Goal: Information Seeking & Learning: Learn about a topic

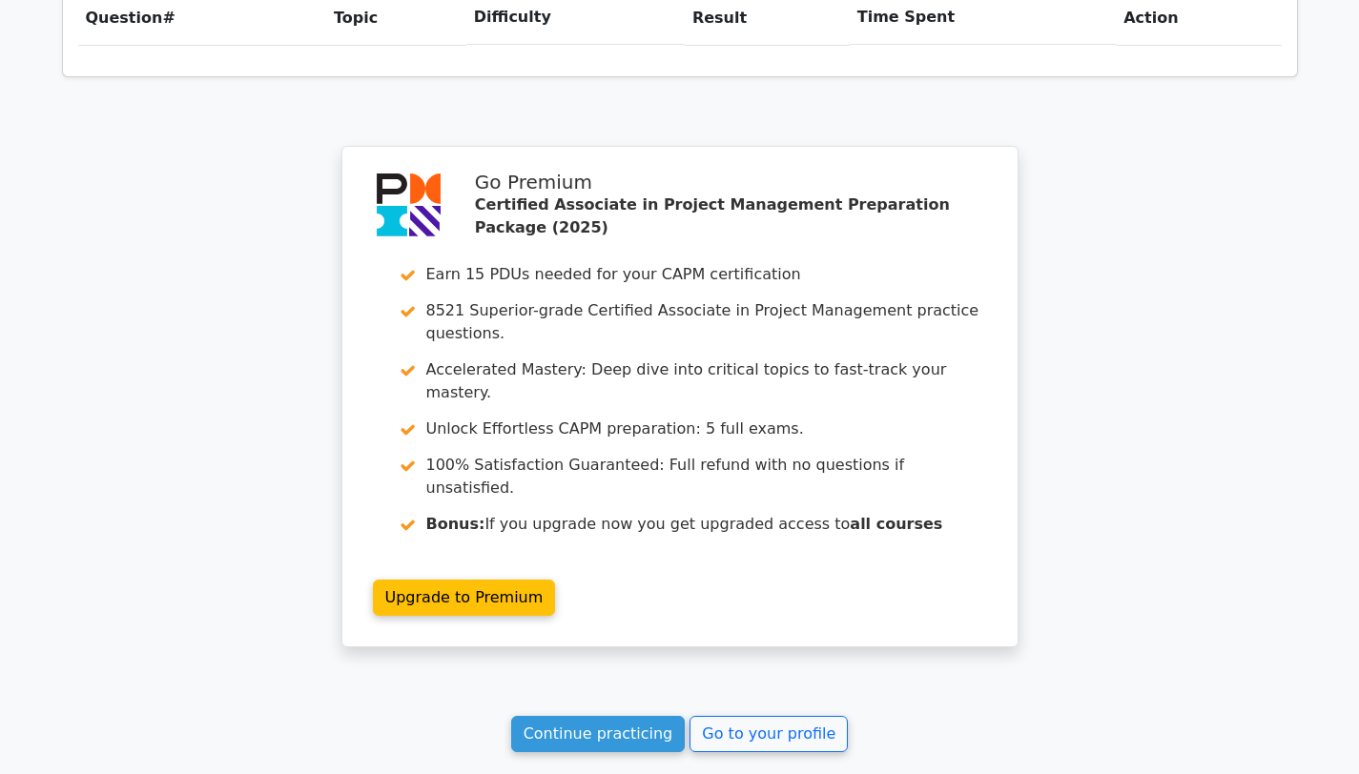
scroll to position [1616, 0]
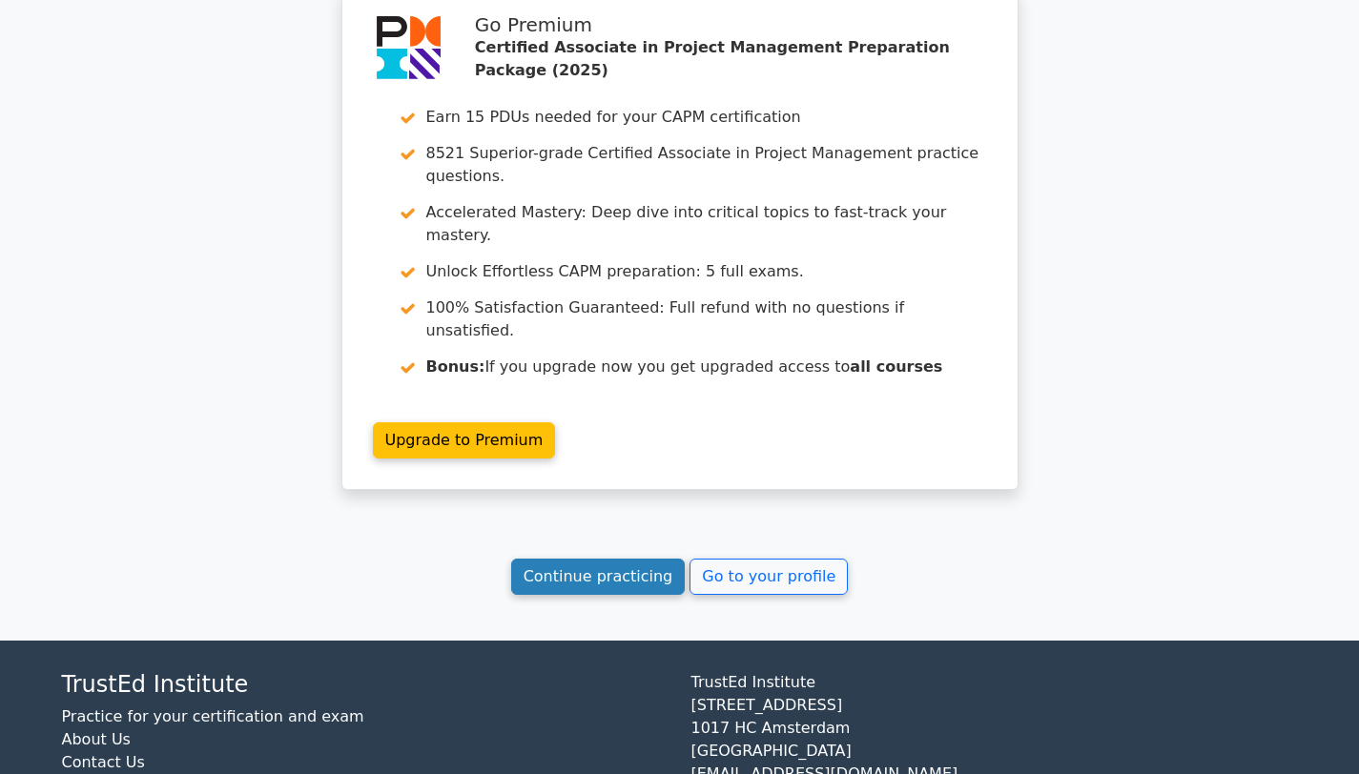
click at [637, 559] on link "Continue practicing" at bounding box center [598, 577] width 175 height 36
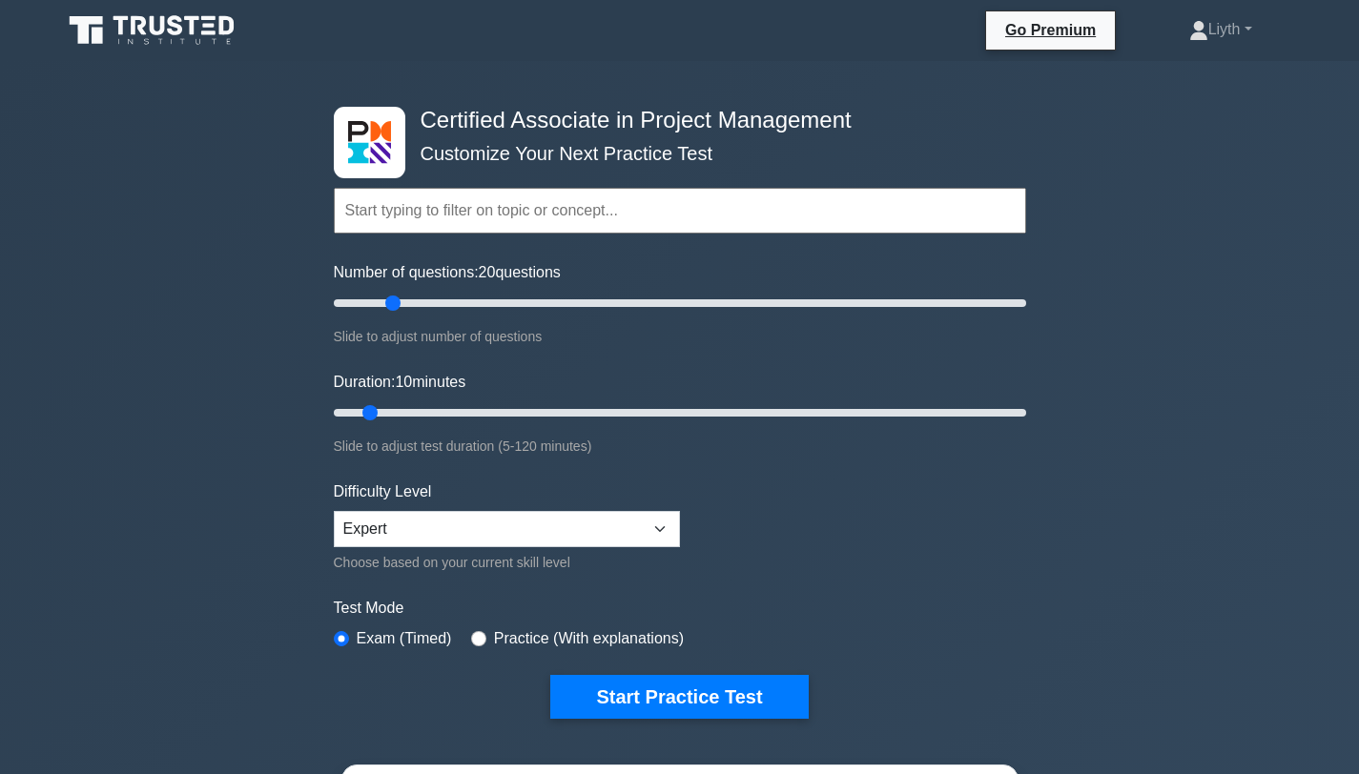
drag, startPoint x: 358, startPoint y: 301, endPoint x: 392, endPoint y: 311, distance: 35.6
type input "20"
click at [392, 311] on input "Number of questions: 20 questions" at bounding box center [680, 303] width 692 height 23
drag, startPoint x: 372, startPoint y: 410, endPoint x: 397, endPoint y: 416, distance: 25.4
type input "15"
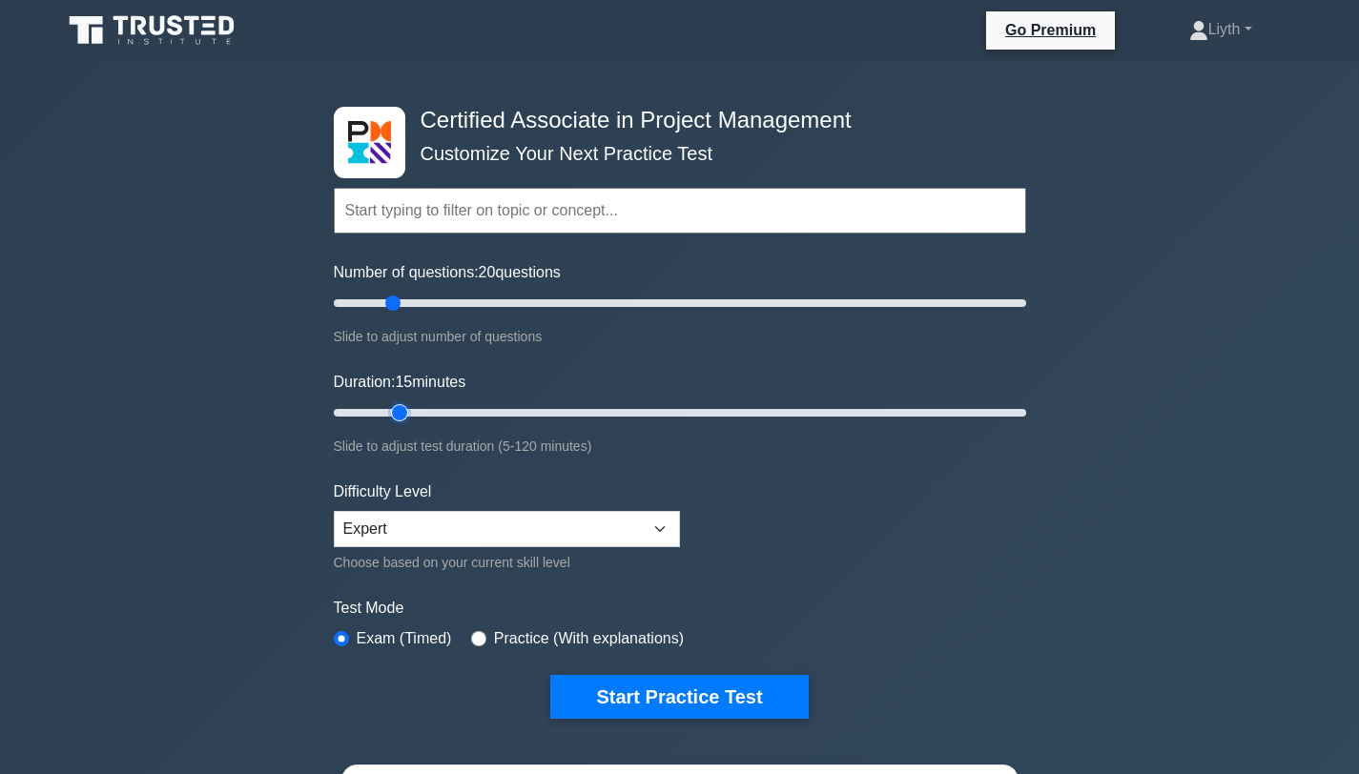
click at [397, 416] on input "Duration: 15 minutes" at bounding box center [680, 412] width 692 height 23
click at [825, 538] on form "Topics Project Scope Management Project Time Management Project Cost Management…" at bounding box center [680, 424] width 692 height 589
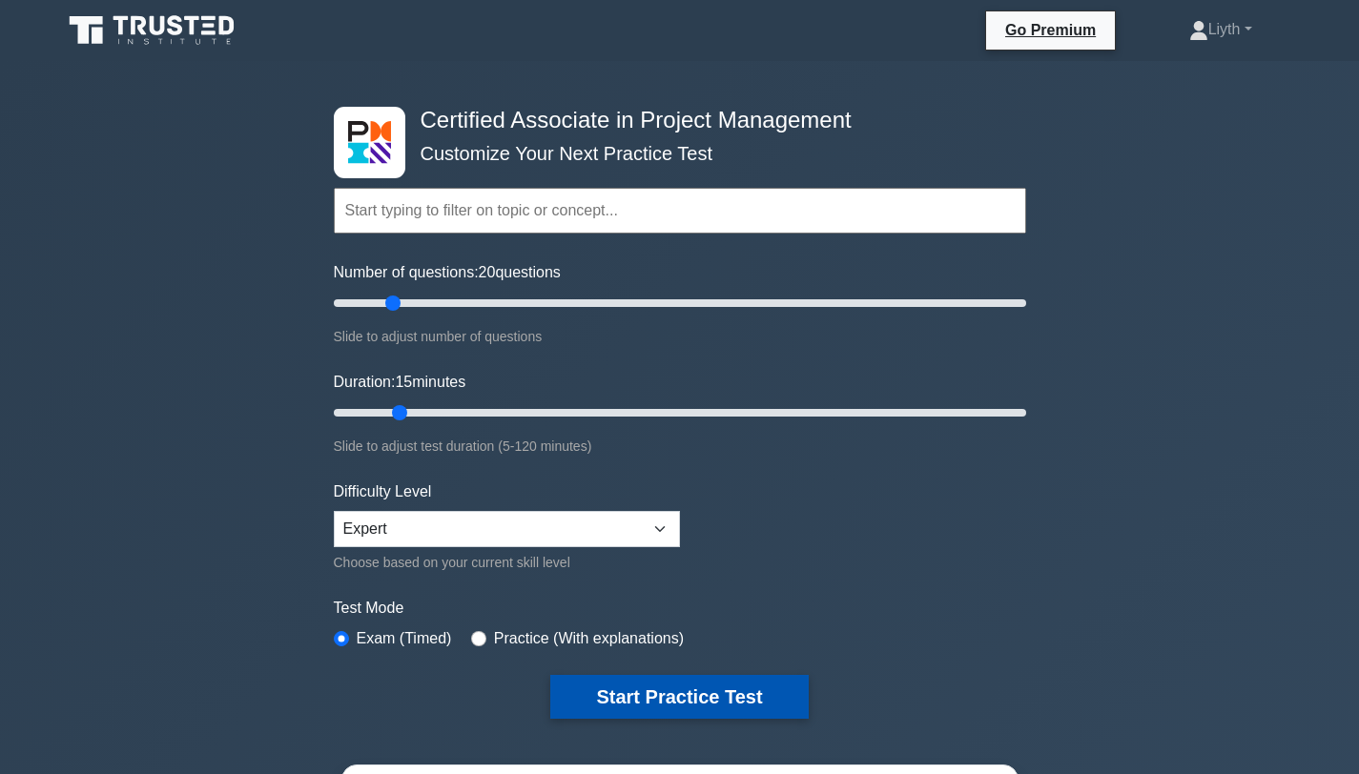
click at [723, 689] on button "Start Practice Test" at bounding box center [678, 697] width 257 height 44
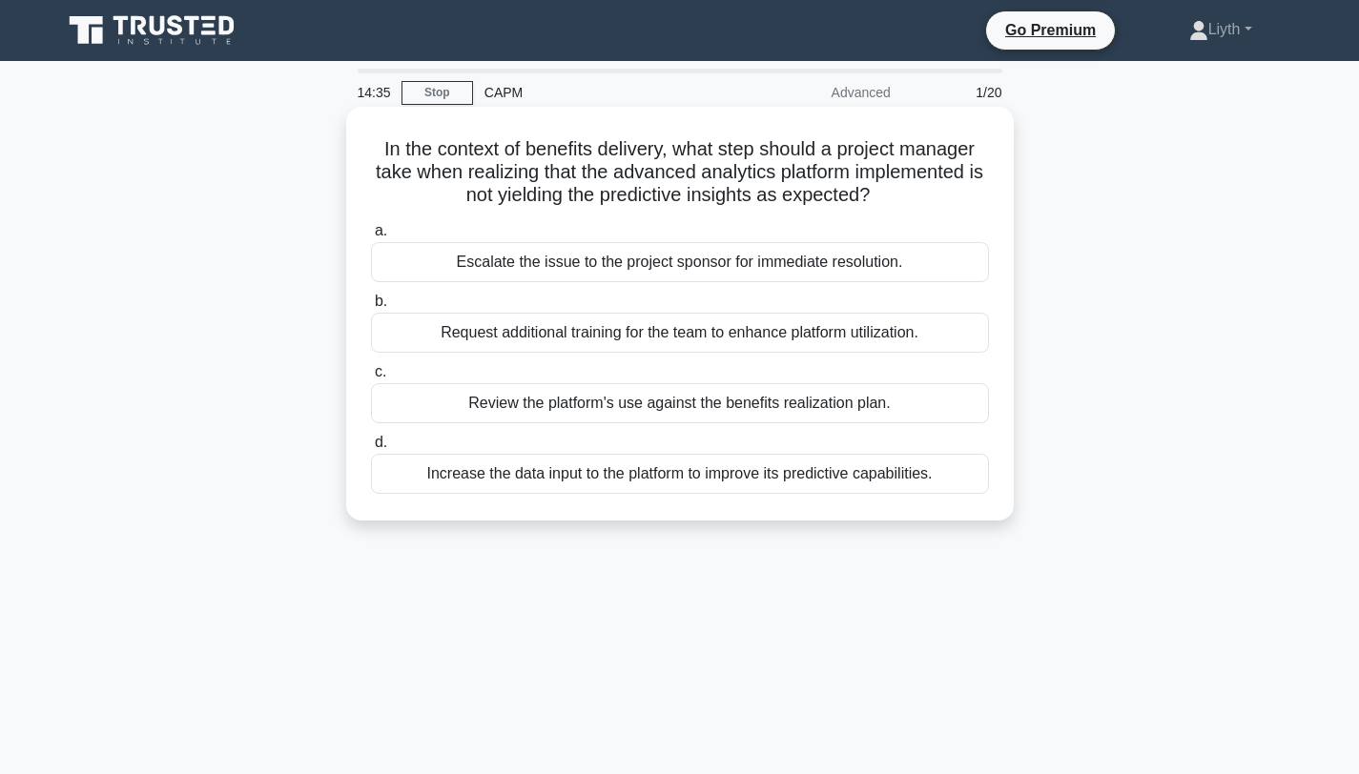
click at [819, 401] on div "Review the platform's use against the benefits realization plan." at bounding box center [680, 403] width 618 height 40
click at [371, 379] on input "c. Review the platform's use against the benefits realization plan." at bounding box center [371, 372] width 0 height 12
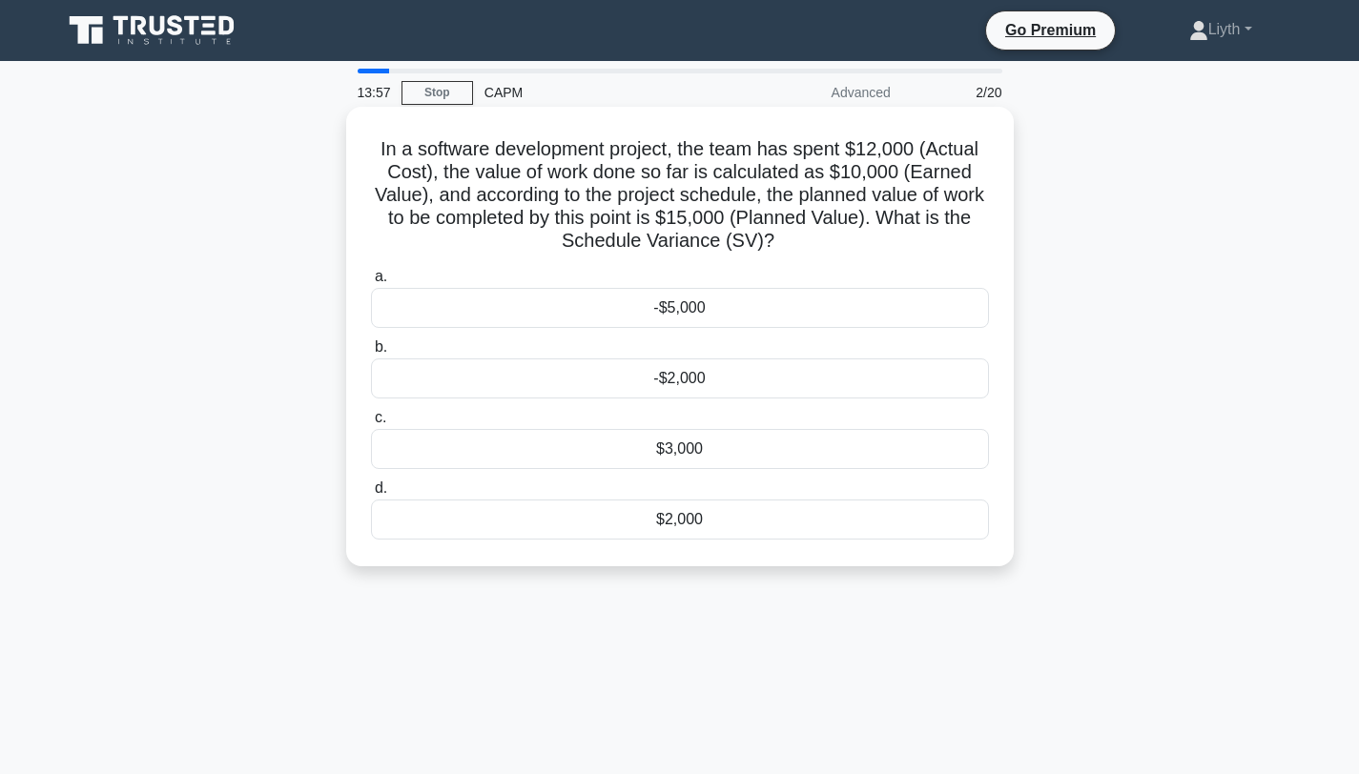
click at [706, 299] on div "-$5,000" at bounding box center [680, 308] width 618 height 40
click at [371, 283] on input "a. -$5,000" at bounding box center [371, 277] width 0 height 12
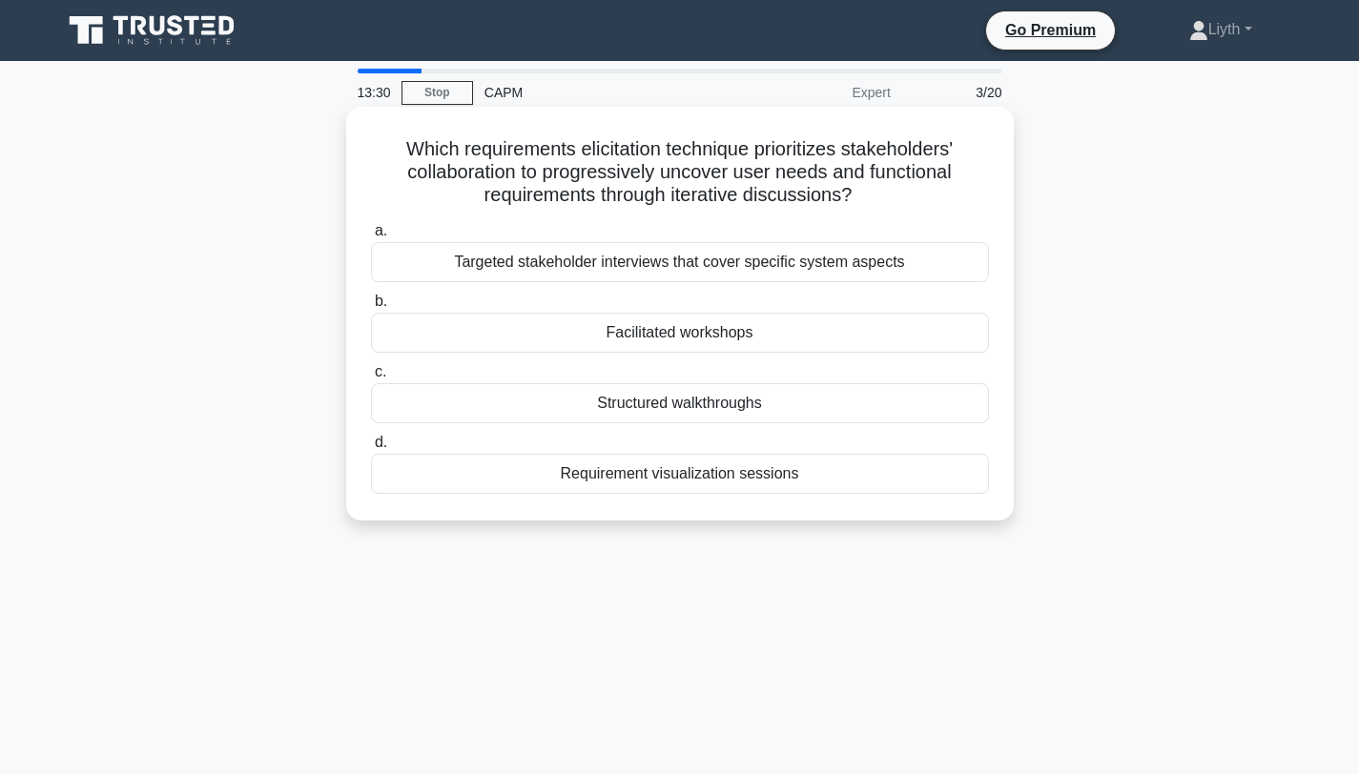
click at [828, 474] on div "Requirement visualization sessions" at bounding box center [680, 474] width 618 height 40
click at [371, 449] on input "d. Requirement visualization sessions" at bounding box center [371, 443] width 0 height 12
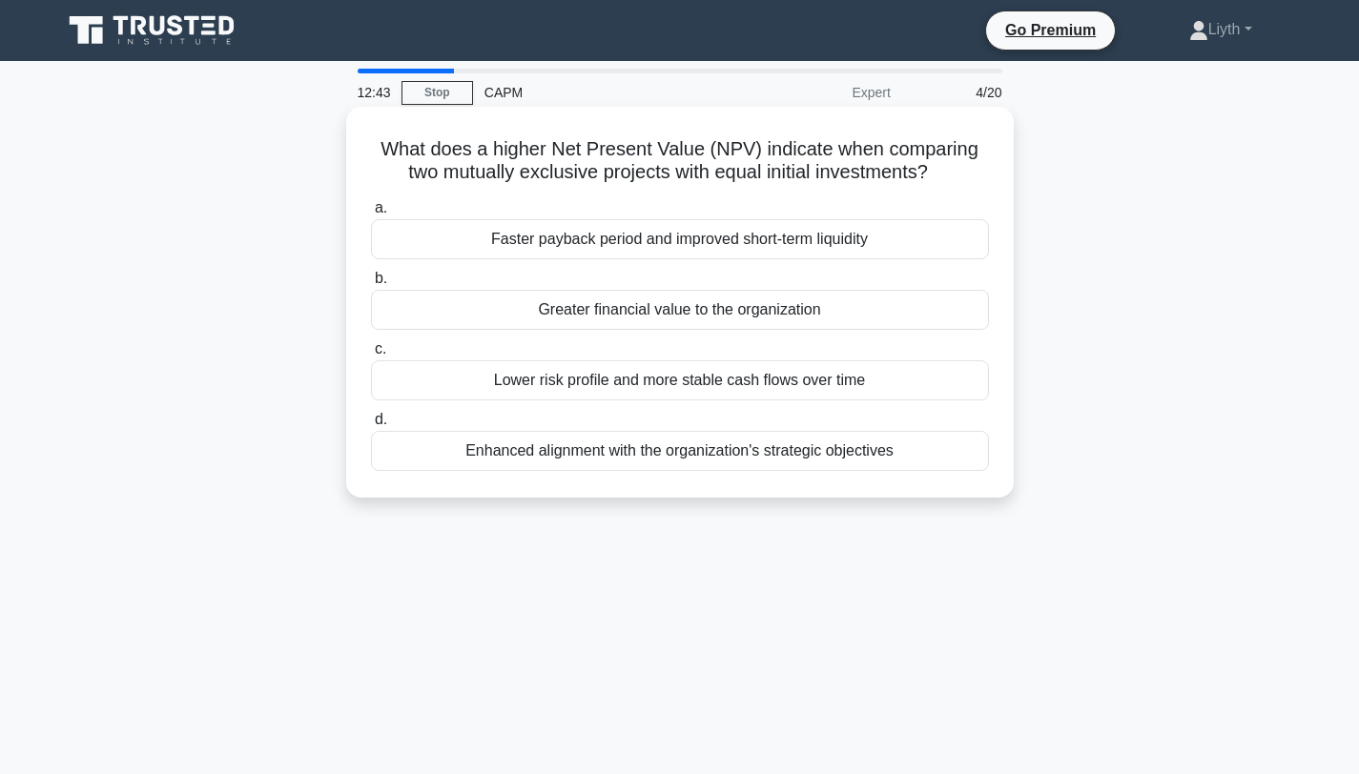
click at [806, 244] on div "Faster payback period and improved short-term liquidity" at bounding box center [680, 239] width 618 height 40
click at [371, 215] on input "a. Faster payback period and improved short-term liquidity" at bounding box center [371, 208] width 0 height 12
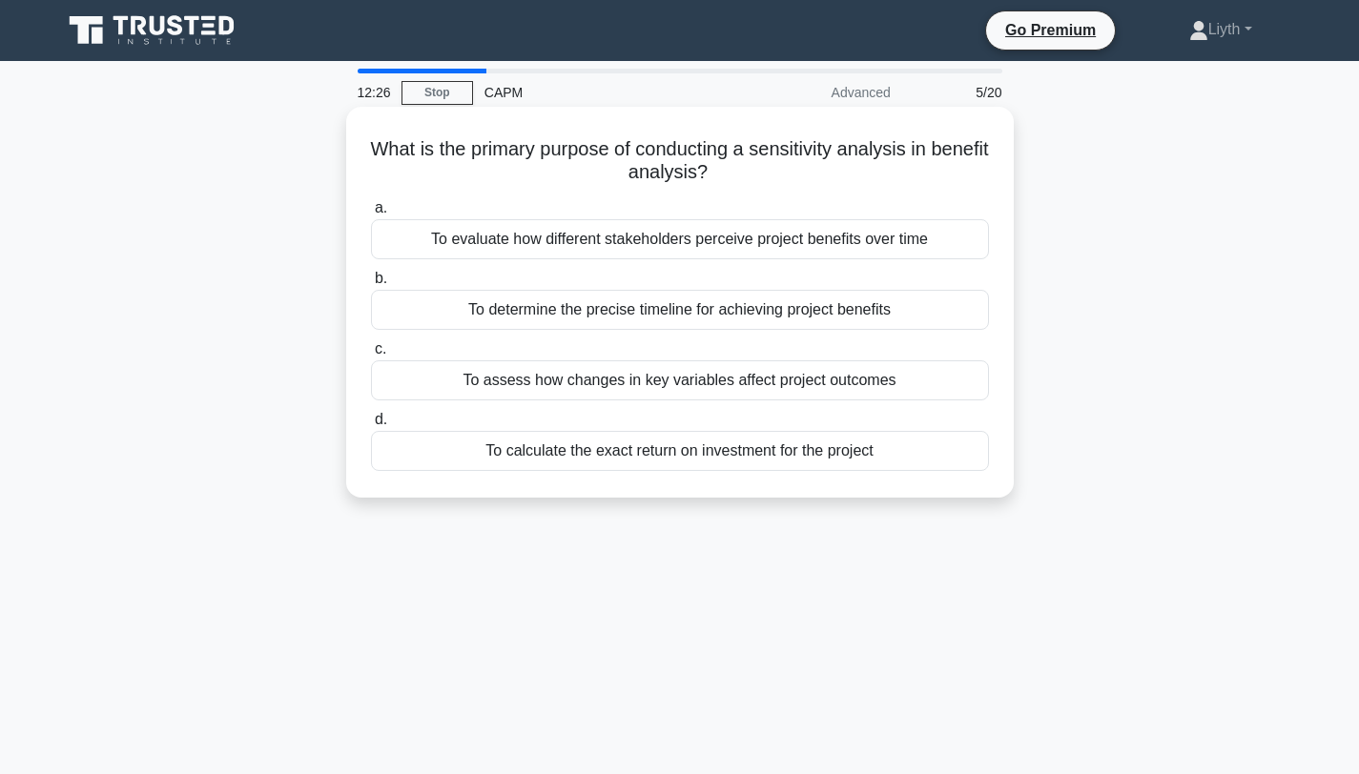
click at [861, 386] on div "To assess how changes in key variables affect project outcomes" at bounding box center [680, 380] width 618 height 40
click at [371, 356] on input "c. To assess how changes in key variables affect project outcomes" at bounding box center [371, 349] width 0 height 12
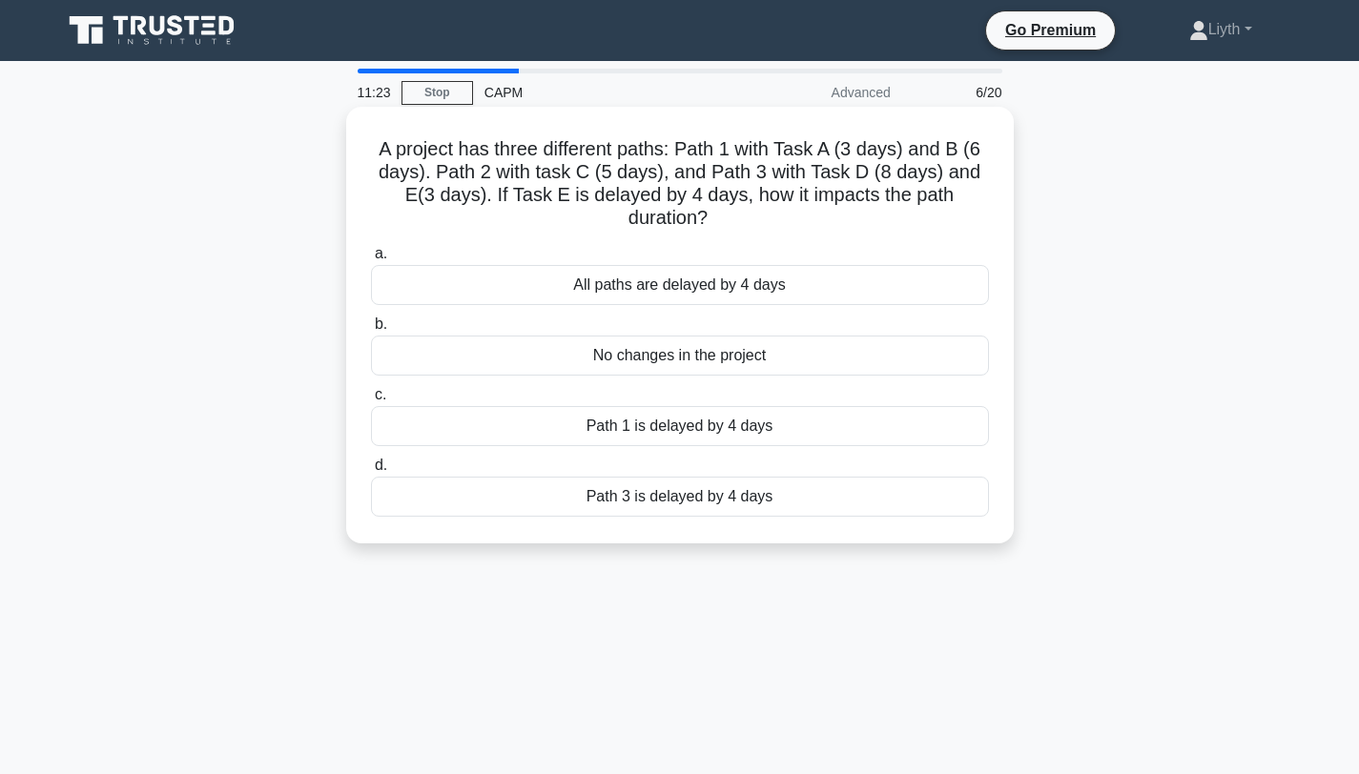
click at [891, 510] on div "Path 3 is delayed by 4 days" at bounding box center [680, 497] width 618 height 40
click at [371, 472] on input "d. Path 3 is delayed by 4 days" at bounding box center [371, 466] width 0 height 12
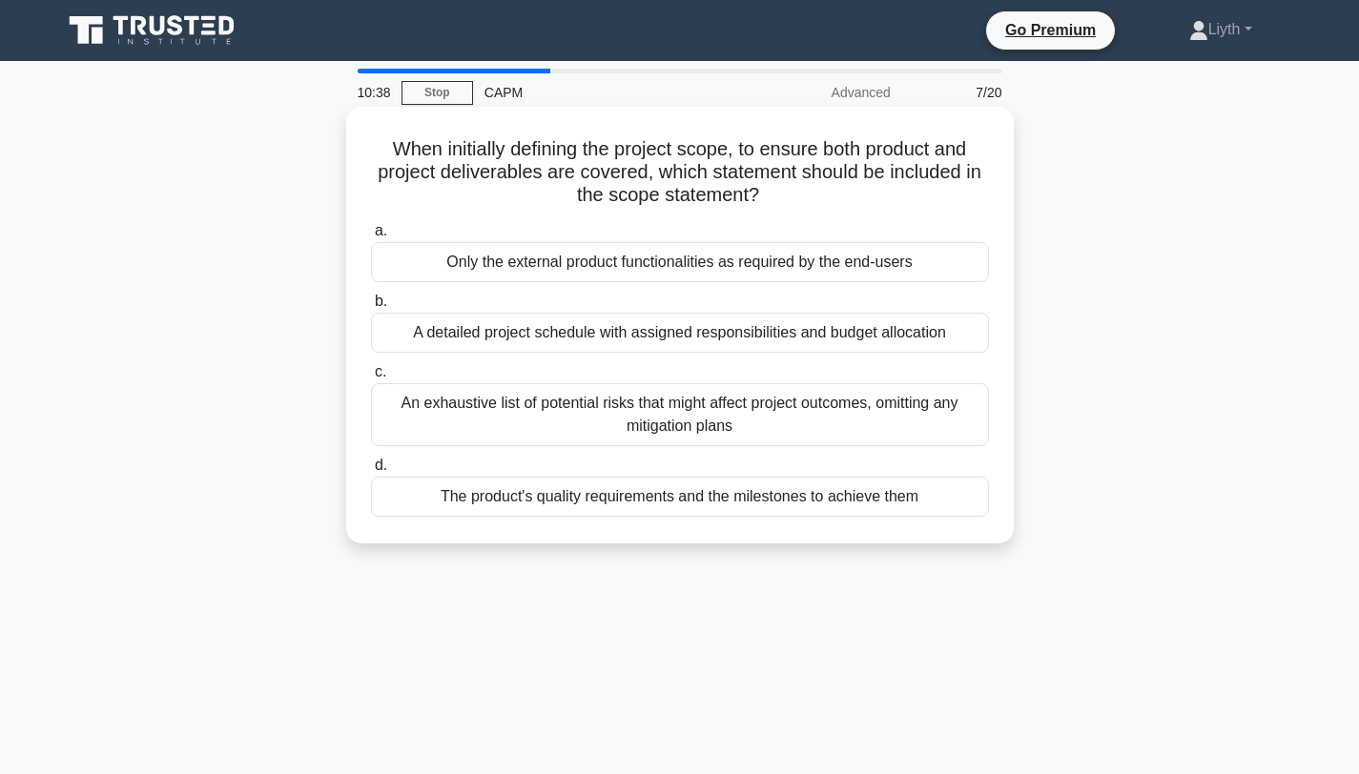
click at [774, 501] on div "The product's quality requirements and the milestones to achieve them" at bounding box center [680, 497] width 618 height 40
click at [371, 472] on input "d. The product's quality requirements and the milestones to achieve them" at bounding box center [371, 466] width 0 height 12
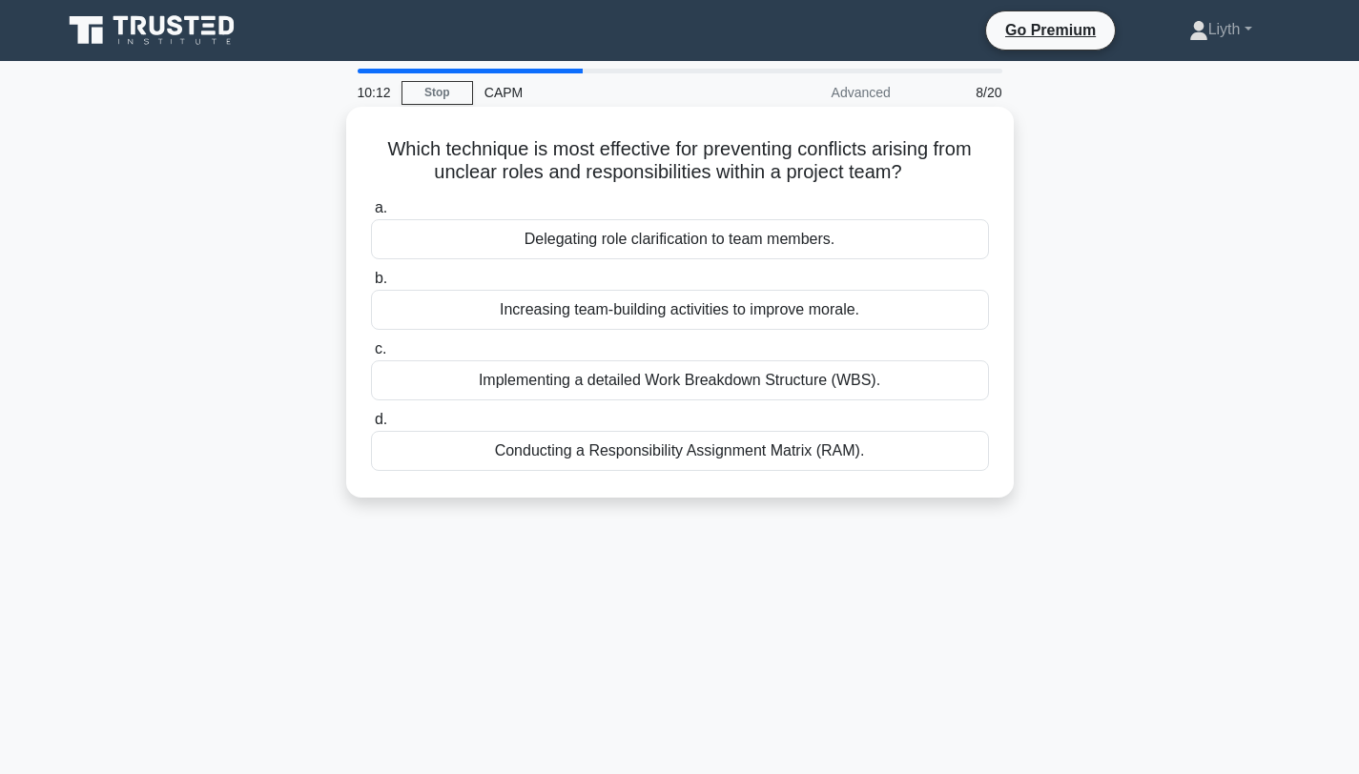
click at [894, 461] on div "Conducting a Responsibility Assignment Matrix (RAM)." at bounding box center [680, 451] width 618 height 40
click at [371, 426] on input "d. Conducting a Responsibility Assignment Matrix (RAM)." at bounding box center [371, 420] width 0 height 12
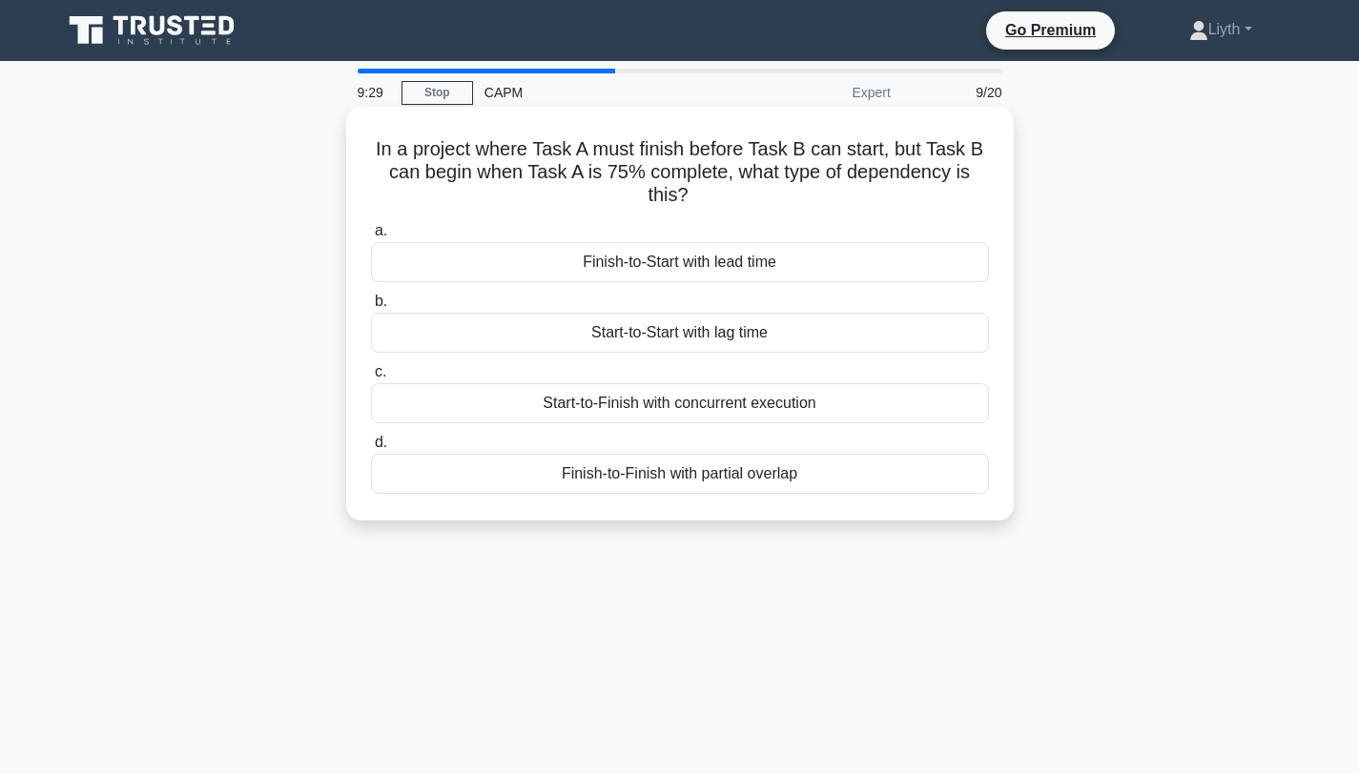
click at [728, 327] on div "Start-to-Start with lag time" at bounding box center [680, 333] width 618 height 40
click at [371, 308] on input "b. Start-to-Start with lag time" at bounding box center [371, 302] width 0 height 12
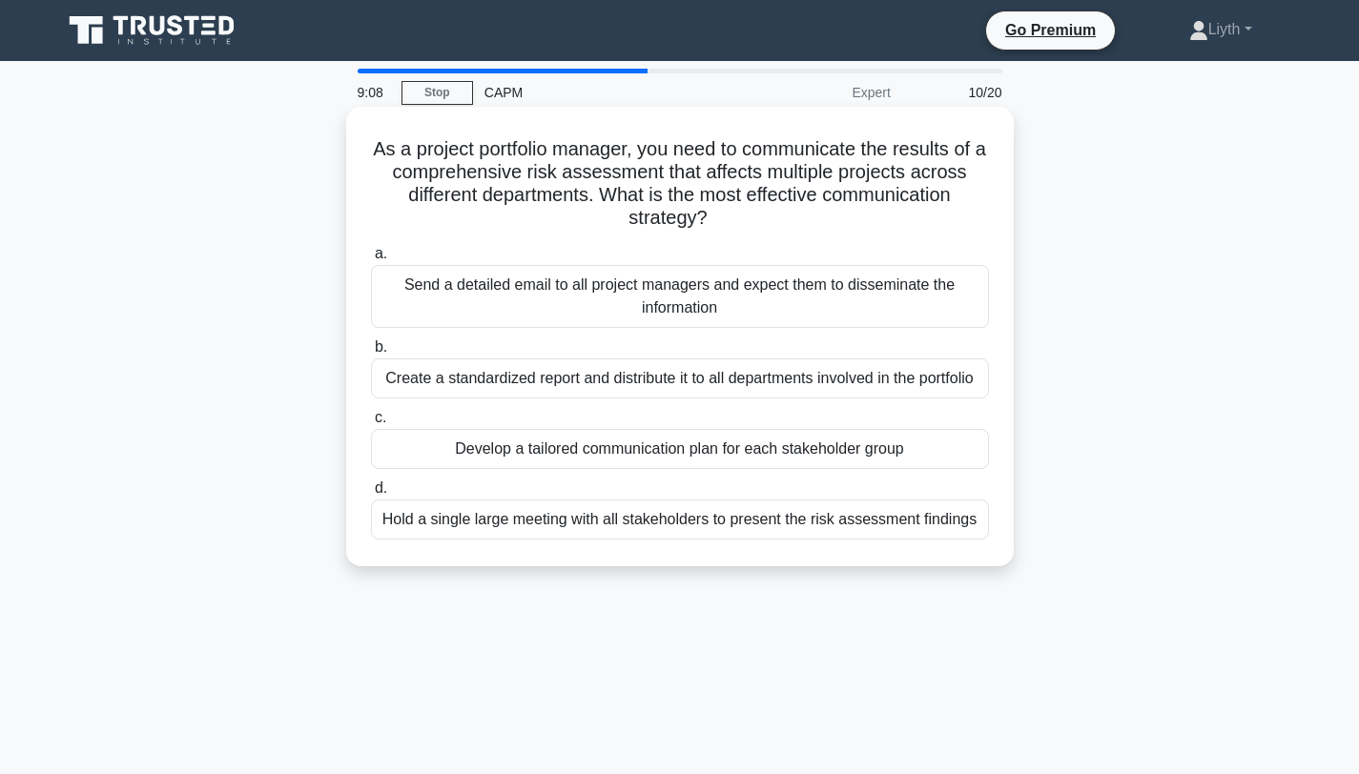
click at [656, 385] on div "Create a standardized report and distribute it to all departments involved in t…" at bounding box center [680, 379] width 618 height 40
click at [371, 354] on input "b. Create a standardized report and distribute it to all departments involved i…" at bounding box center [371, 347] width 0 height 12
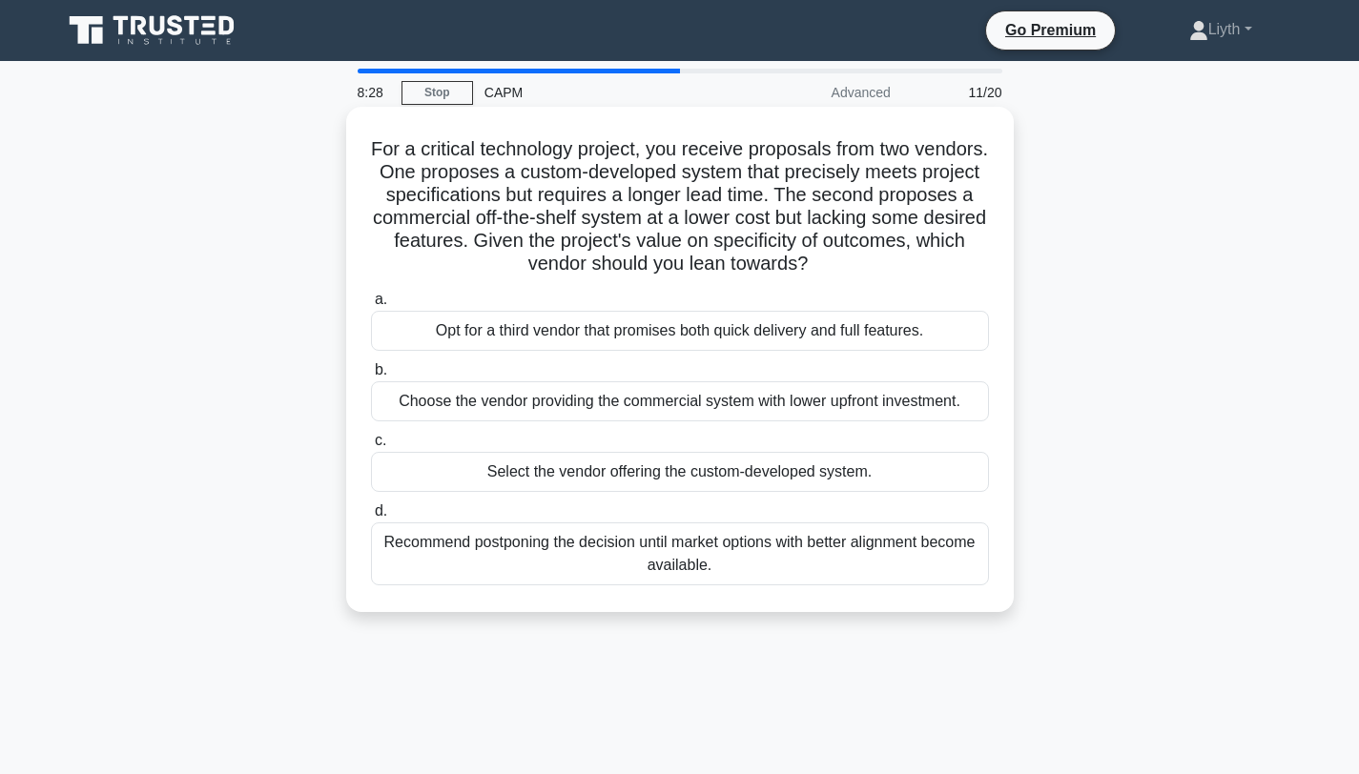
click at [934, 320] on div "Opt for a third vendor that promises both quick delivery and full features." at bounding box center [680, 331] width 618 height 40
click at [371, 306] on input "a. Opt for a third vendor that promises both quick delivery and full features." at bounding box center [371, 300] width 0 height 12
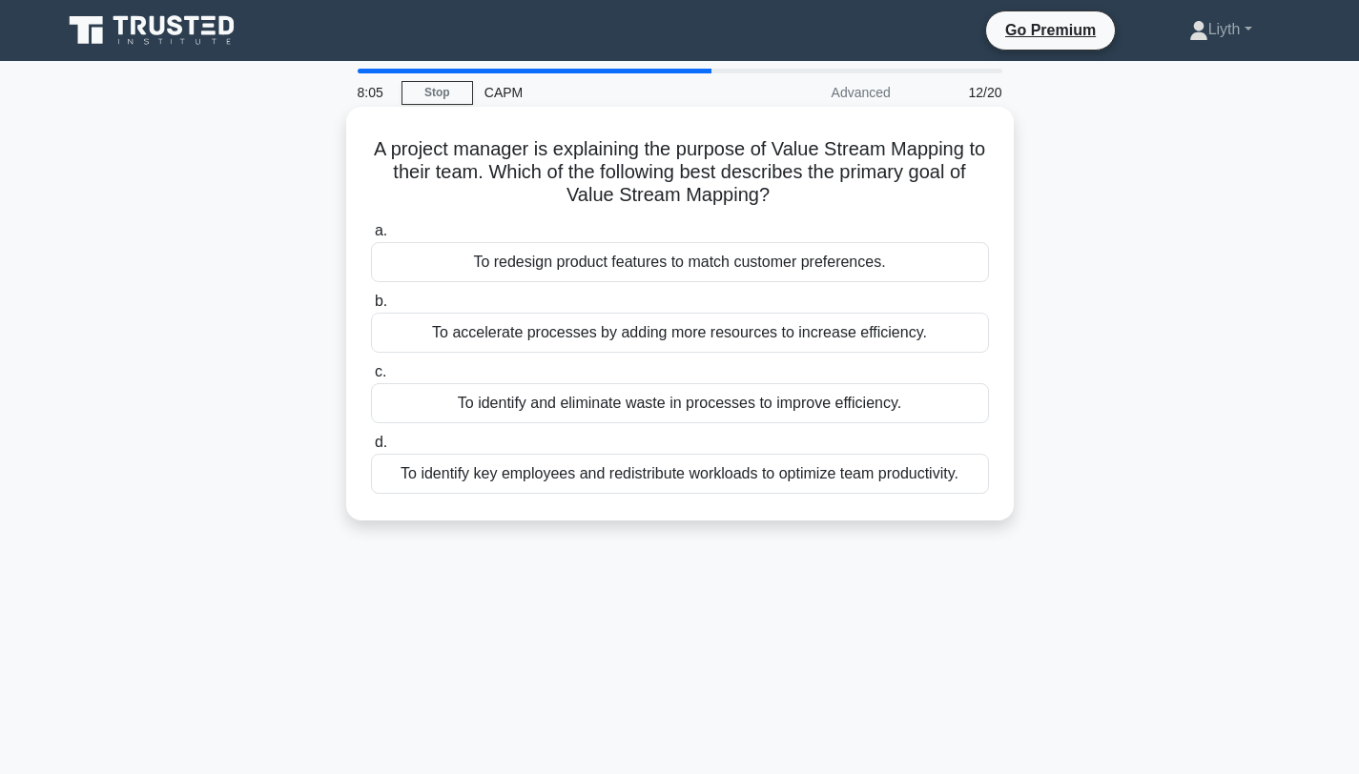
click at [863, 412] on div "To identify and eliminate waste in processes to improve efficiency." at bounding box center [680, 403] width 618 height 40
click at [371, 379] on input "c. To identify and eliminate waste in processes to improve efficiency." at bounding box center [371, 372] width 0 height 12
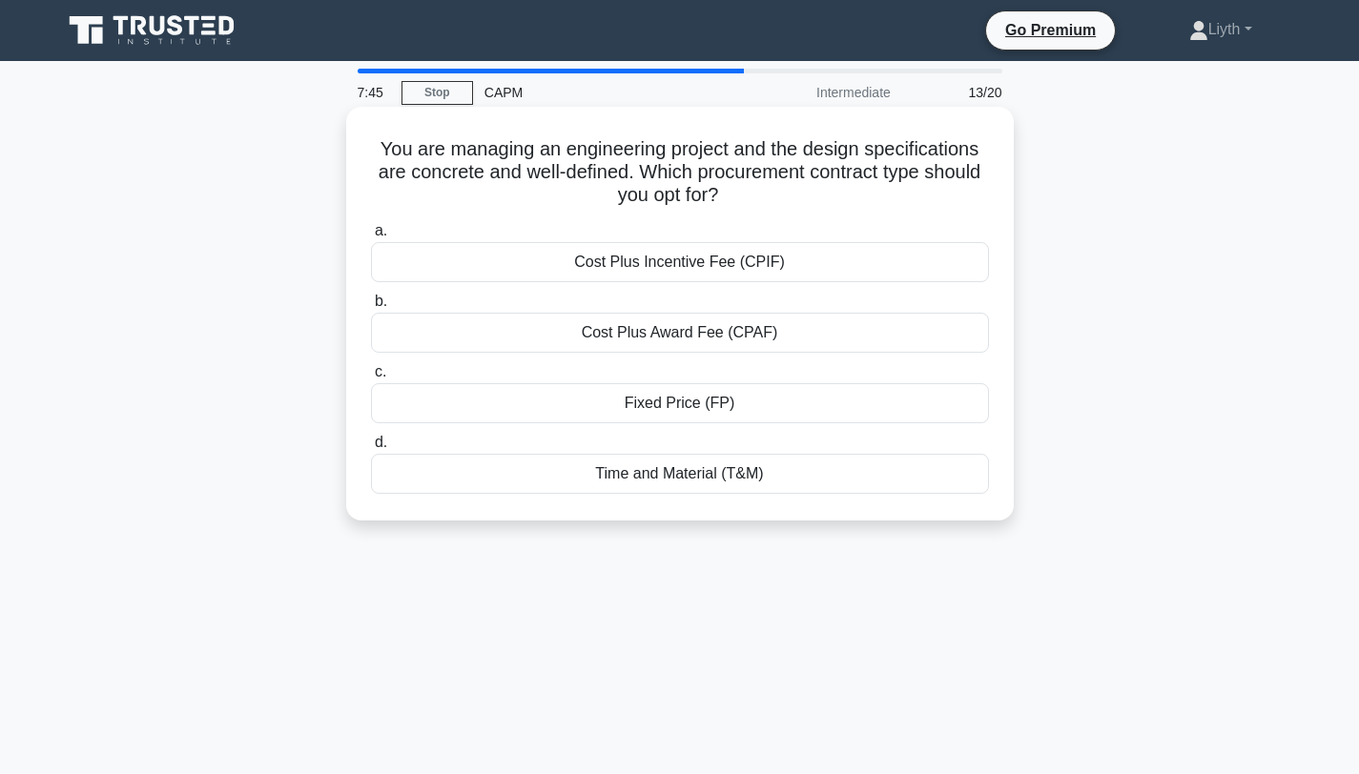
click at [859, 418] on div "Fixed Price (FP)" at bounding box center [680, 403] width 618 height 40
click at [371, 379] on input "c. Fixed Price (FP)" at bounding box center [371, 372] width 0 height 12
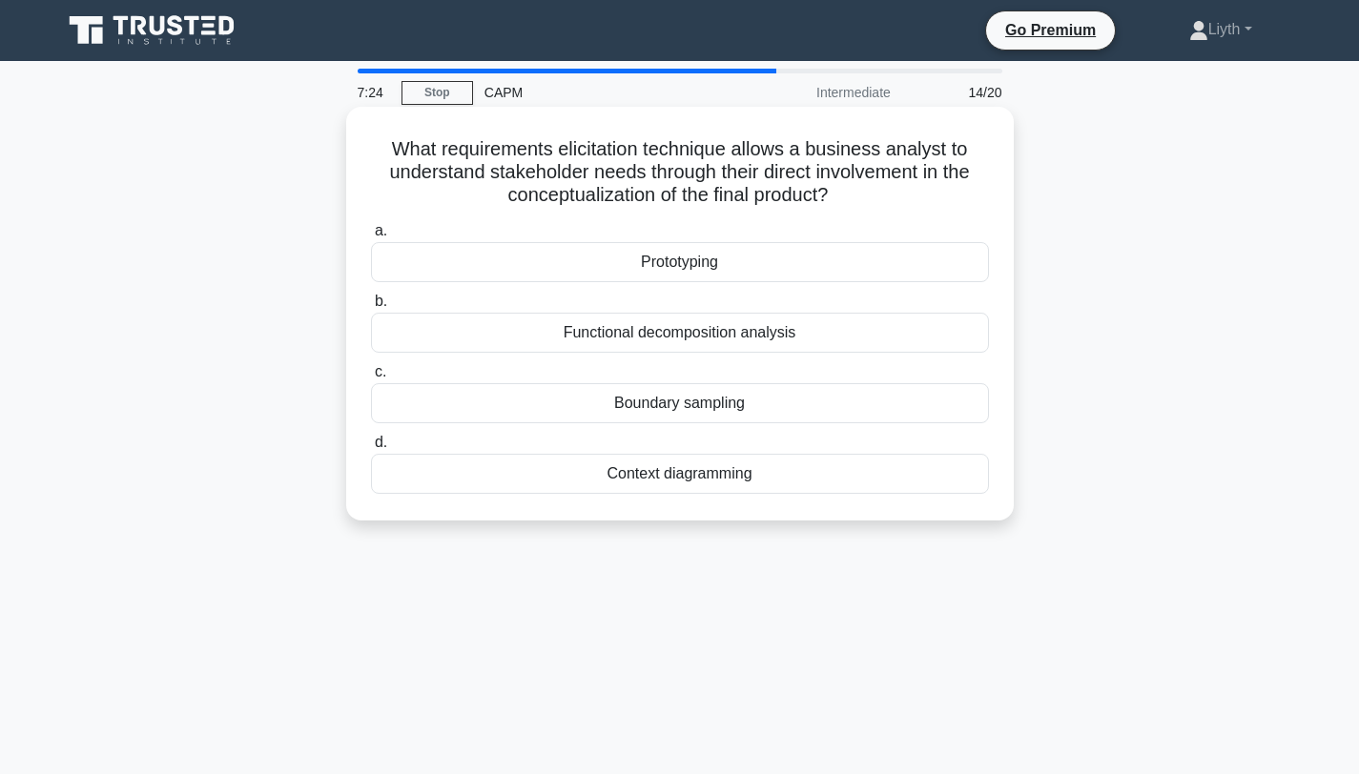
click at [943, 256] on div "Prototyping" at bounding box center [680, 262] width 618 height 40
click at [371, 237] on input "a. Prototyping" at bounding box center [371, 231] width 0 height 12
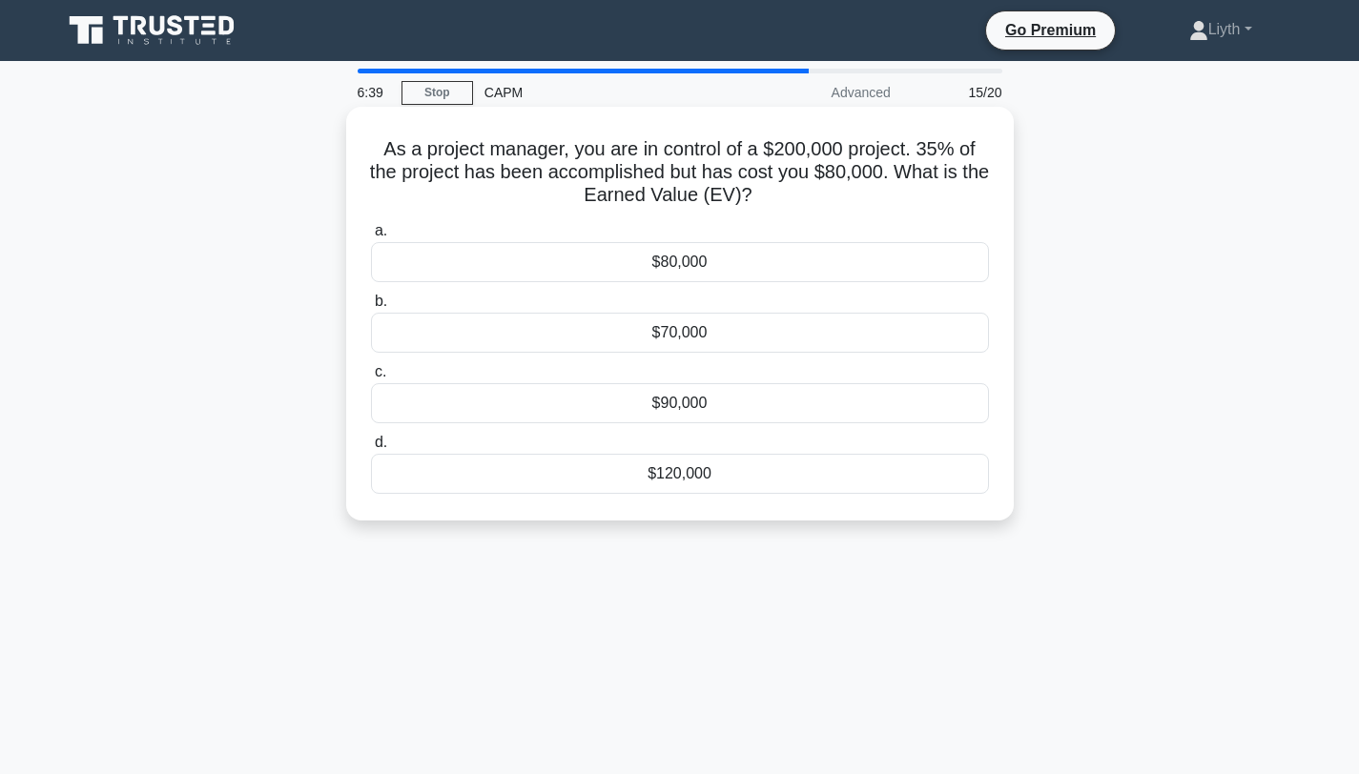
click at [819, 340] on div "$70,000" at bounding box center [680, 333] width 618 height 40
click at [371, 308] on input "b. $70,000" at bounding box center [371, 302] width 0 height 12
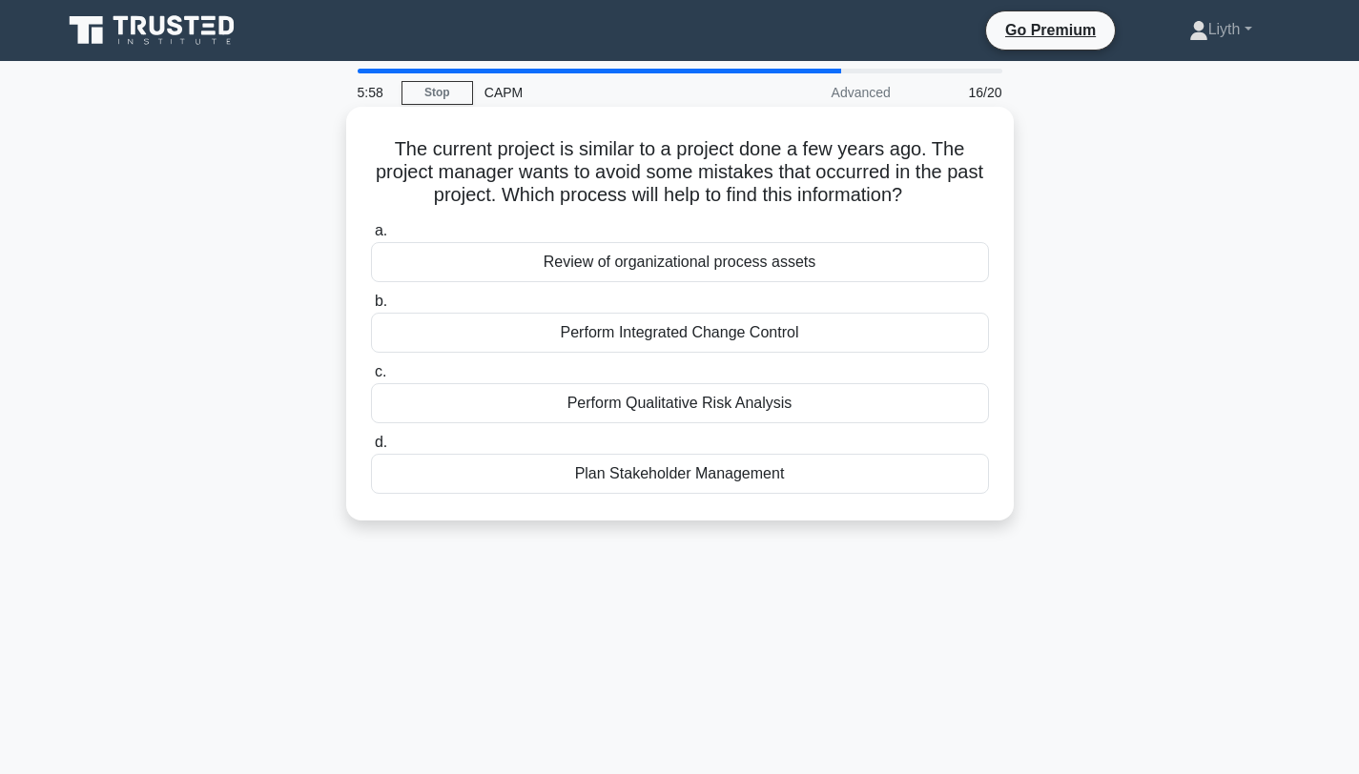
click at [845, 273] on div "Review of organizational process assets" at bounding box center [680, 262] width 618 height 40
click at [371, 237] on input "a. Review of organizational process assets" at bounding box center [371, 231] width 0 height 12
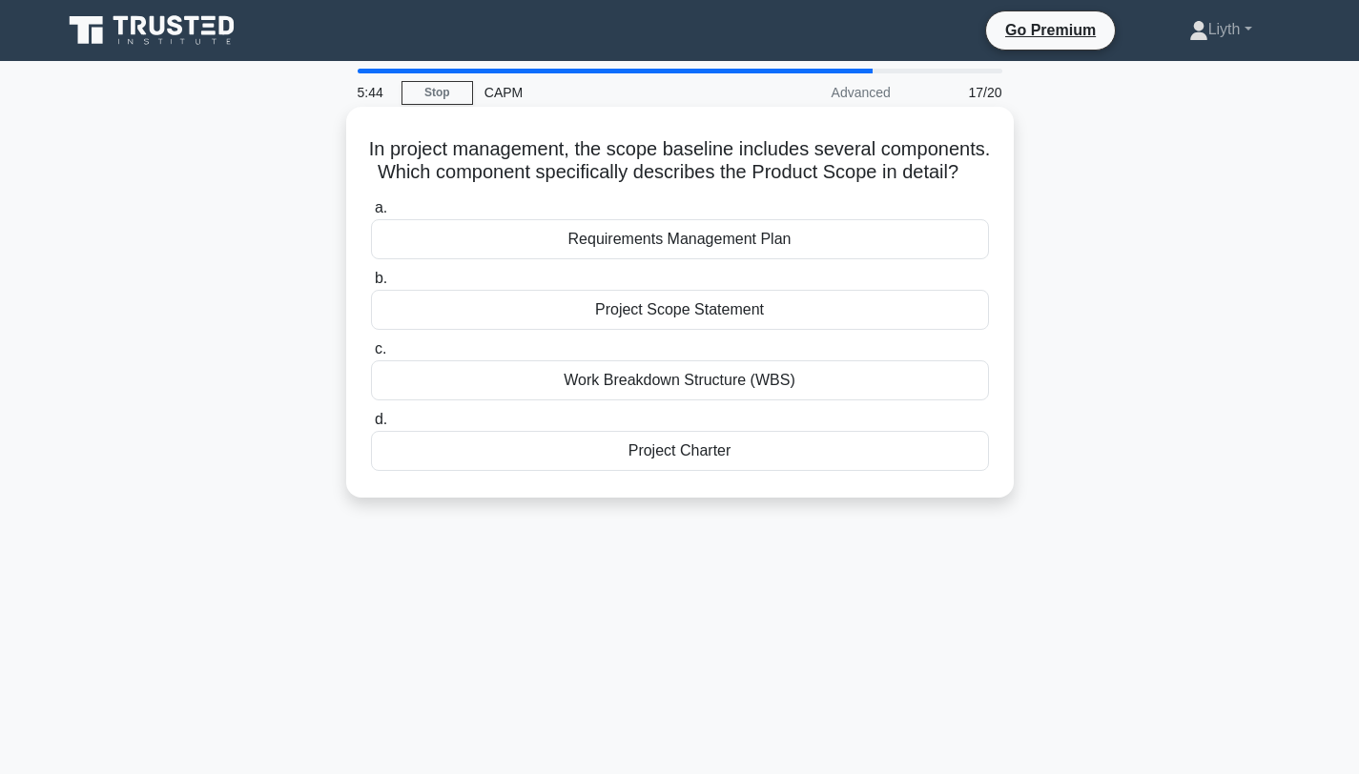
click at [839, 323] on div "Project Scope Statement" at bounding box center [680, 310] width 618 height 40
click at [371, 285] on input "b. Project Scope Statement" at bounding box center [371, 279] width 0 height 12
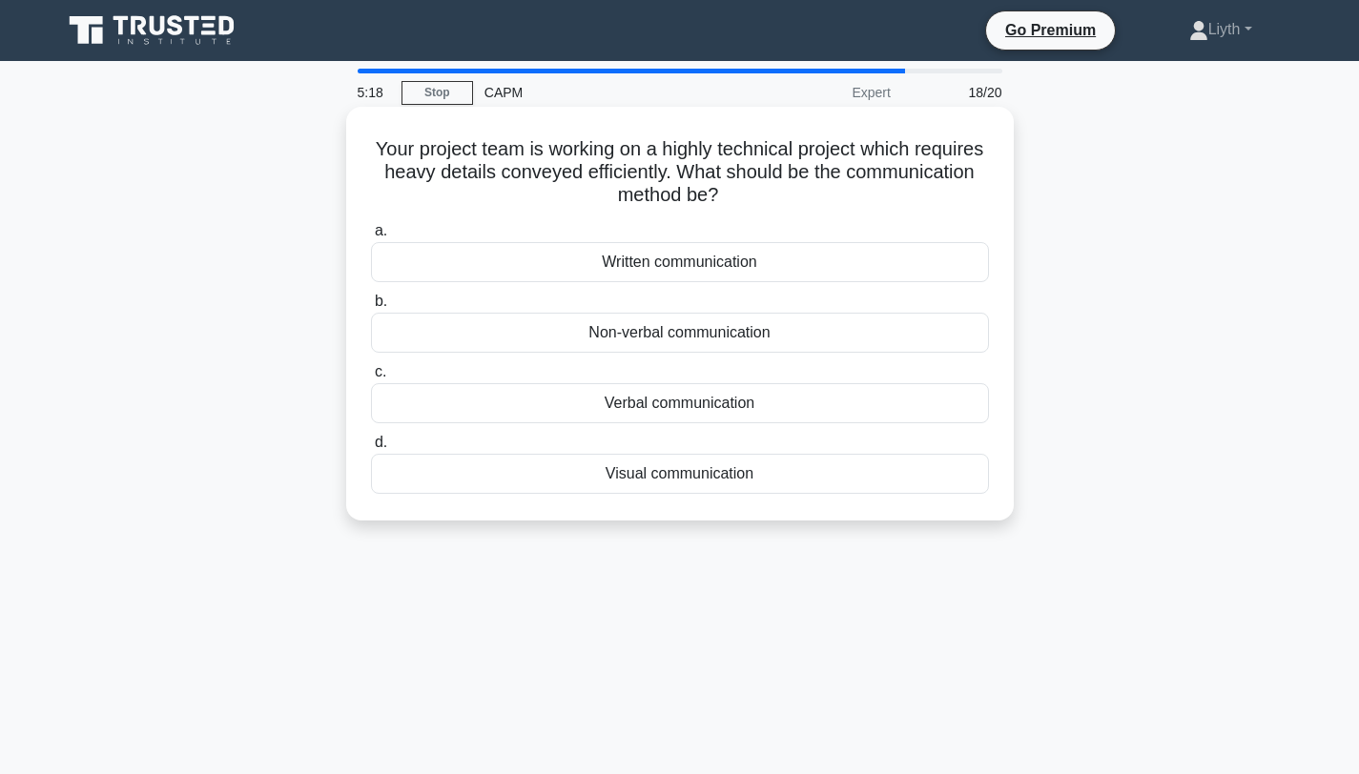
click at [793, 484] on div "Visual communication" at bounding box center [680, 474] width 618 height 40
click at [371, 449] on input "d. Visual communication" at bounding box center [371, 443] width 0 height 12
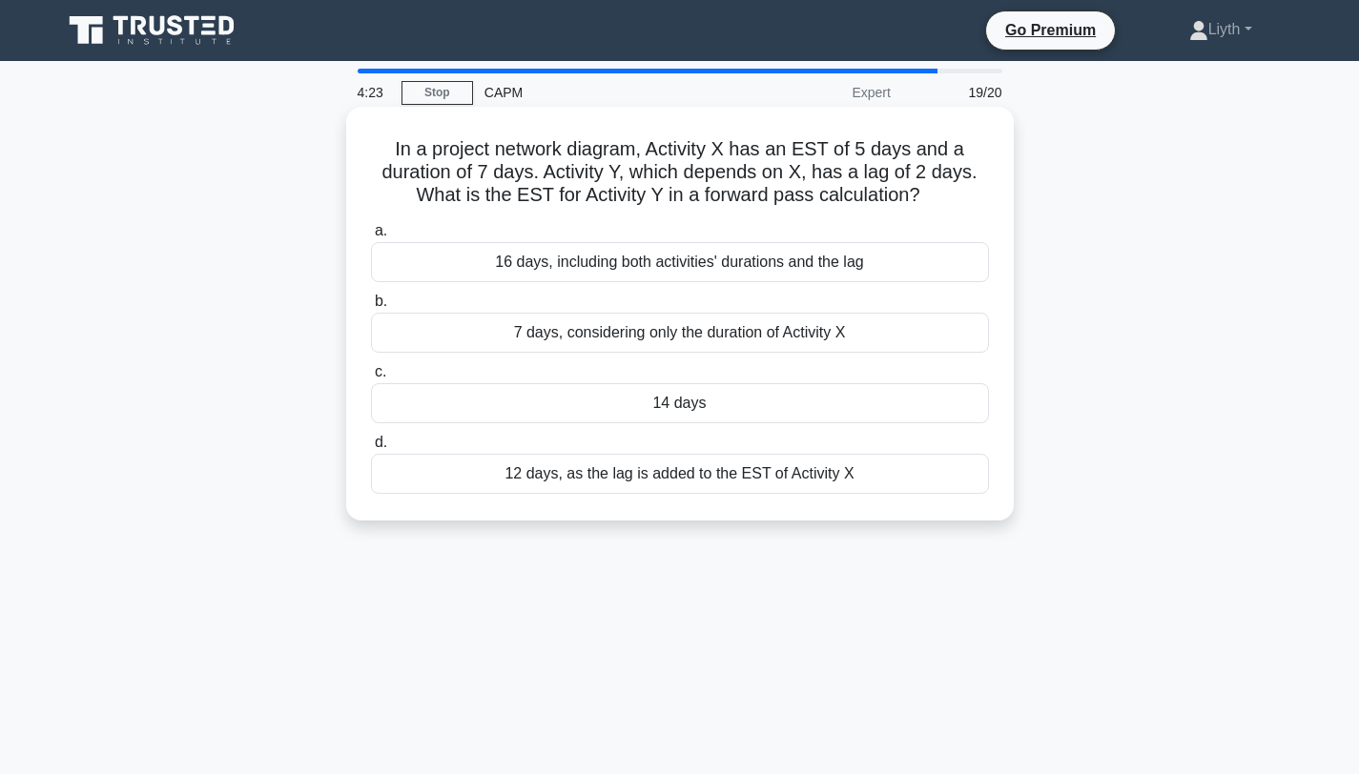
click at [857, 418] on div "14 days" at bounding box center [680, 403] width 618 height 40
click at [371, 379] on input "c. 14 days" at bounding box center [371, 372] width 0 height 12
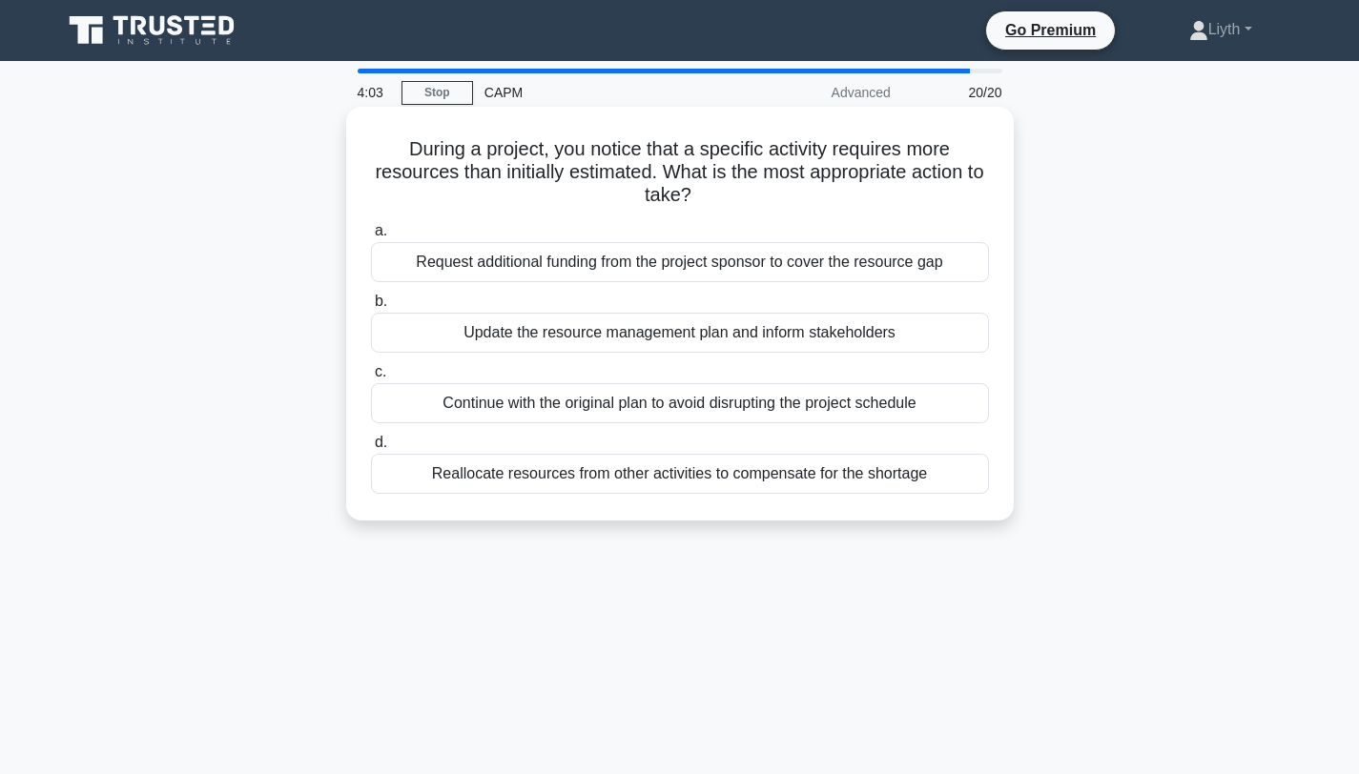
click at [877, 483] on div "Reallocate resources from other activities to compensate for the shortage" at bounding box center [680, 474] width 618 height 40
click at [371, 449] on input "d. Reallocate resources from other activities to compensate for the shortage" at bounding box center [371, 443] width 0 height 12
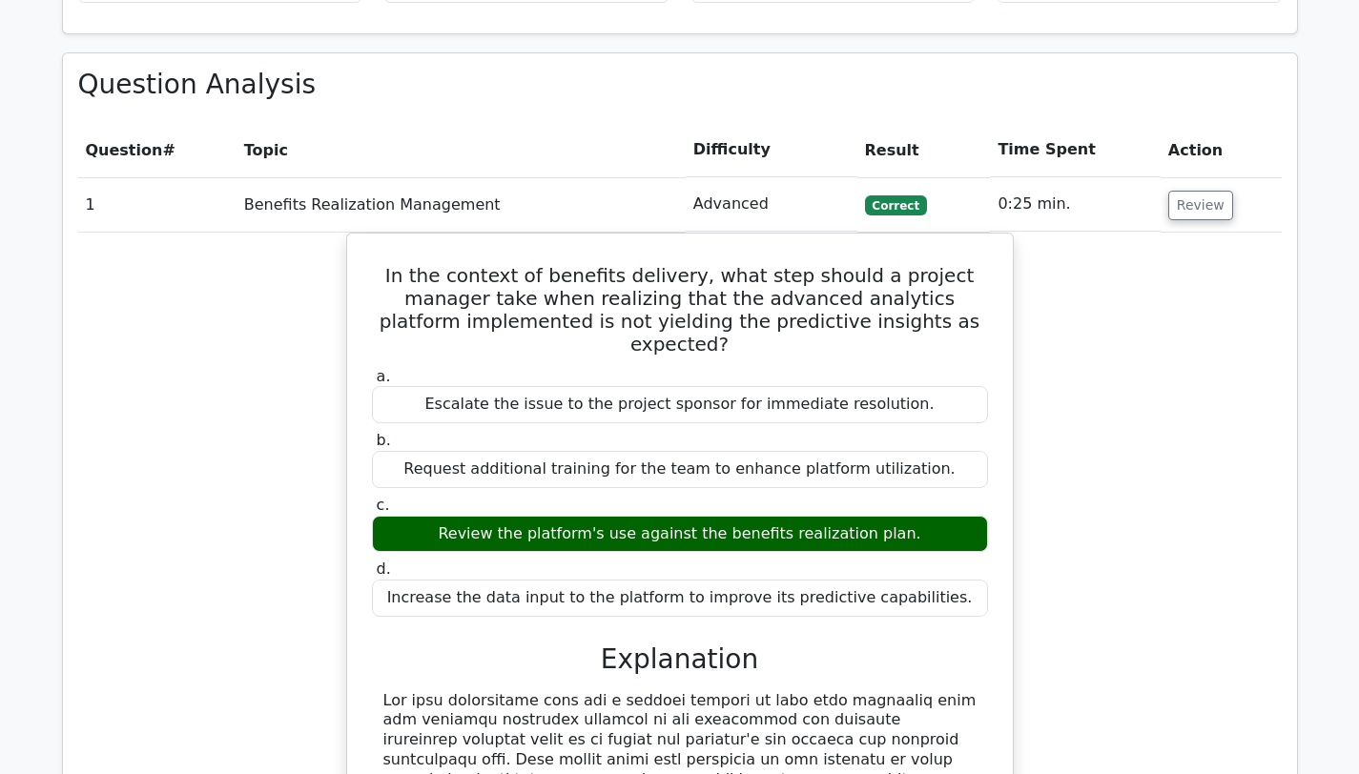
scroll to position [1731, 0]
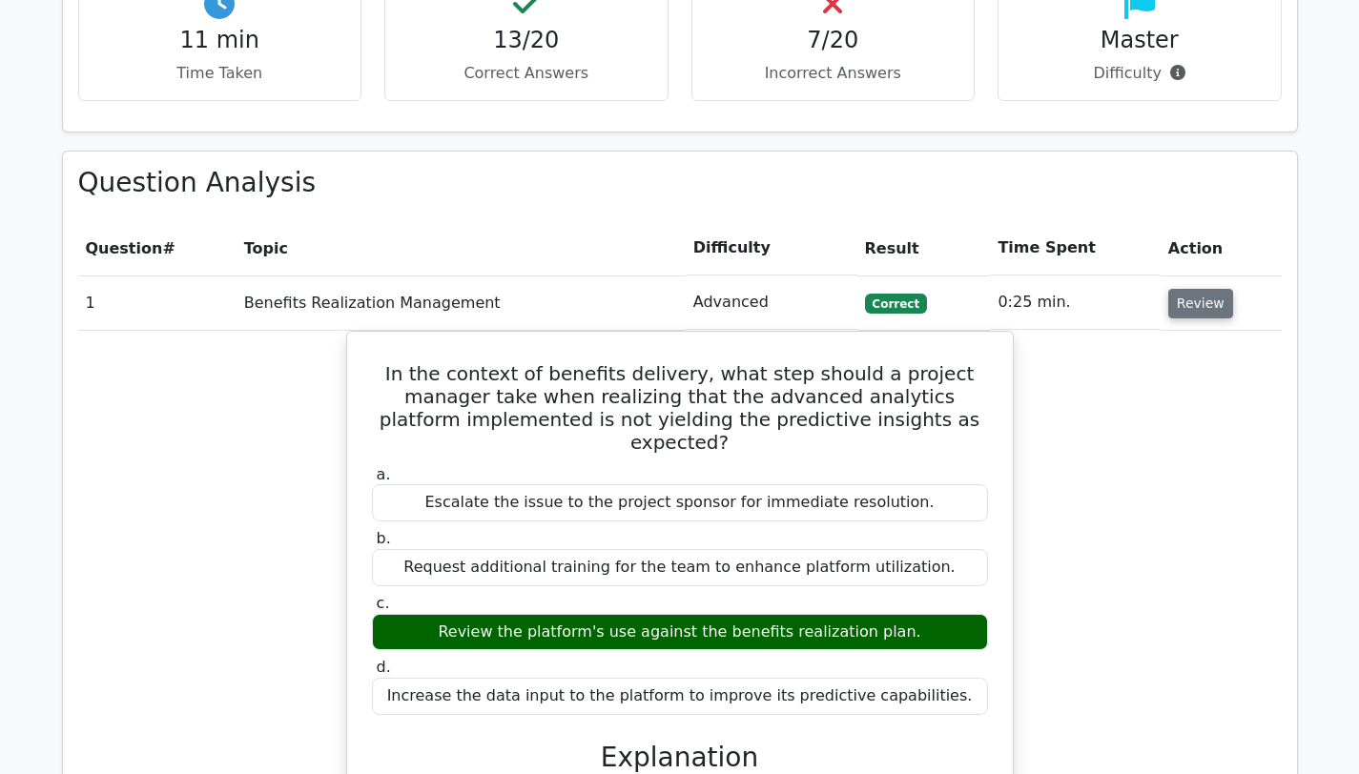
click at [1170, 289] on button "Review" at bounding box center [1200, 304] width 65 height 30
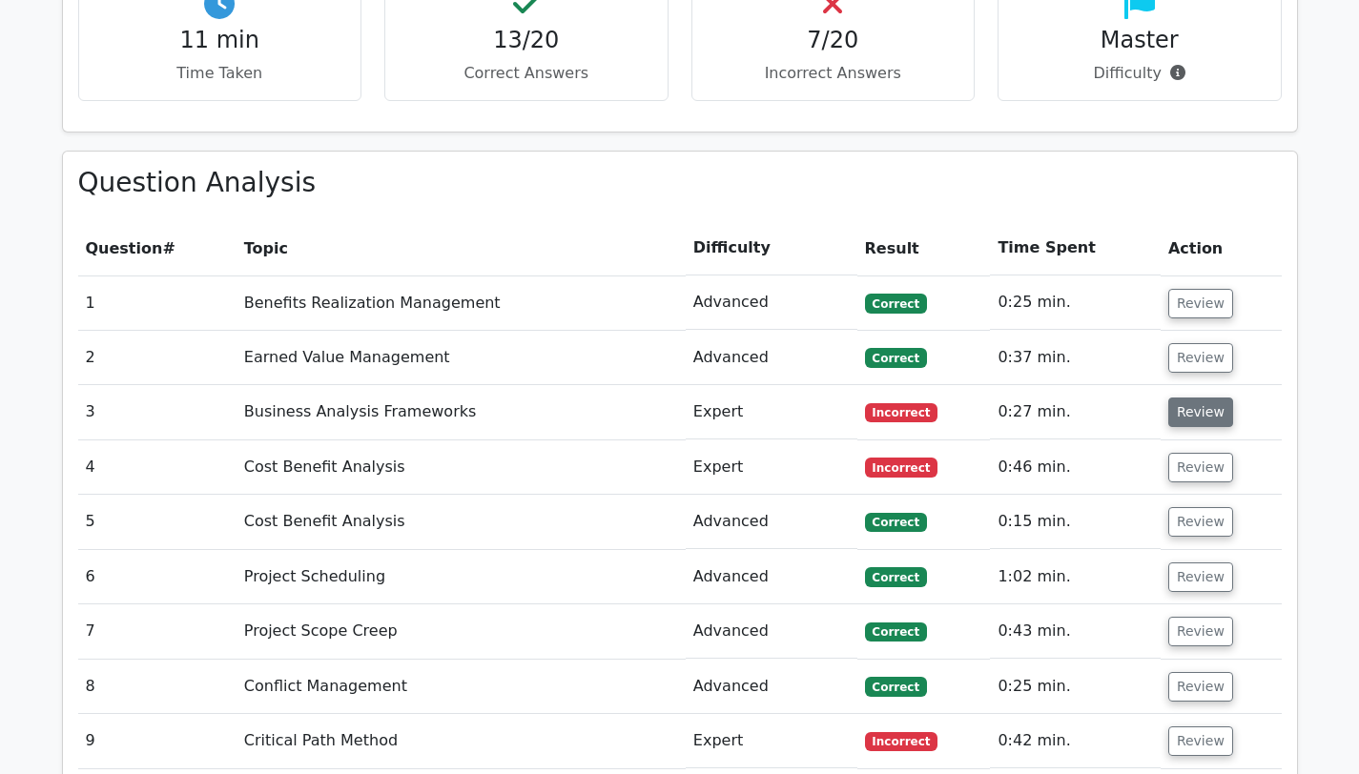
click at [1172, 398] on button "Review" at bounding box center [1200, 413] width 65 height 30
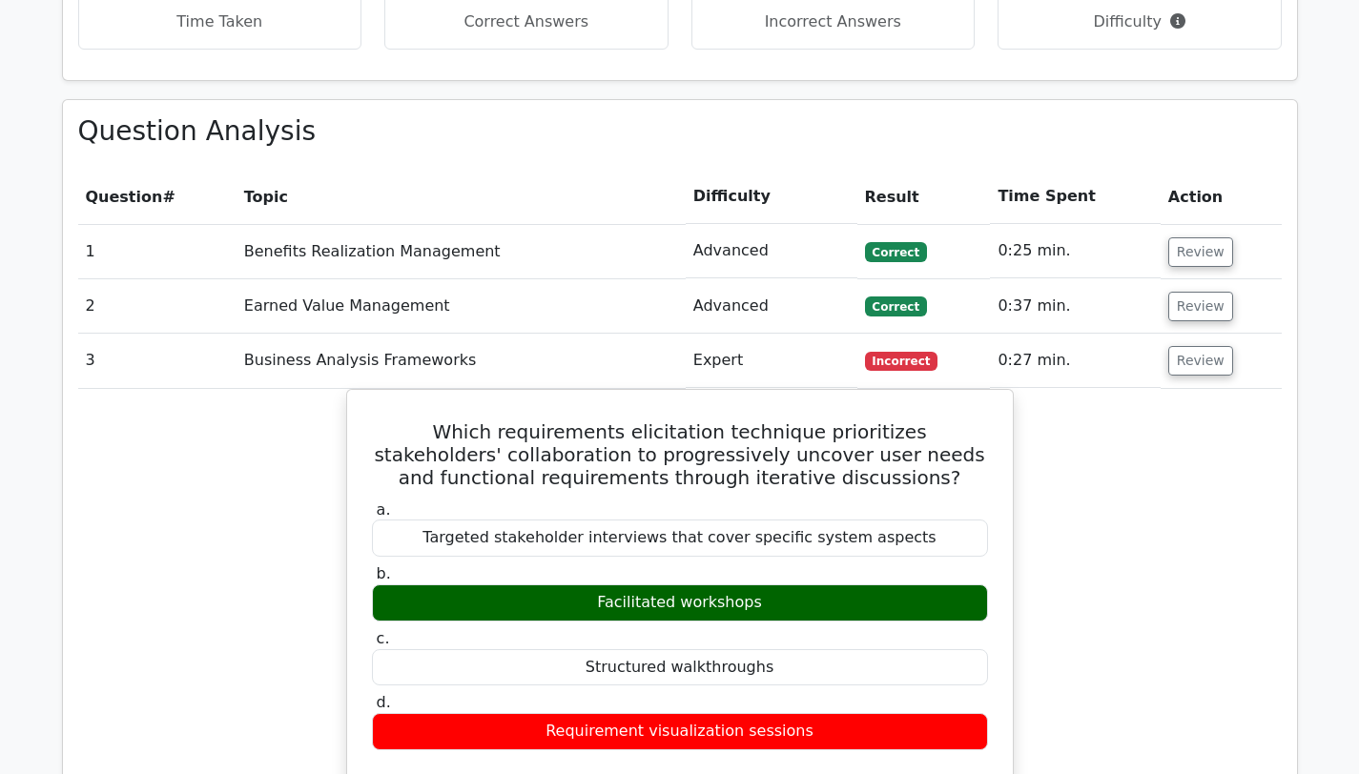
scroll to position [1878, 0]
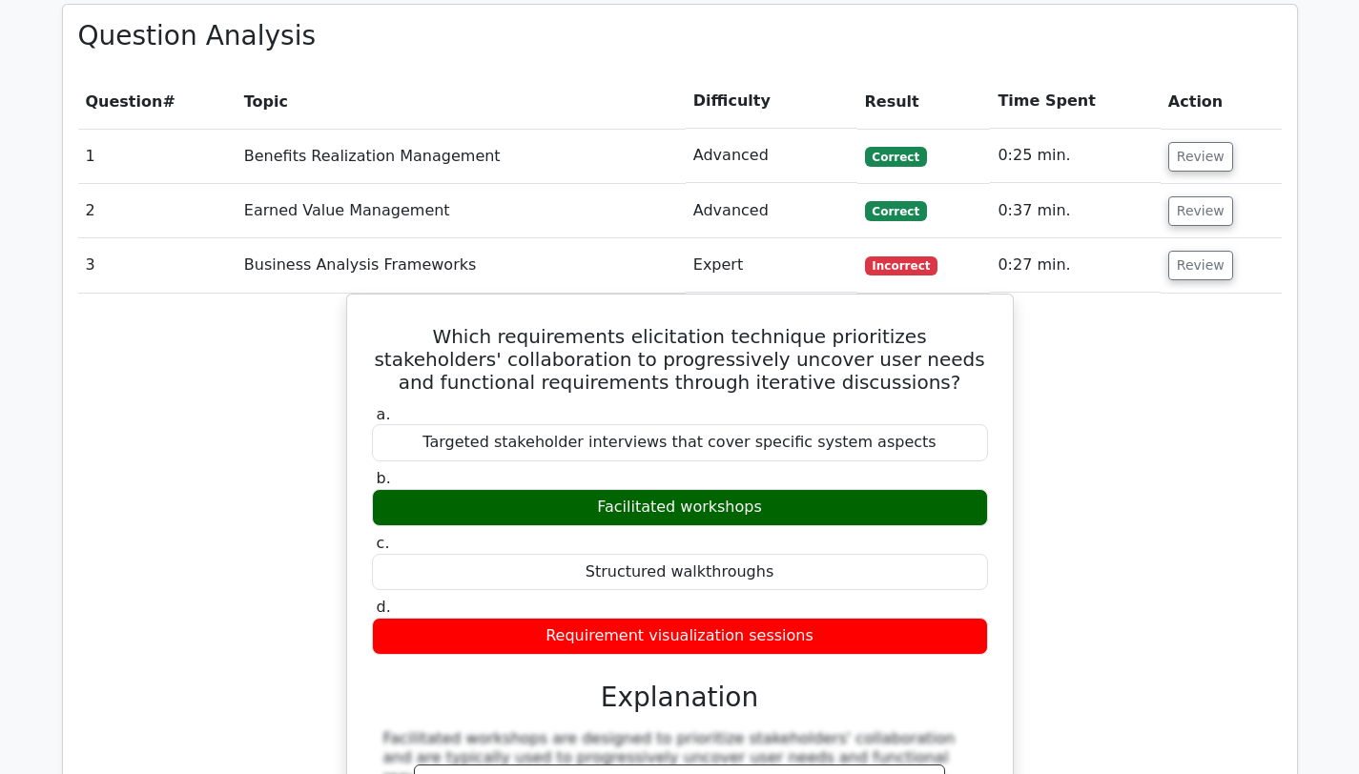
click at [1219, 184] on td "Review" at bounding box center [1221, 211] width 121 height 54
click at [1204, 196] on button "Review" at bounding box center [1200, 211] width 65 height 30
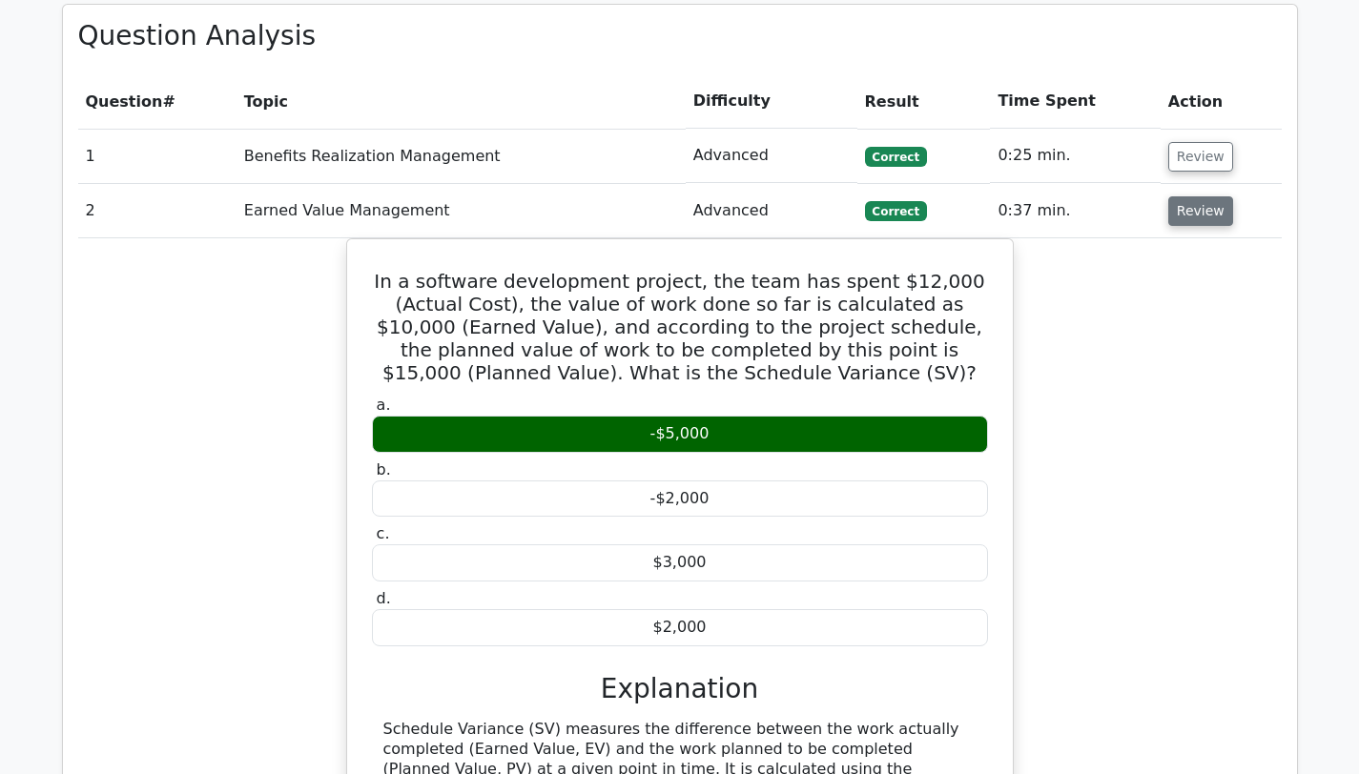
click at [1204, 196] on button "Review" at bounding box center [1200, 211] width 65 height 30
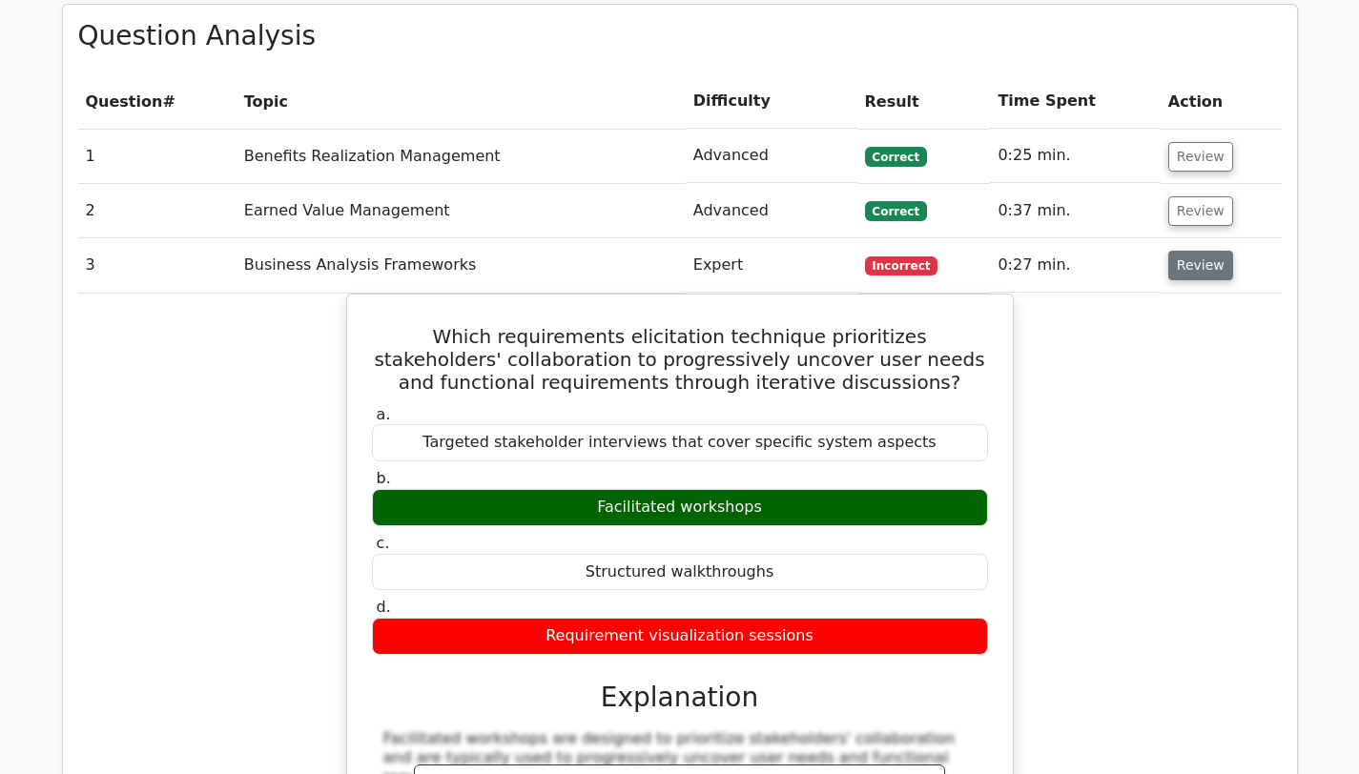
click at [1211, 251] on button "Review" at bounding box center [1200, 266] width 65 height 30
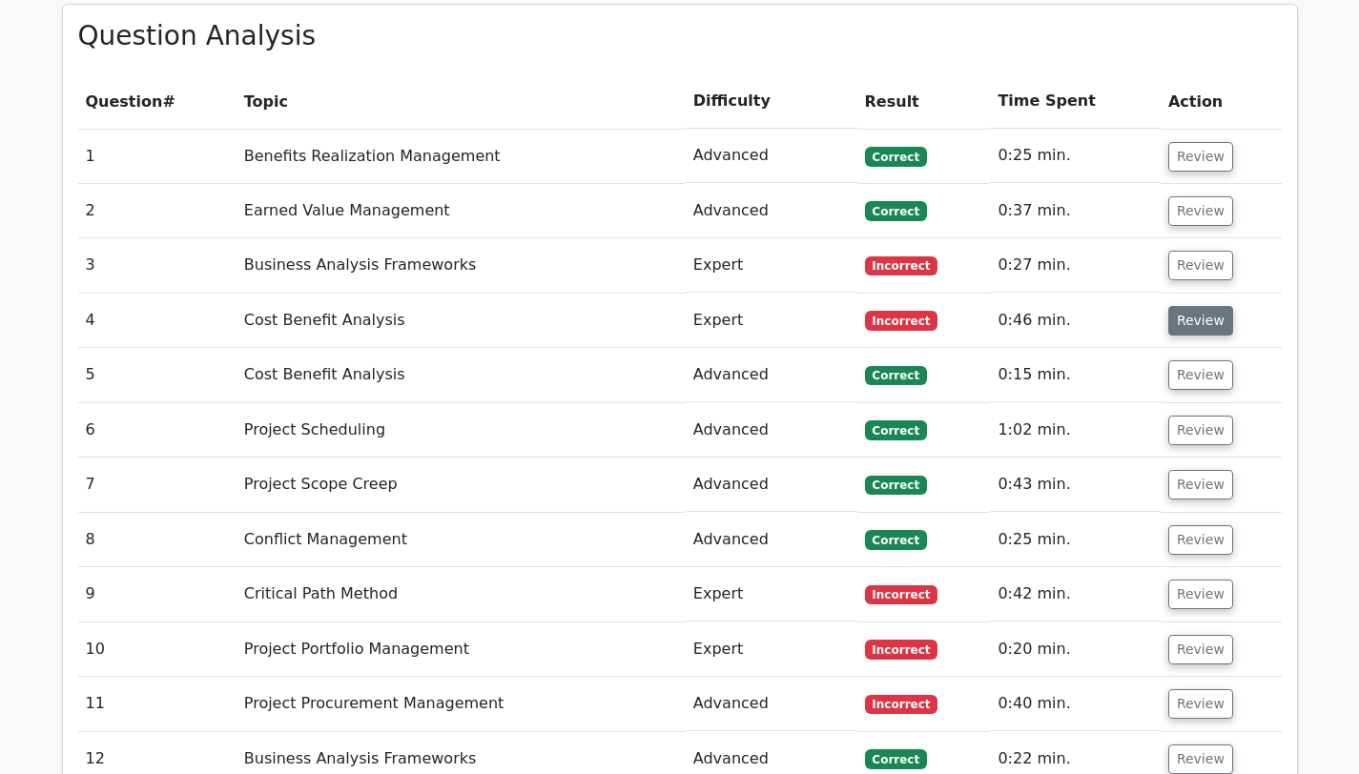
click at [1208, 306] on button "Review" at bounding box center [1200, 321] width 65 height 30
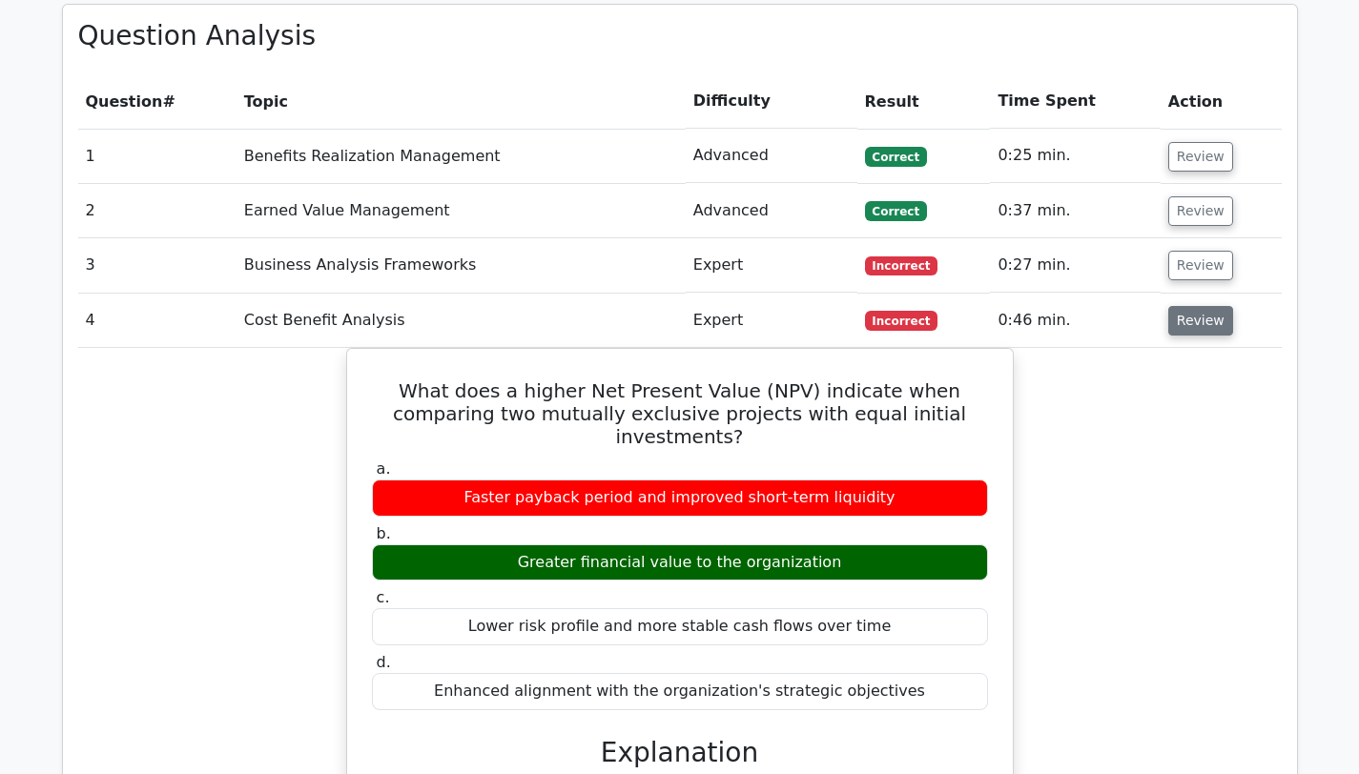
click at [1208, 306] on button "Review" at bounding box center [1200, 321] width 65 height 30
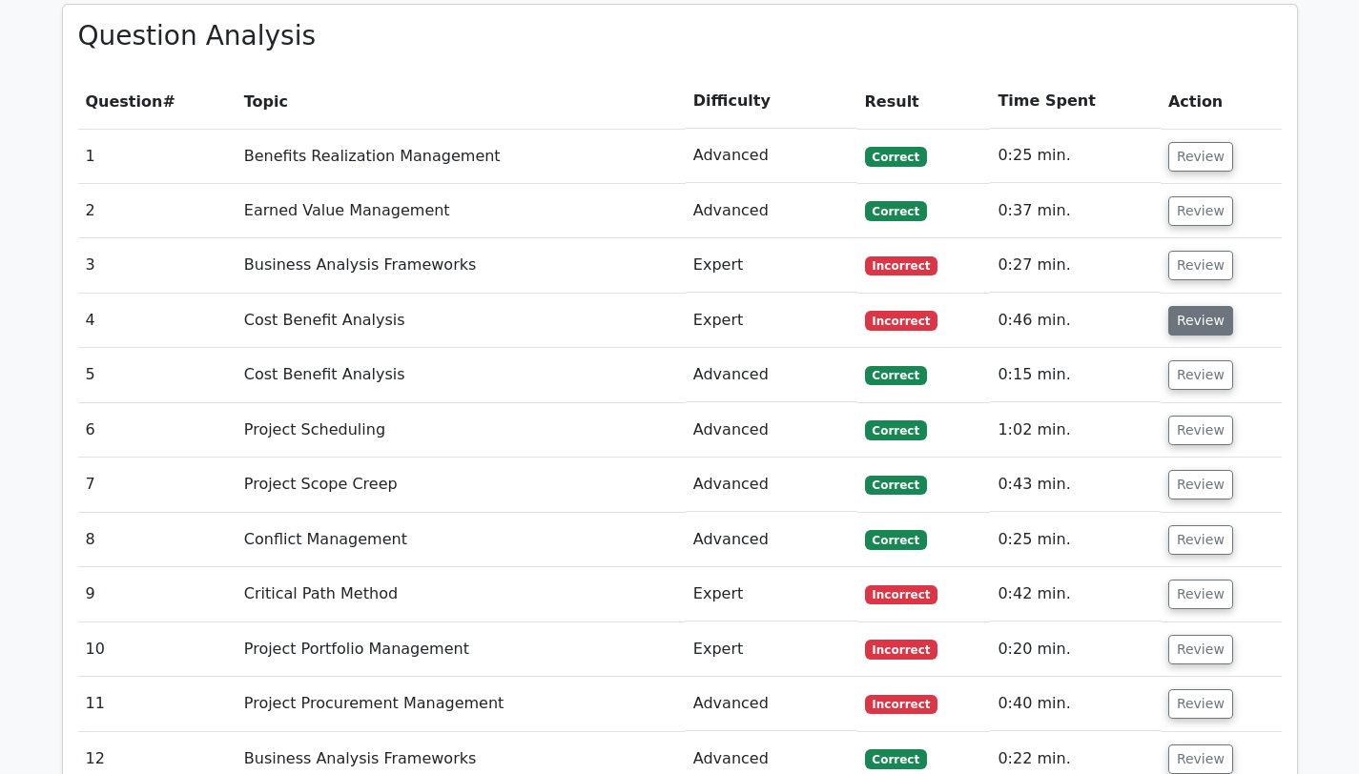
click at [1208, 306] on button "Review" at bounding box center [1200, 321] width 65 height 30
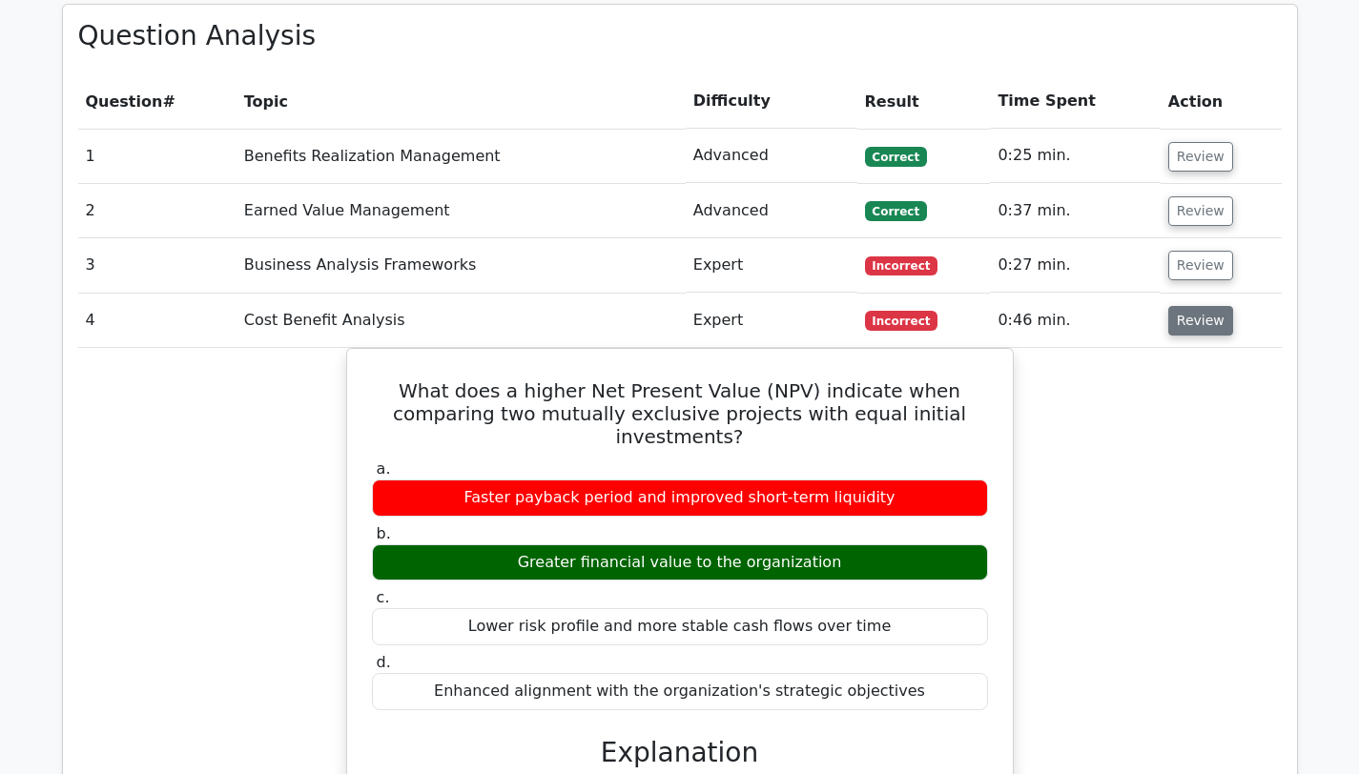
click at [1208, 306] on button "Review" at bounding box center [1200, 321] width 65 height 30
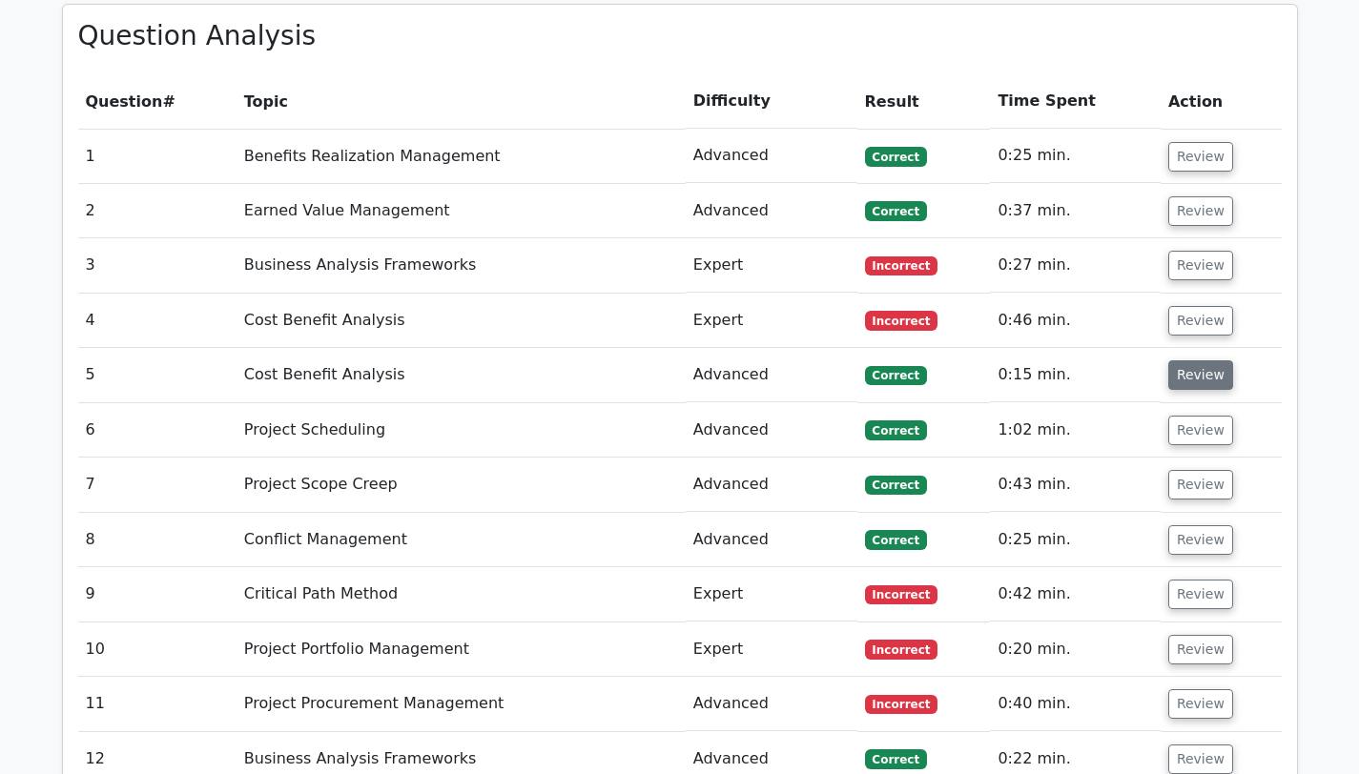
click at [1202, 360] on button "Review" at bounding box center [1200, 375] width 65 height 30
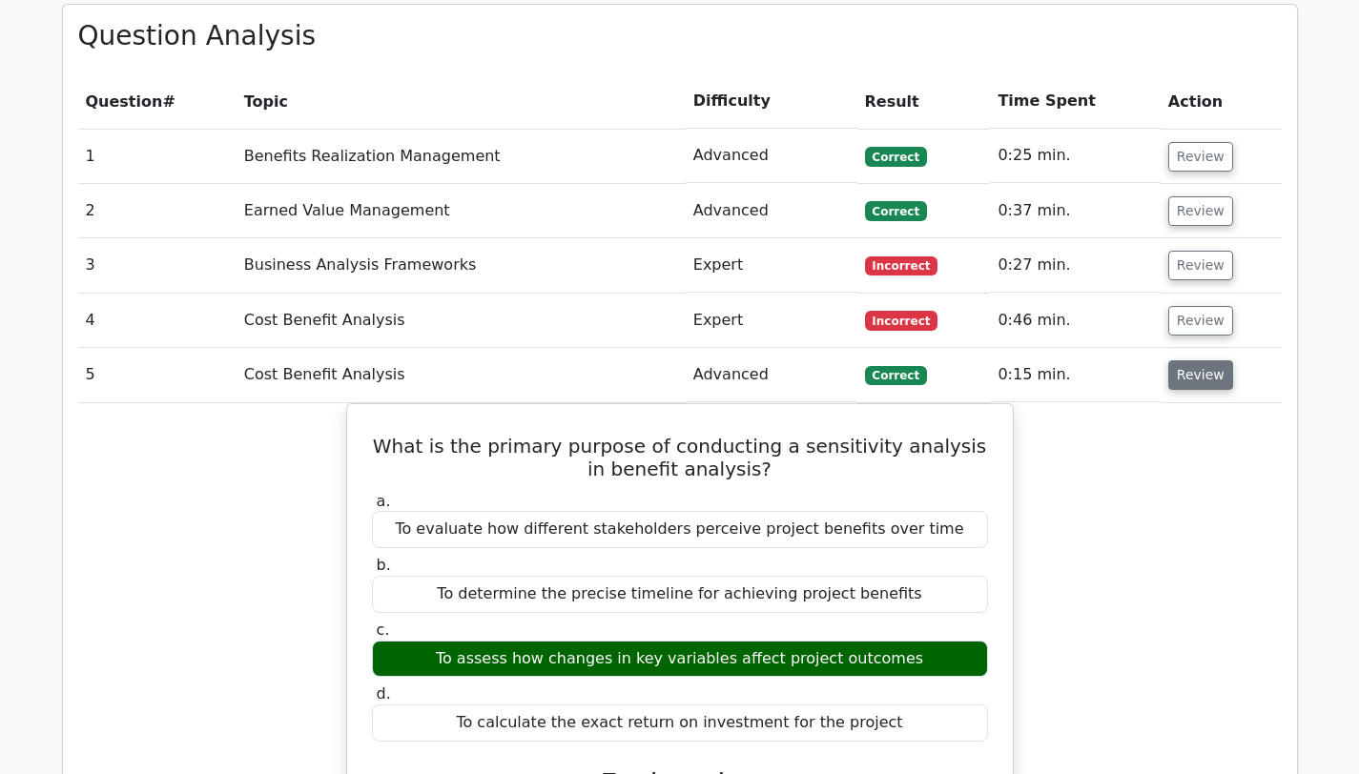
click at [1202, 360] on button "Review" at bounding box center [1200, 375] width 65 height 30
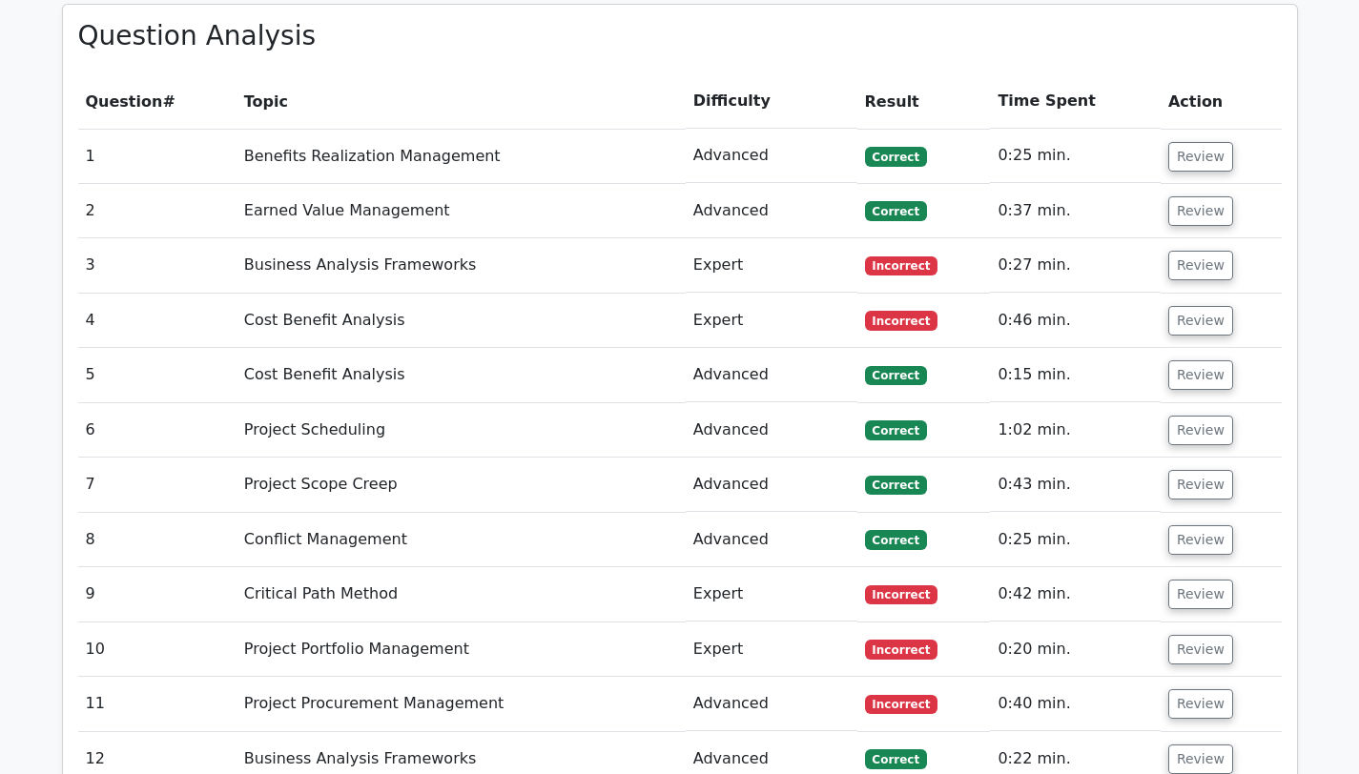
click at [1196, 403] on td "Review" at bounding box center [1221, 430] width 121 height 54
click at [1195, 403] on td "Review" at bounding box center [1221, 430] width 121 height 54
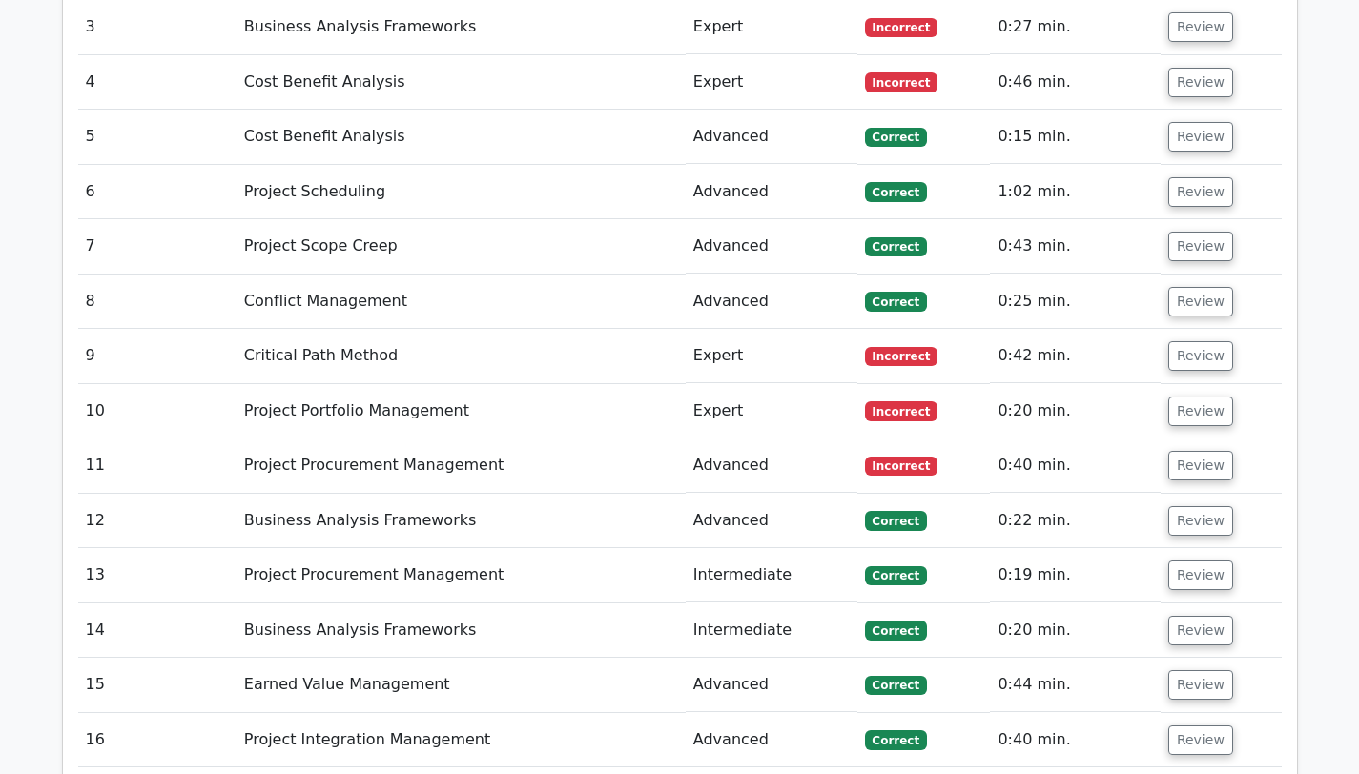
scroll to position [2121, 0]
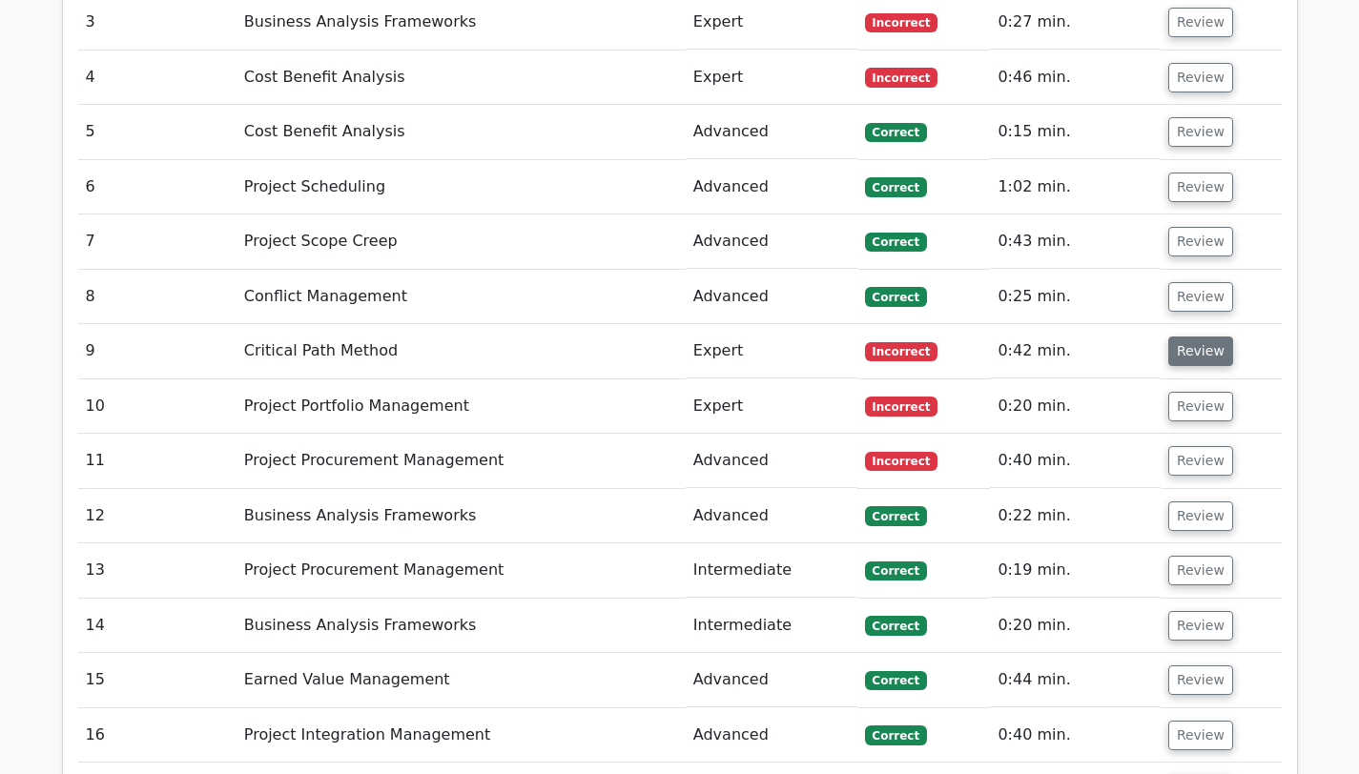
click at [1195, 337] on button "Review" at bounding box center [1200, 352] width 65 height 30
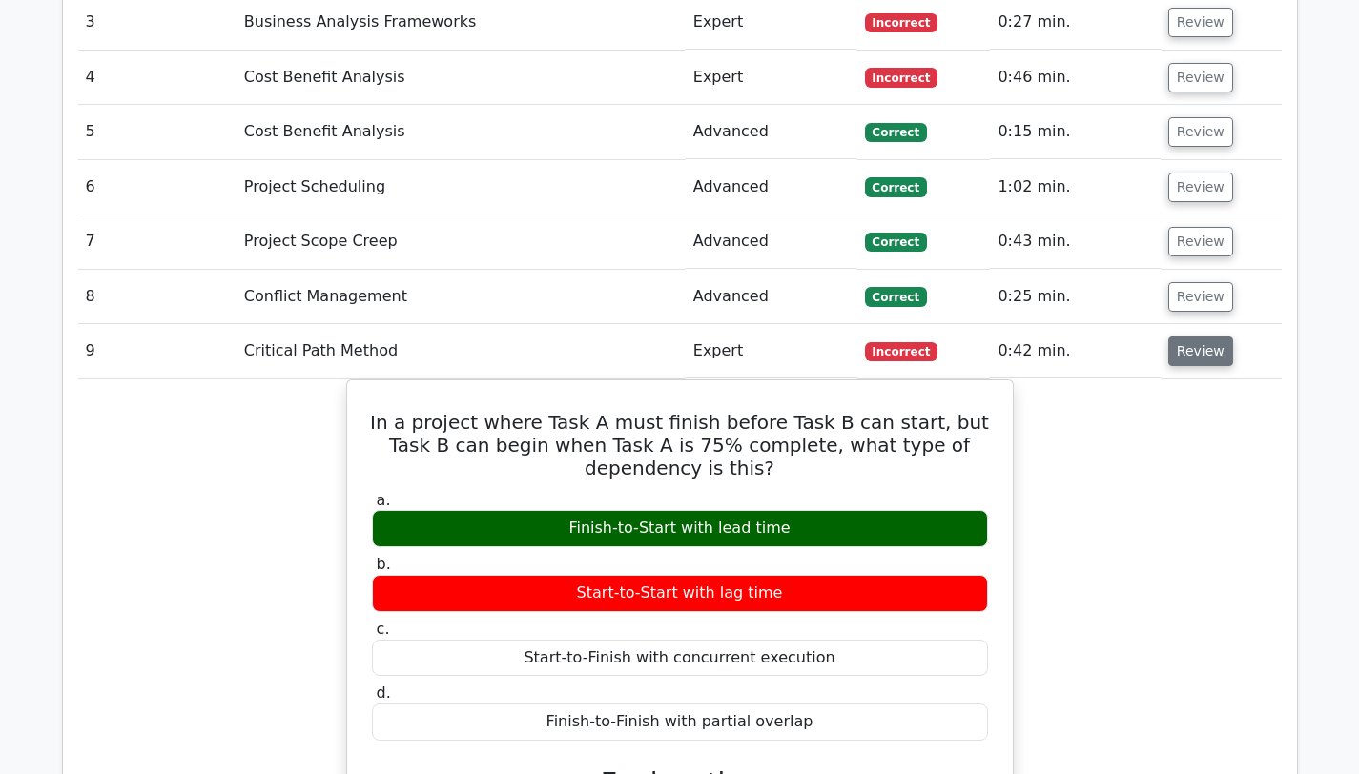
click at [1195, 337] on button "Review" at bounding box center [1200, 352] width 65 height 30
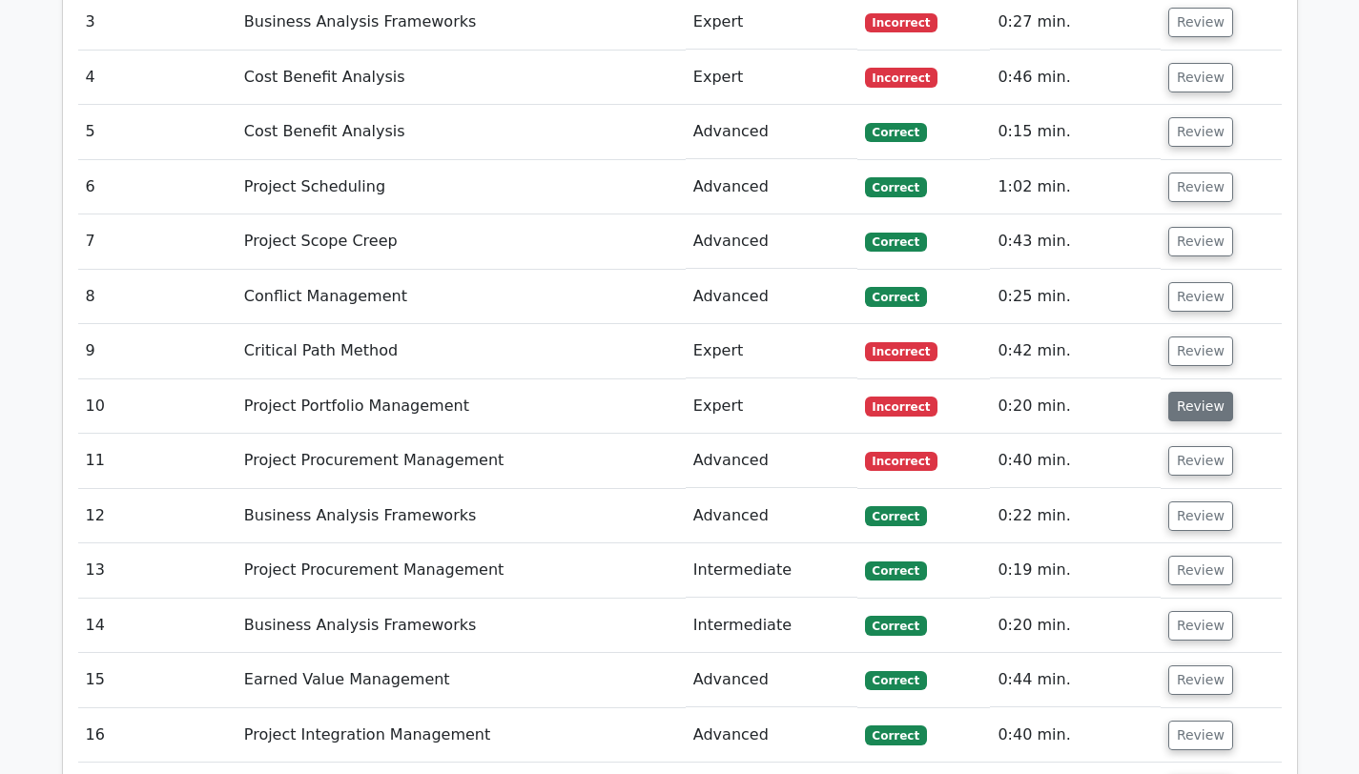
click at [1198, 392] on button "Review" at bounding box center [1200, 407] width 65 height 30
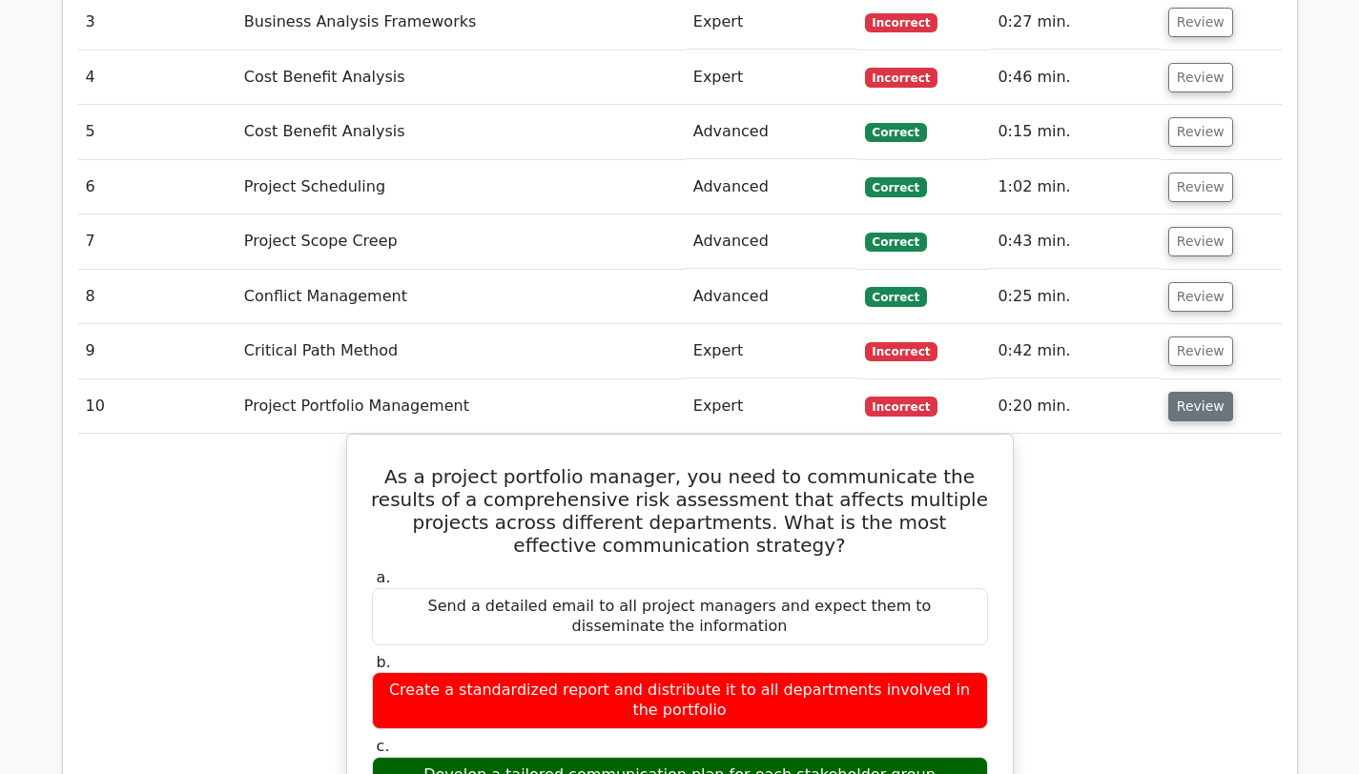
click at [1198, 392] on button "Review" at bounding box center [1200, 407] width 65 height 30
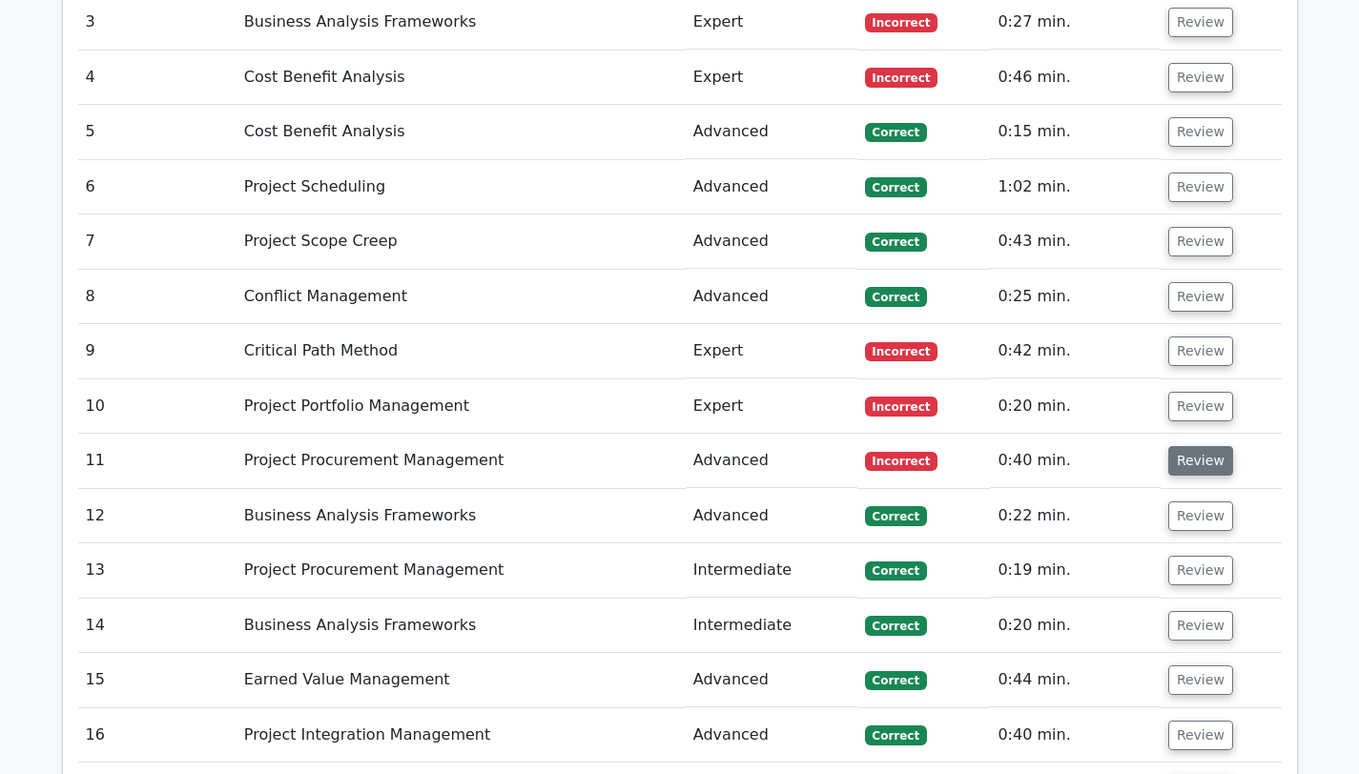
click at [1204, 446] on button "Review" at bounding box center [1200, 461] width 65 height 30
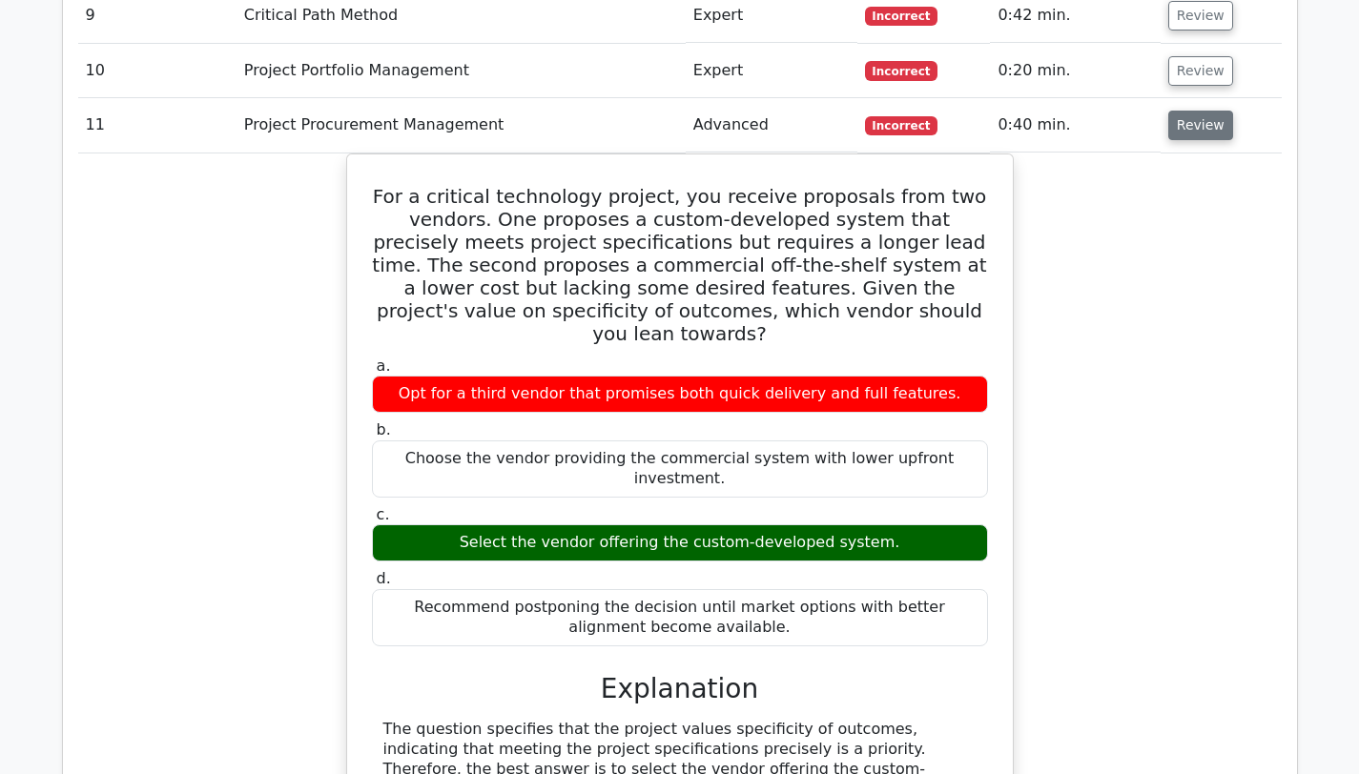
scroll to position [2457, 0]
click at [1209, 111] on button "Review" at bounding box center [1200, 126] width 65 height 30
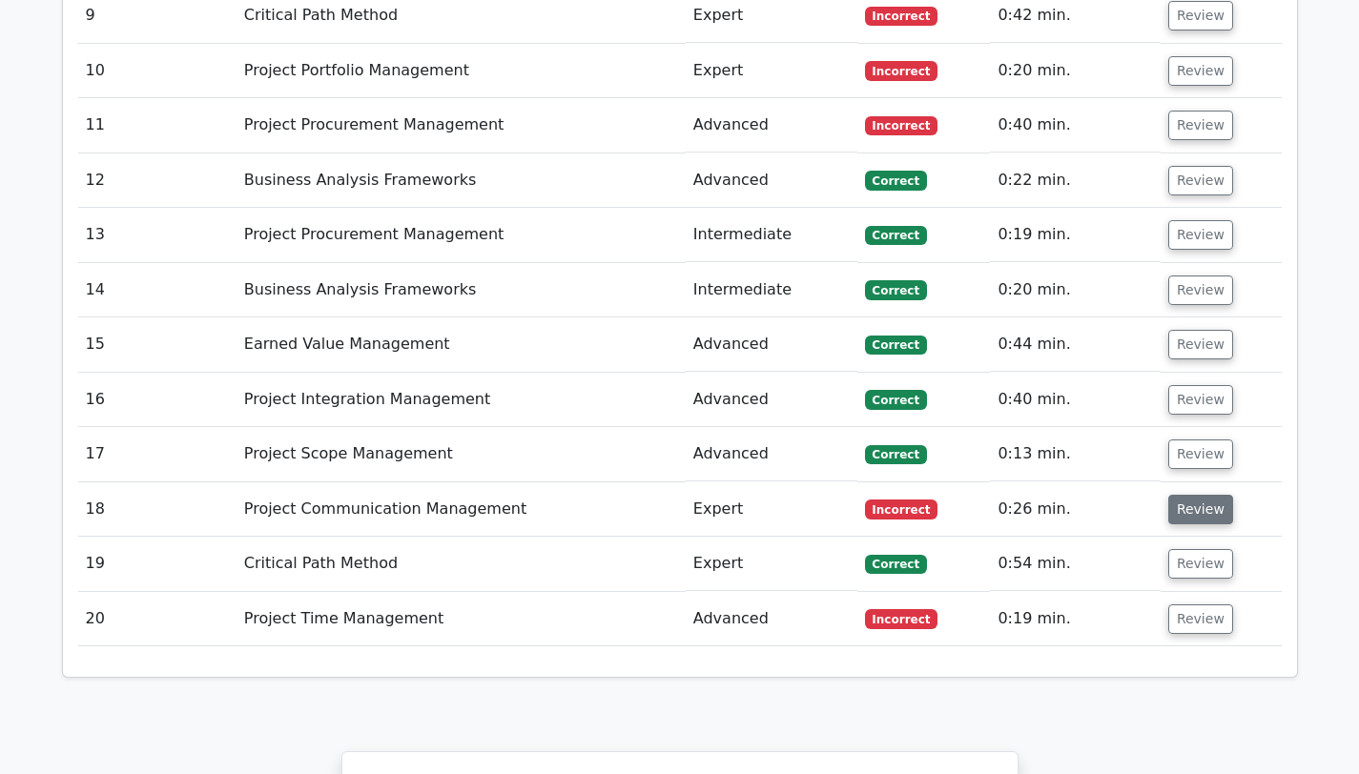
click at [1197, 495] on button "Review" at bounding box center [1200, 510] width 65 height 30
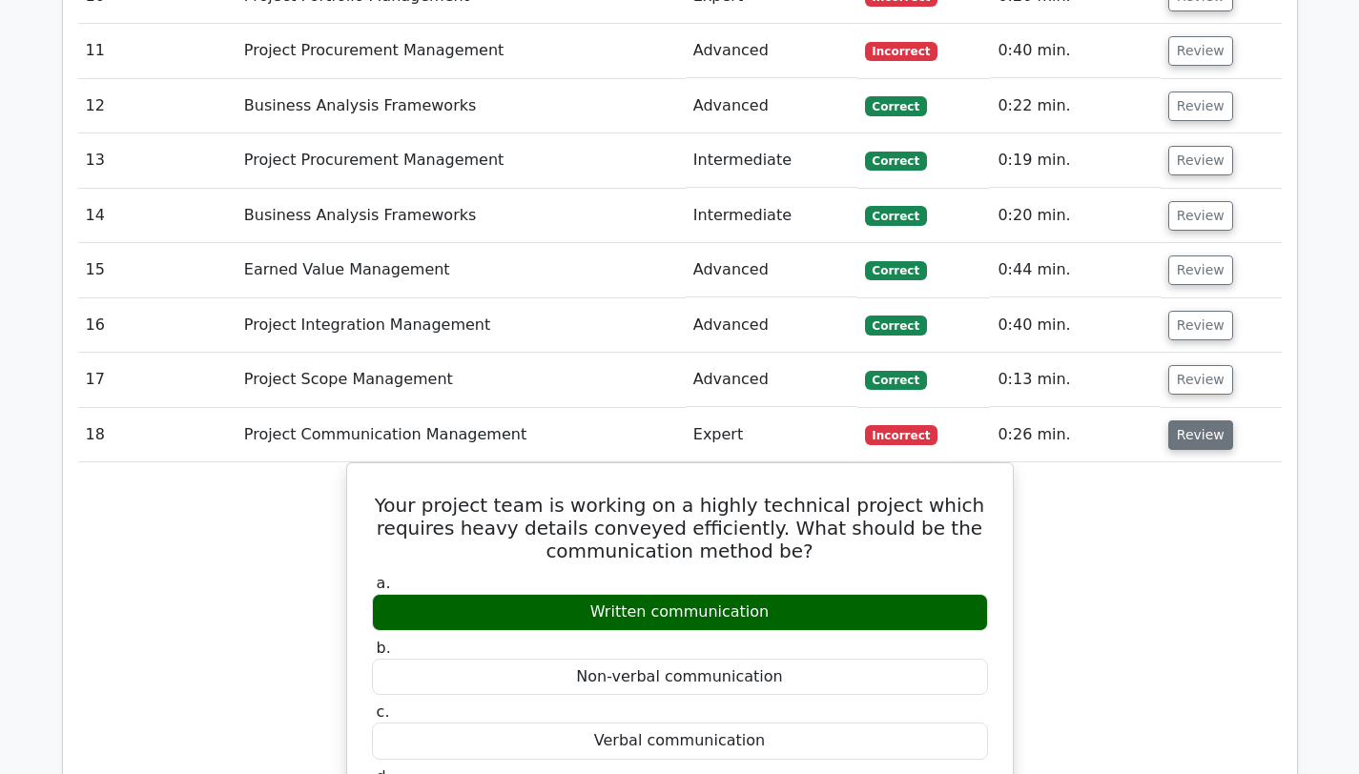
scroll to position [2574, 0]
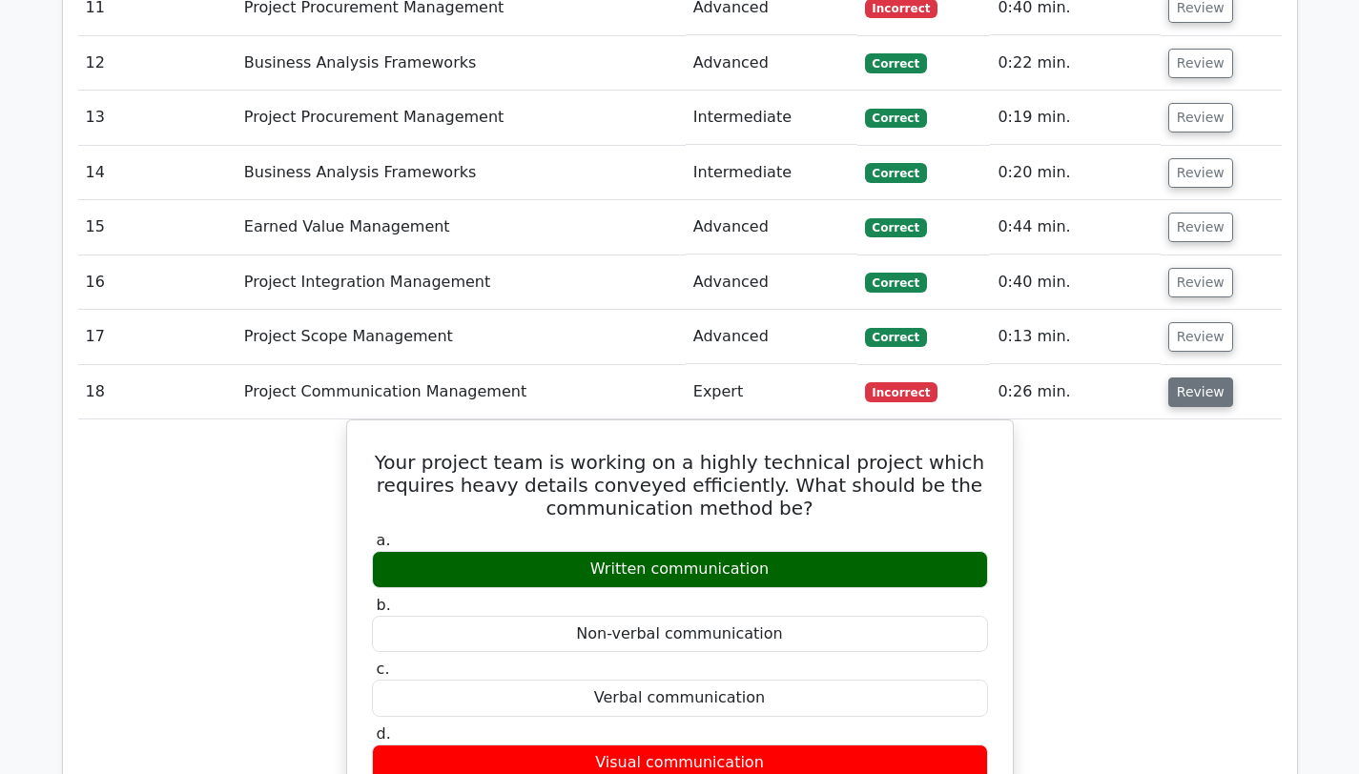
click at [1201, 378] on button "Review" at bounding box center [1200, 393] width 65 height 30
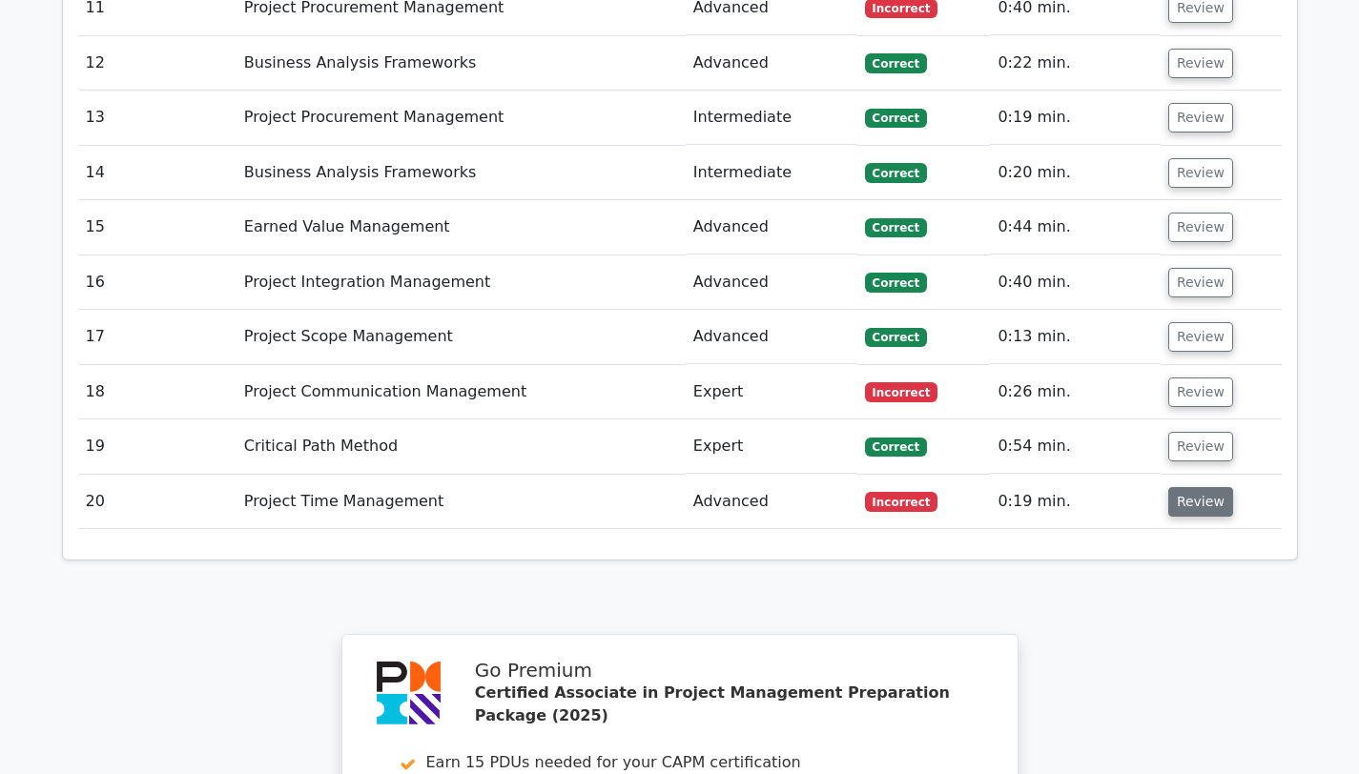
click at [1208, 487] on button "Review" at bounding box center [1200, 502] width 65 height 30
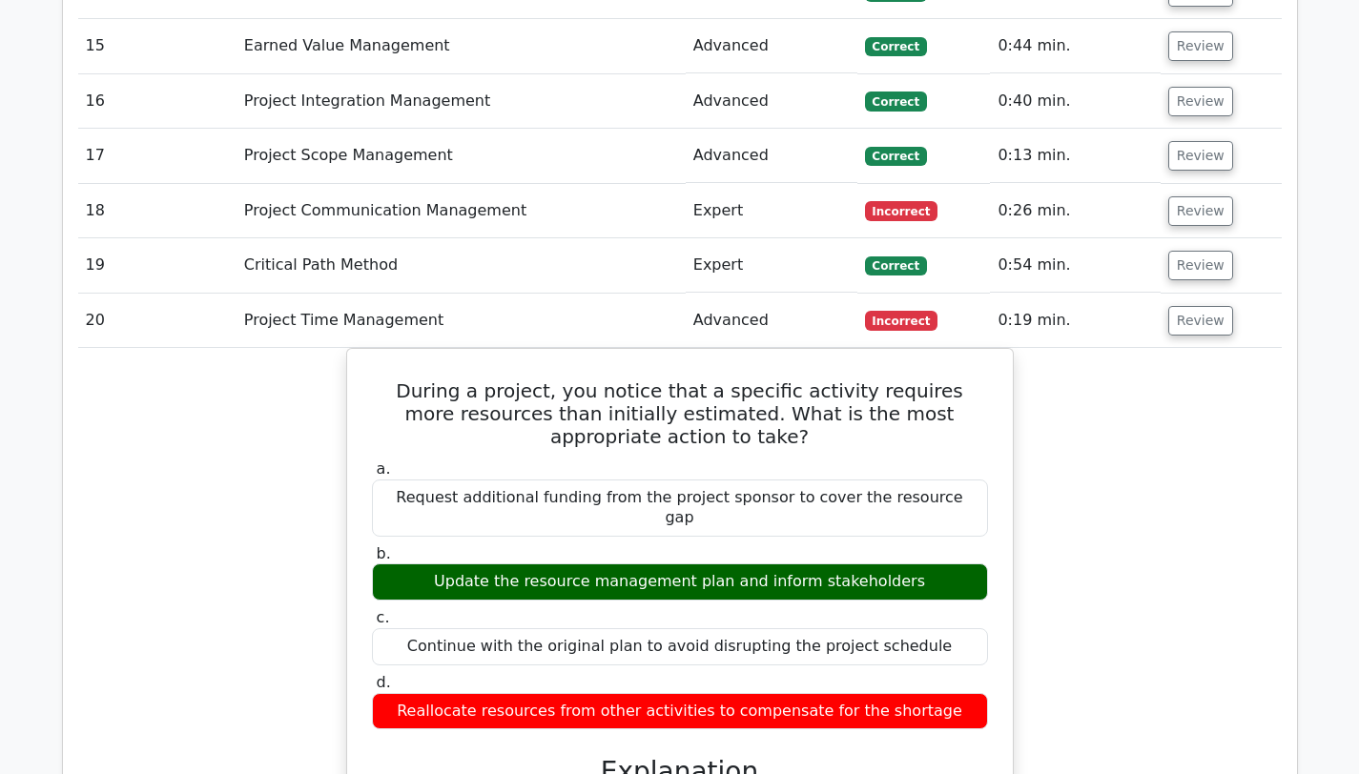
scroll to position [2771, 0]
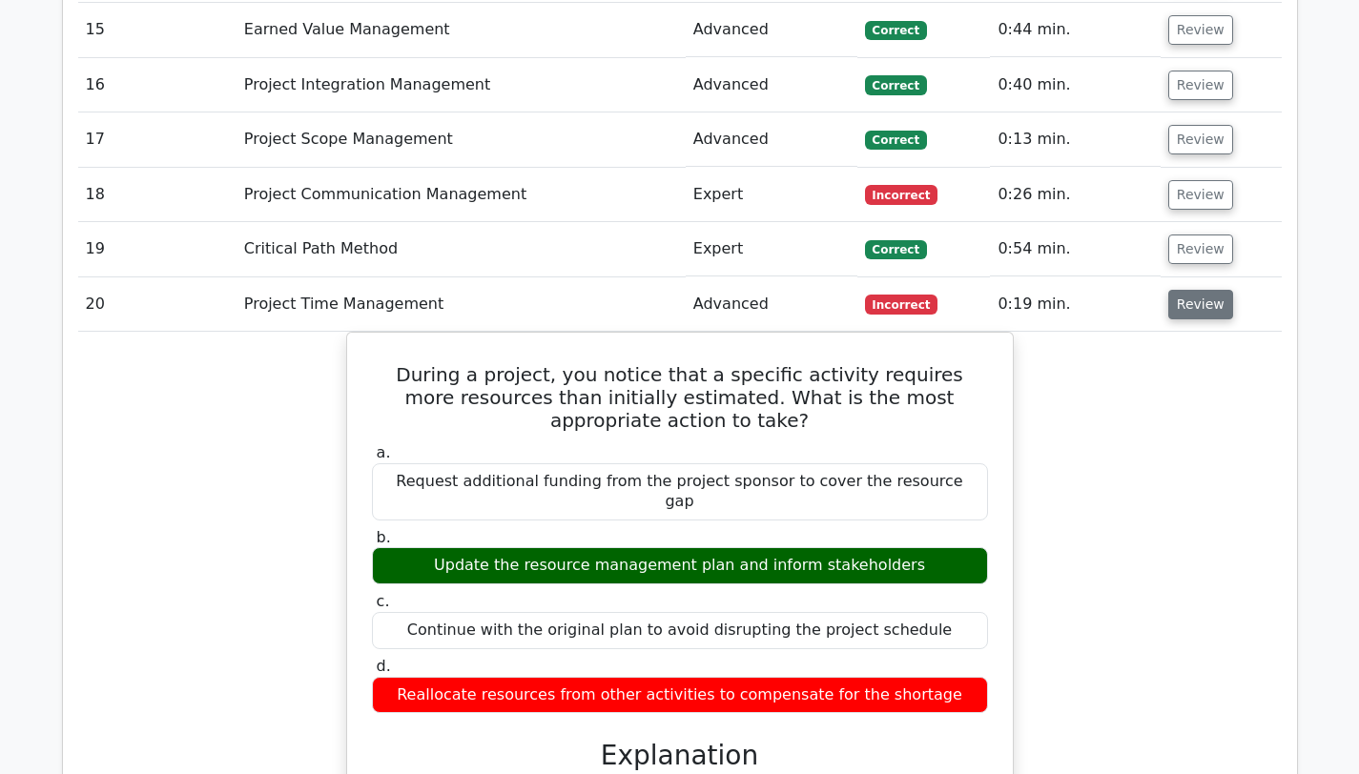
click at [1221, 290] on button "Review" at bounding box center [1200, 305] width 65 height 30
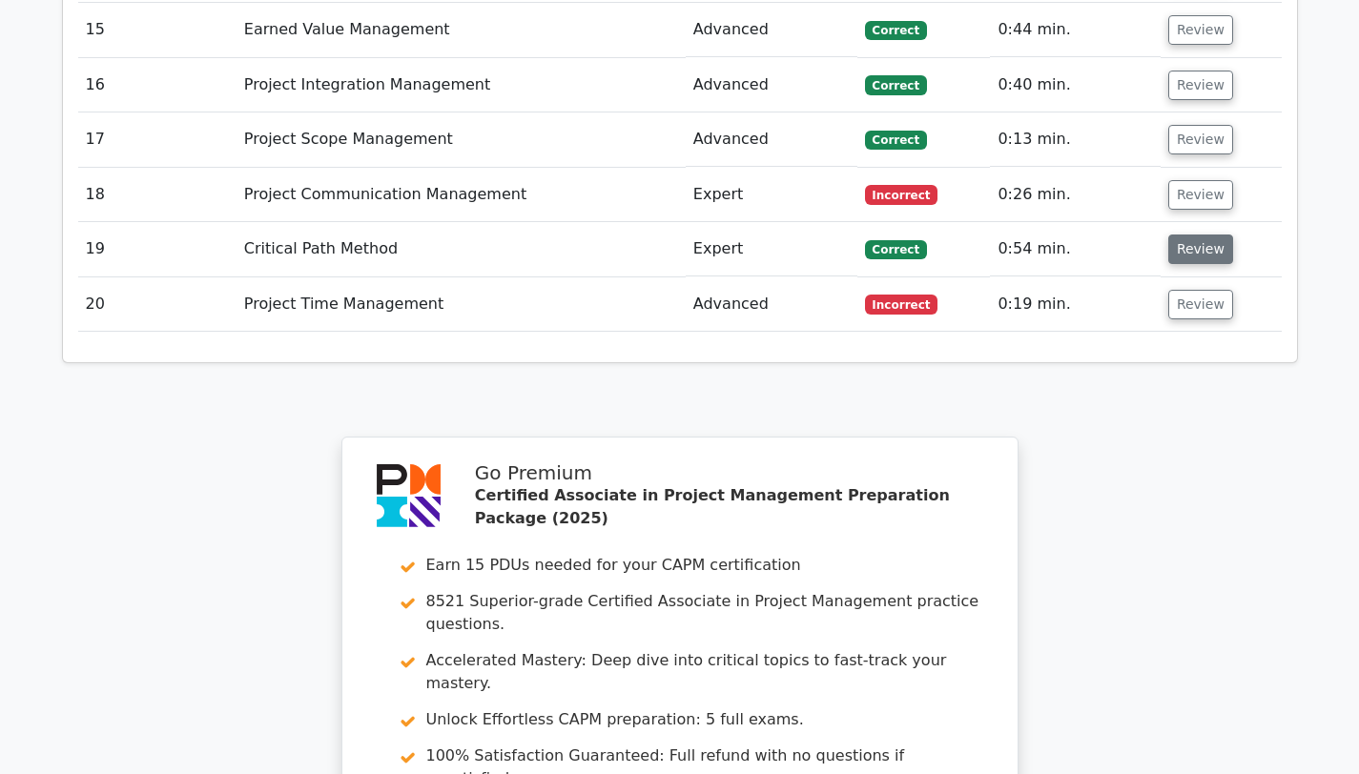
click at [1185, 235] on button "Review" at bounding box center [1200, 250] width 65 height 30
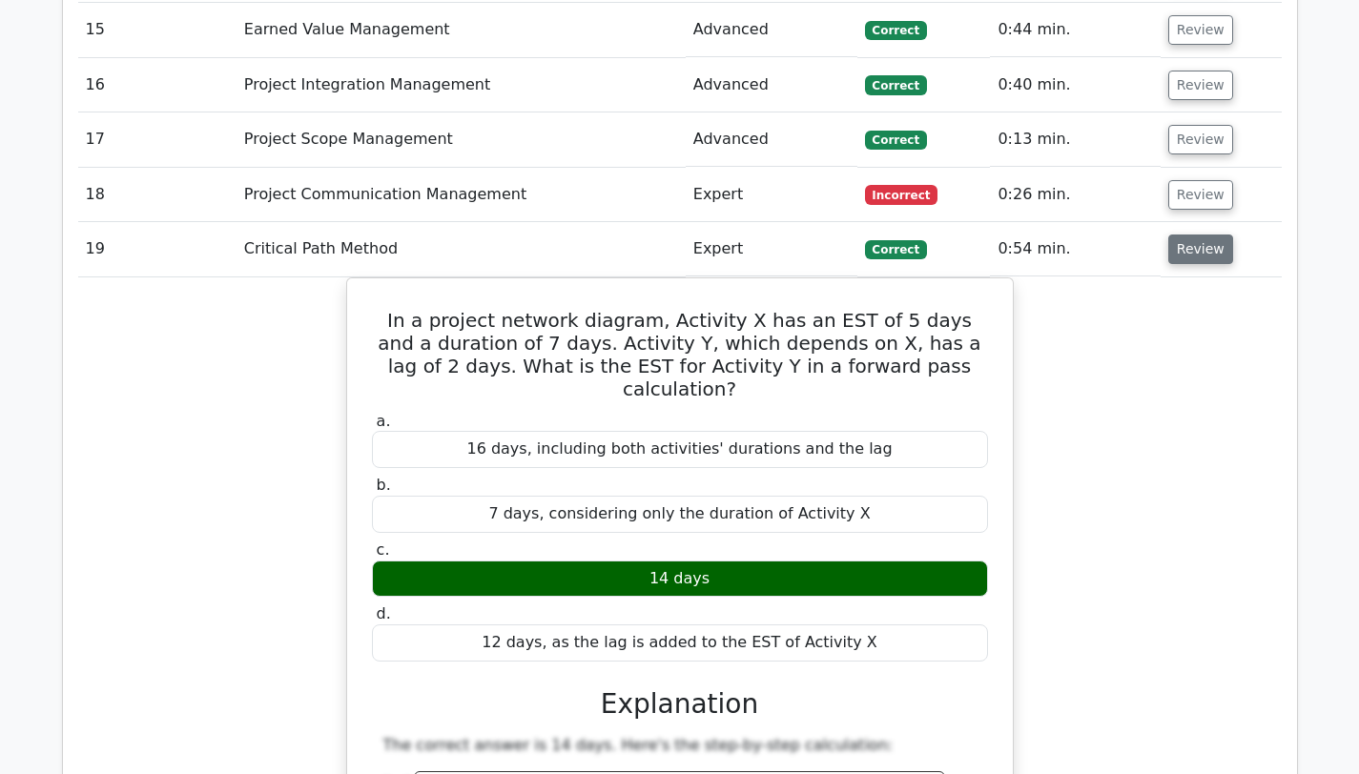
click at [1187, 235] on button "Review" at bounding box center [1200, 250] width 65 height 30
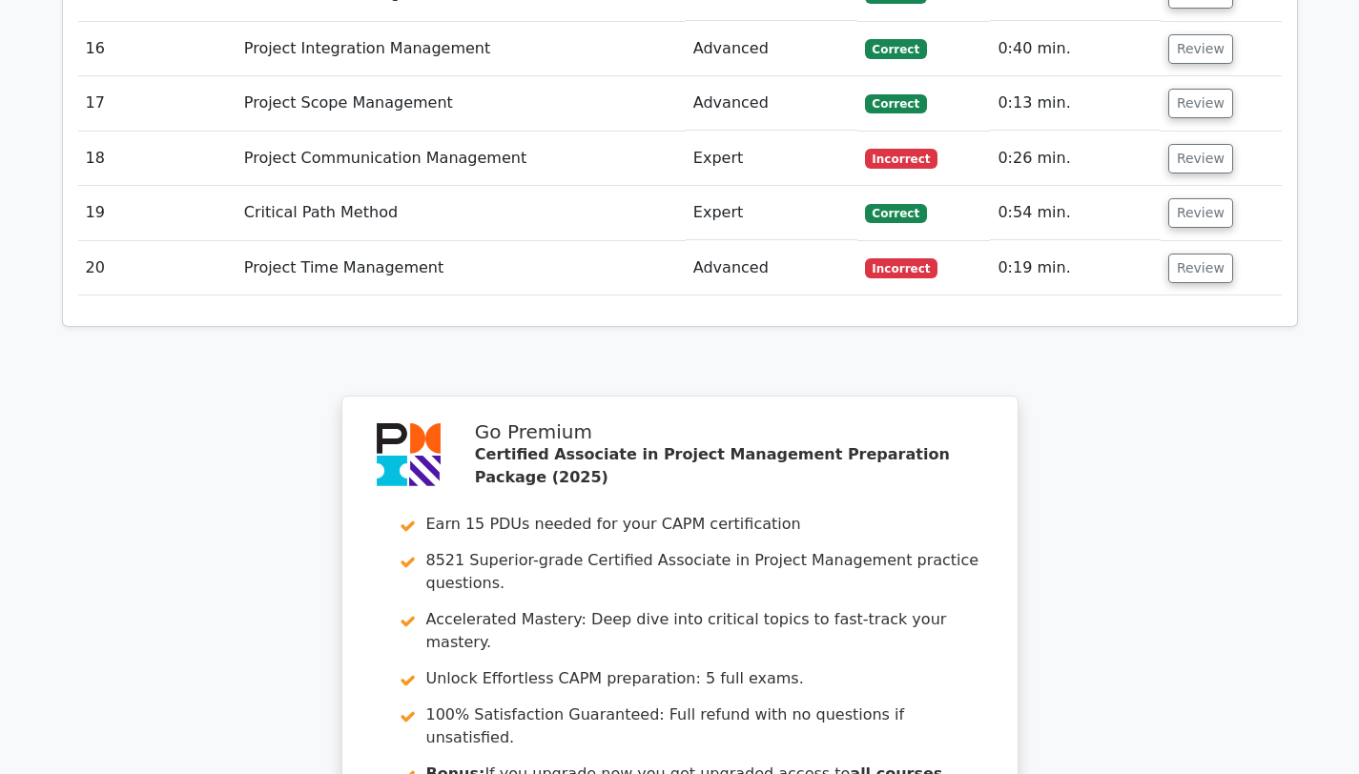
scroll to position [3221, 0]
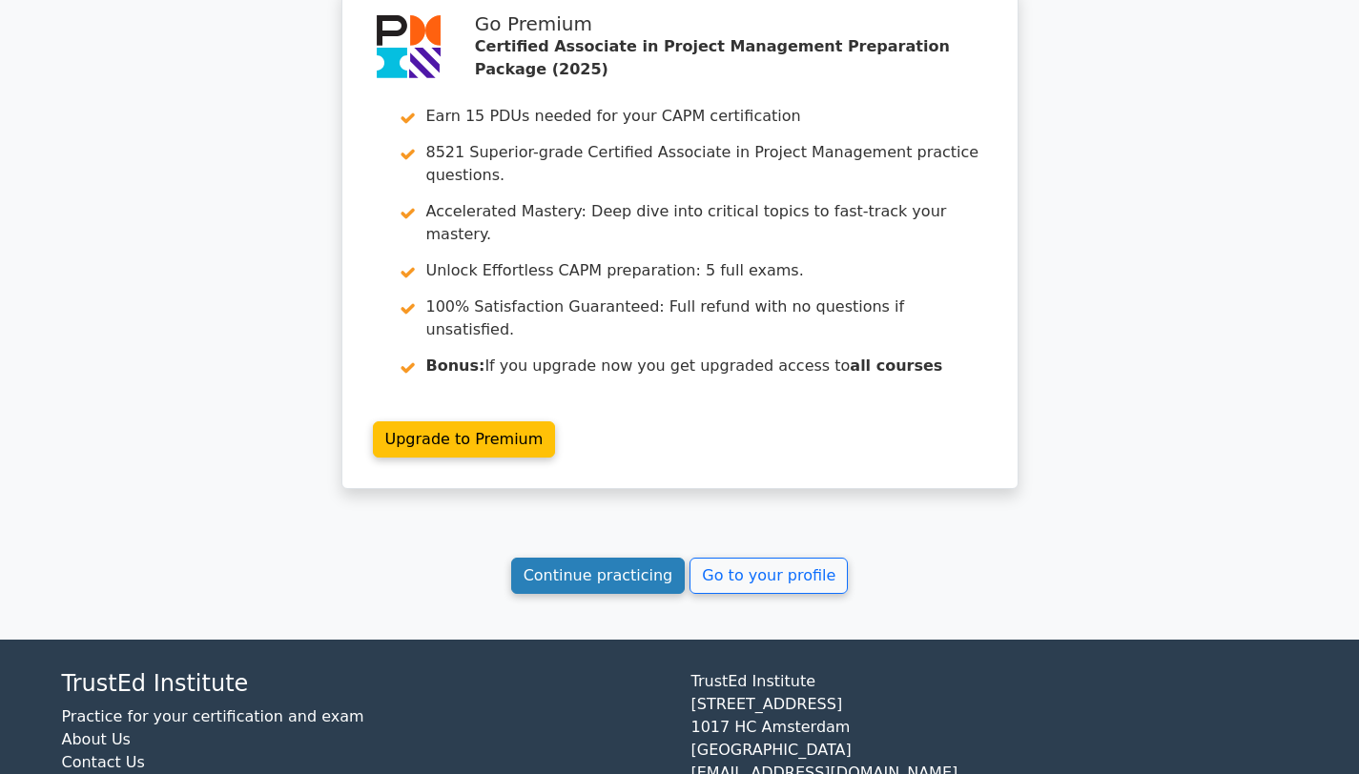
click at [584, 558] on link "Continue practicing" at bounding box center [598, 576] width 175 height 36
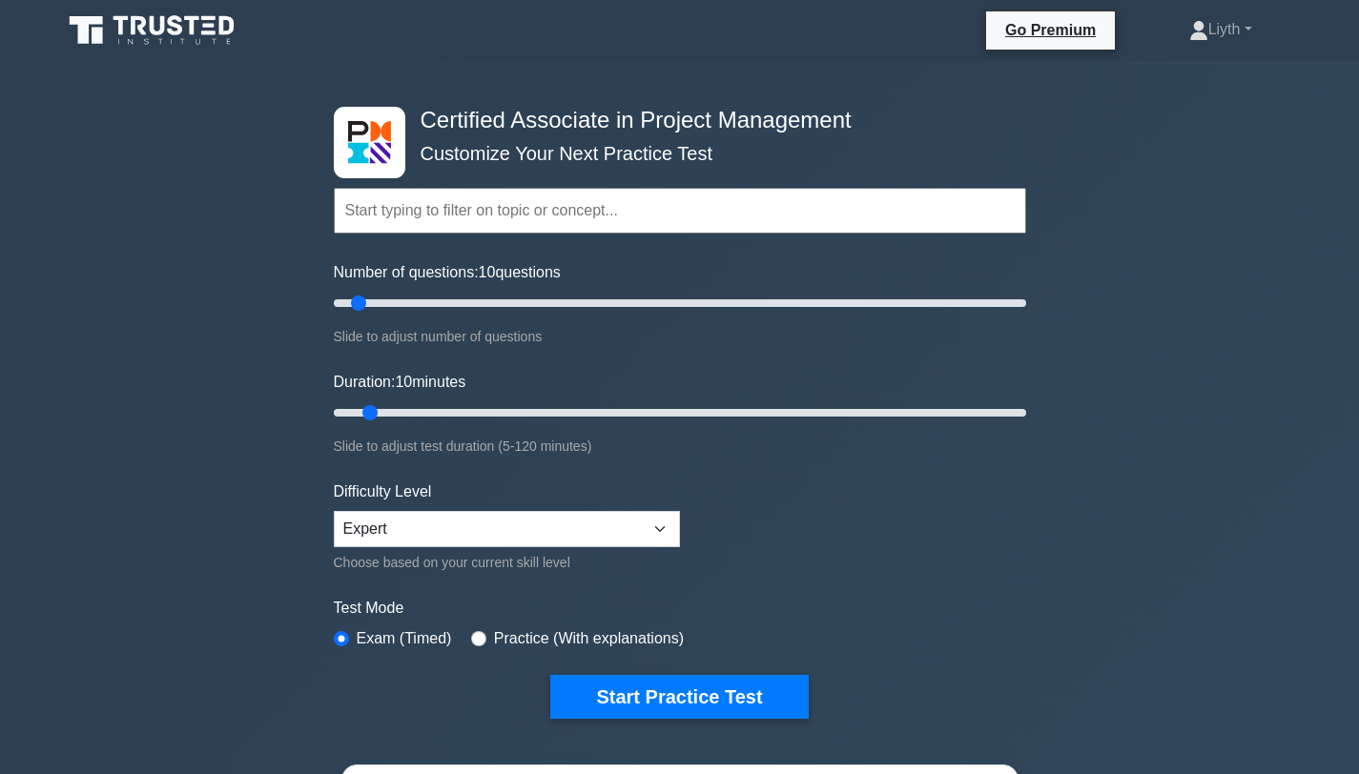
click at [1252, 345] on div "Certified Associate in Project Management Customize Your Next Practice Test Top…" at bounding box center [679, 642] width 1359 height 1163
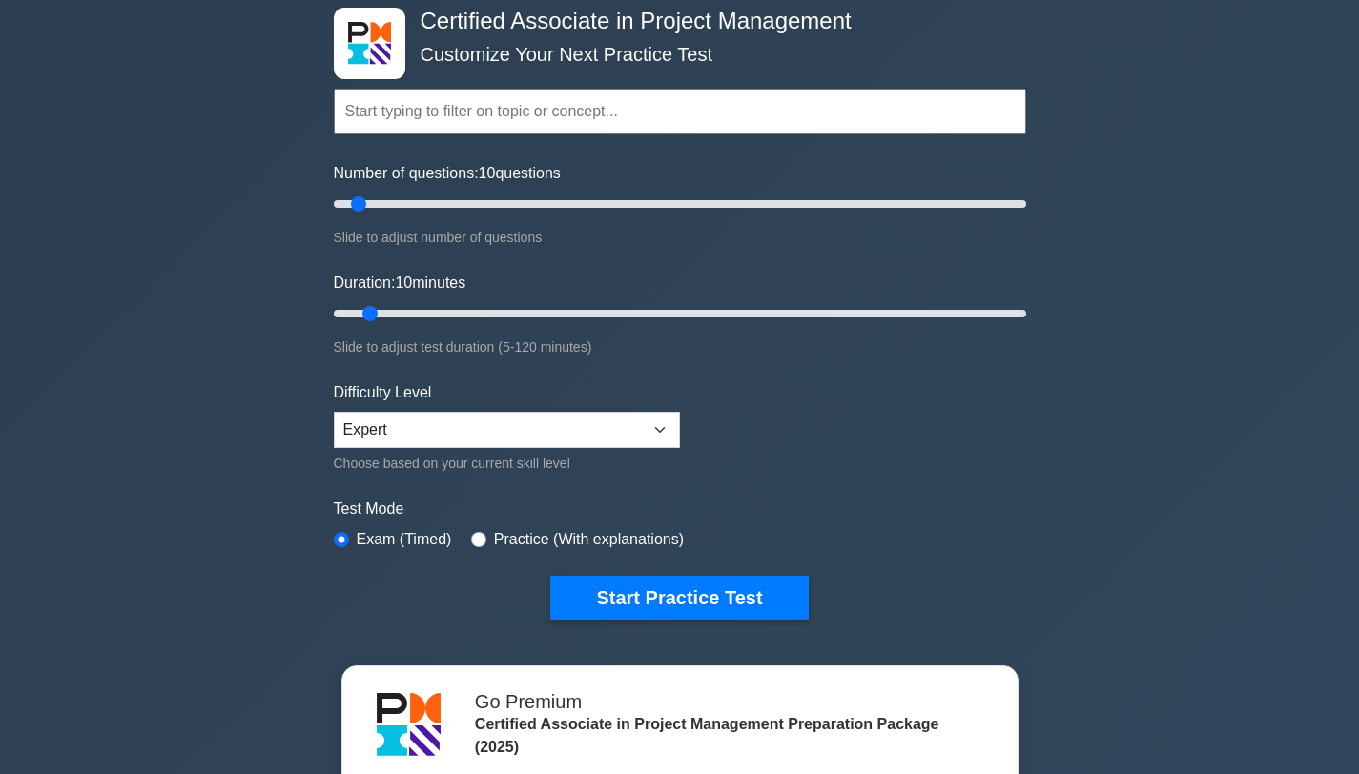
scroll to position [216, 0]
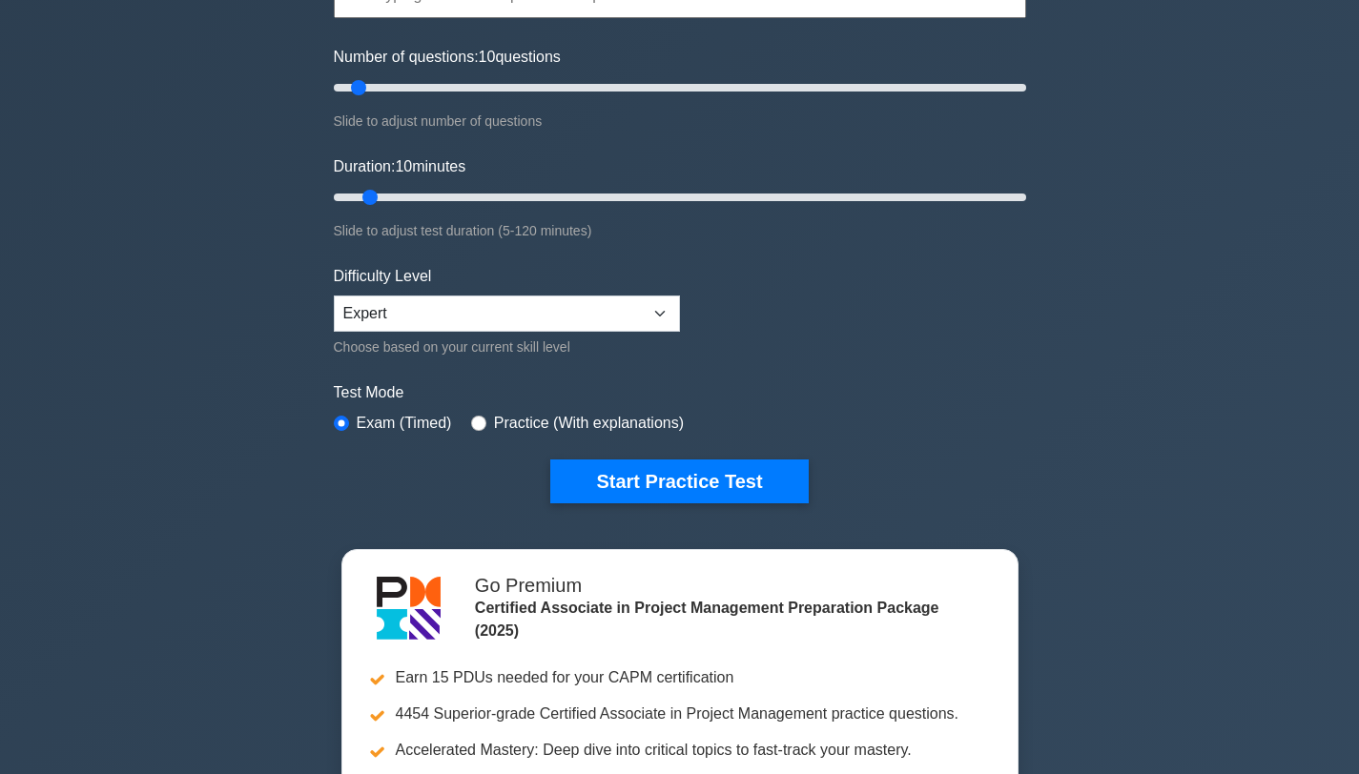
click at [776, 451] on form "Topics Project Scope Management Project Time Management Project Cost Management…" at bounding box center [680, 208] width 692 height 589
click at [772, 471] on button "Start Practice Test" at bounding box center [678, 482] width 257 height 44
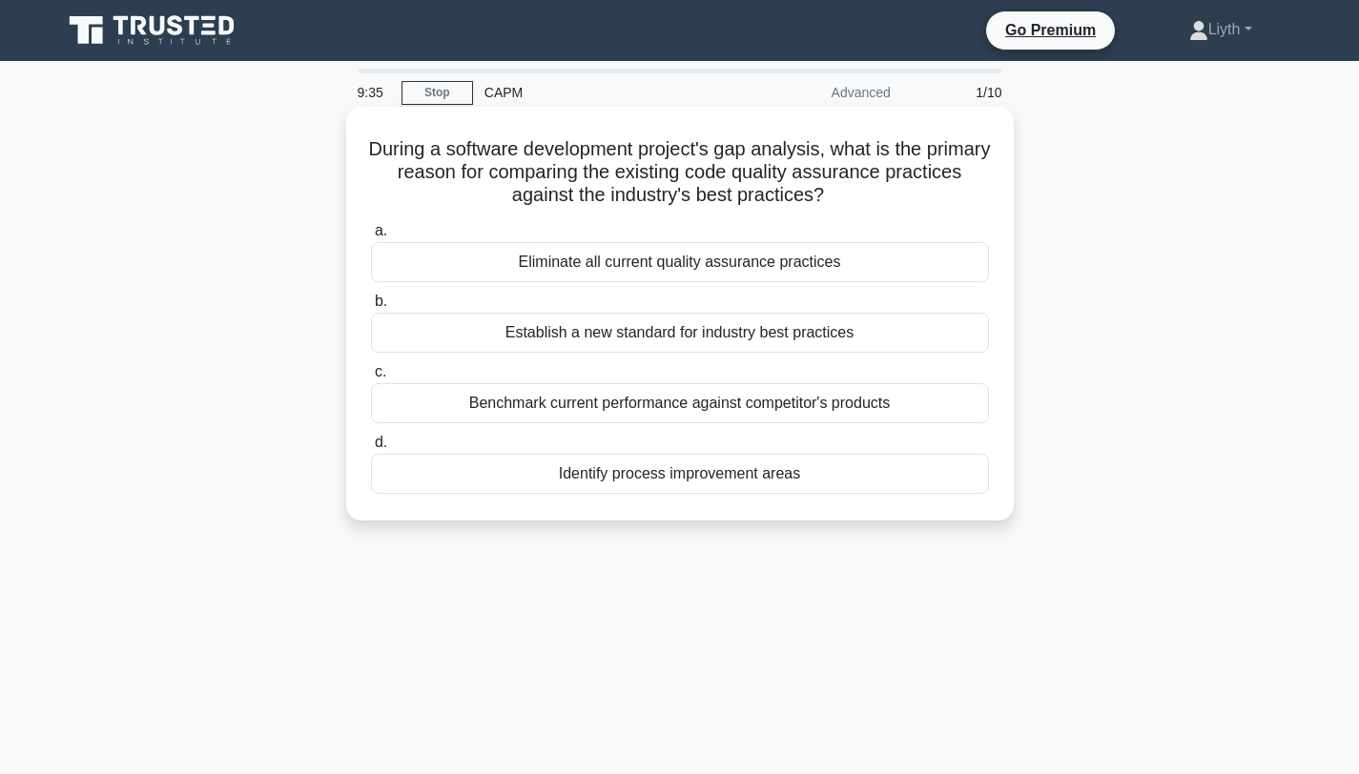
click at [792, 479] on div "Identify process improvement areas" at bounding box center [680, 474] width 618 height 40
click at [371, 449] on input "d. Identify process improvement areas" at bounding box center [371, 443] width 0 height 12
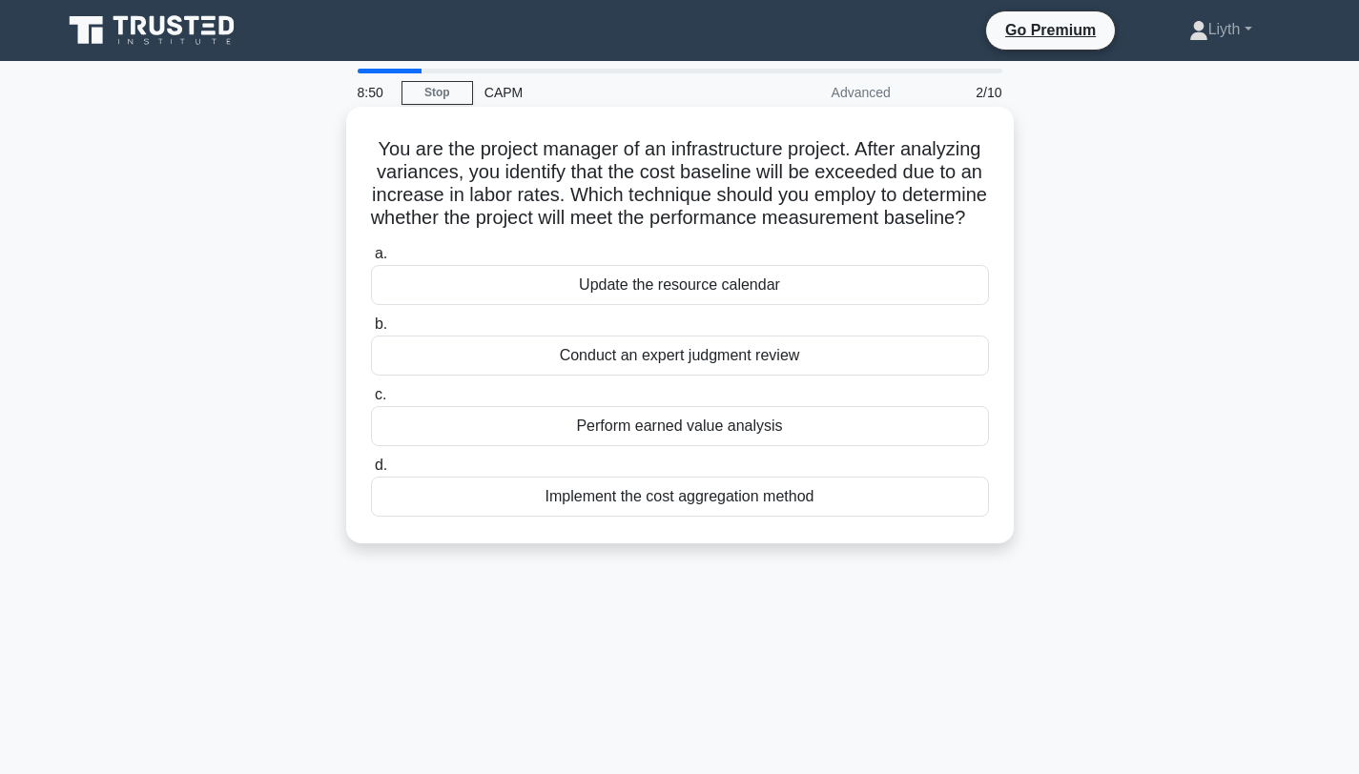
click at [932, 445] on div "Perform earned value analysis" at bounding box center [680, 426] width 618 height 40
click at [371, 401] on input "c. Perform earned value analysis" at bounding box center [371, 395] width 0 height 12
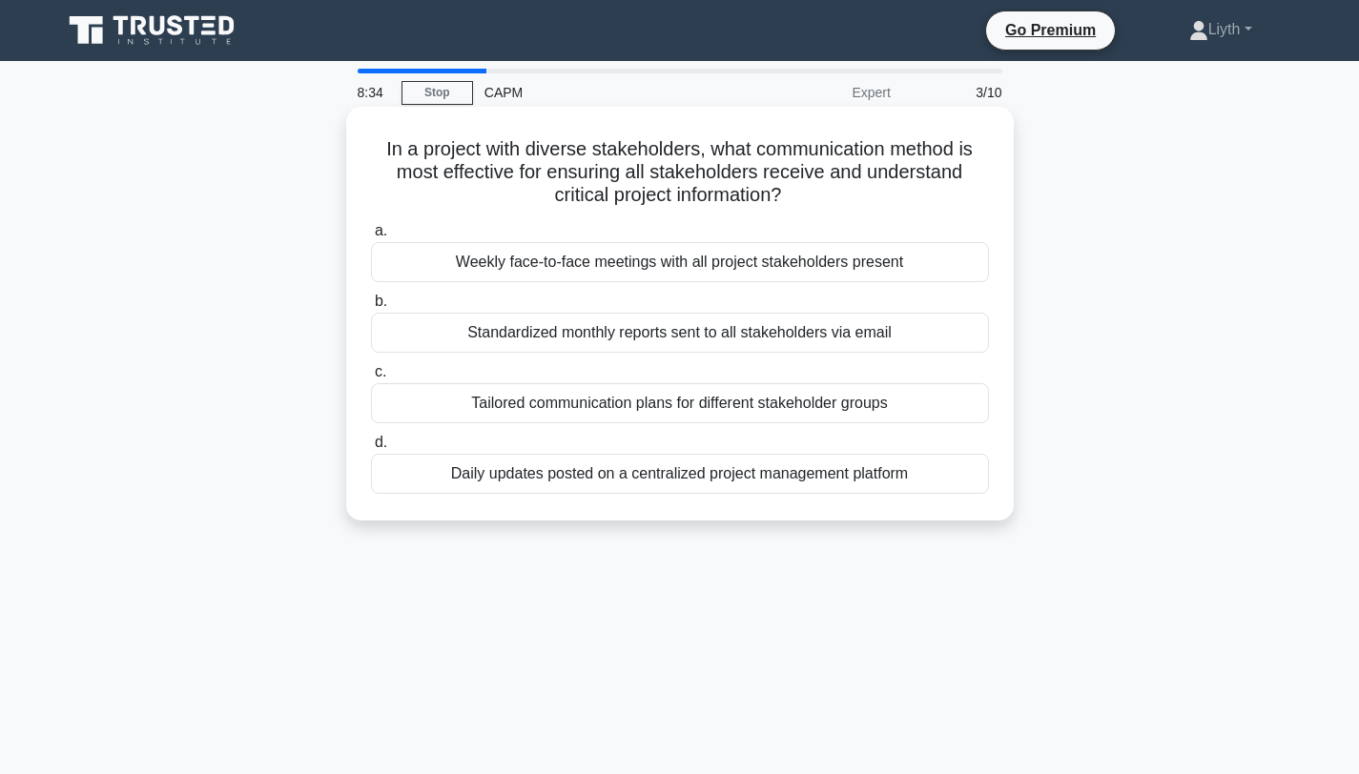
click at [756, 412] on div "Tailored communication plans for different stakeholder groups" at bounding box center [680, 403] width 618 height 40
click at [371, 379] on input "c. Tailored communication plans for different stakeholder groups" at bounding box center [371, 372] width 0 height 12
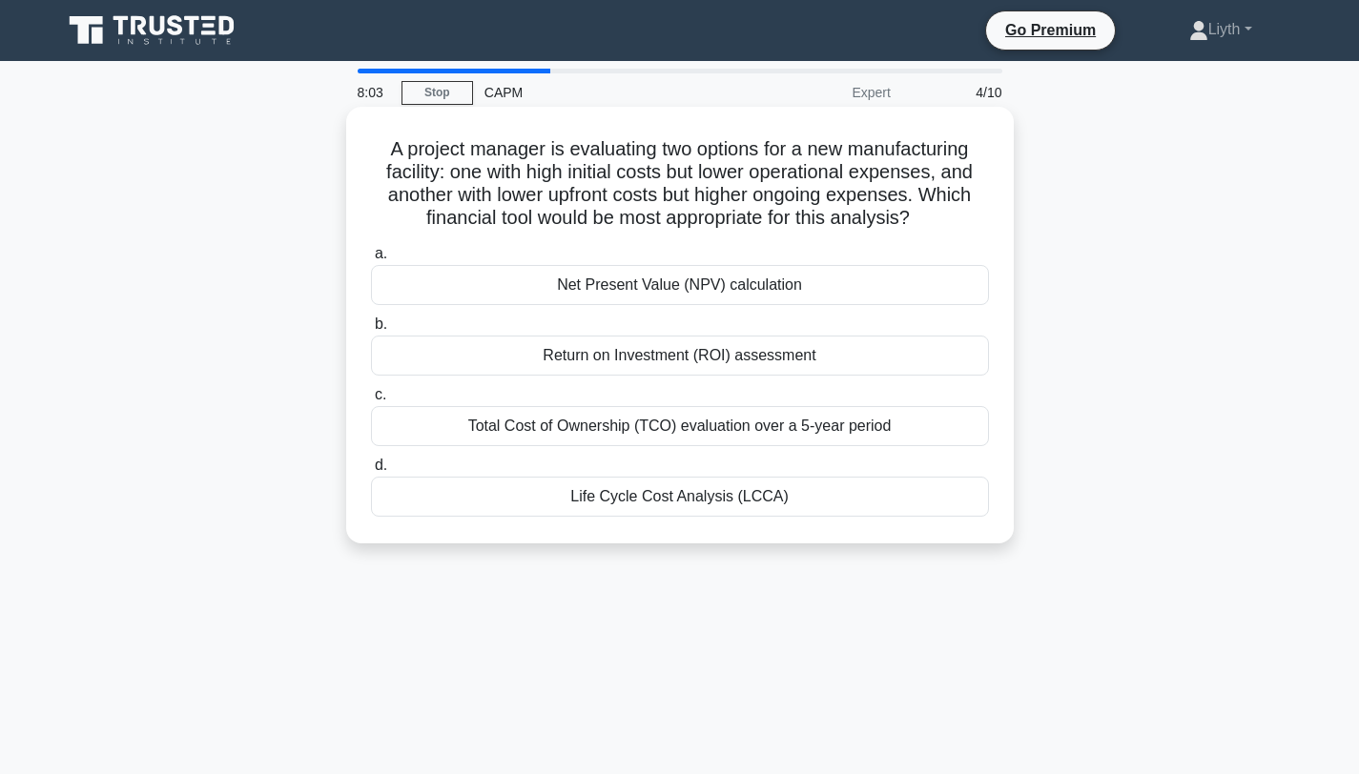
click at [932, 296] on div "Net Present Value (NPV) calculation" at bounding box center [680, 285] width 618 height 40
click at [371, 260] on input "a. Net Present Value (NPV) calculation" at bounding box center [371, 254] width 0 height 12
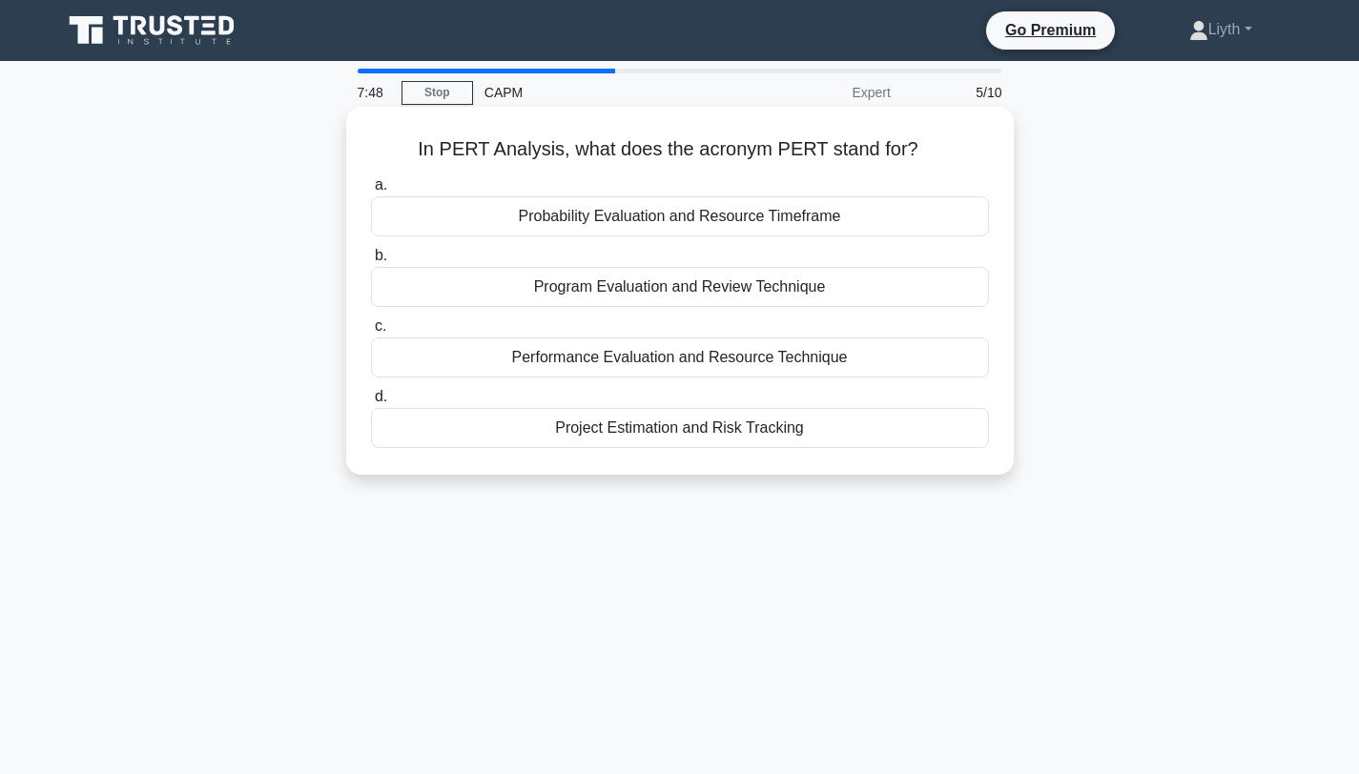
click at [798, 210] on div "Probability Evaluation and Resource Timeframe" at bounding box center [680, 216] width 618 height 40
click at [371, 192] on input "a. Probability Evaluation and Resource Timeframe" at bounding box center [371, 185] width 0 height 12
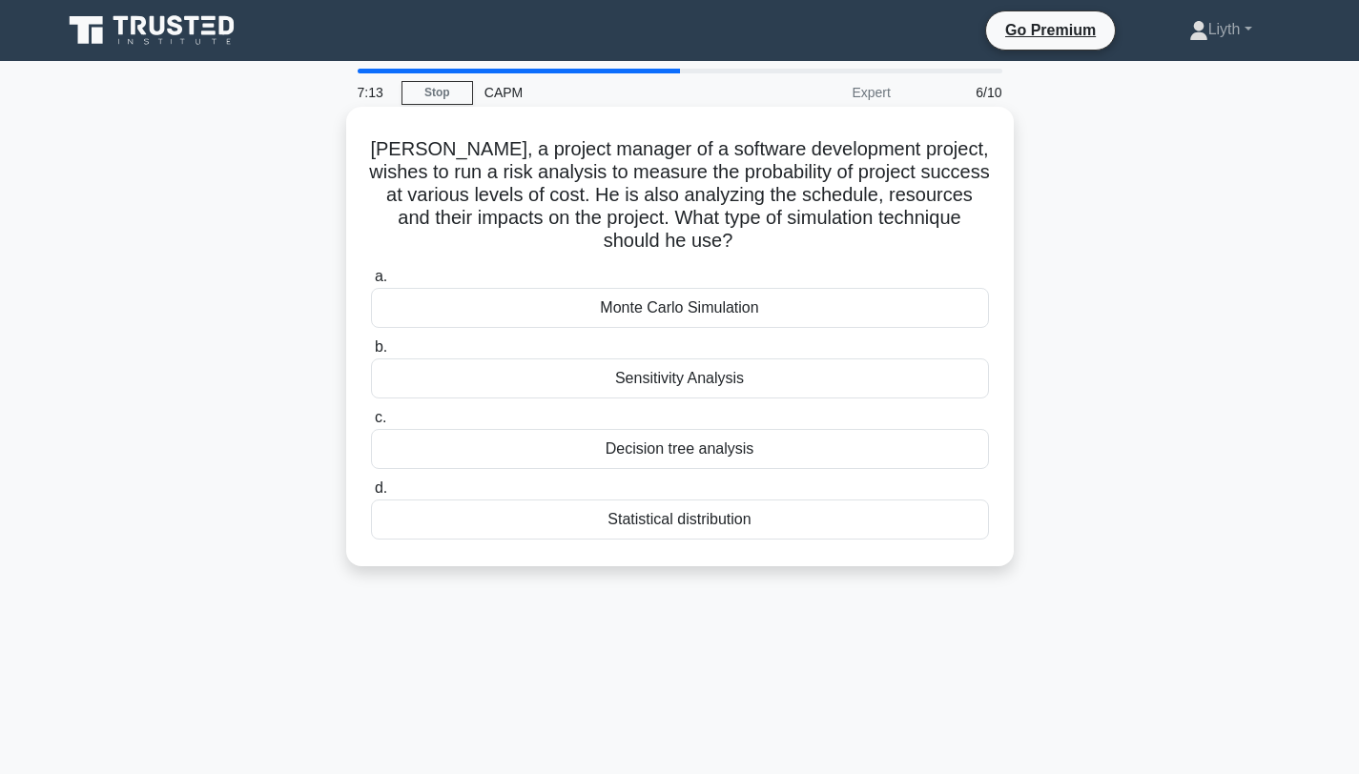
click at [862, 380] on div "Sensitivity Analysis" at bounding box center [680, 379] width 618 height 40
click at [371, 354] on input "b. Sensitivity Analysis" at bounding box center [371, 347] width 0 height 12
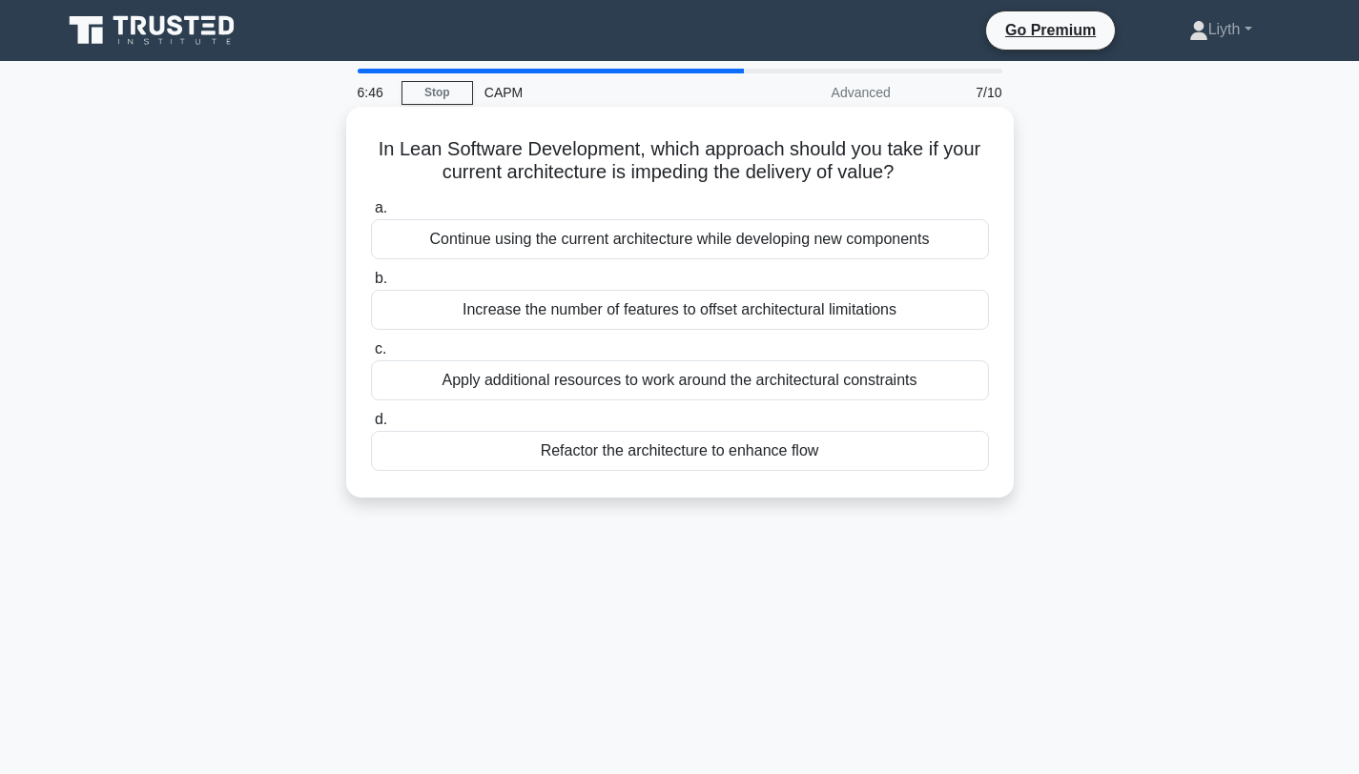
click at [916, 451] on div "Refactor the architecture to enhance flow" at bounding box center [680, 451] width 618 height 40
click at [371, 426] on input "d. Refactor the architecture to enhance flow" at bounding box center [371, 420] width 0 height 12
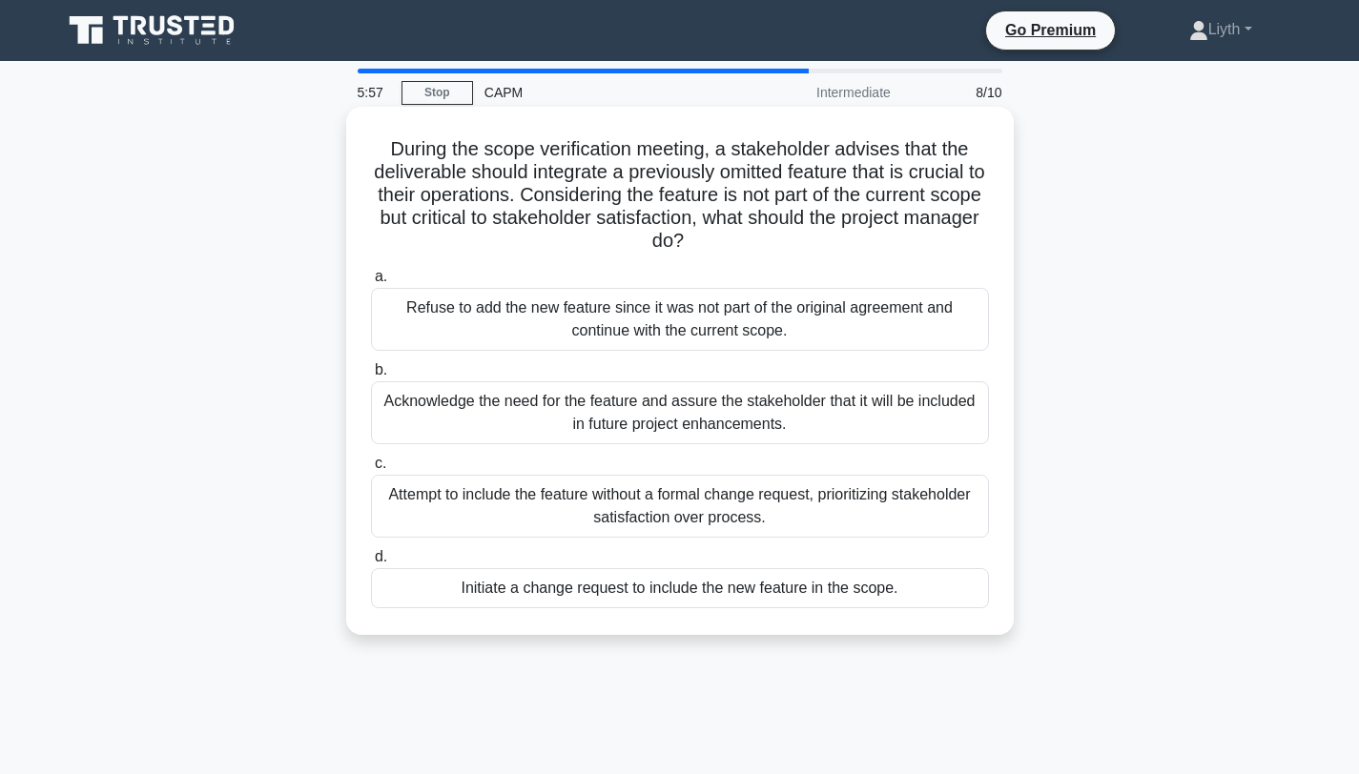
click at [866, 429] on div "Acknowledge the need for the feature and assure the stakeholder that it will be…" at bounding box center [680, 412] width 618 height 63
click at [371, 377] on input "b. Acknowledge the need for the feature and assure the stakeholder that it will…" at bounding box center [371, 370] width 0 height 12
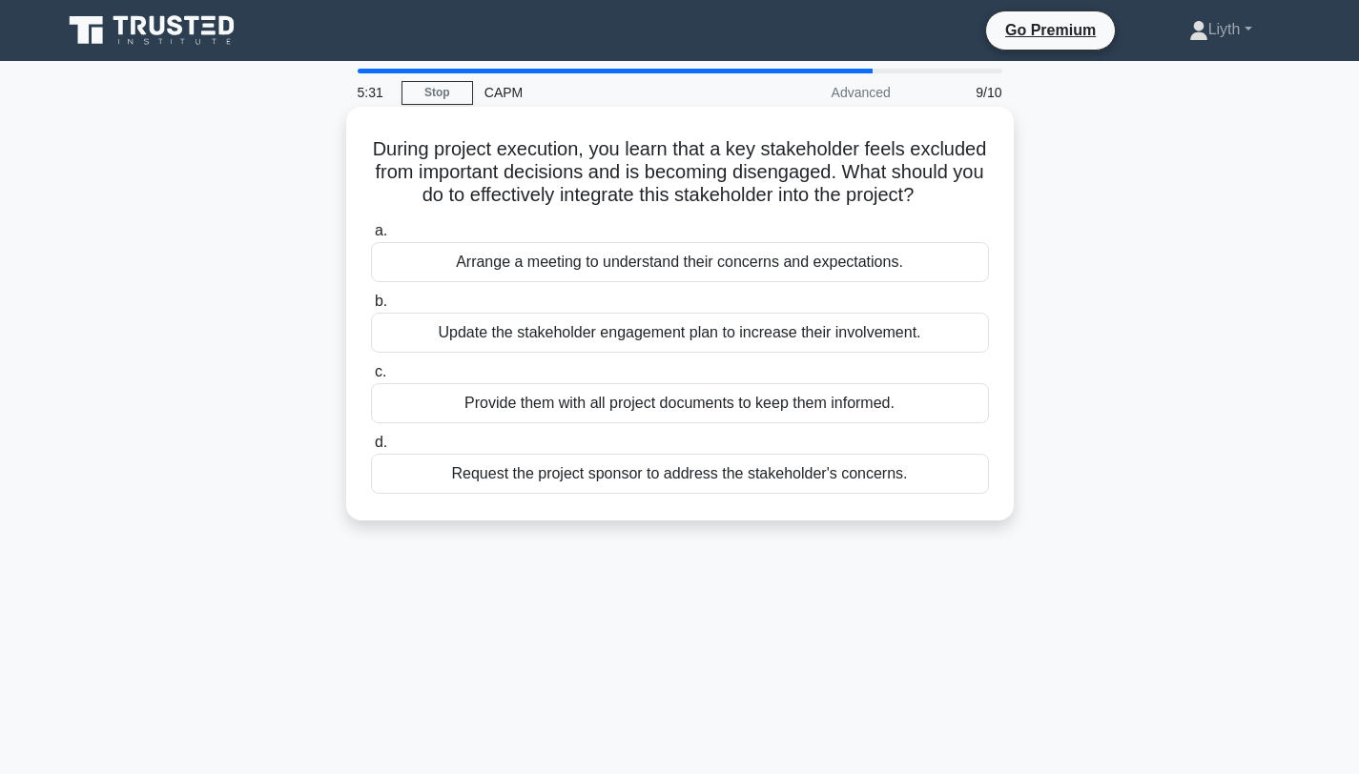
click at [928, 330] on div "Update the stakeholder engagement plan to increase their involvement." at bounding box center [680, 333] width 618 height 40
click at [371, 308] on input "b. Update the stakeholder engagement plan to increase their involvement." at bounding box center [371, 302] width 0 height 12
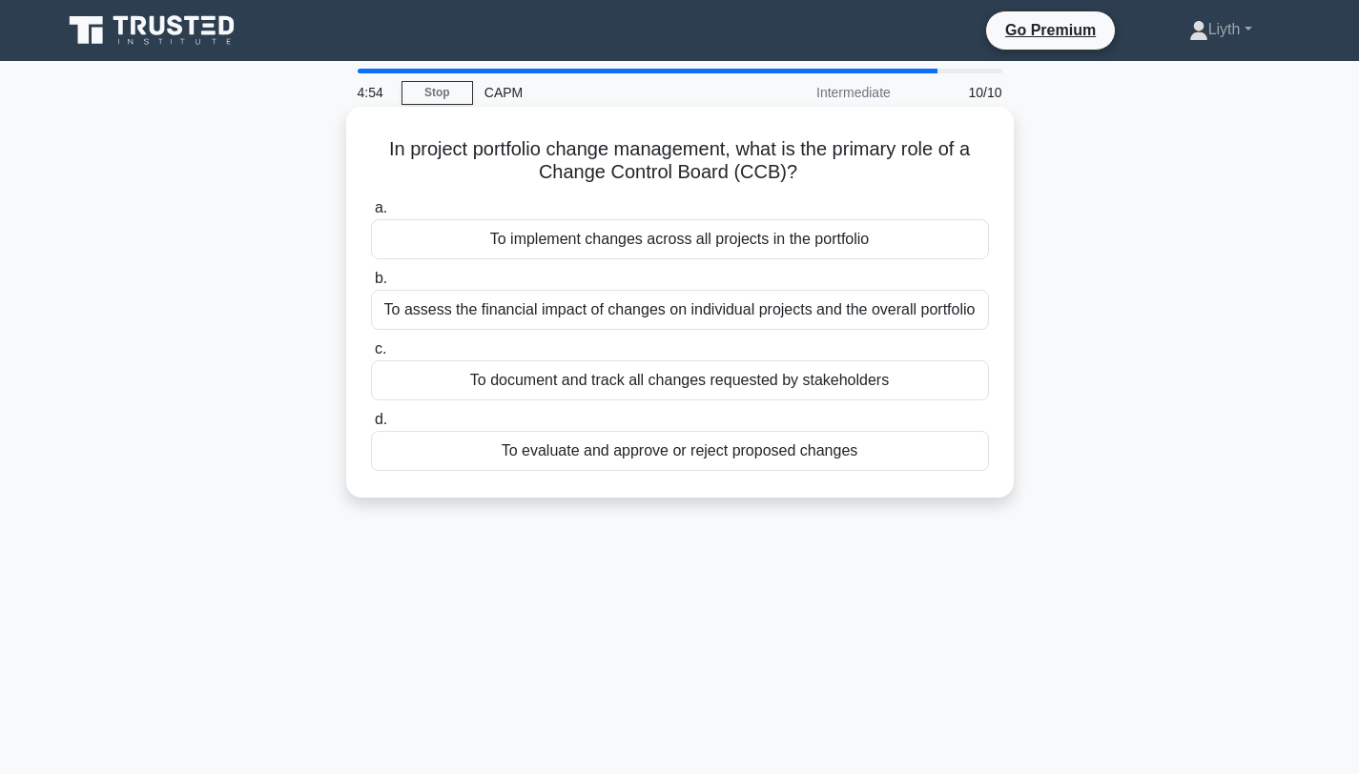
click at [891, 446] on div "To evaluate and approve or reject proposed changes" at bounding box center [680, 451] width 618 height 40
click at [371, 426] on input "d. To evaluate and approve or reject proposed changes" at bounding box center [371, 420] width 0 height 12
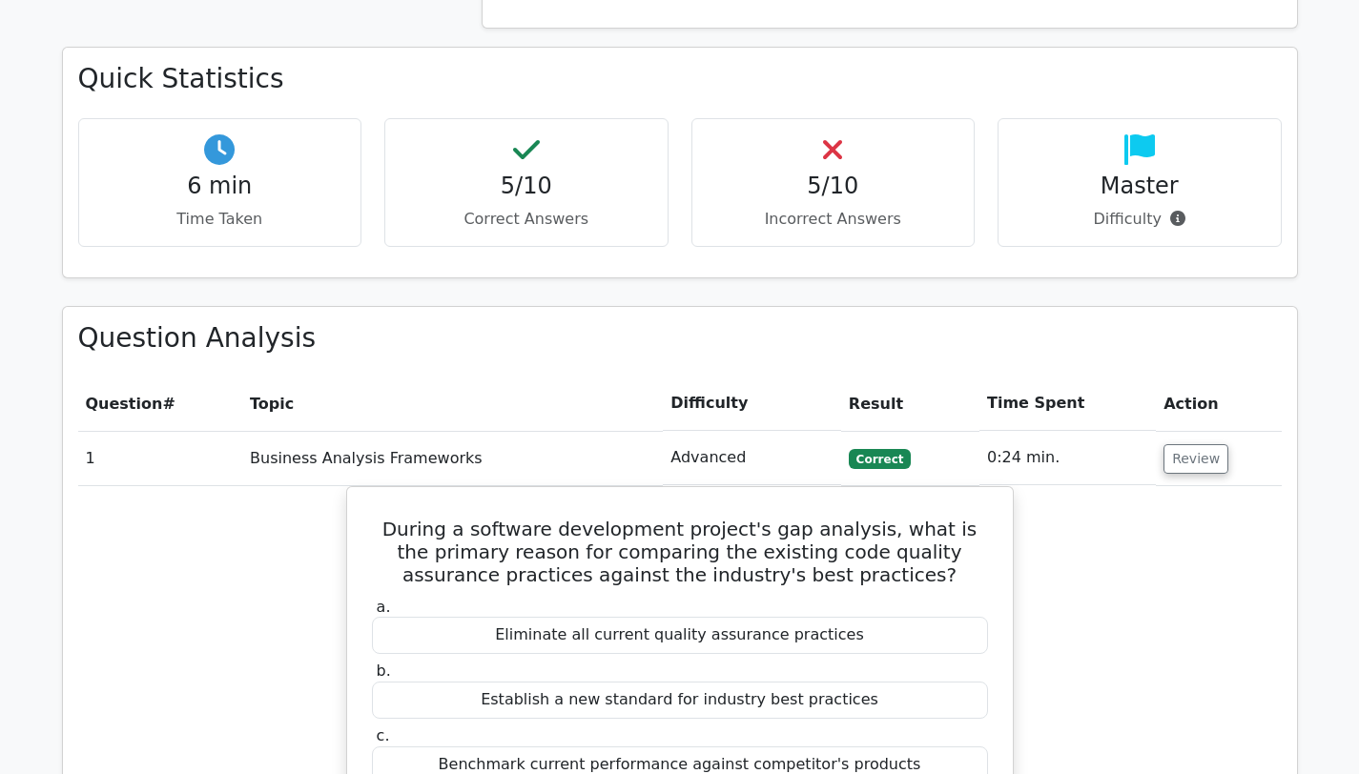
scroll to position [1473, 0]
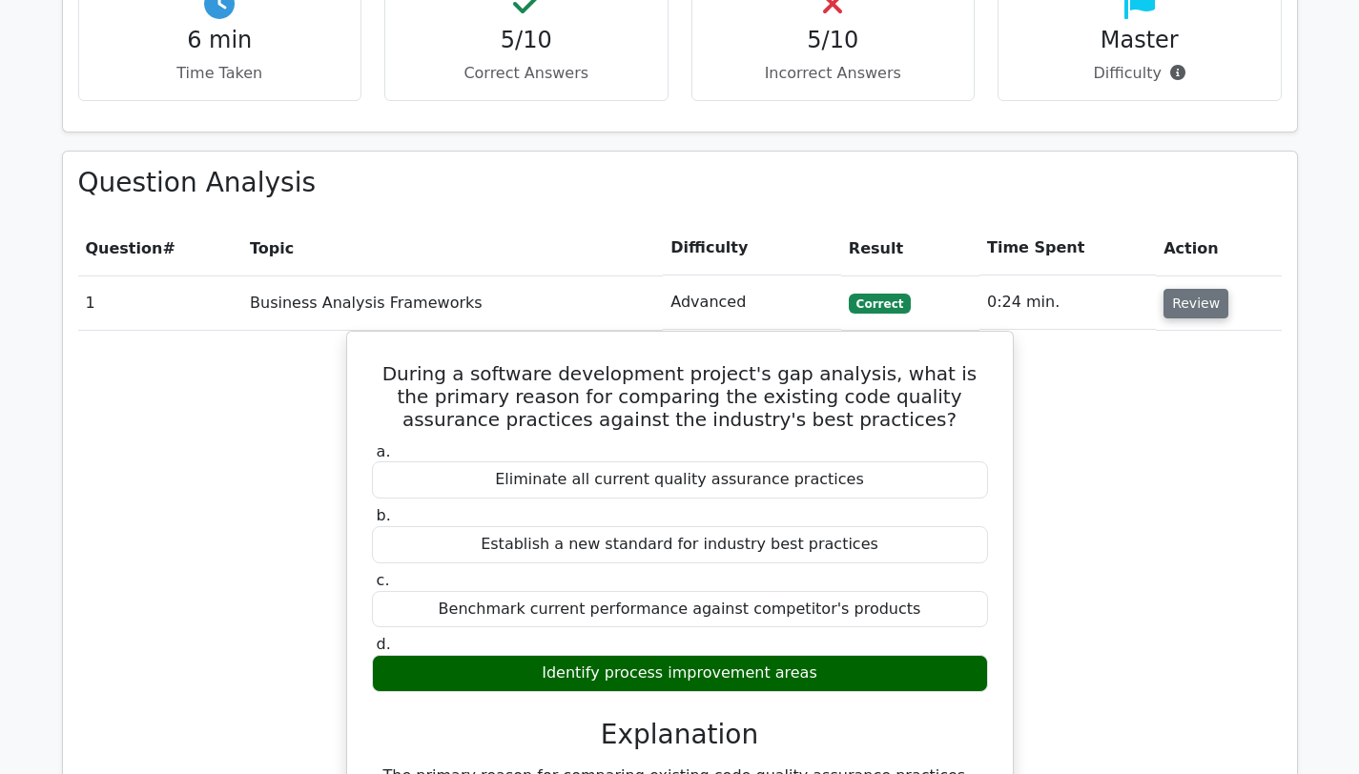
click at [1177, 289] on button "Review" at bounding box center [1195, 304] width 65 height 30
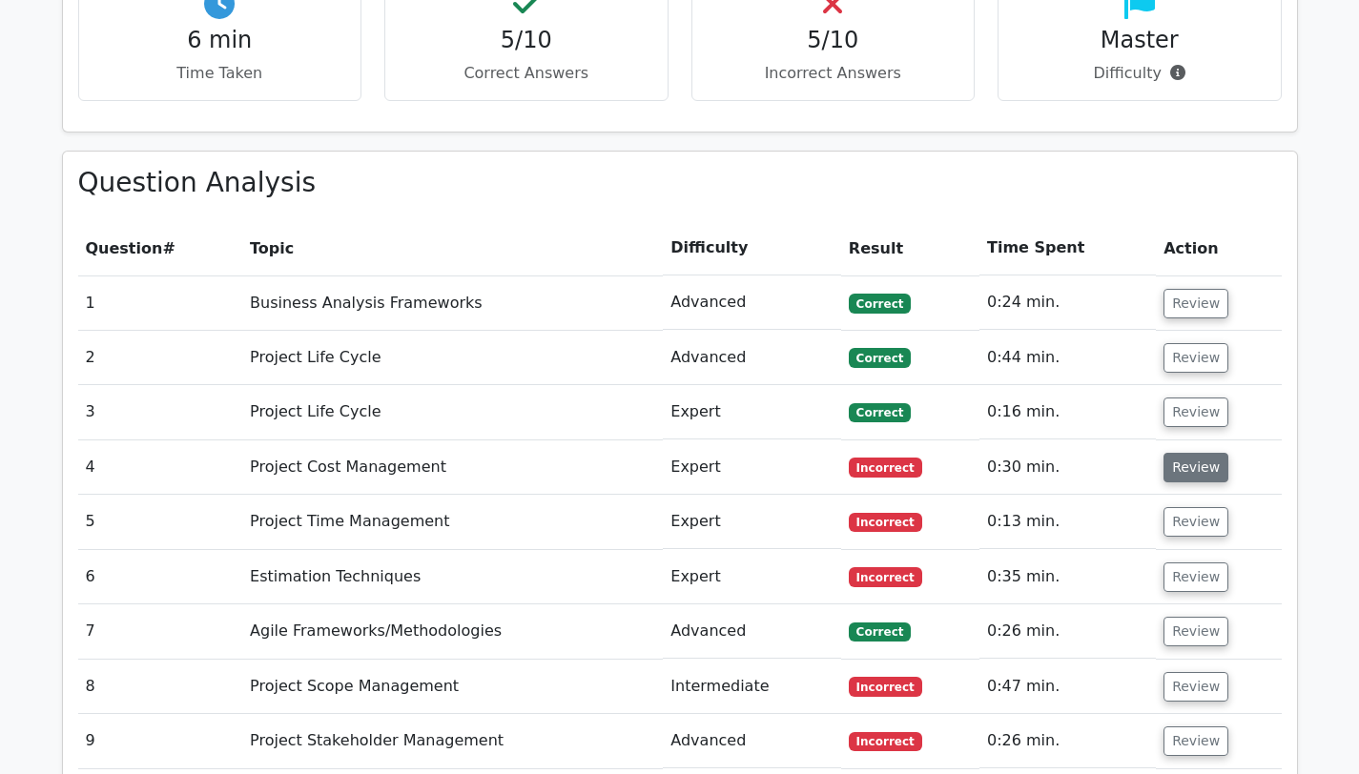
click at [1174, 453] on button "Review" at bounding box center [1195, 468] width 65 height 30
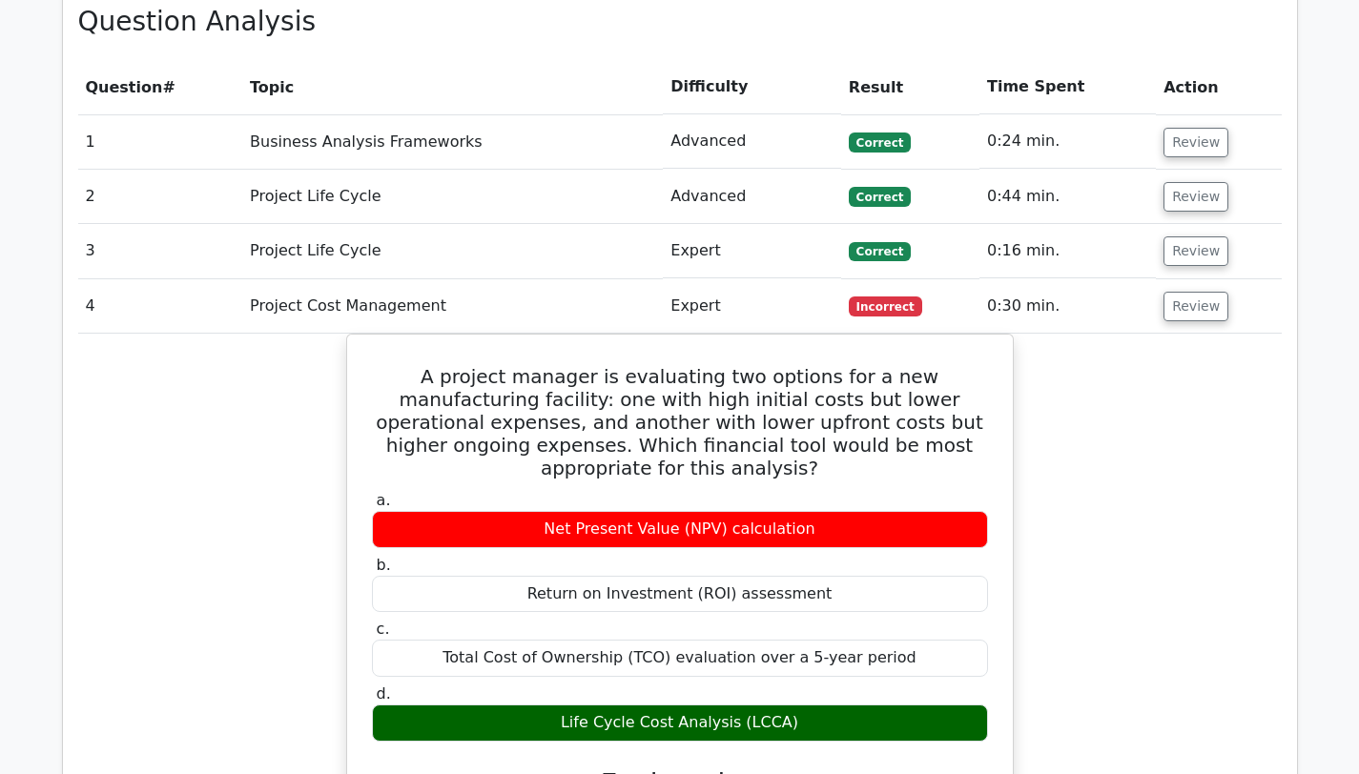
scroll to position [1636, 0]
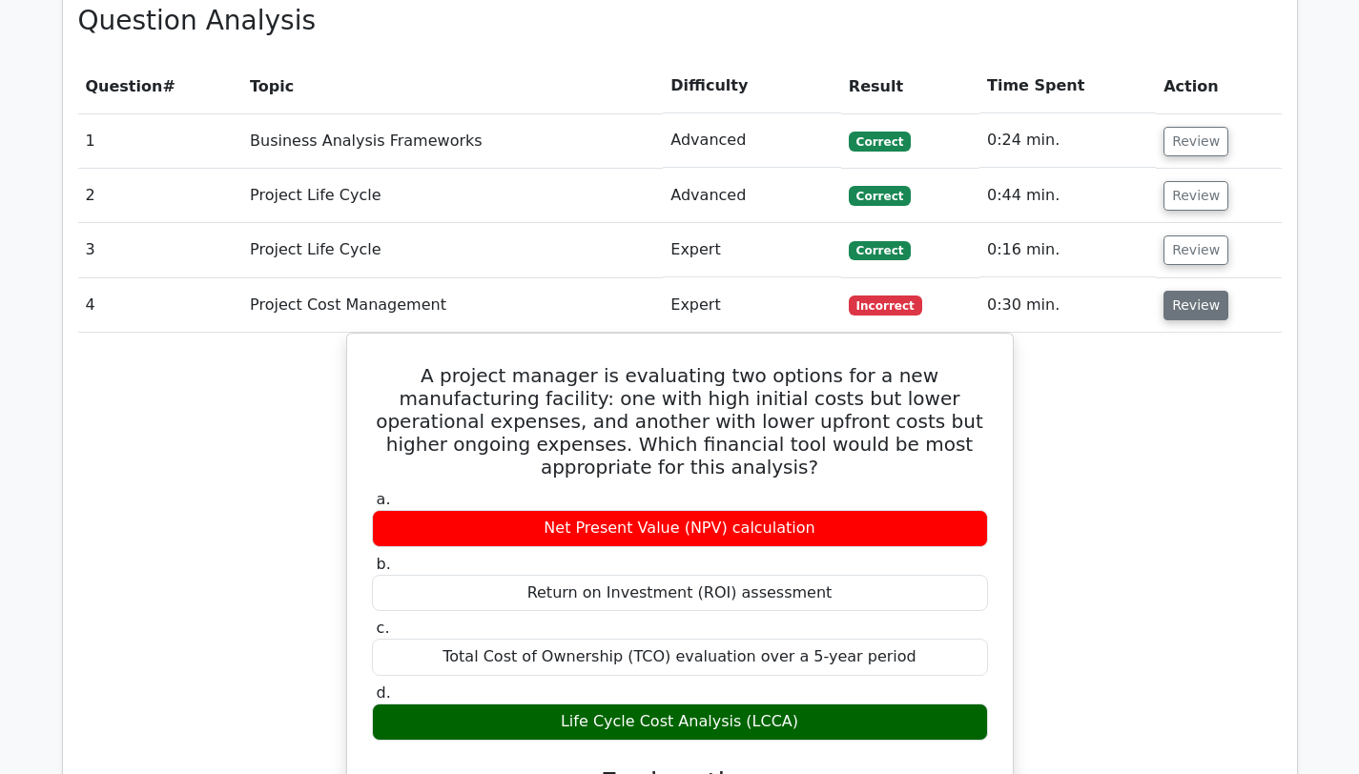
click at [1194, 291] on button "Review" at bounding box center [1195, 306] width 65 height 30
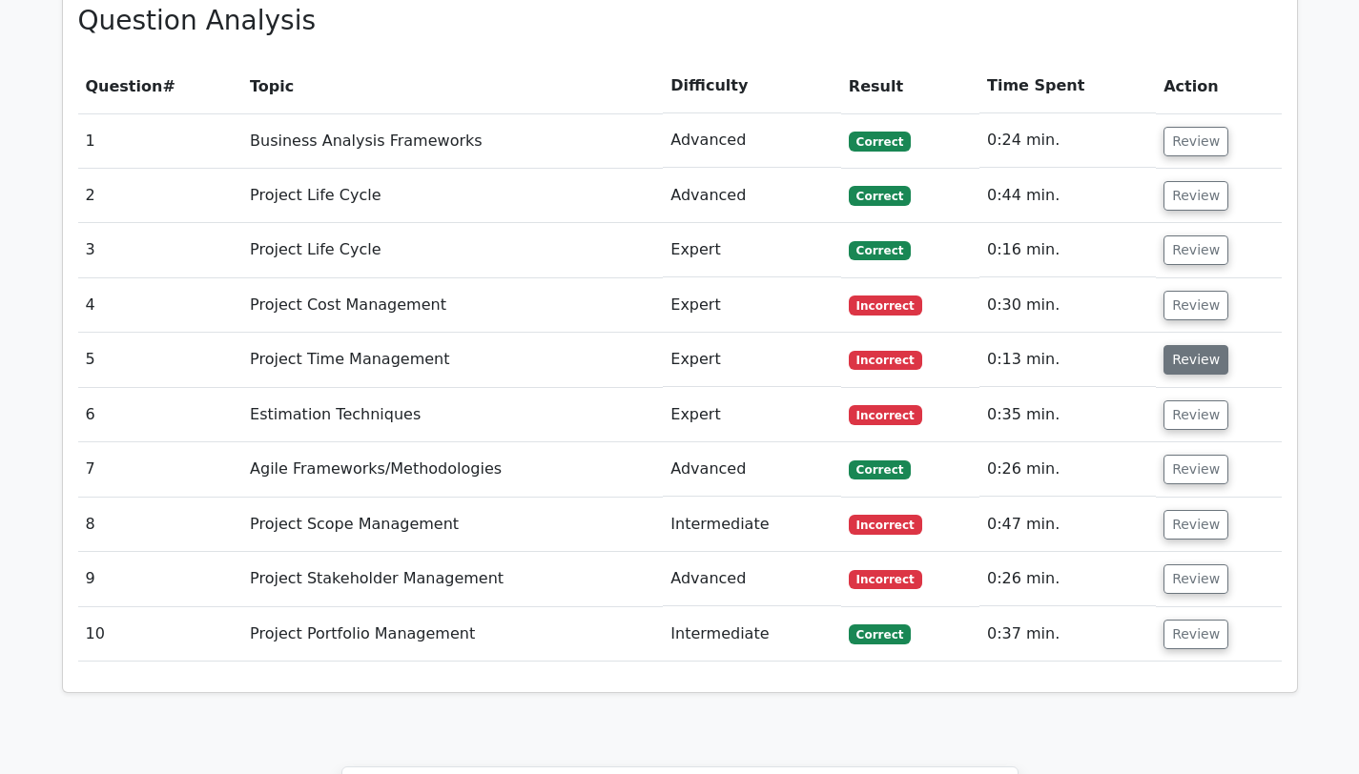
click at [1198, 345] on button "Review" at bounding box center [1195, 360] width 65 height 30
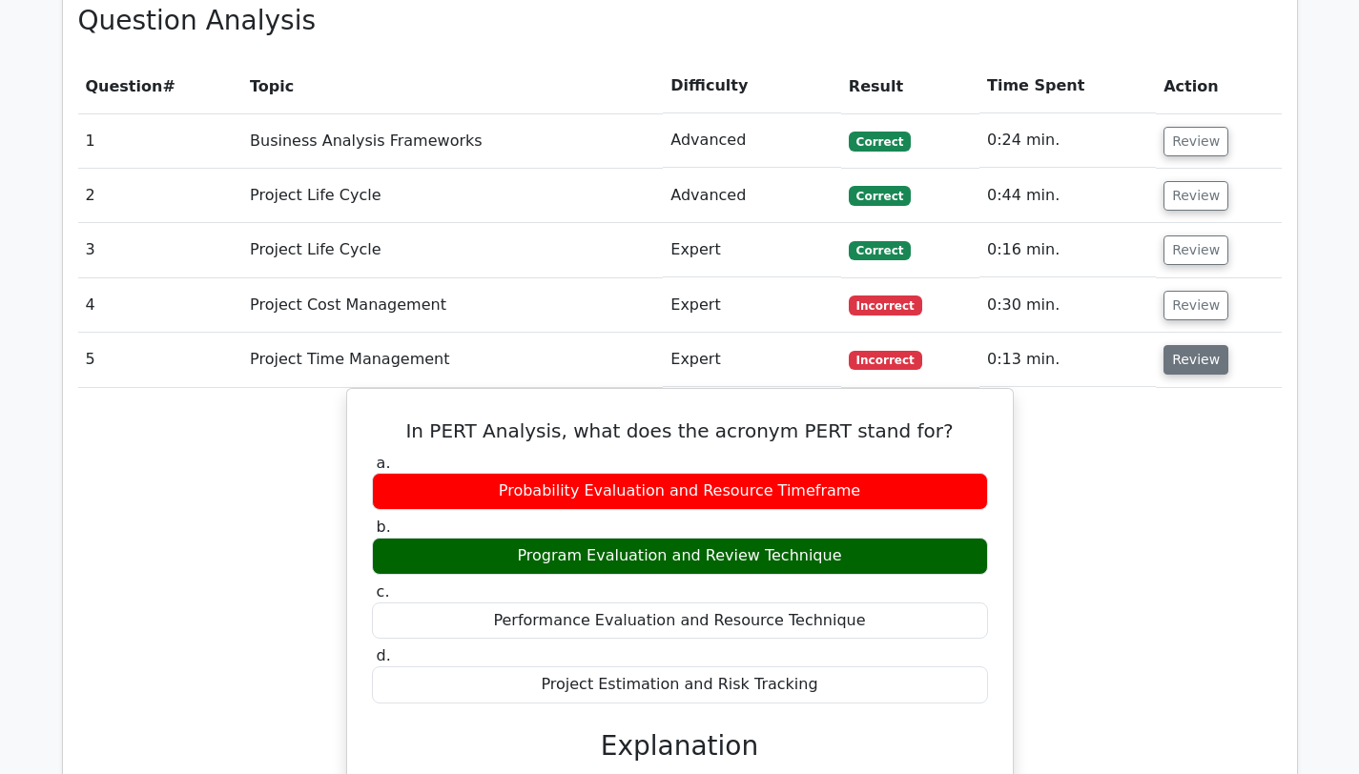
click at [1198, 345] on button "Review" at bounding box center [1195, 360] width 65 height 30
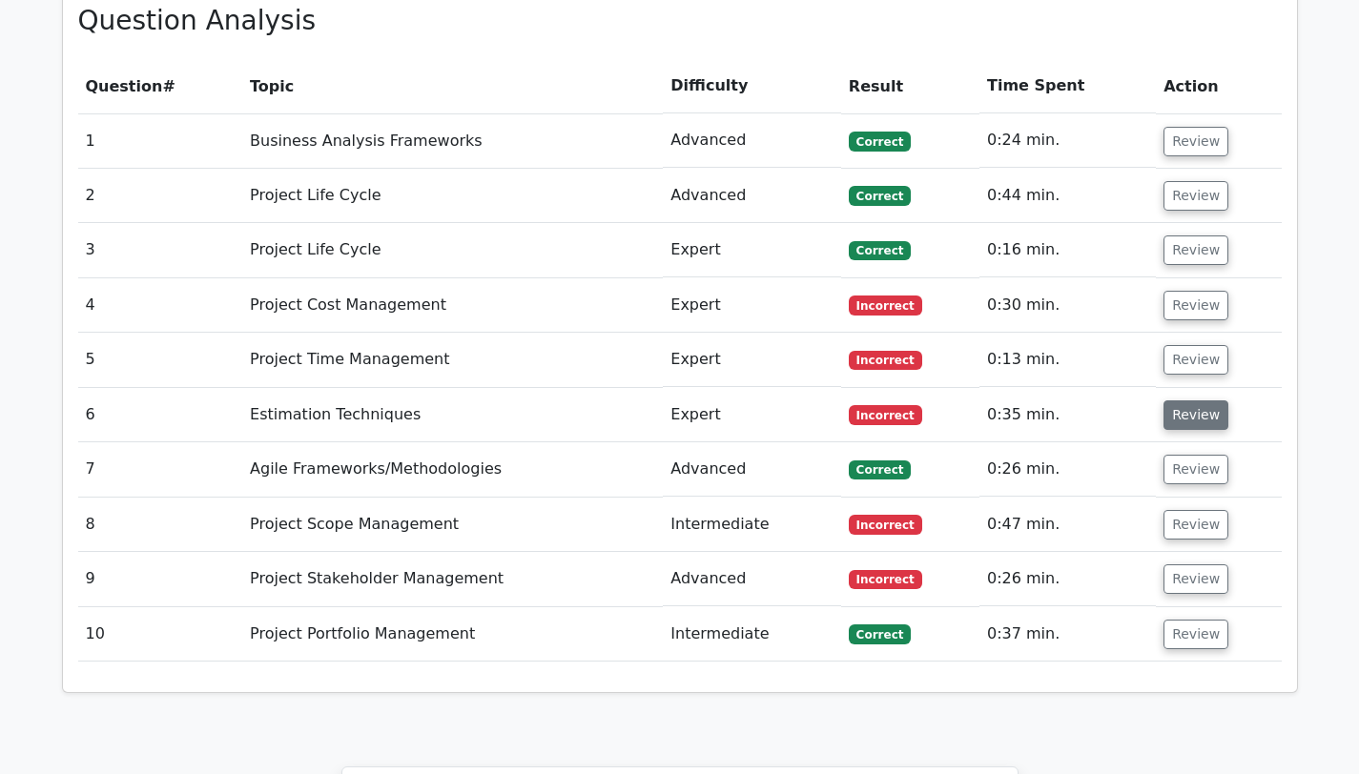
click at [1204, 401] on button "Review" at bounding box center [1195, 416] width 65 height 30
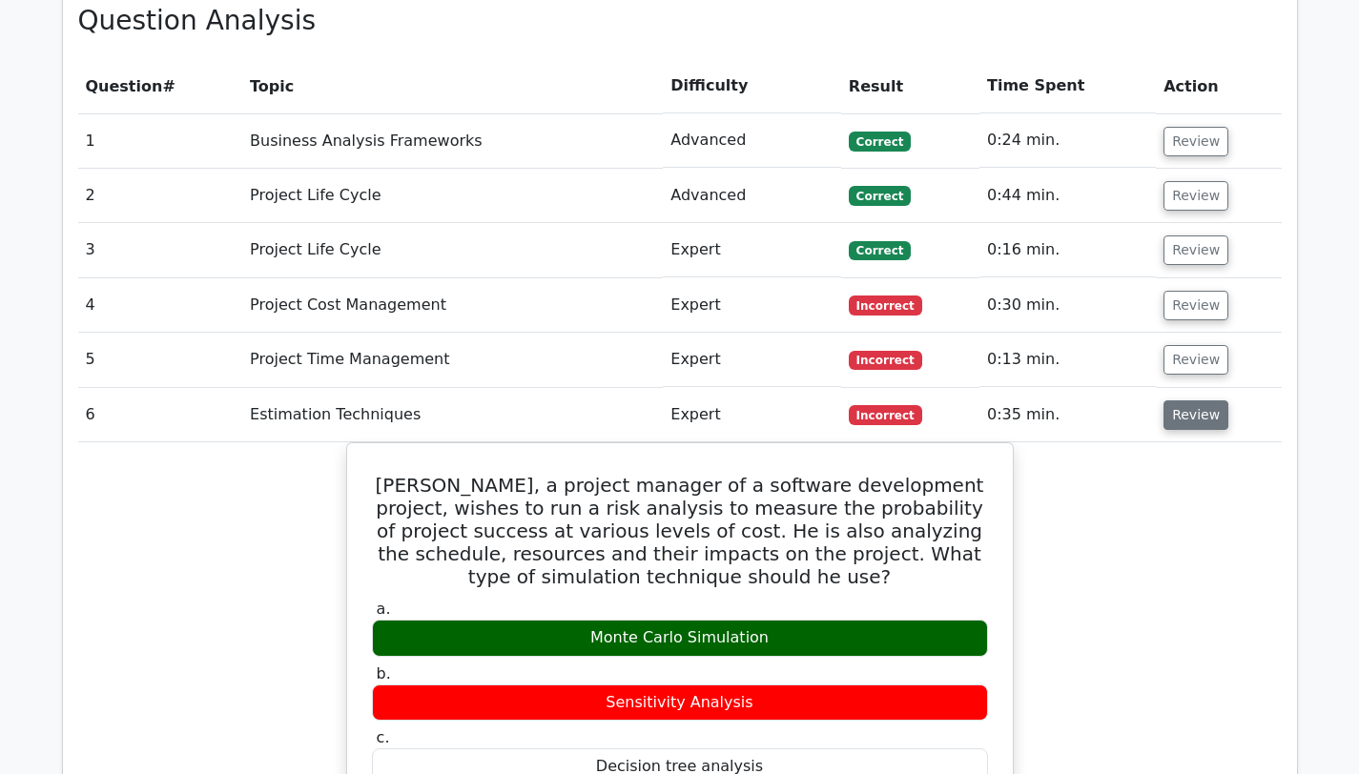
click at [1204, 401] on button "Review" at bounding box center [1195, 416] width 65 height 30
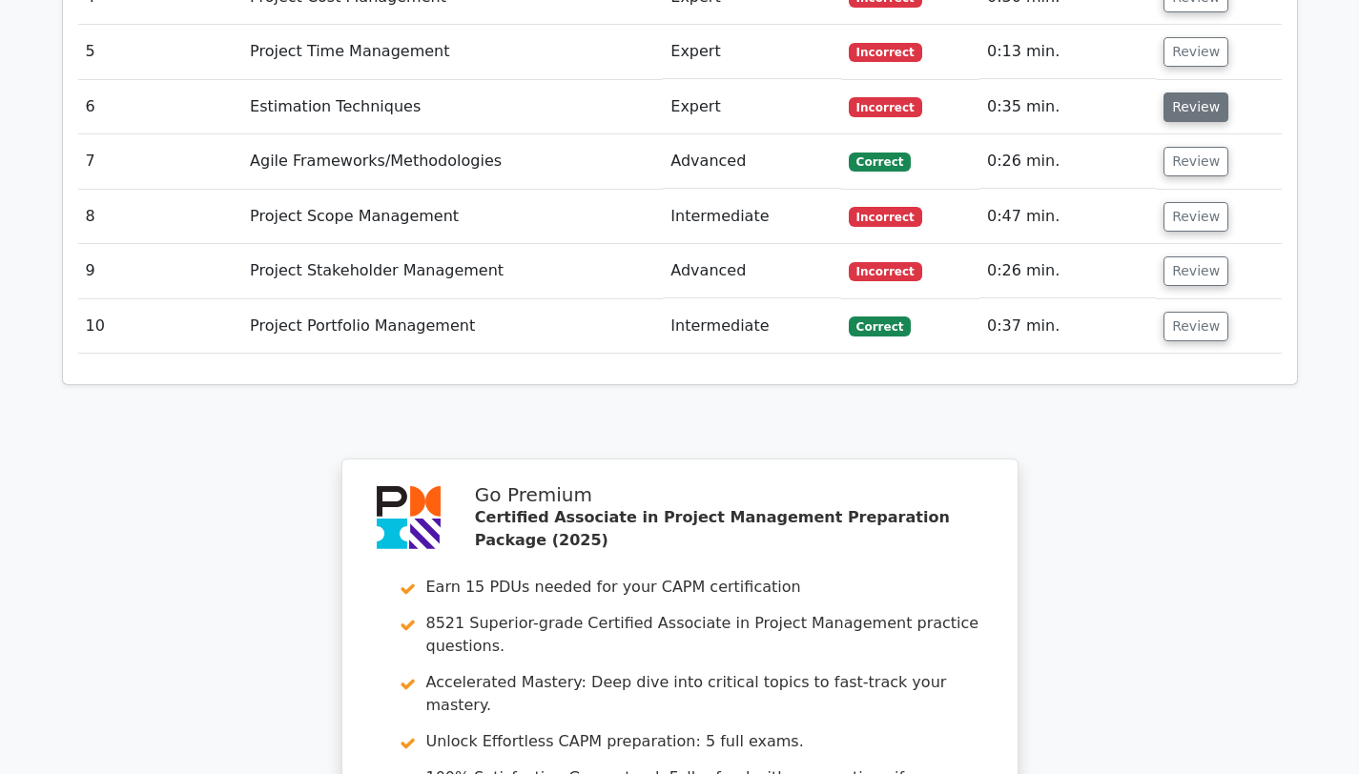
scroll to position [1949, 0]
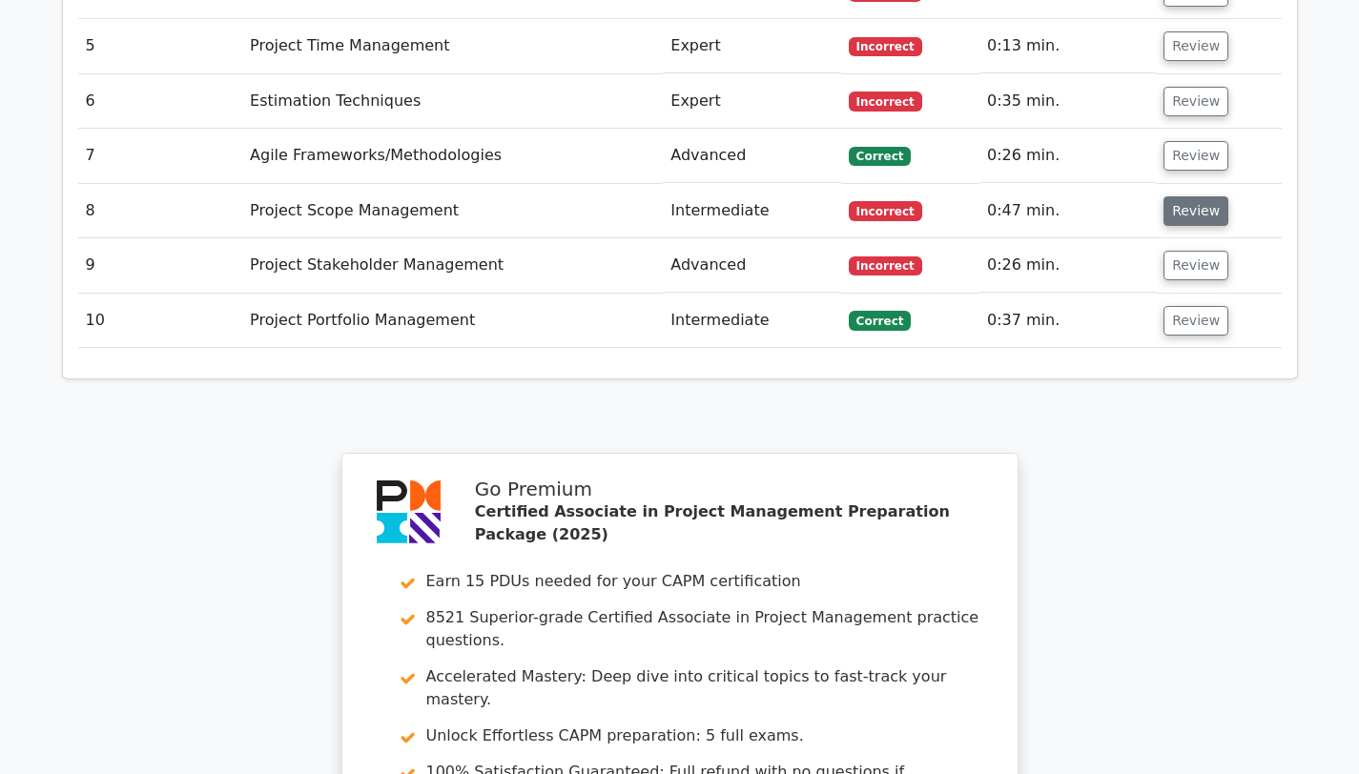
click at [1193, 196] on button "Review" at bounding box center [1195, 211] width 65 height 30
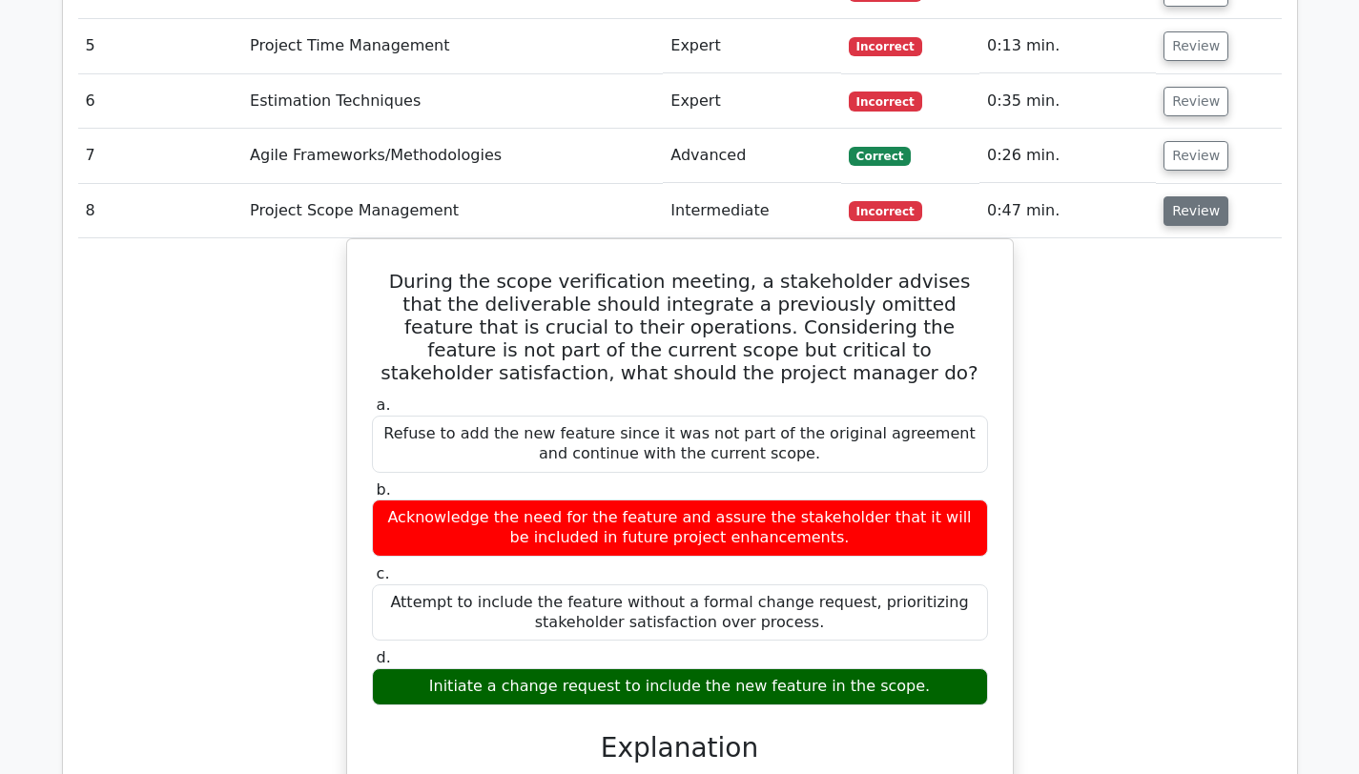
click at [1193, 196] on button "Review" at bounding box center [1195, 211] width 65 height 30
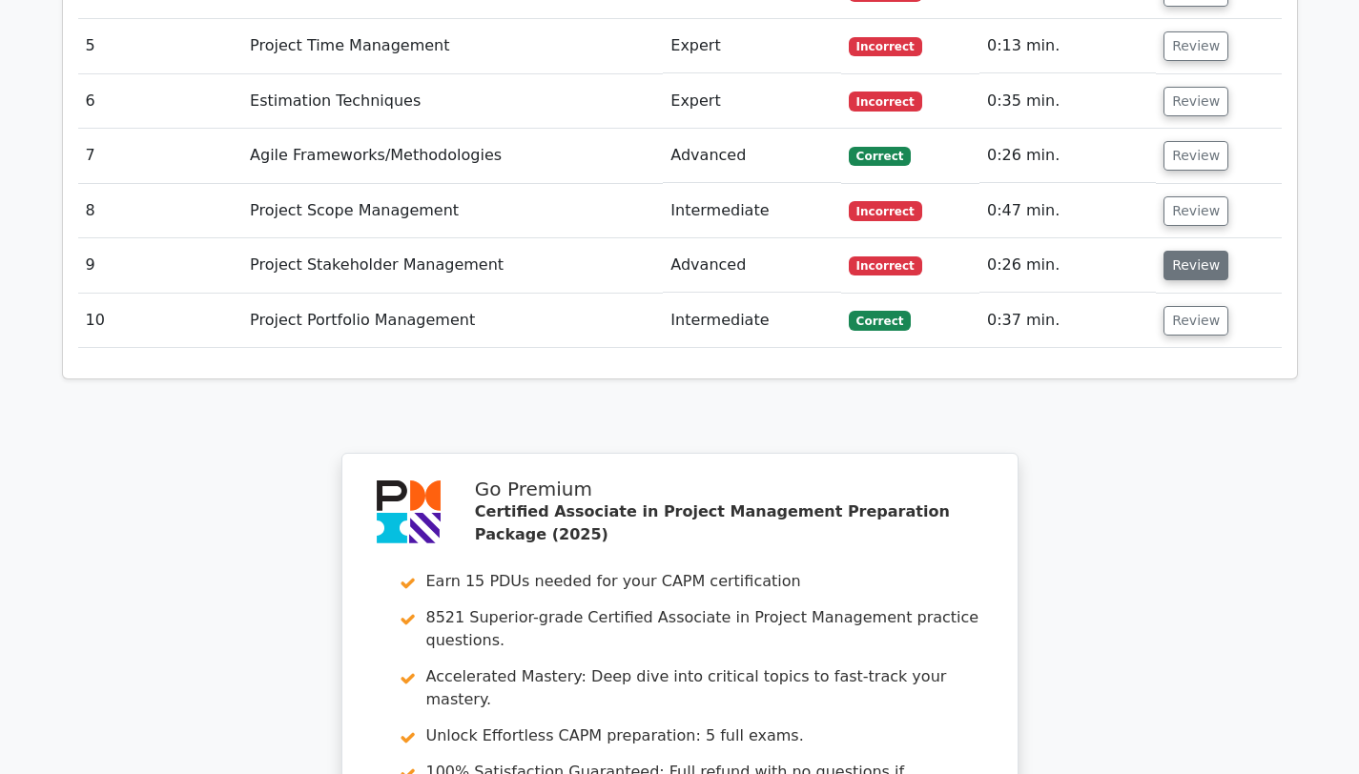
click at [1204, 251] on button "Review" at bounding box center [1195, 266] width 65 height 30
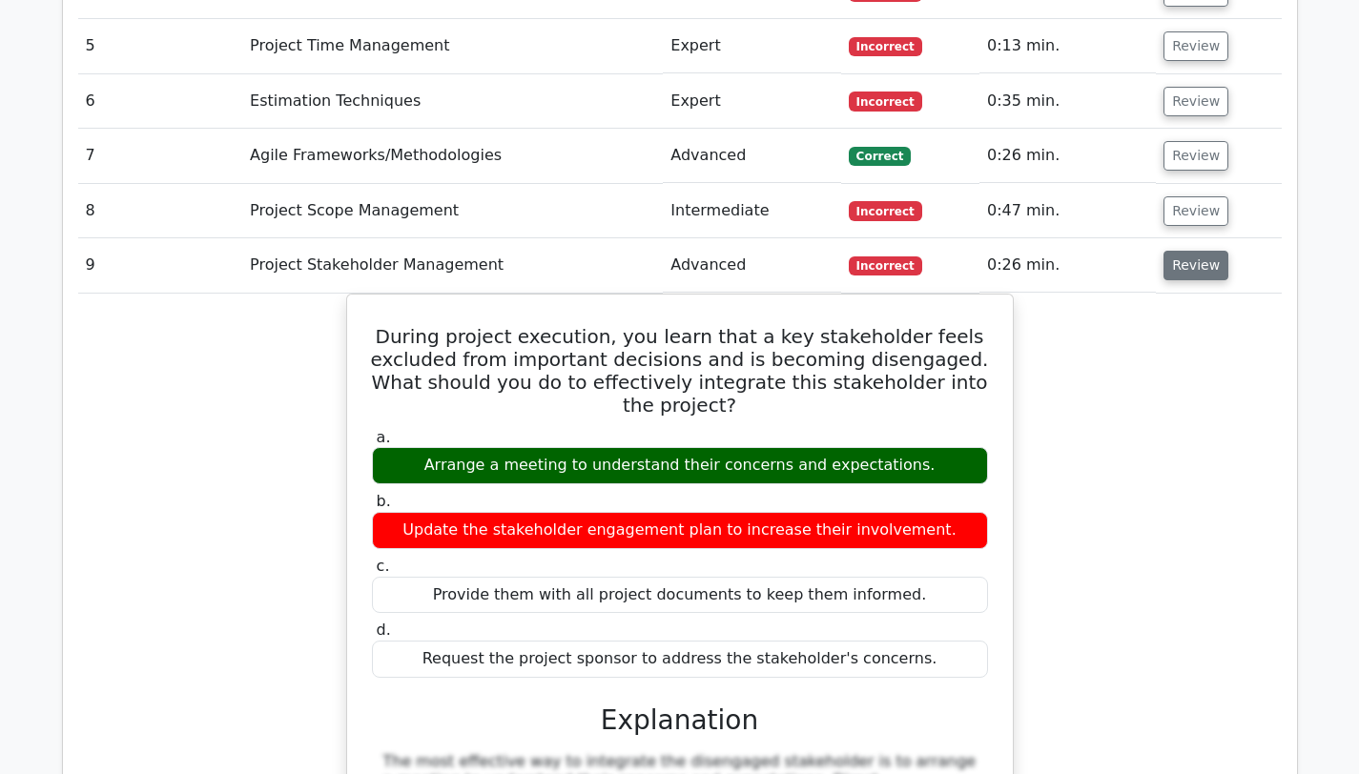
click at [1203, 251] on button "Review" at bounding box center [1195, 266] width 65 height 30
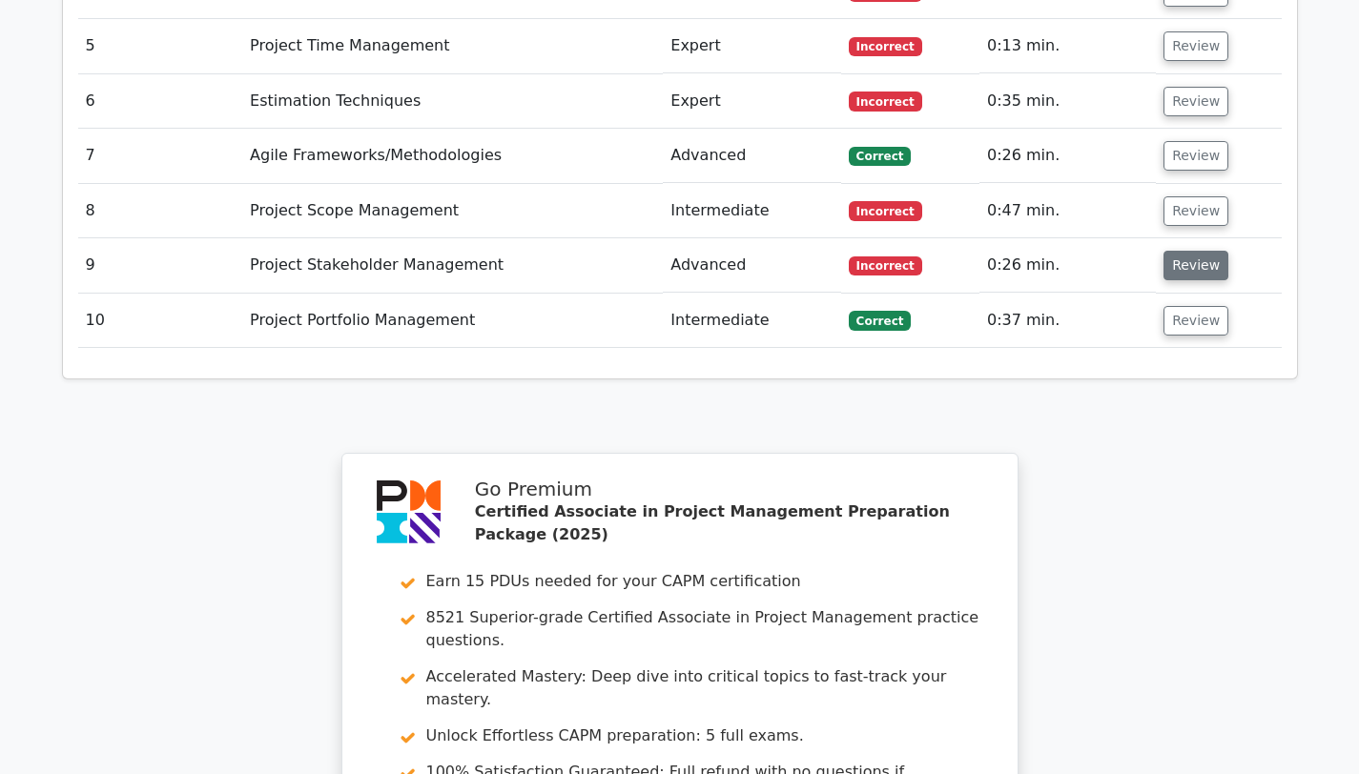
click at [1203, 251] on button "Review" at bounding box center [1195, 266] width 65 height 30
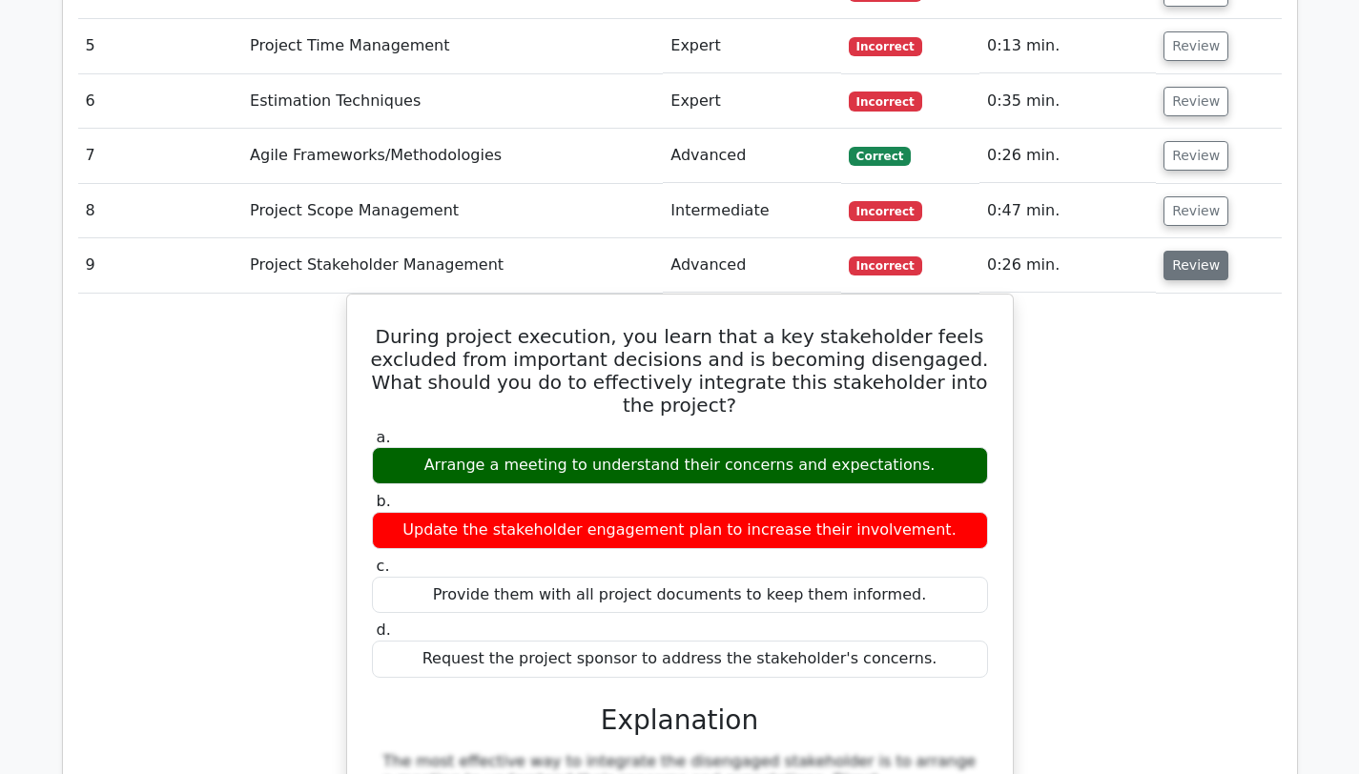
click at [1203, 251] on button "Review" at bounding box center [1195, 266] width 65 height 30
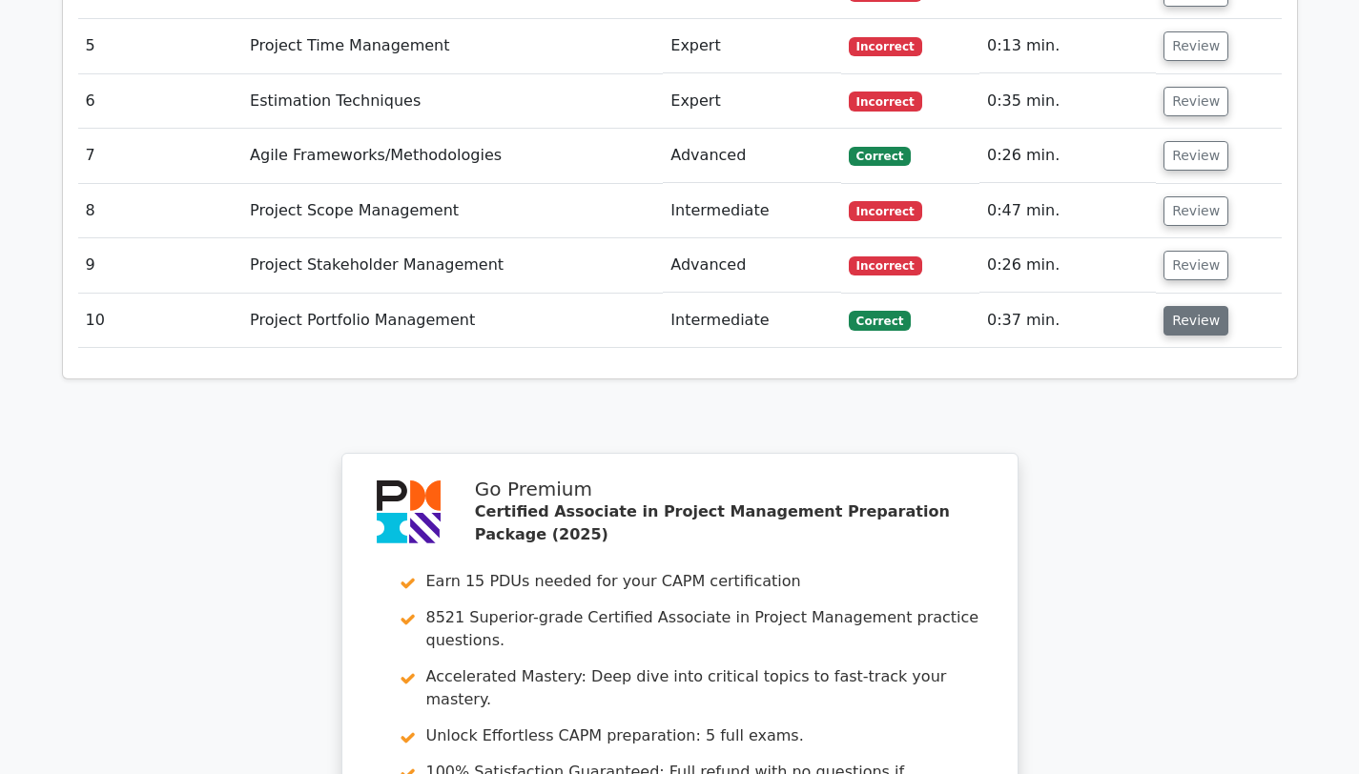
click at [1201, 306] on button "Review" at bounding box center [1195, 321] width 65 height 30
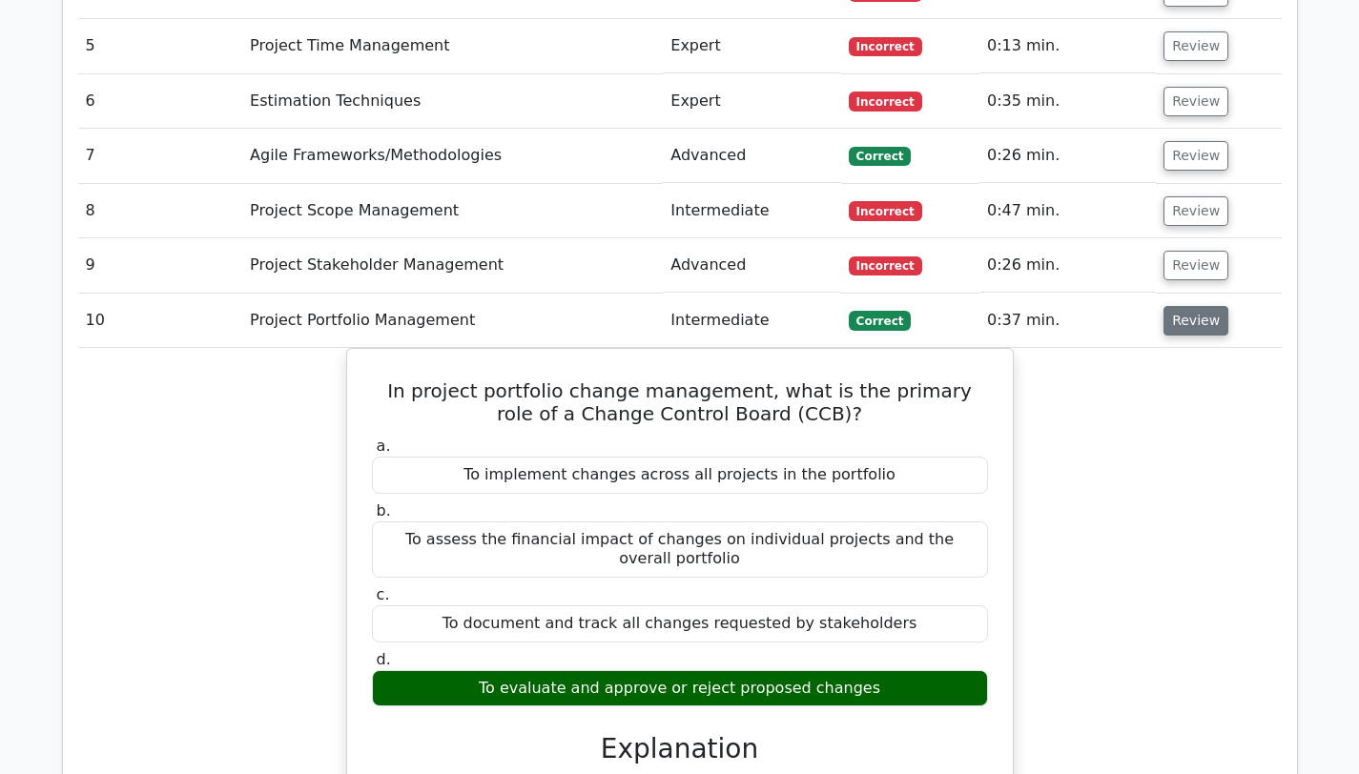
click at [1201, 306] on button "Review" at bounding box center [1195, 321] width 65 height 30
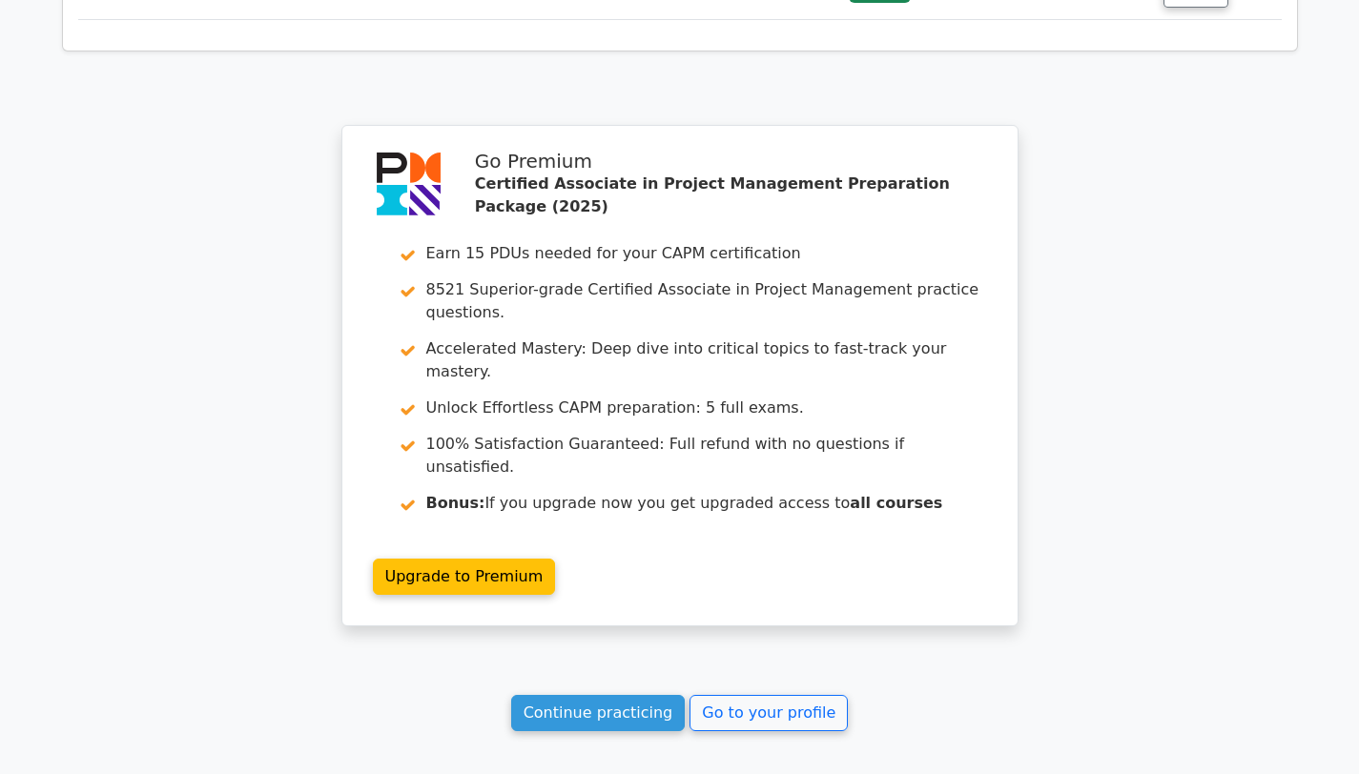
scroll to position [2415, 0]
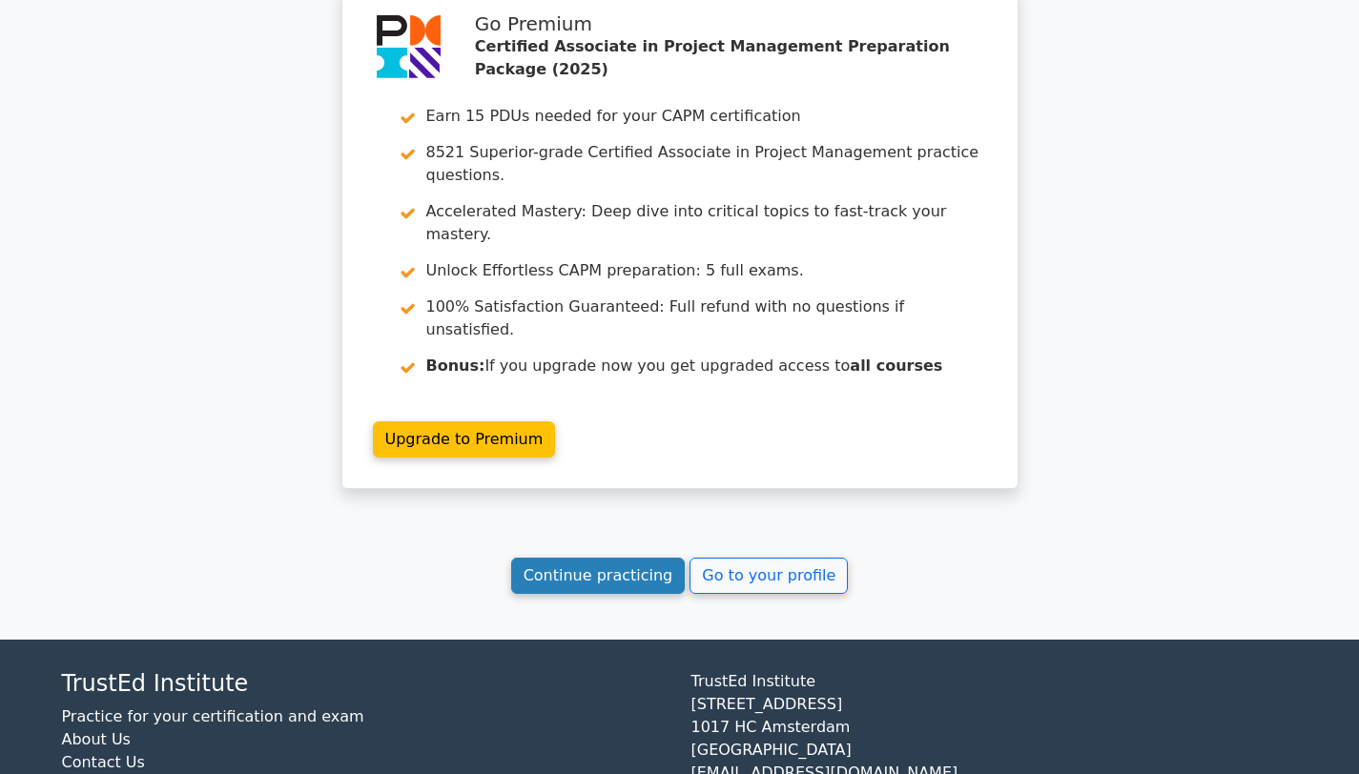
click at [656, 558] on link "Continue practicing" at bounding box center [598, 576] width 175 height 36
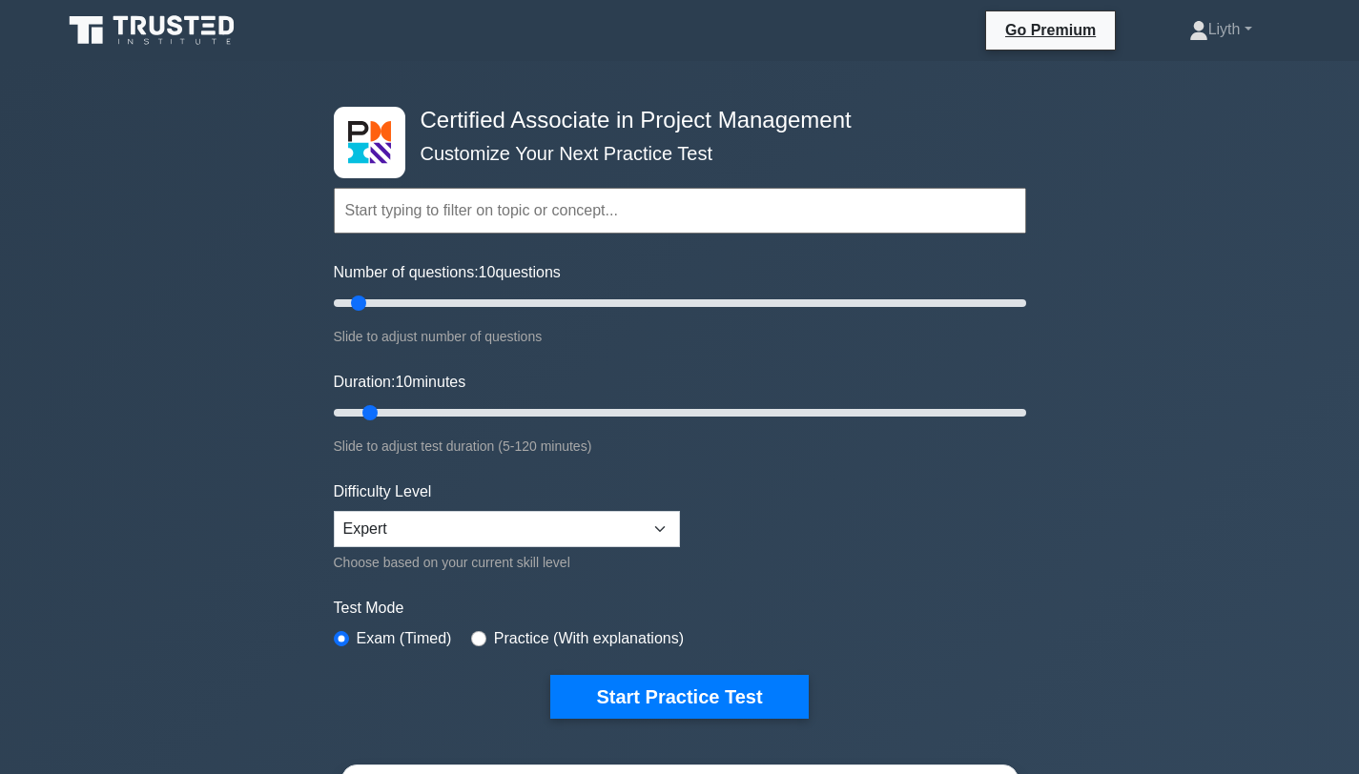
click at [487, 639] on div "Practice (With explanations)" at bounding box center [577, 639] width 213 height 23
click at [484, 639] on input "radio" at bounding box center [478, 638] width 15 height 15
radio input "true"
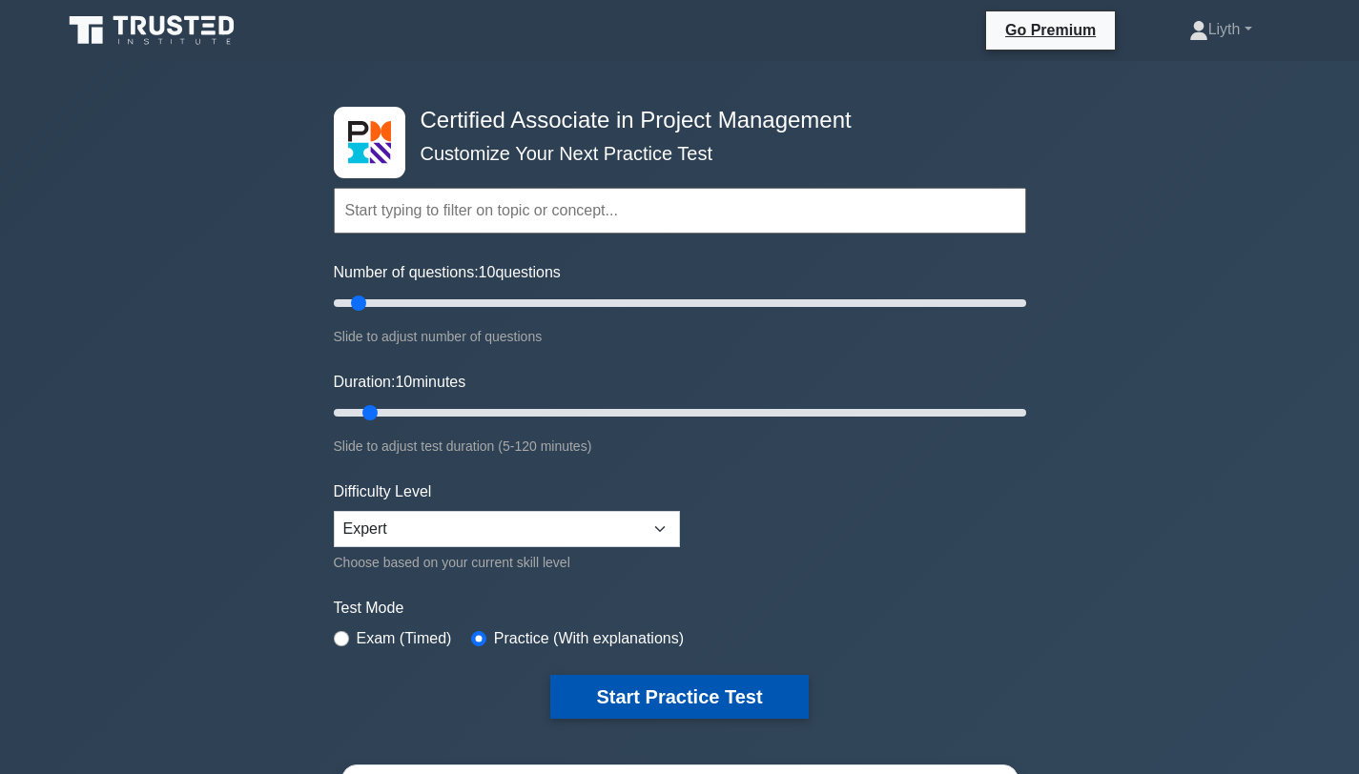
click at [696, 705] on button "Start Practice Test" at bounding box center [678, 697] width 257 height 44
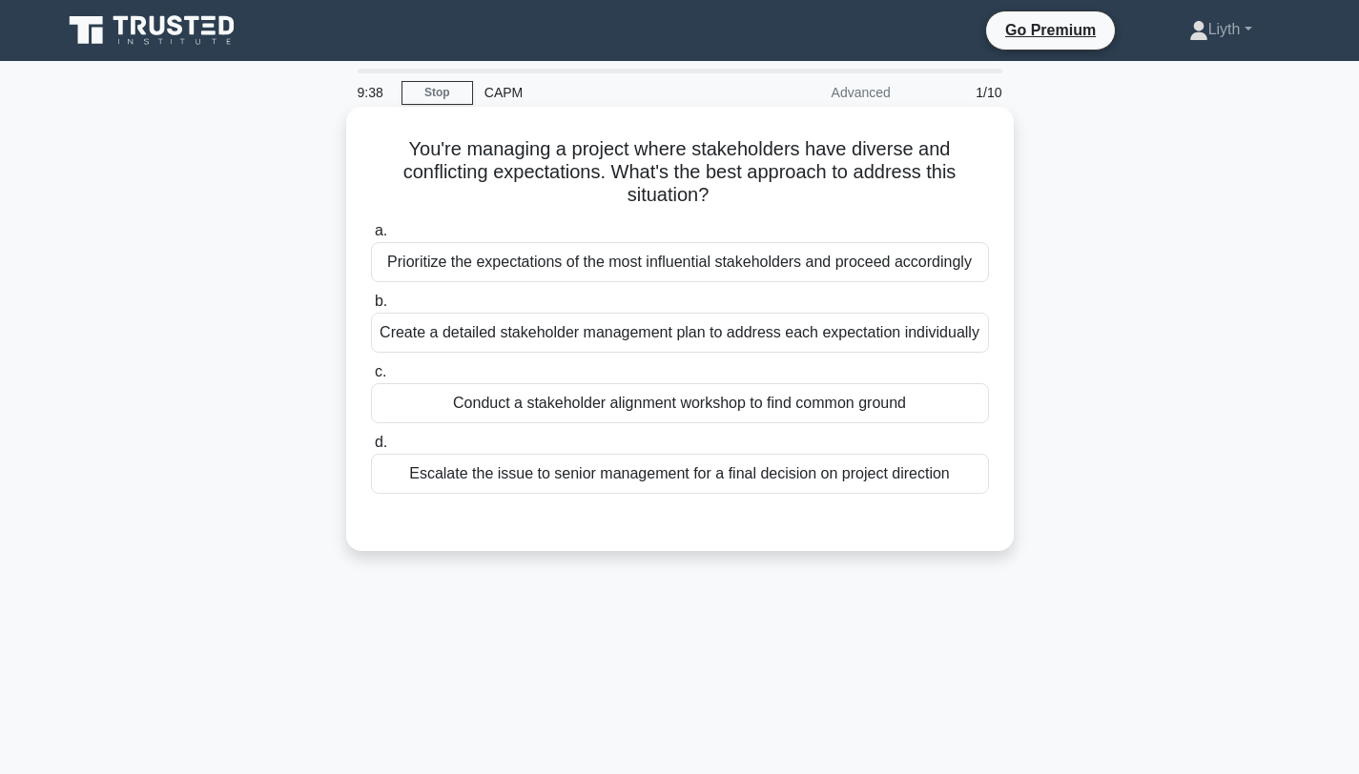
click at [969, 417] on div "Conduct a stakeholder alignment workshop to find common ground" at bounding box center [680, 403] width 618 height 40
click at [371, 379] on input "c. Conduct a stakeholder alignment workshop to find common ground" at bounding box center [371, 372] width 0 height 12
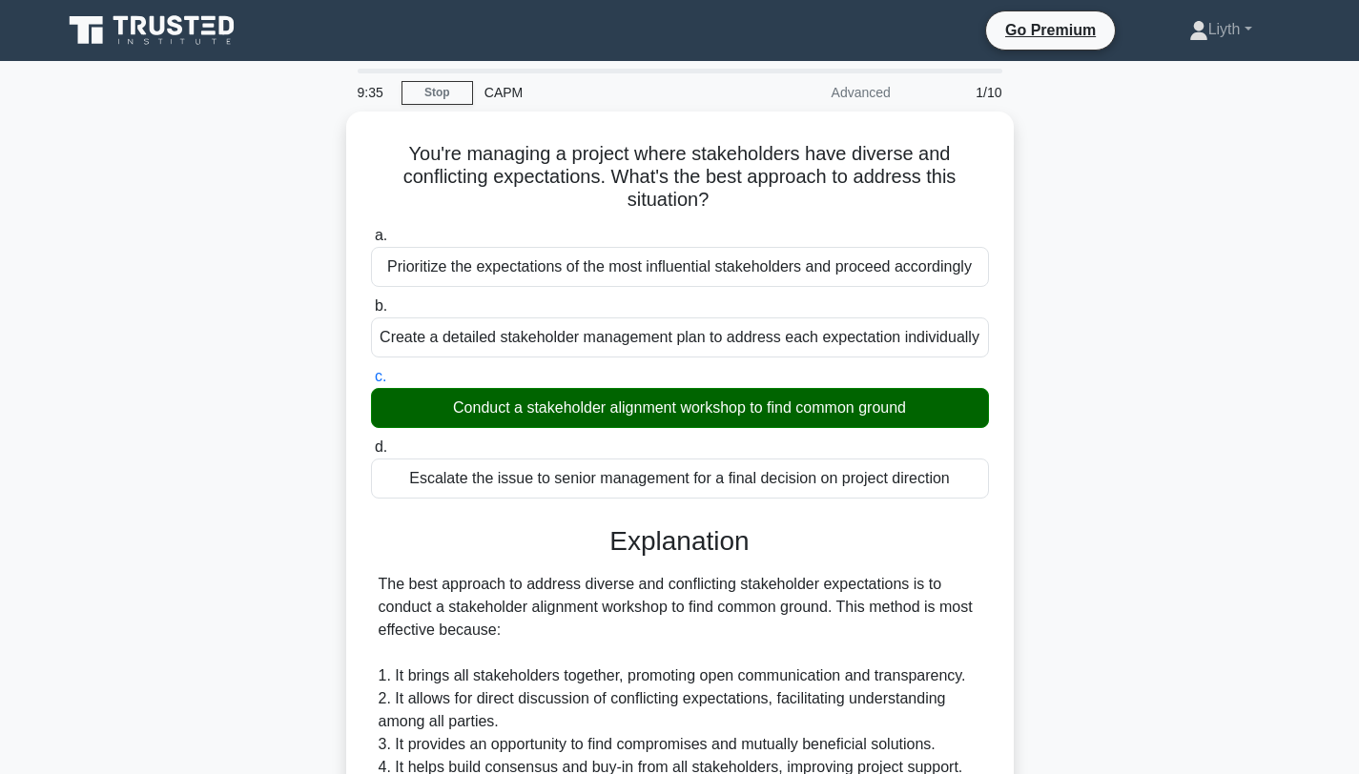
scroll to position [539, 0]
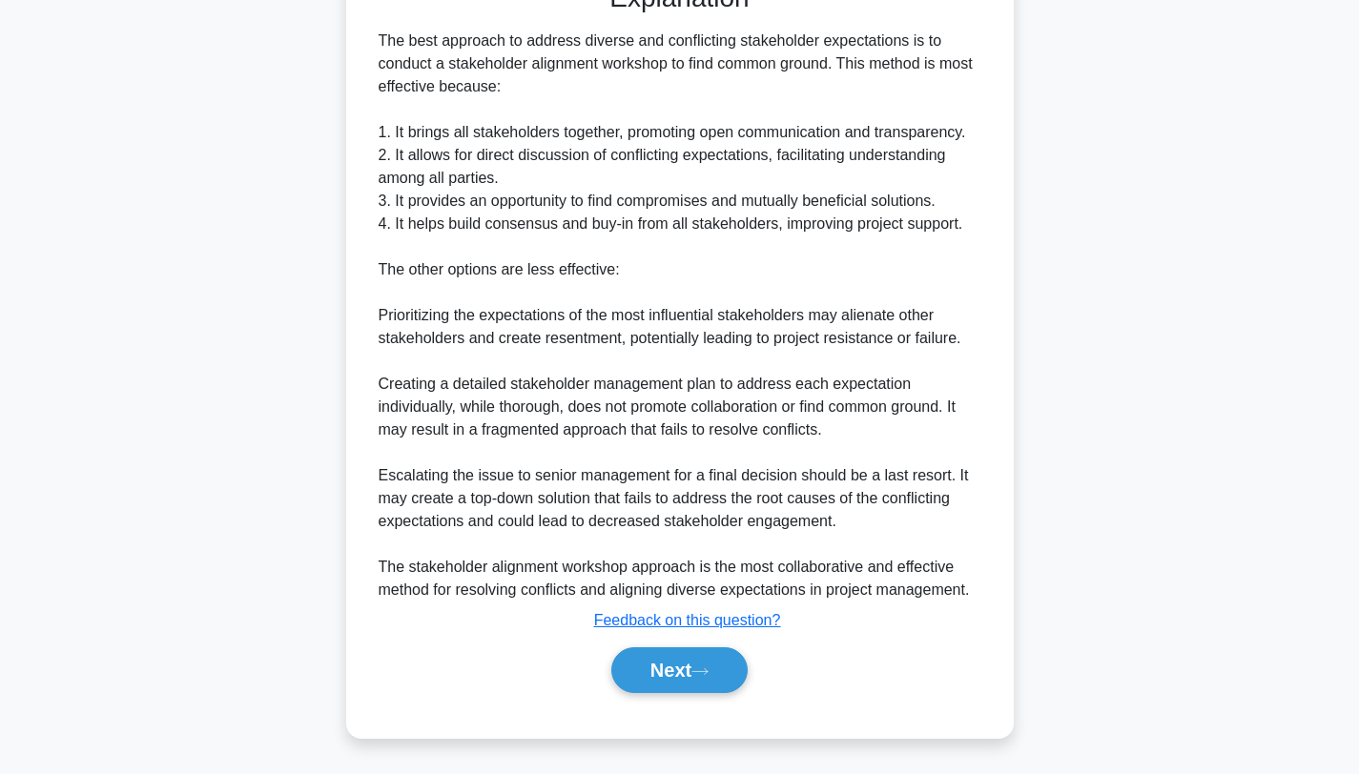
click at [665, 696] on div "Next" at bounding box center [680, 670] width 618 height 61
click at [698, 666] on button "Next" at bounding box center [679, 671] width 136 height 46
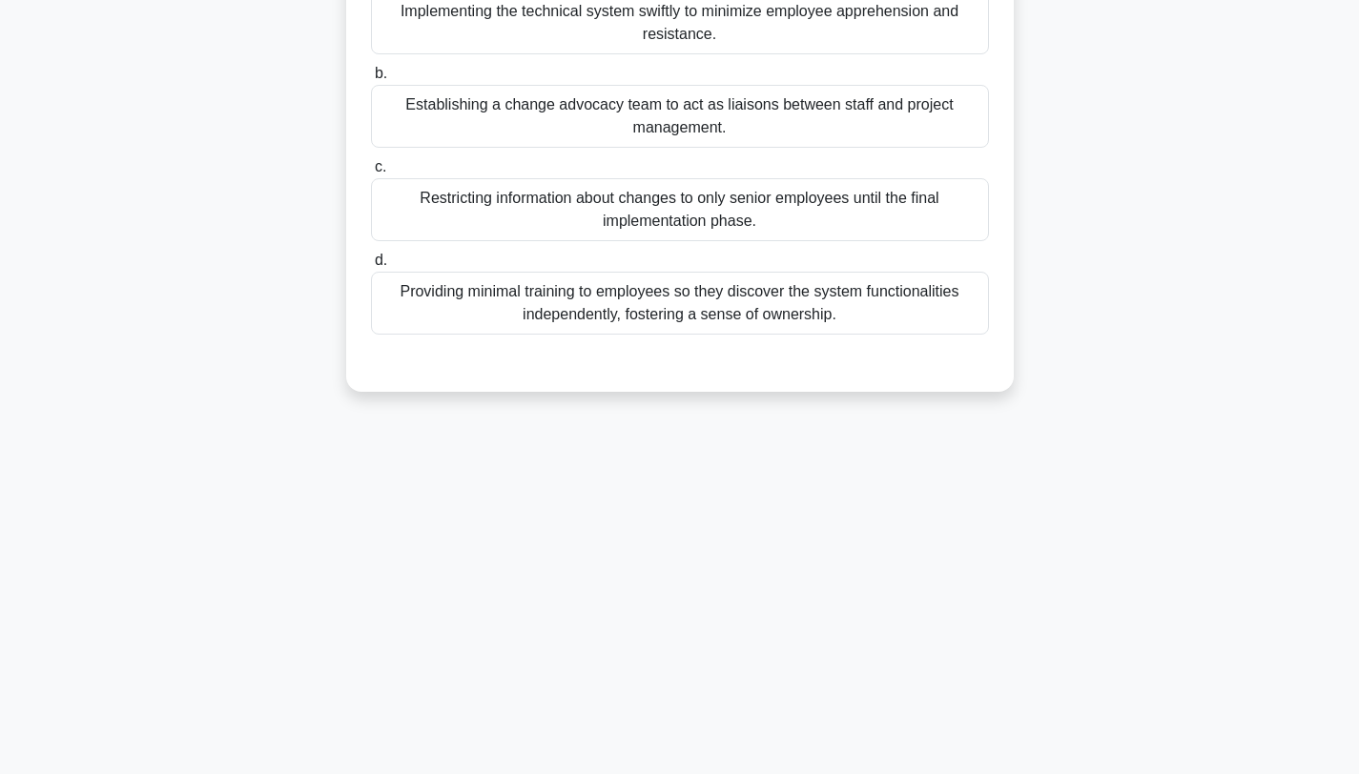
scroll to position [0, 0]
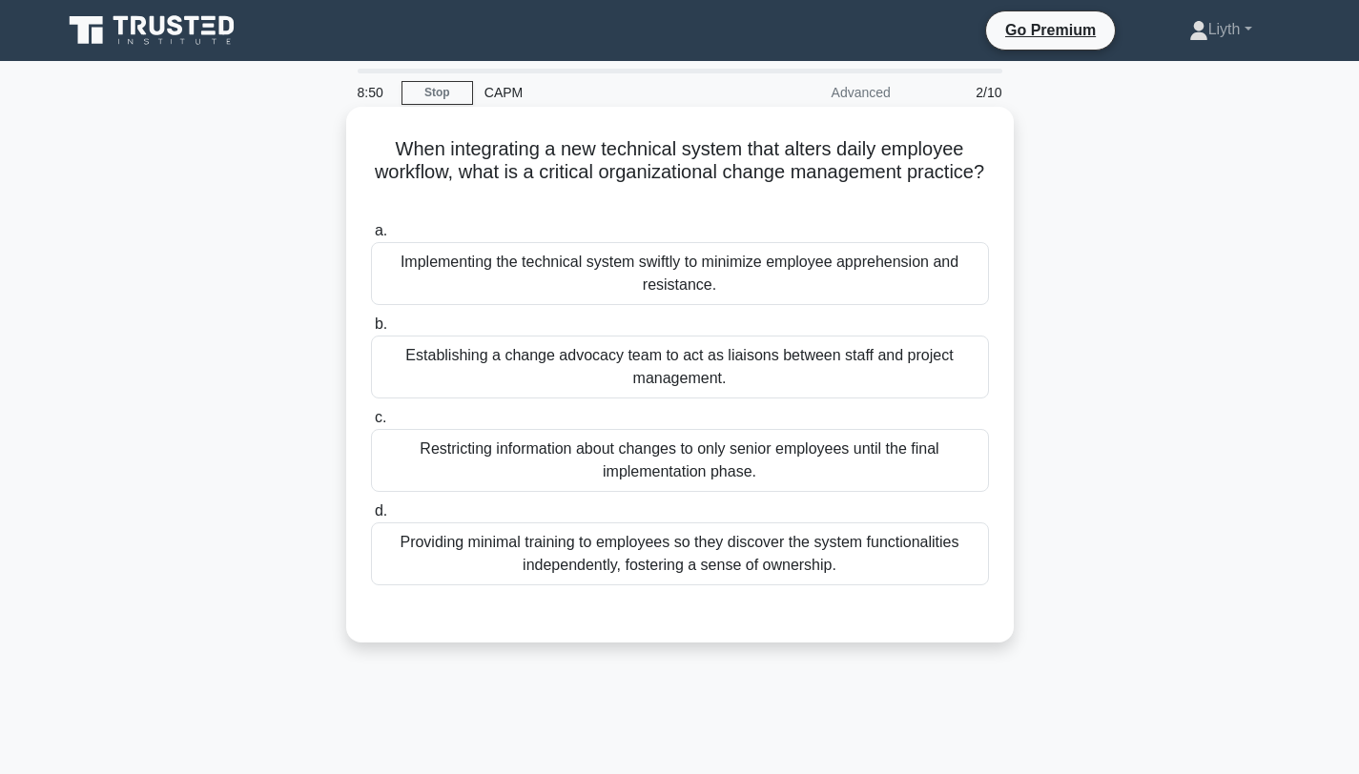
click at [866, 371] on div "Establishing a change advocacy team to act as liaisons between staff and projec…" at bounding box center [680, 367] width 618 height 63
click at [371, 331] on input "b. Establishing a change advocacy team to act as liaisons between staff and pro…" at bounding box center [371, 325] width 0 height 12
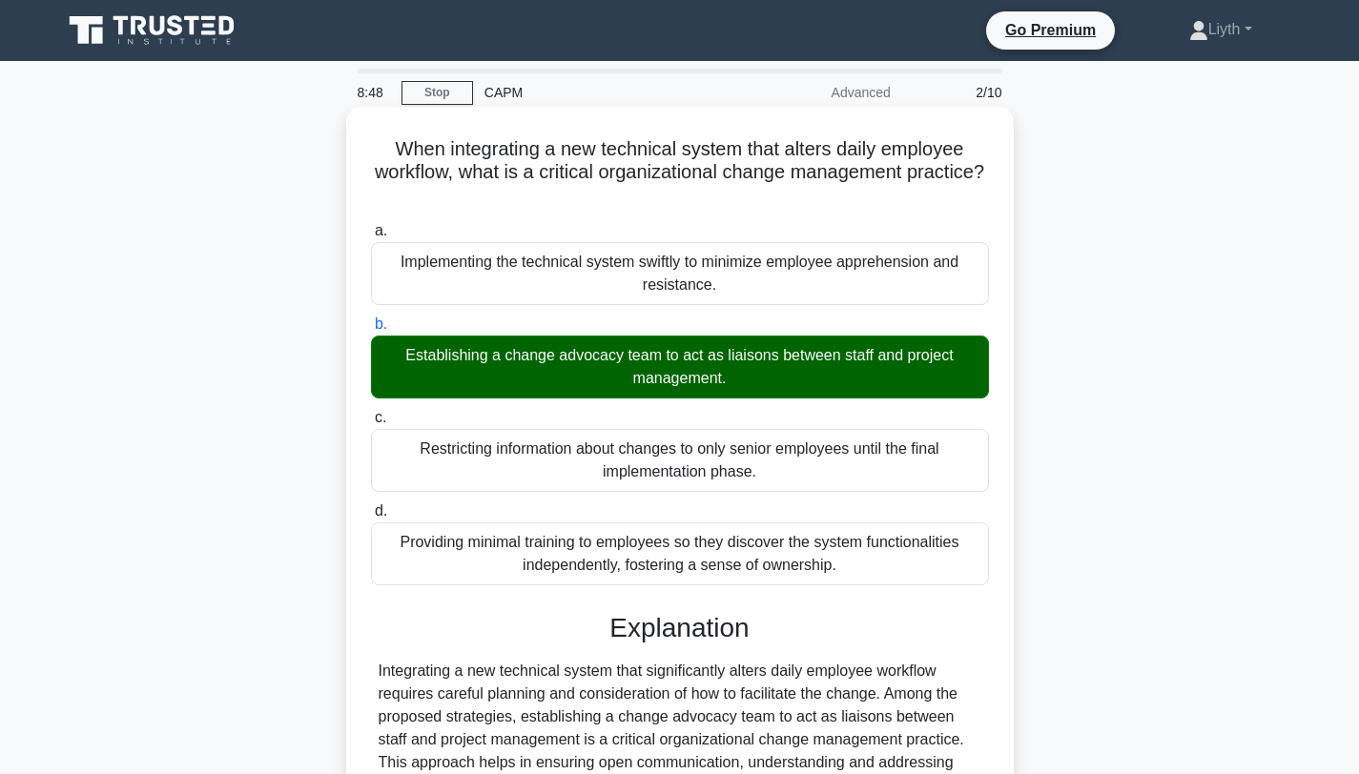
drag, startPoint x: 849, startPoint y: 213, endPoint x: 694, endPoint y: 208, distance: 154.6
click at [829, 204] on div "When integrating a new technical system that alters daily employee workflow, wh…" at bounding box center [680, 703] width 652 height 1178
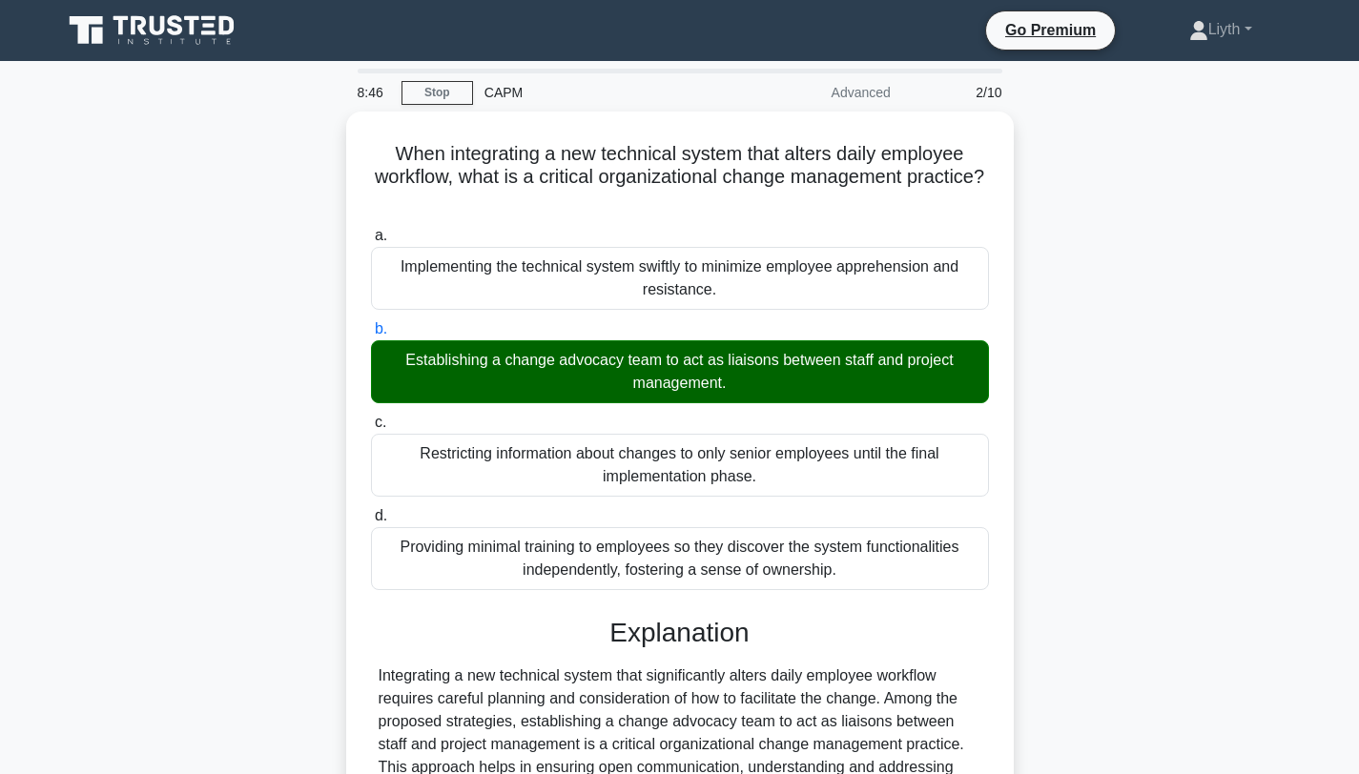
scroll to position [539, 0]
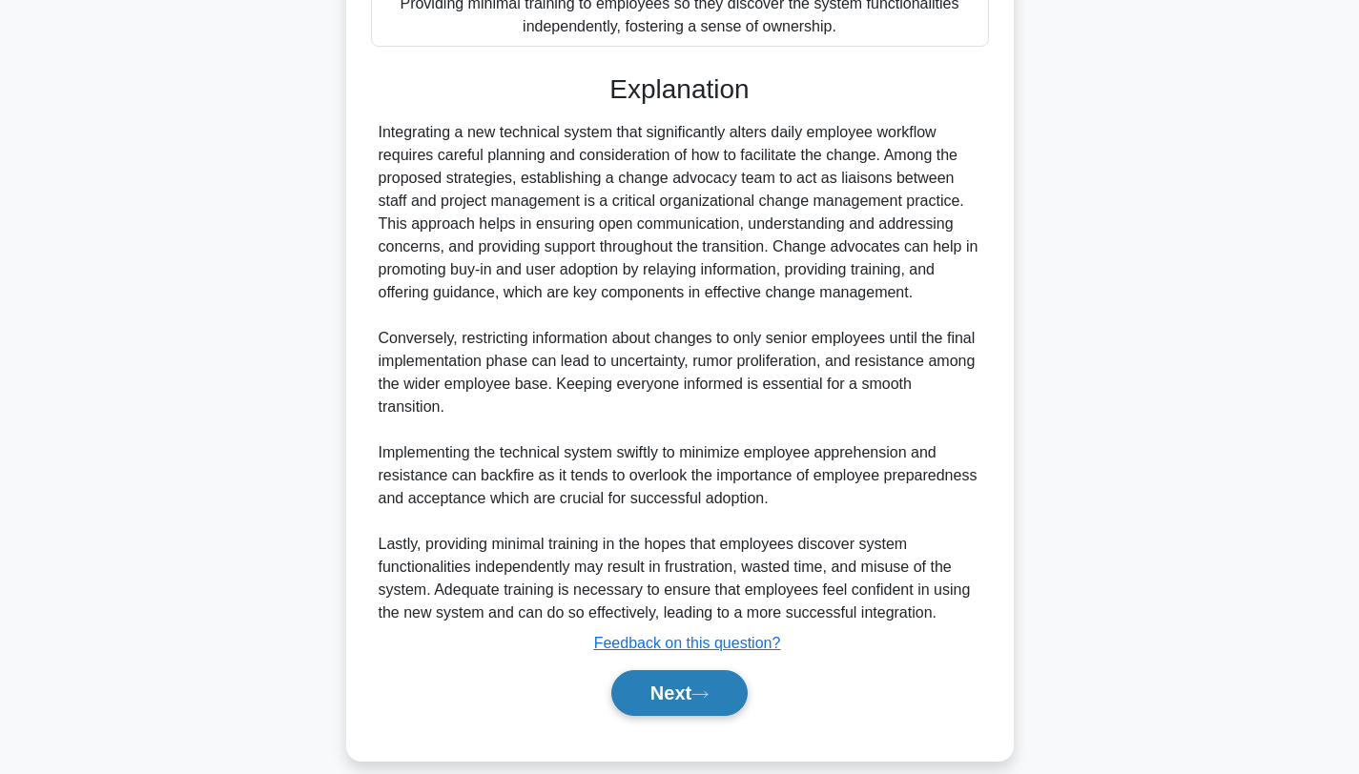
click at [700, 690] on icon at bounding box center [699, 695] width 17 height 10
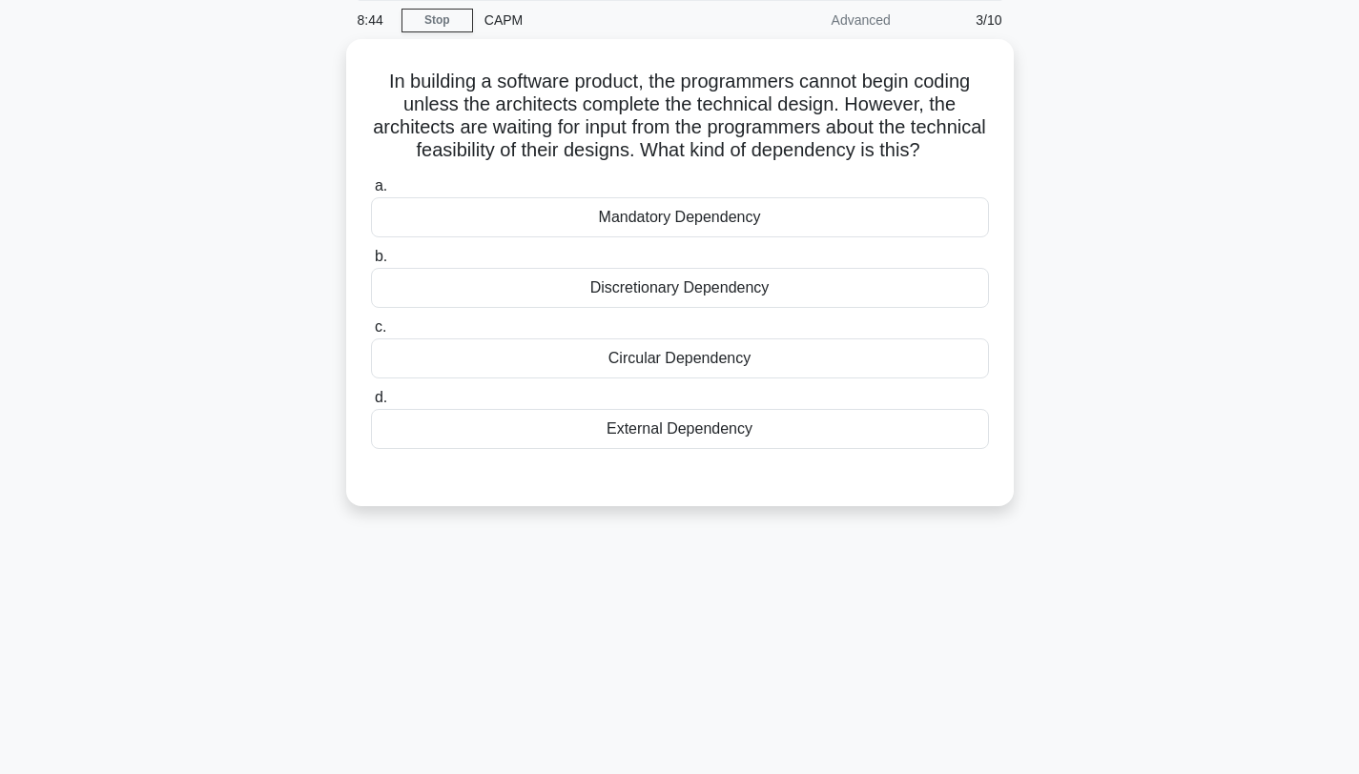
scroll to position [0, 0]
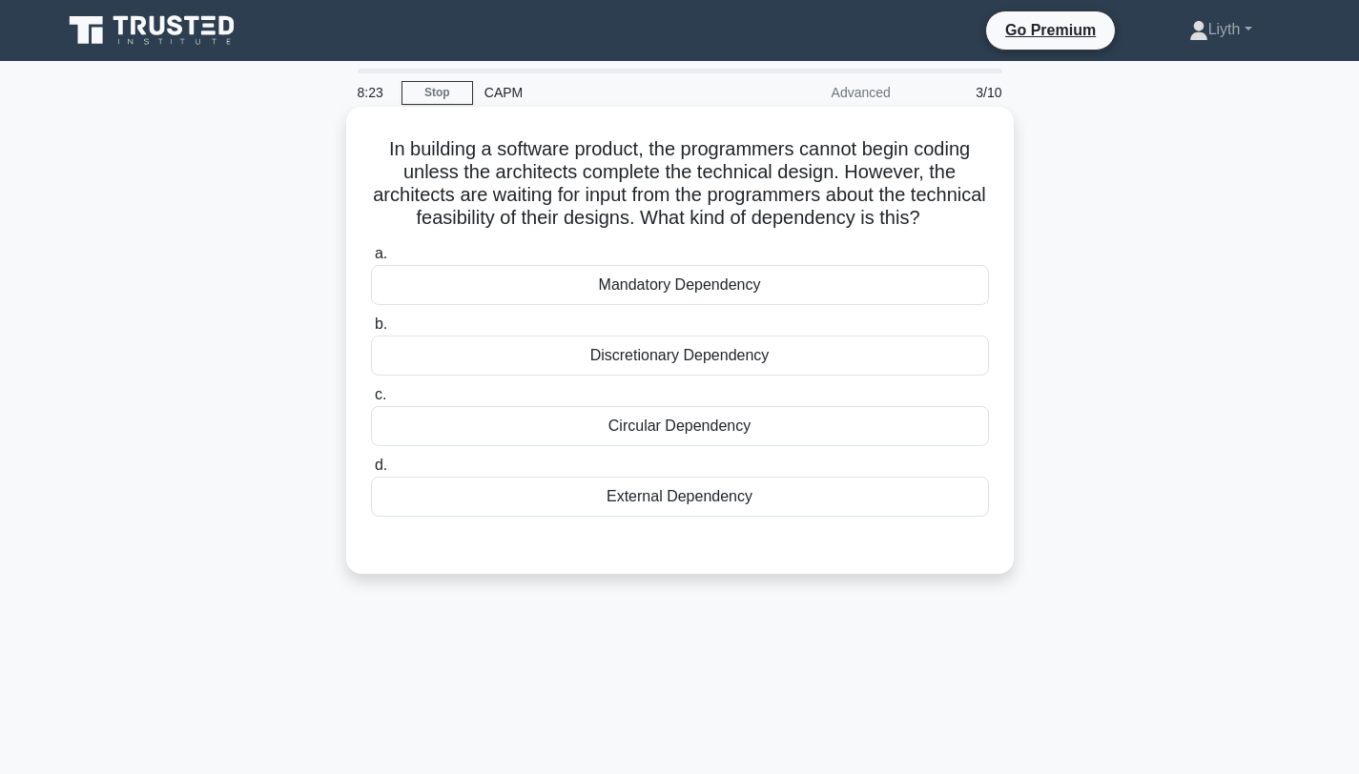
click at [839, 365] on div "Discretionary Dependency" at bounding box center [680, 356] width 618 height 40
click at [371, 331] on input "b. Discretionary Dependency" at bounding box center [371, 325] width 0 height 12
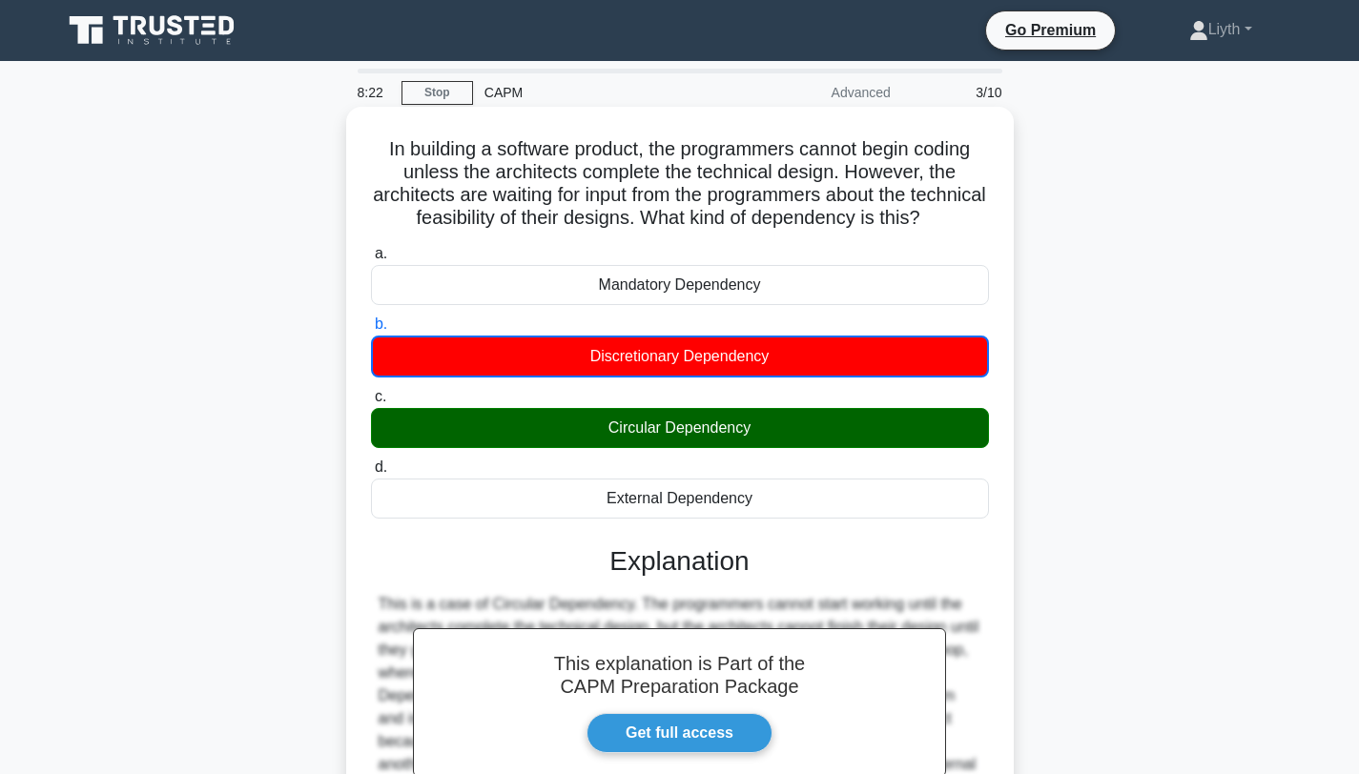
click at [820, 438] on div "Circular Dependency" at bounding box center [680, 428] width 618 height 40
click at [371, 403] on input "c. Circular Dependency" at bounding box center [371, 397] width 0 height 12
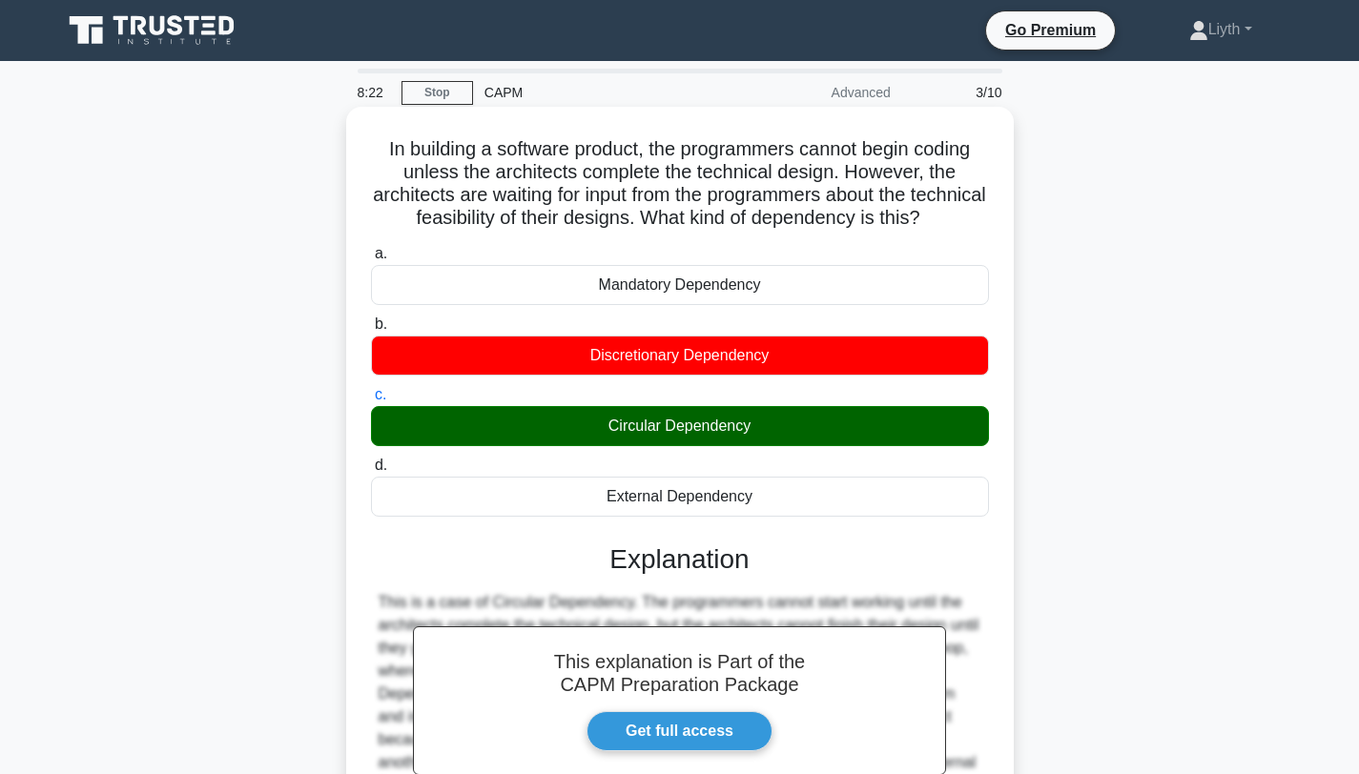
click at [820, 437] on div "Circular Dependency" at bounding box center [680, 426] width 618 height 40
click at [371, 401] on input "c. Circular Dependency" at bounding box center [371, 395] width 0 height 12
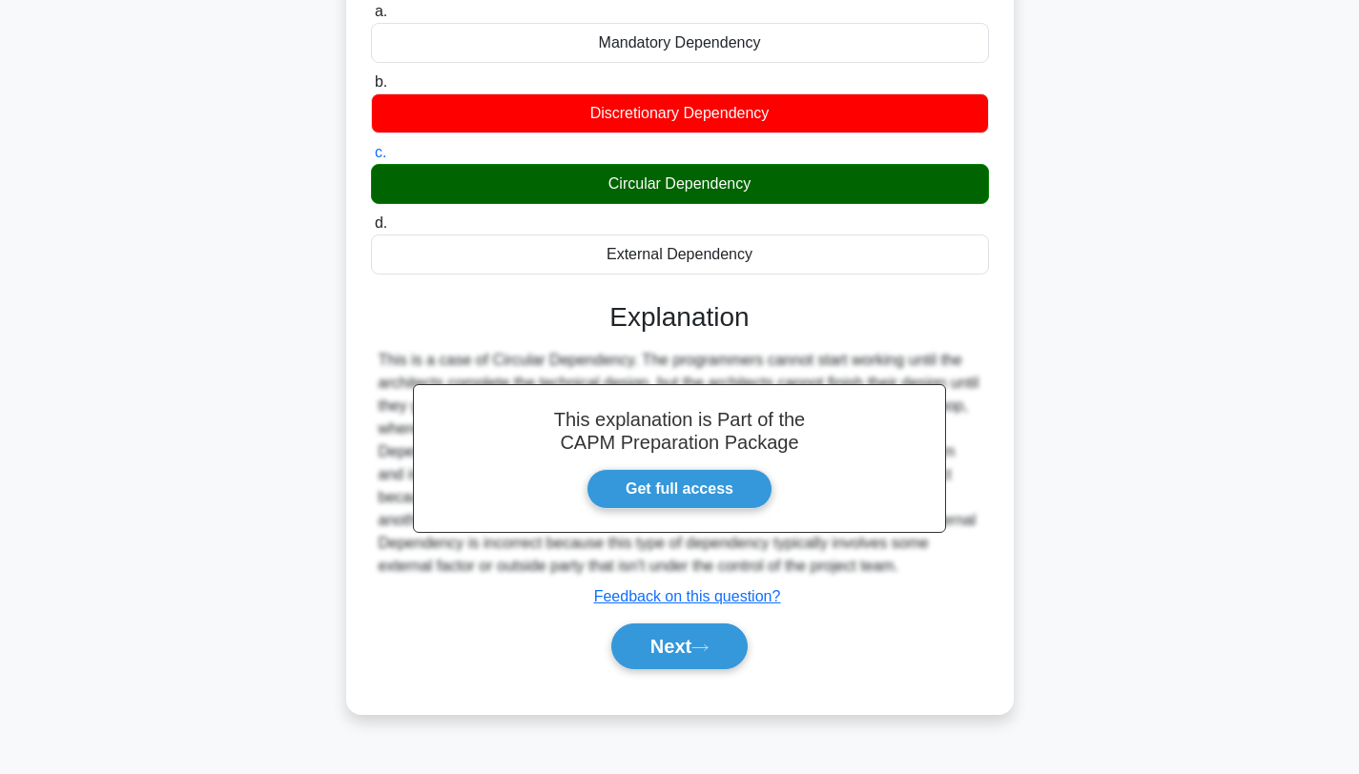
scroll to position [256, 0]
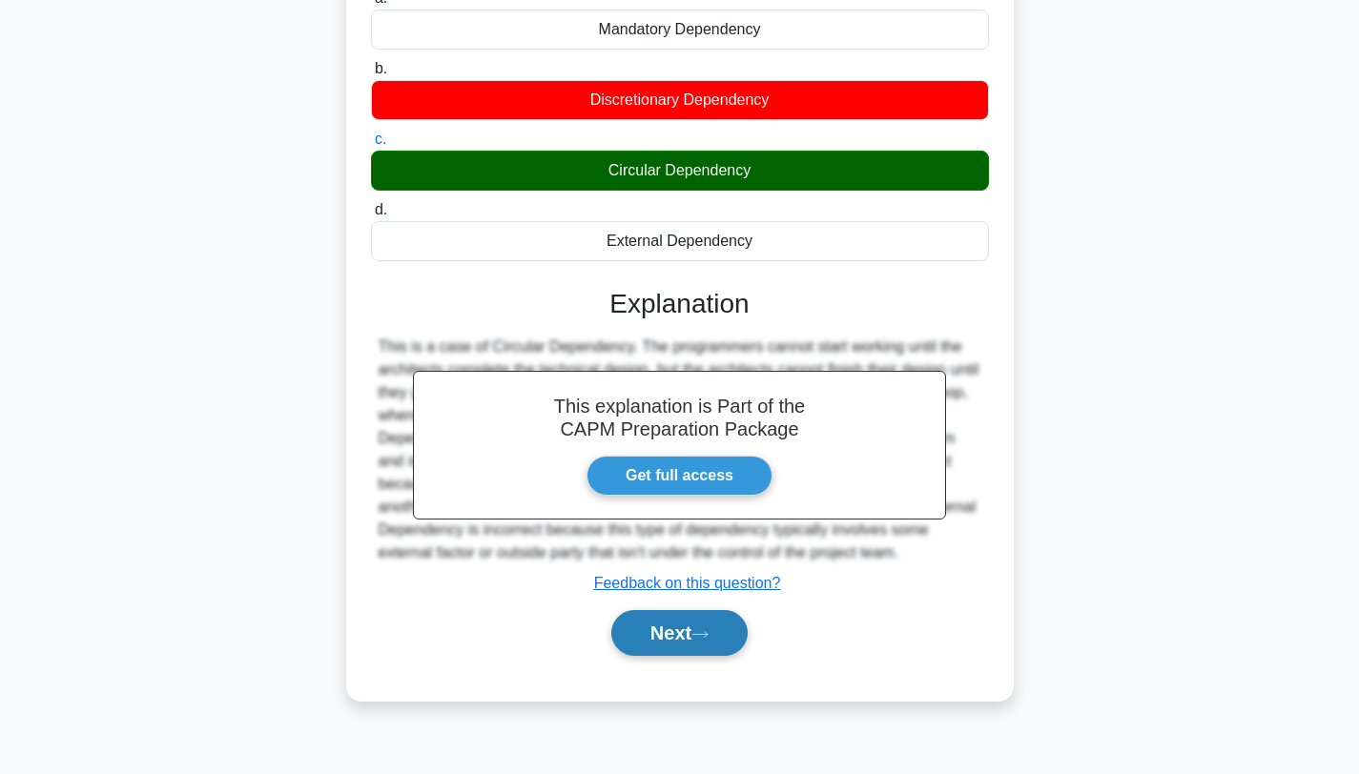
click at [718, 648] on button "Next" at bounding box center [679, 633] width 136 height 46
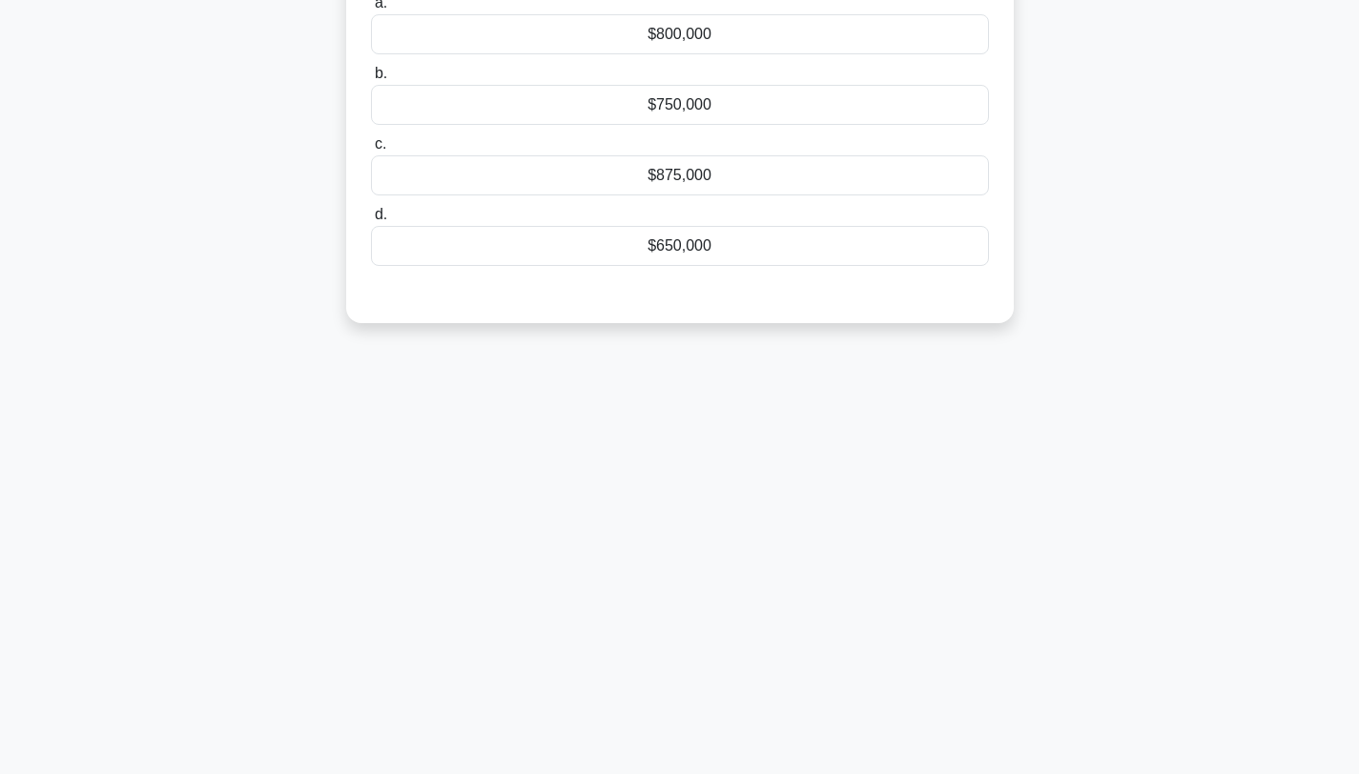
scroll to position [0, 0]
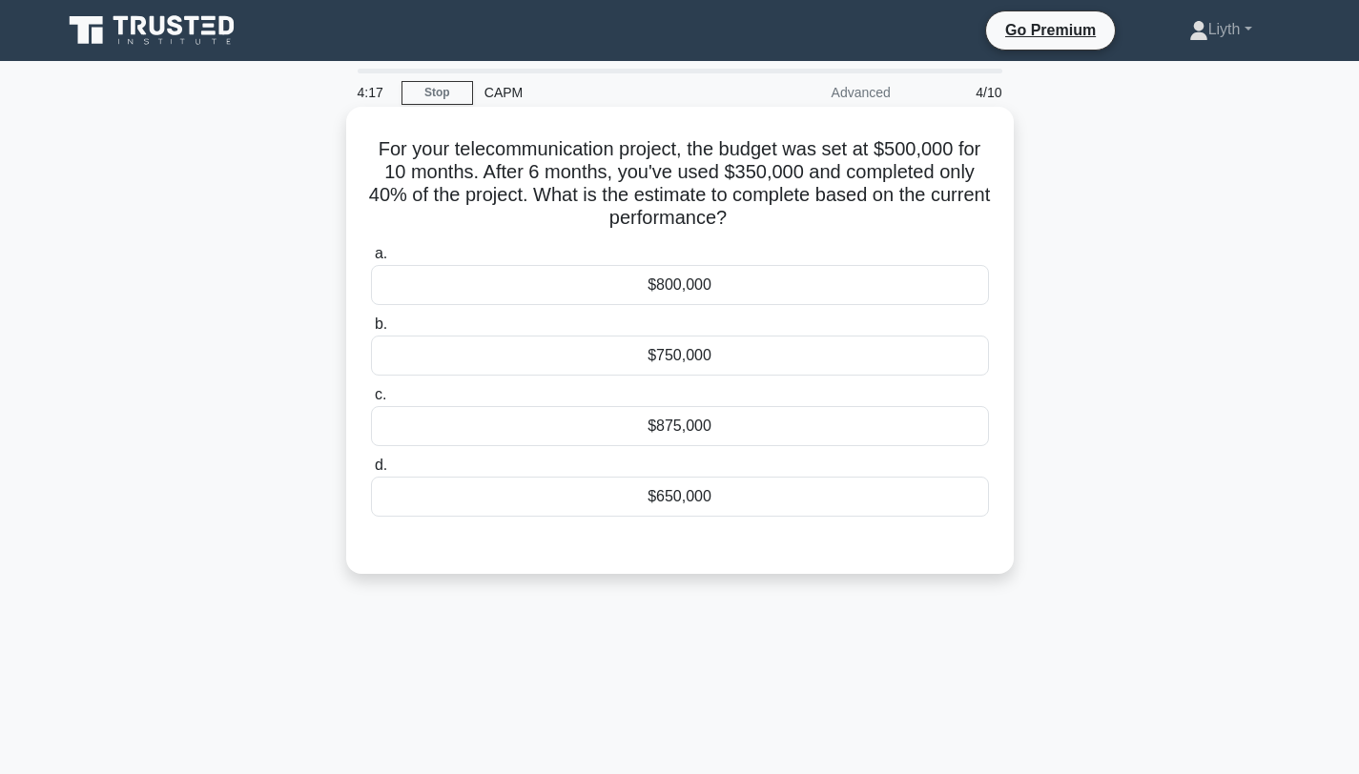
click at [923, 443] on div "$875,000" at bounding box center [680, 426] width 618 height 40
click at [371, 401] on input "c. $875,000" at bounding box center [371, 395] width 0 height 12
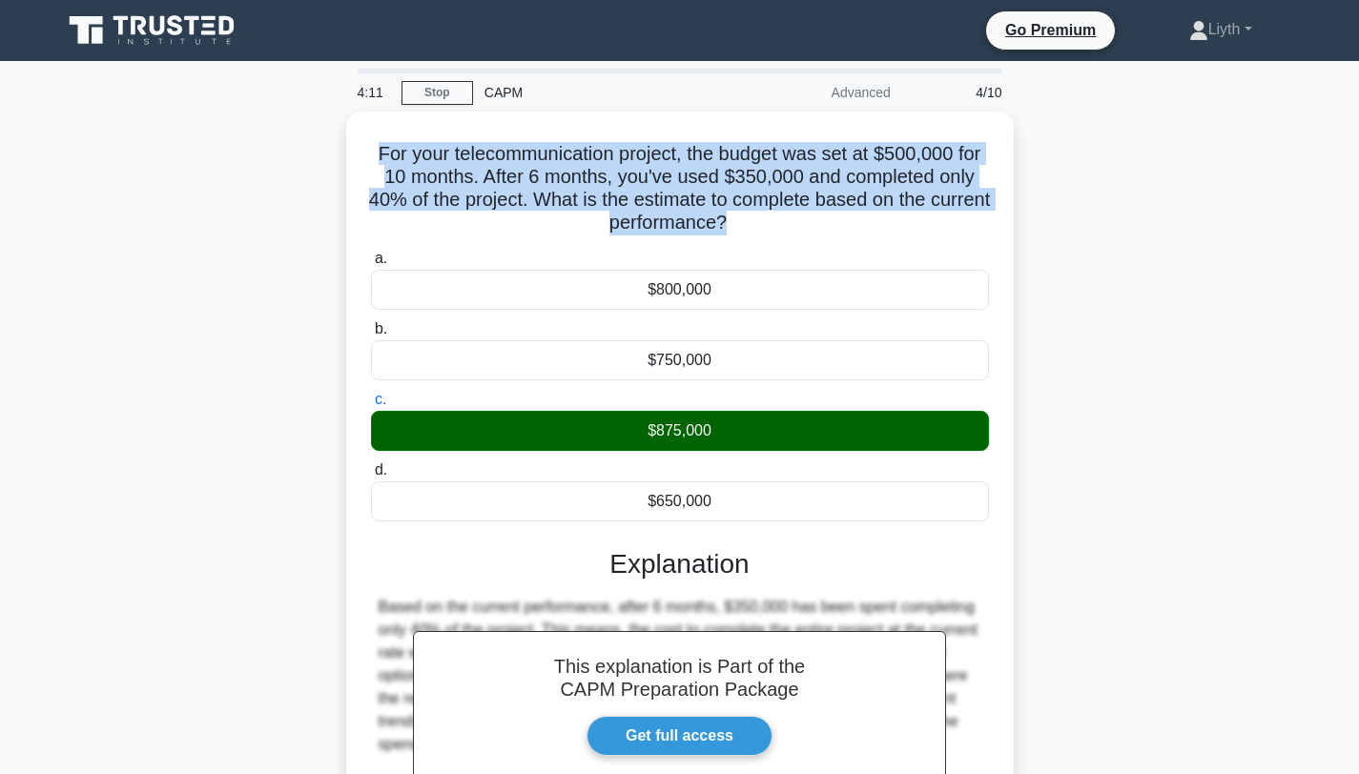
drag, startPoint x: 638, startPoint y: 216, endPoint x: 328, endPoint y: 153, distance: 316.3
click at [328, 153] on div "For your telecommunication project, the budget was set at $500,000 for 10 month…" at bounding box center [680, 548] width 1259 height 873
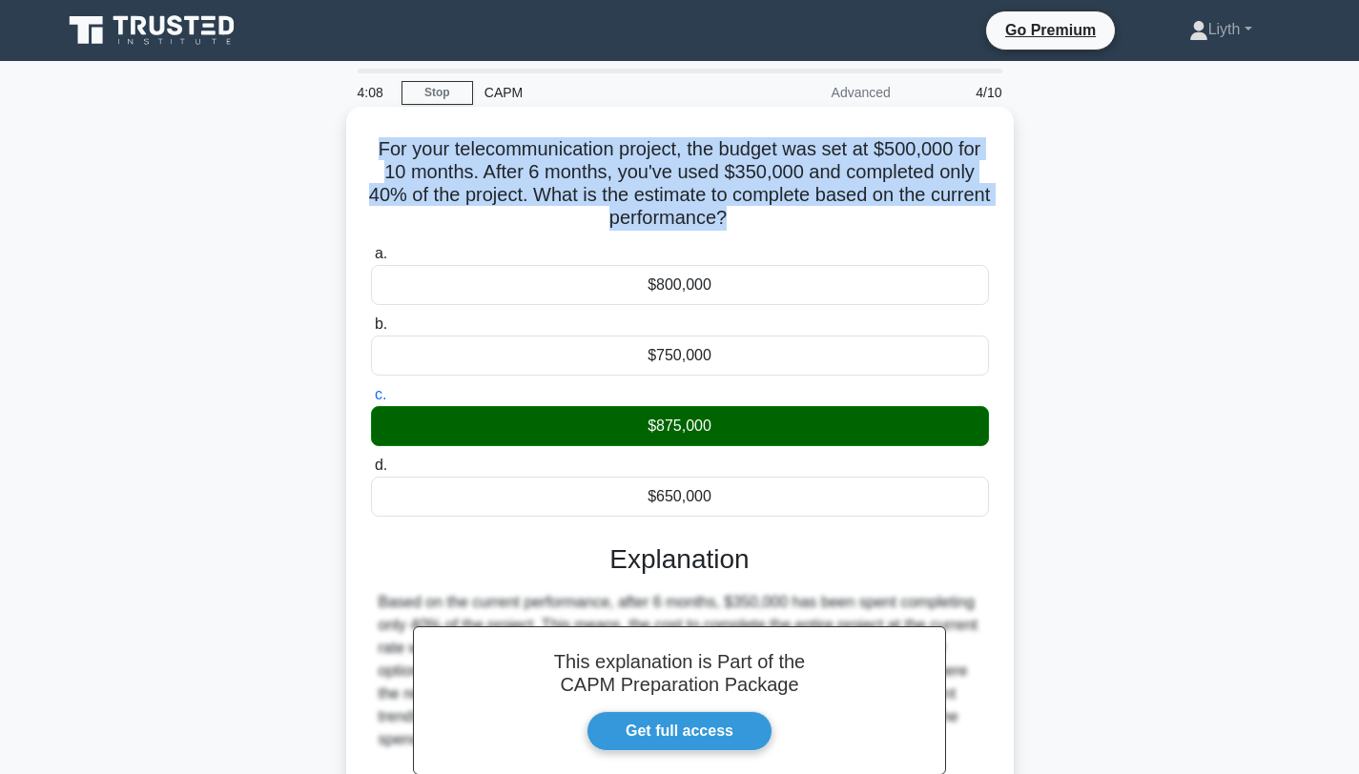
copy div "For your telecommunication project, the budget was set at $500,000 for 10 month…"
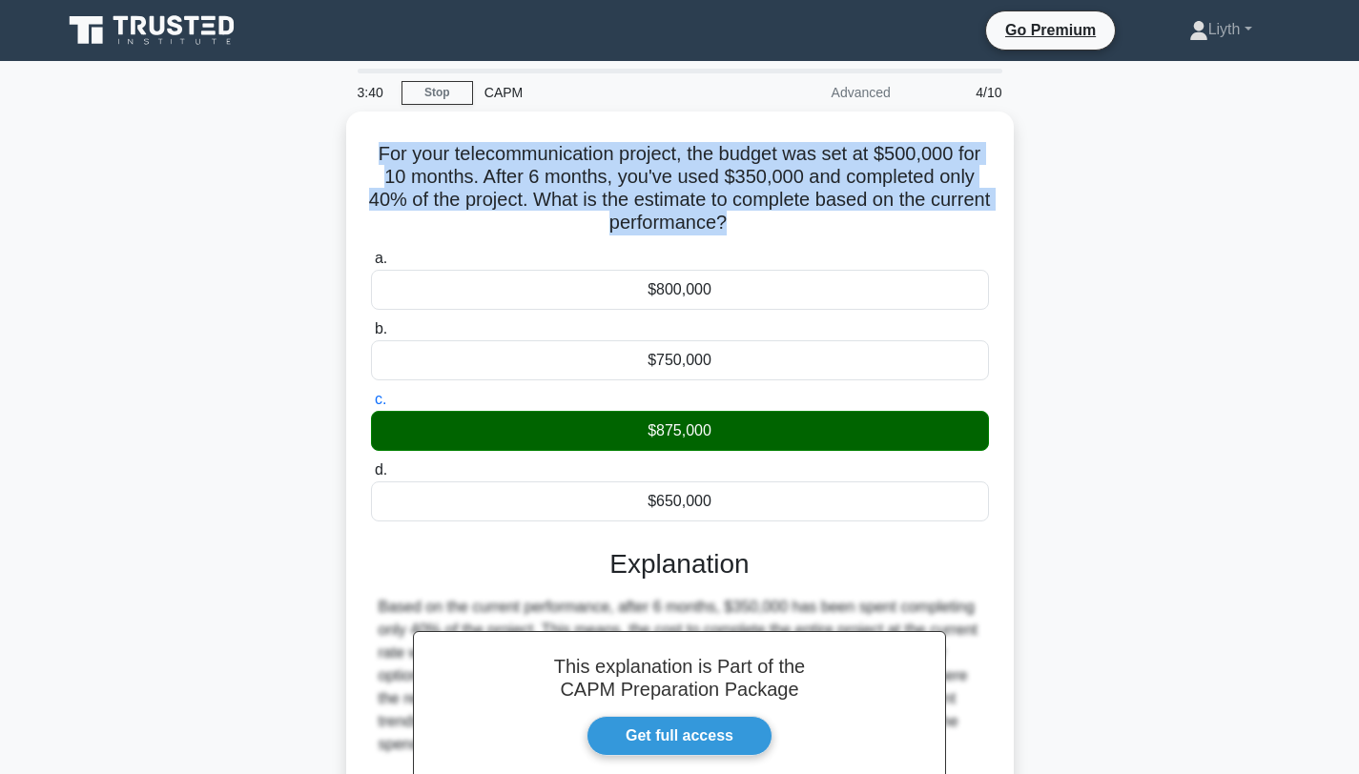
scroll to position [256, 0]
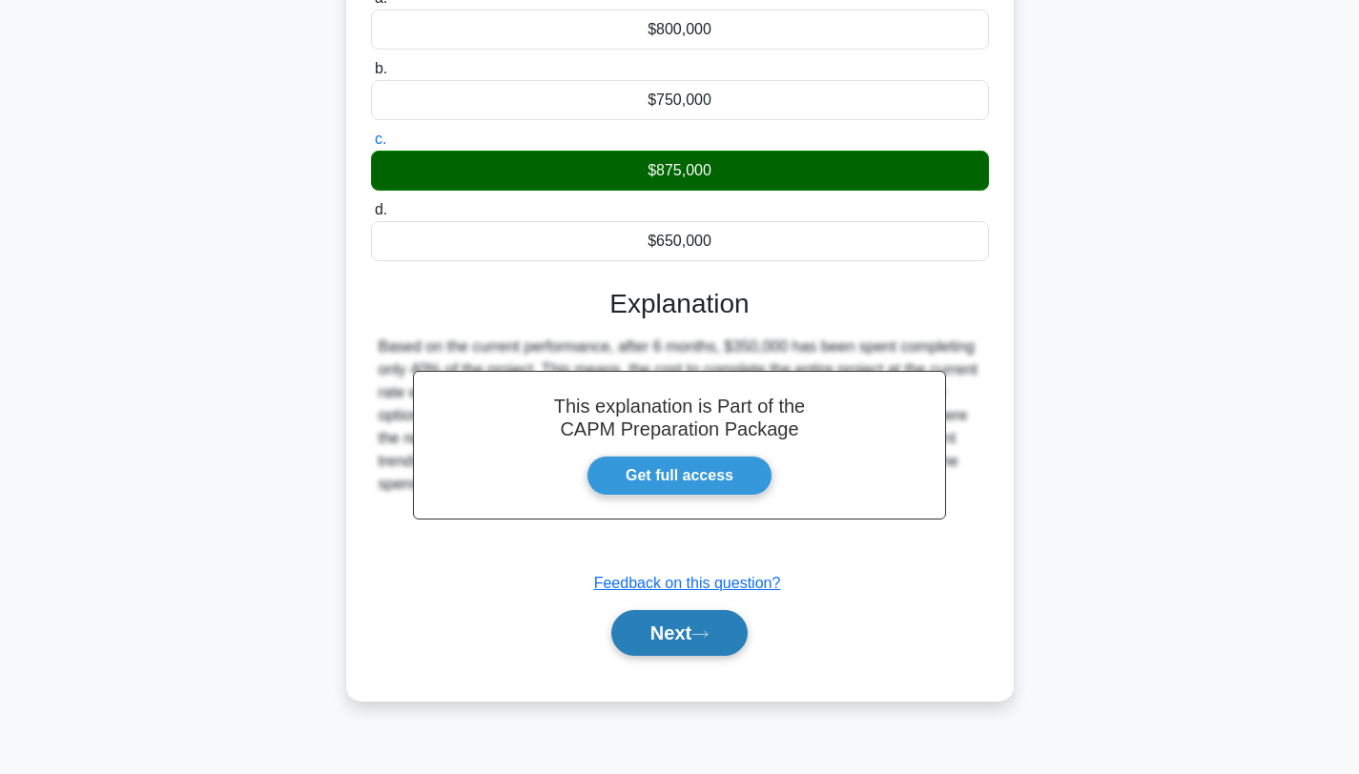
click at [707, 638] on icon at bounding box center [699, 634] width 17 height 10
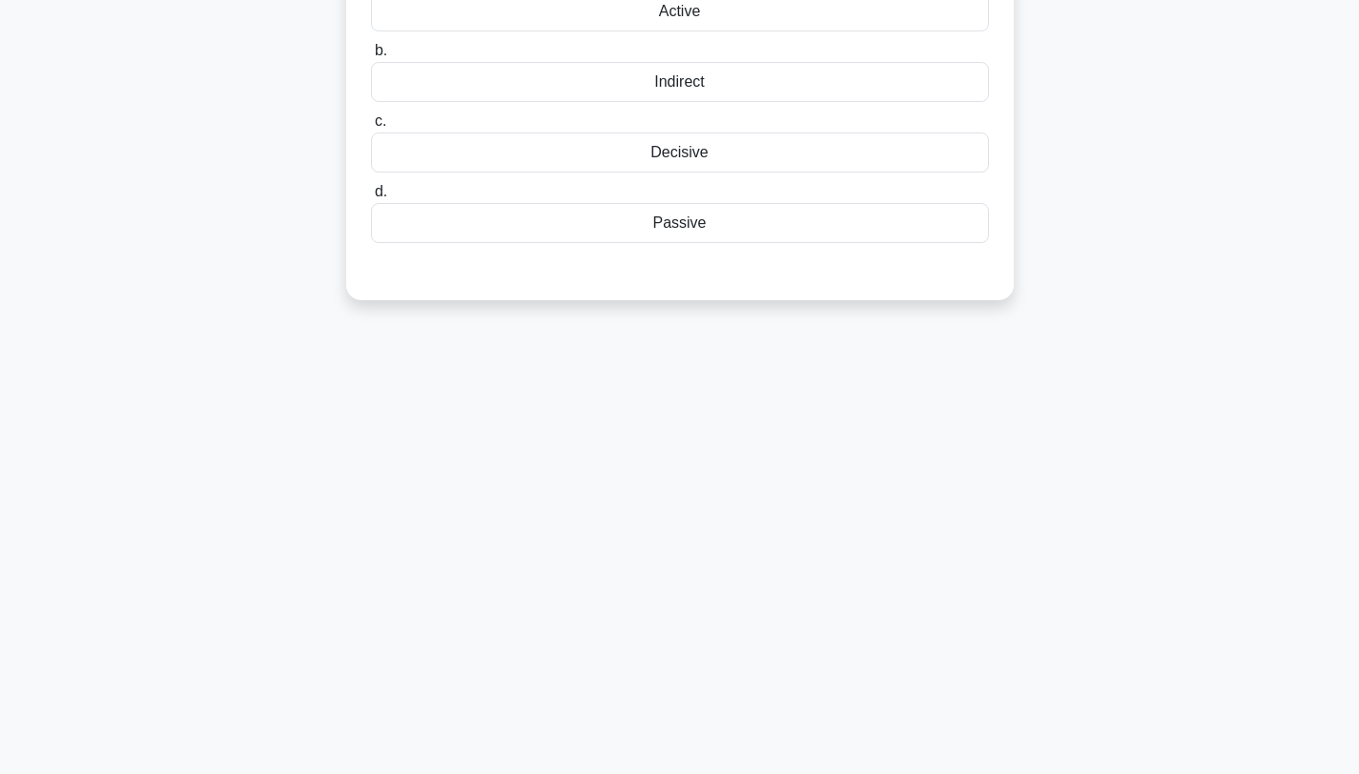
scroll to position [0, 0]
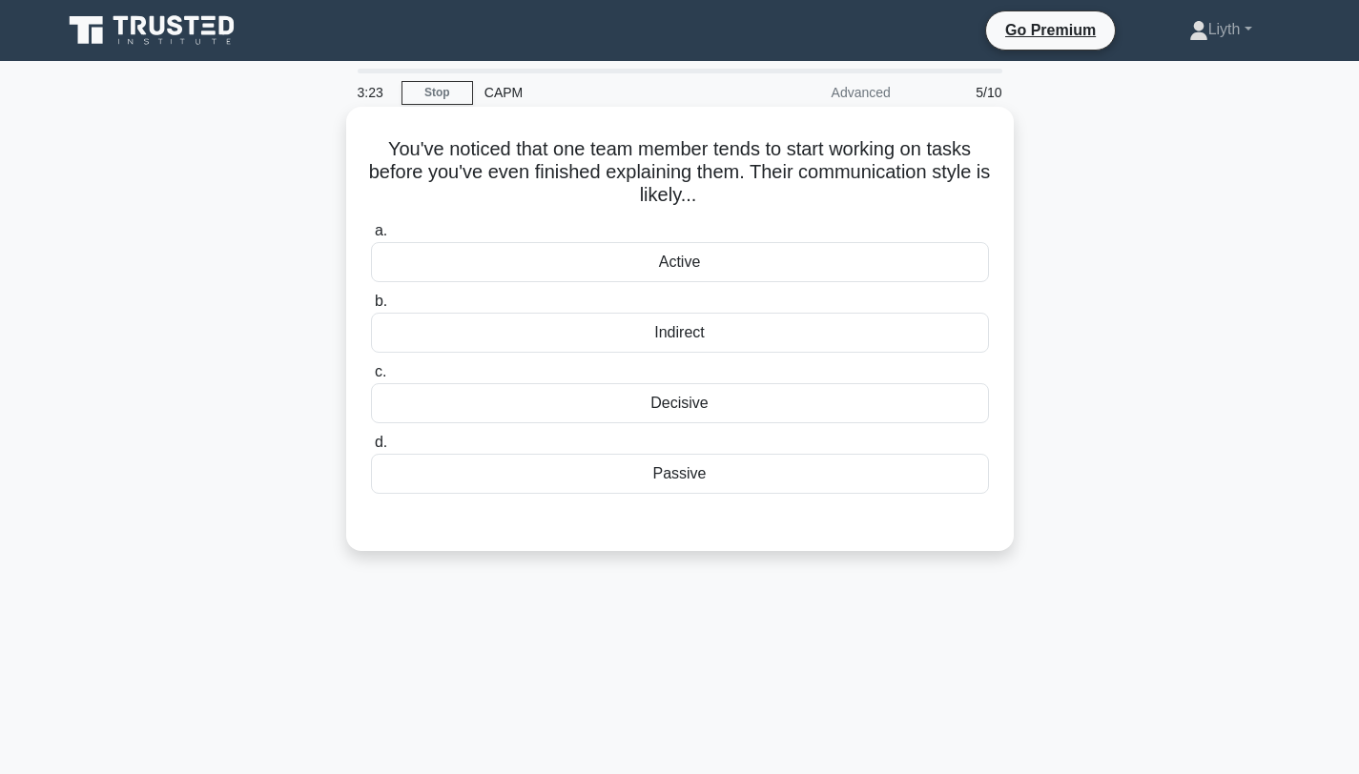
click at [806, 264] on div "Active" at bounding box center [680, 262] width 618 height 40
click at [371, 237] on input "a. Active" at bounding box center [371, 231] width 0 height 12
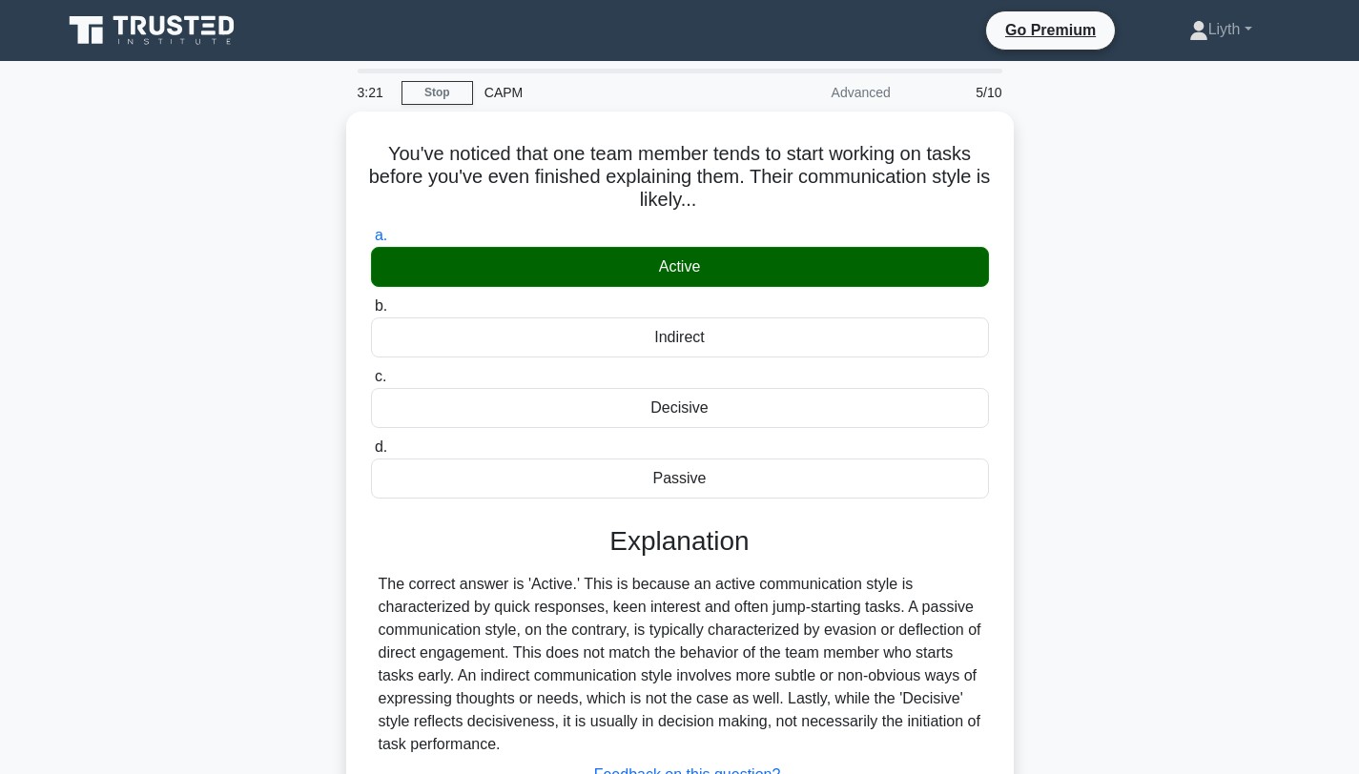
scroll to position [256, 0]
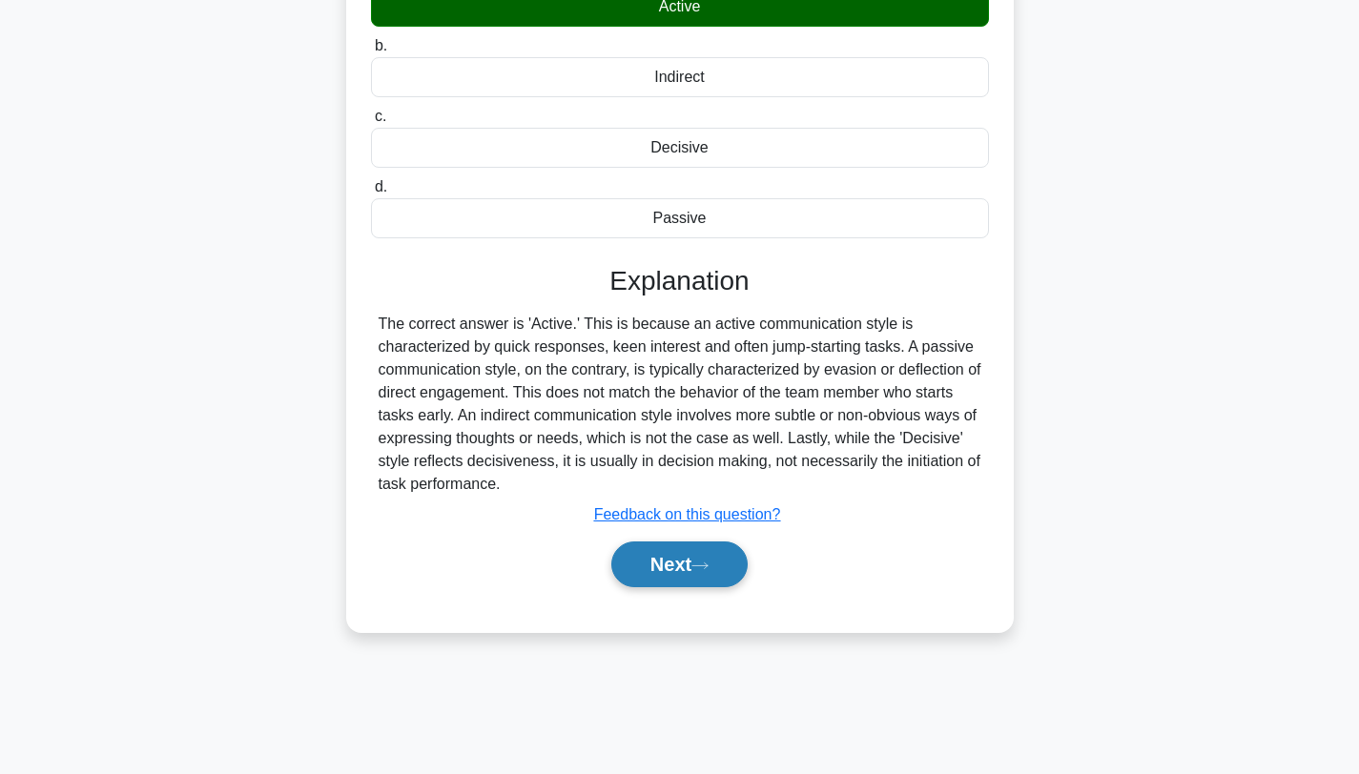
click at [723, 564] on button "Next" at bounding box center [679, 565] width 136 height 46
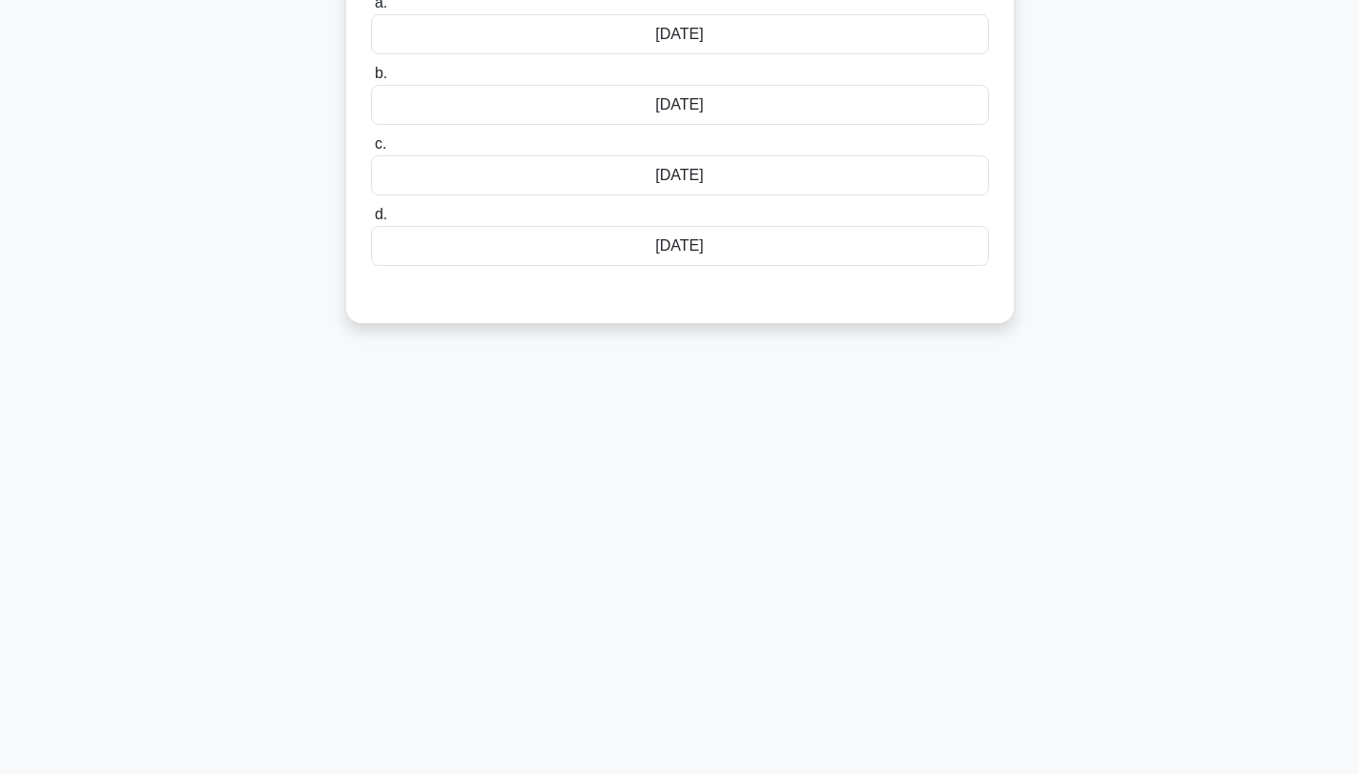
scroll to position [0, 0]
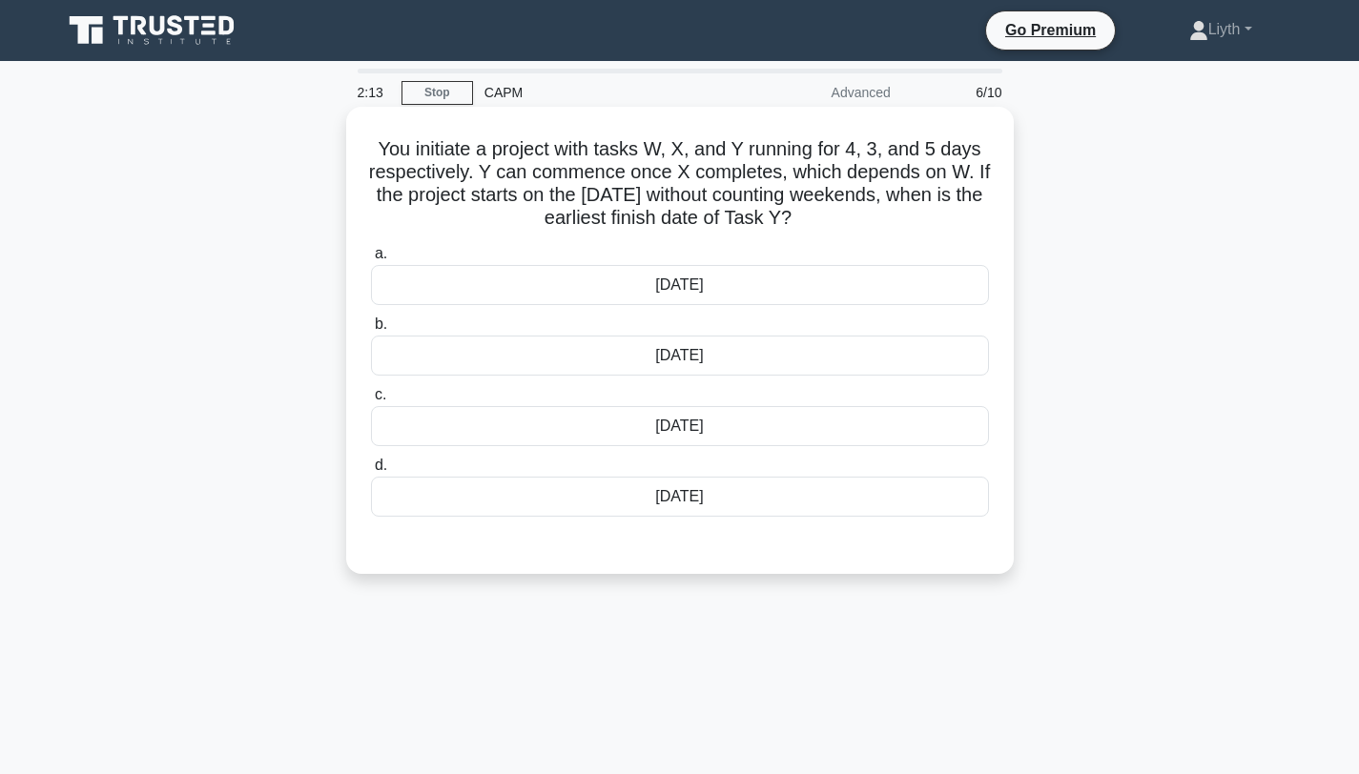
click at [783, 431] on div "18th June" at bounding box center [680, 426] width 618 height 40
click at [371, 401] on input "c. 18th June" at bounding box center [371, 395] width 0 height 12
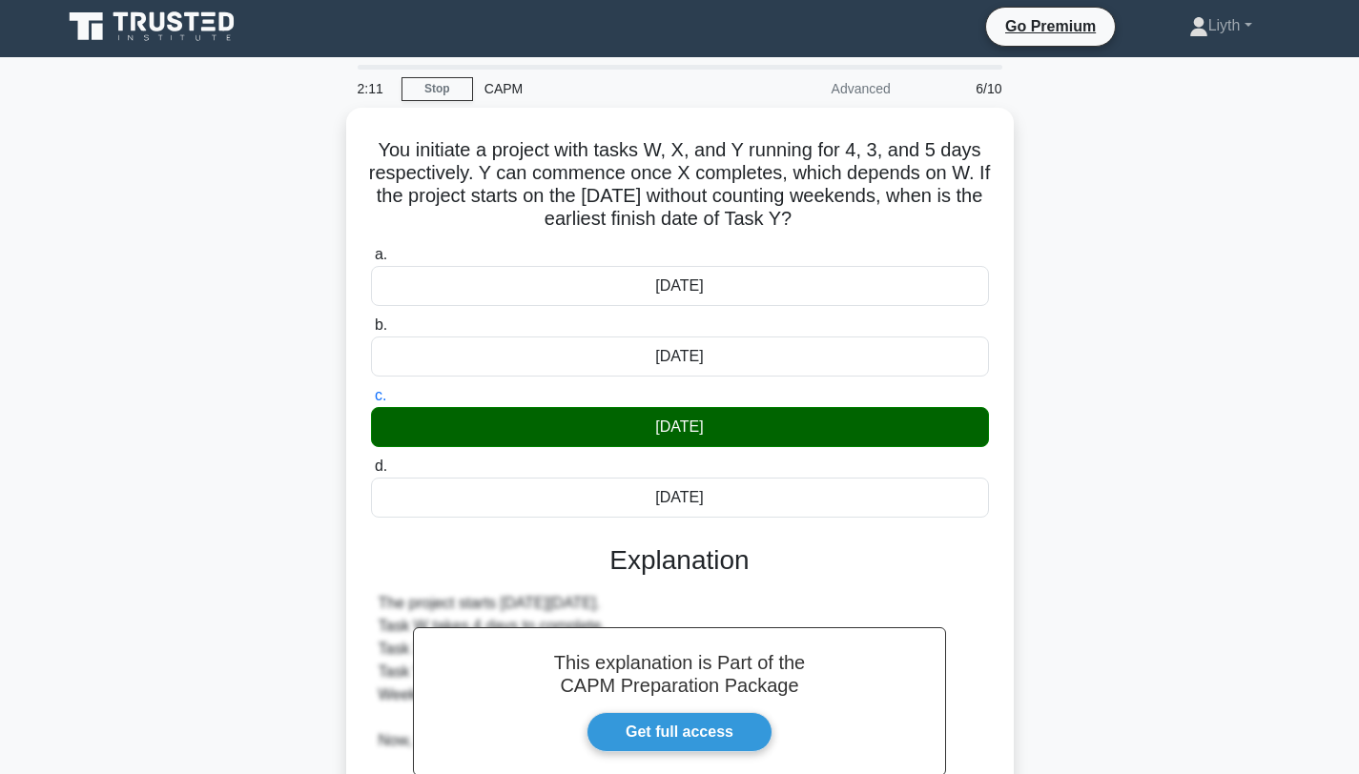
scroll to position [470, 0]
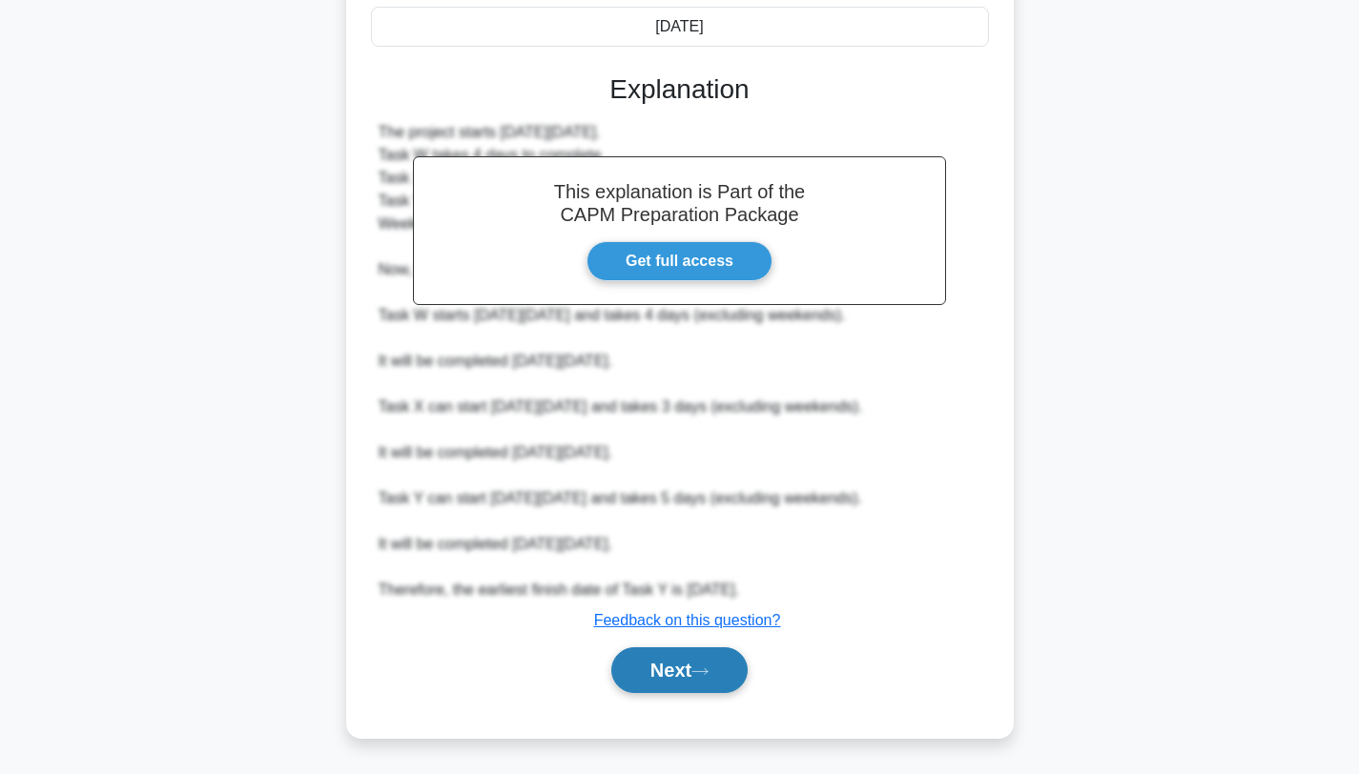
click at [705, 675] on icon at bounding box center [699, 672] width 17 height 10
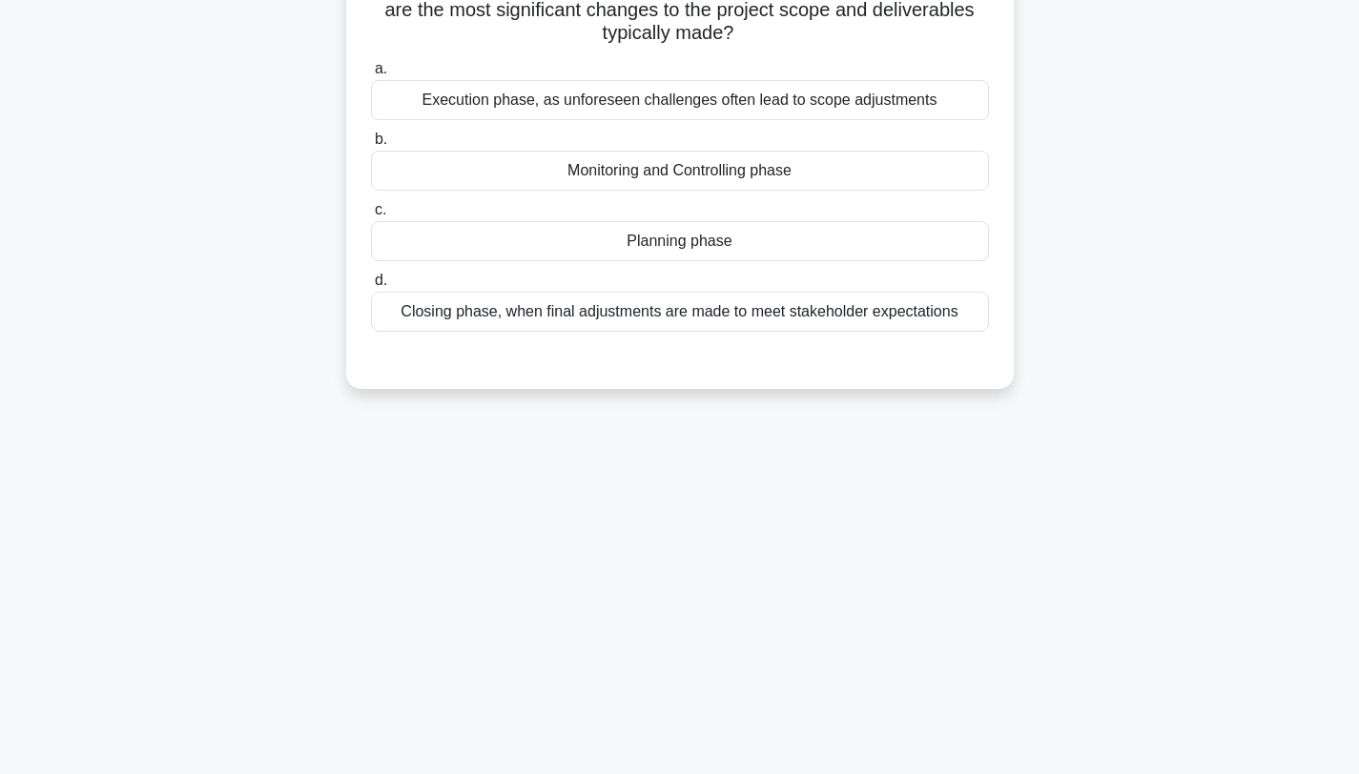
scroll to position [0, 0]
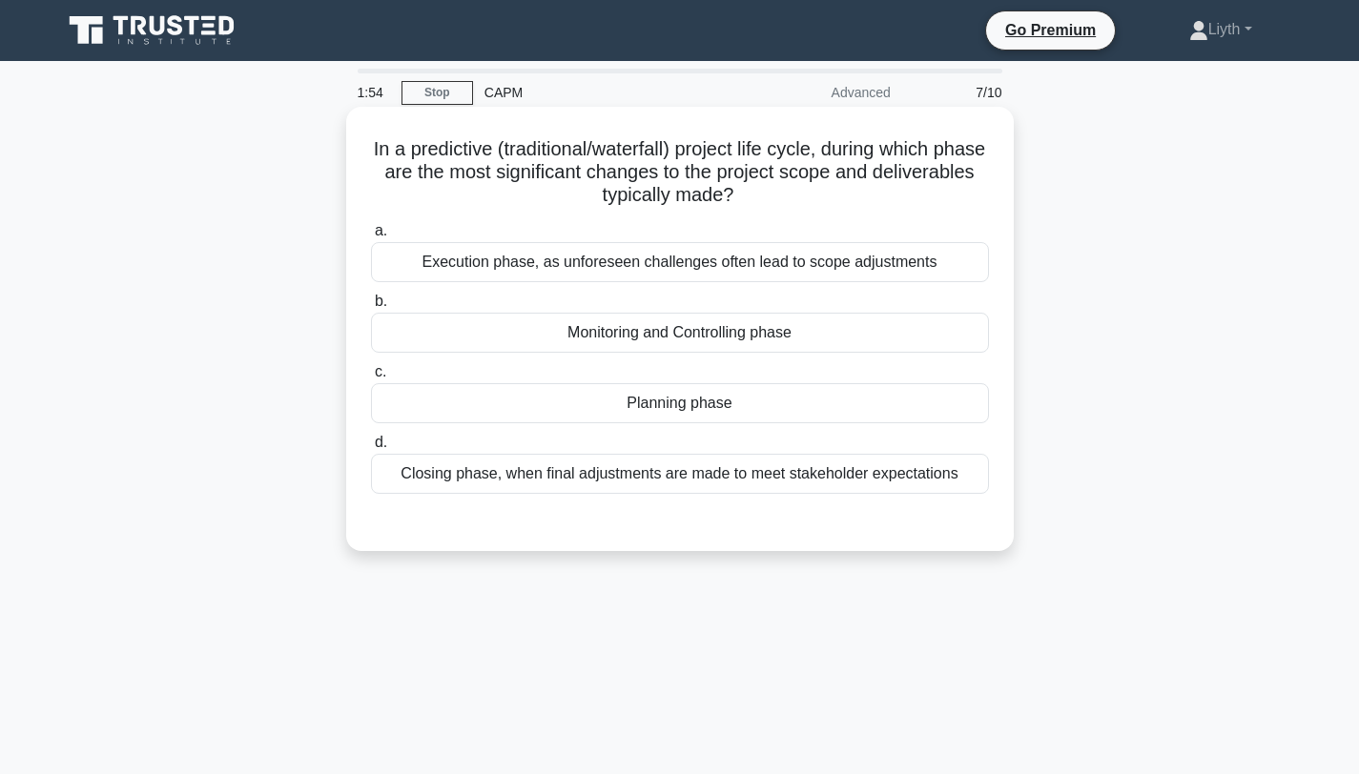
click at [813, 411] on div "Planning phase" at bounding box center [680, 403] width 618 height 40
click at [371, 379] on input "c. Planning phase" at bounding box center [371, 372] width 0 height 12
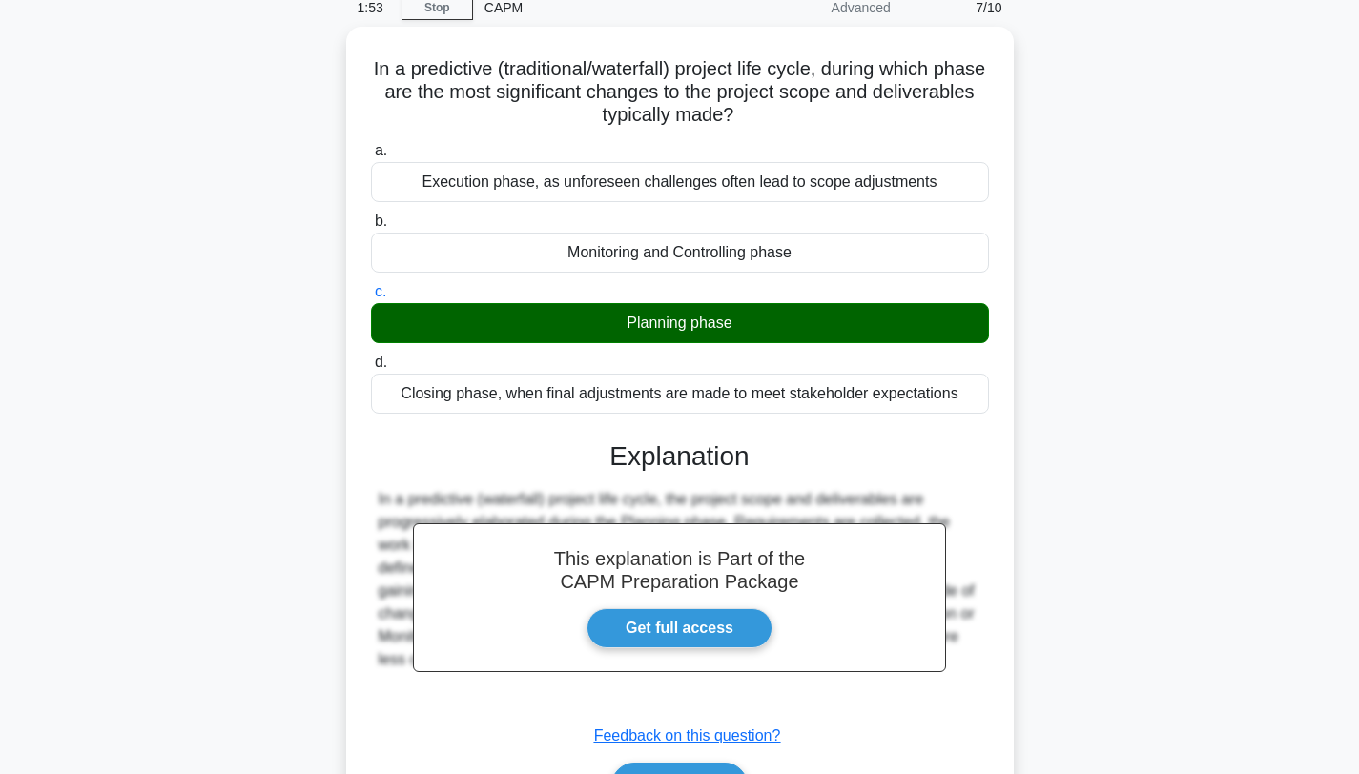
scroll to position [256, 0]
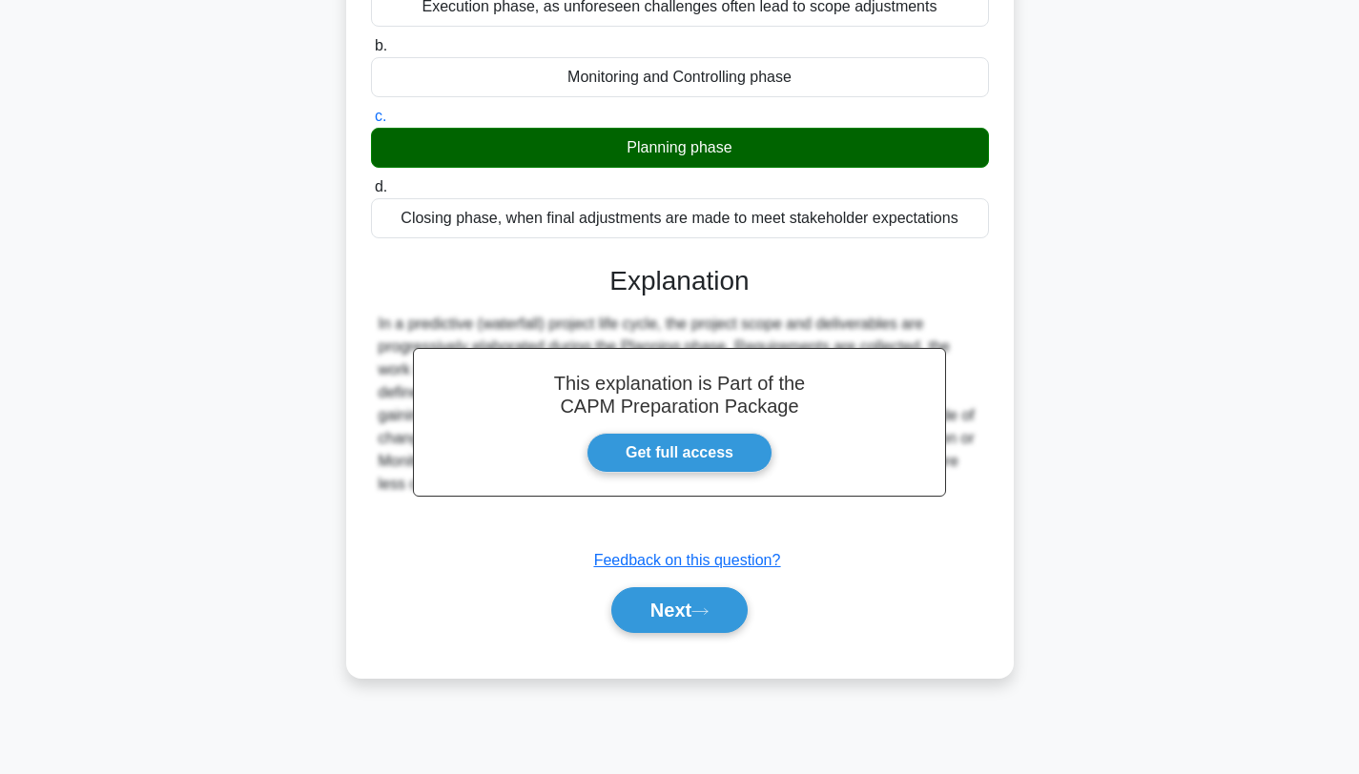
drag, startPoint x: 730, startPoint y: 613, endPoint x: 846, endPoint y: 600, distance: 117.1
click at [730, 613] on button "Next" at bounding box center [679, 610] width 136 height 46
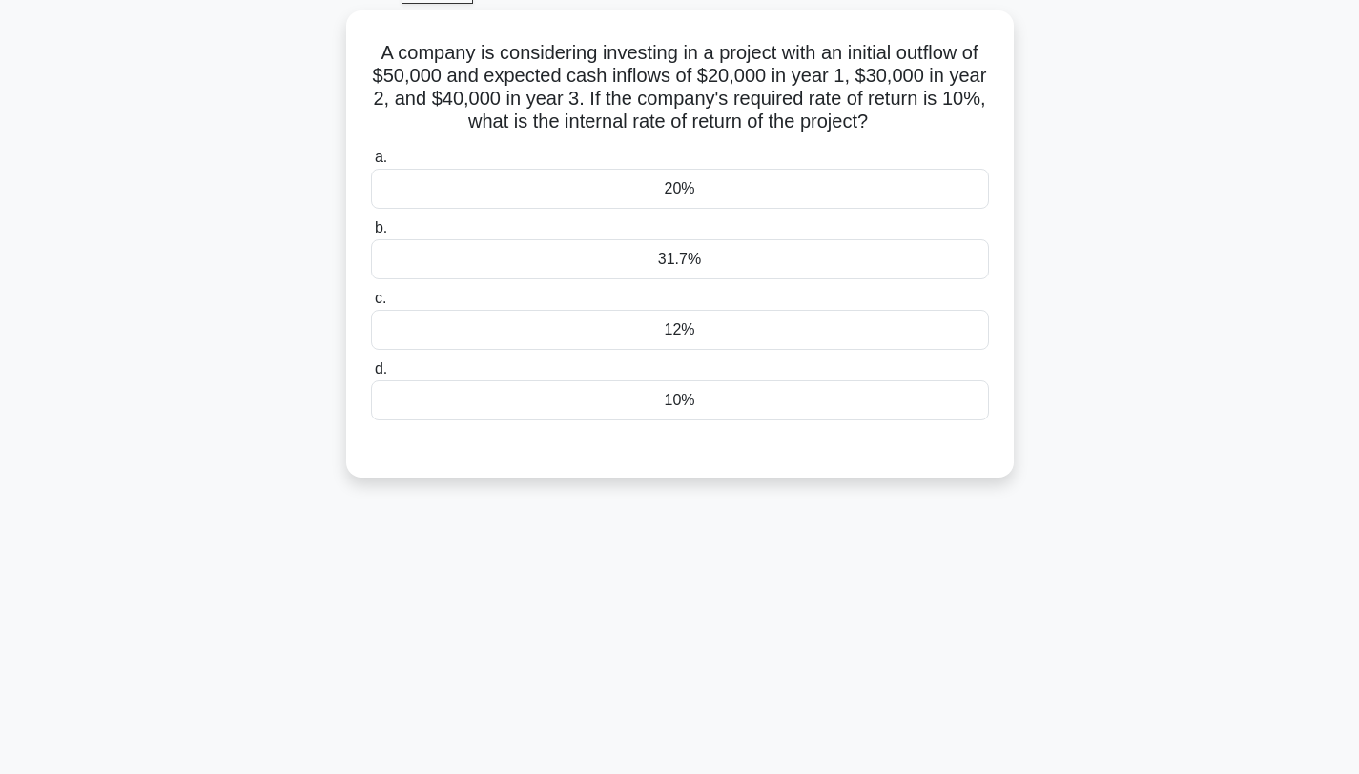
scroll to position [0, 0]
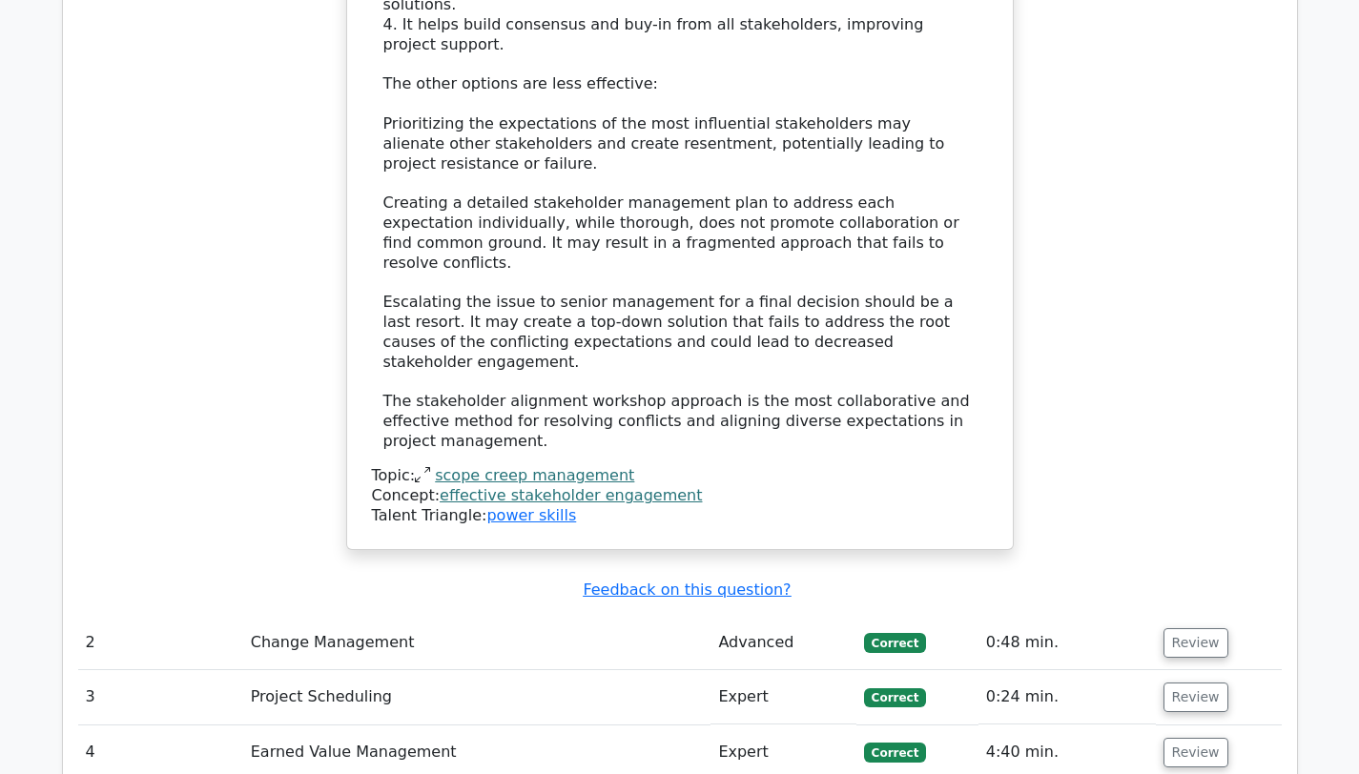
scroll to position [2627, 0]
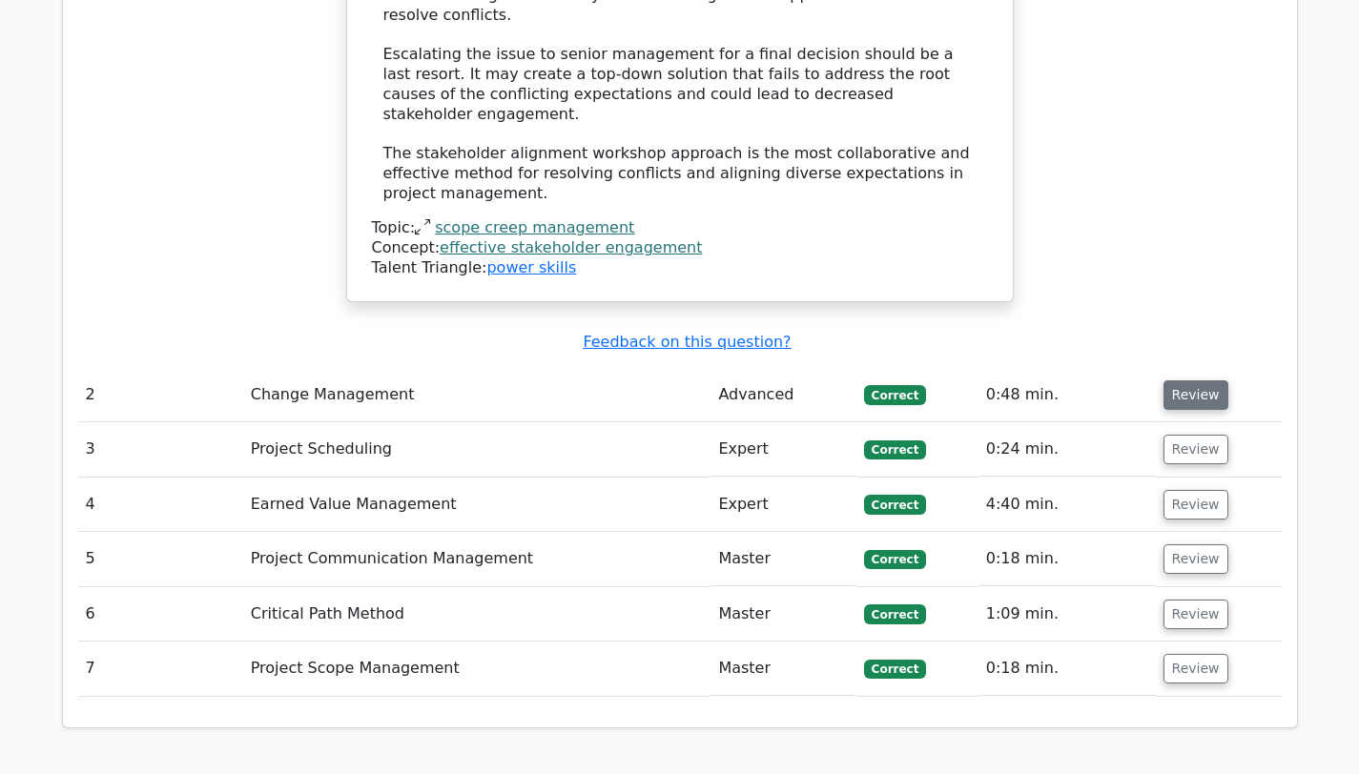
click at [1216, 381] on button "Review" at bounding box center [1195, 396] width 65 height 30
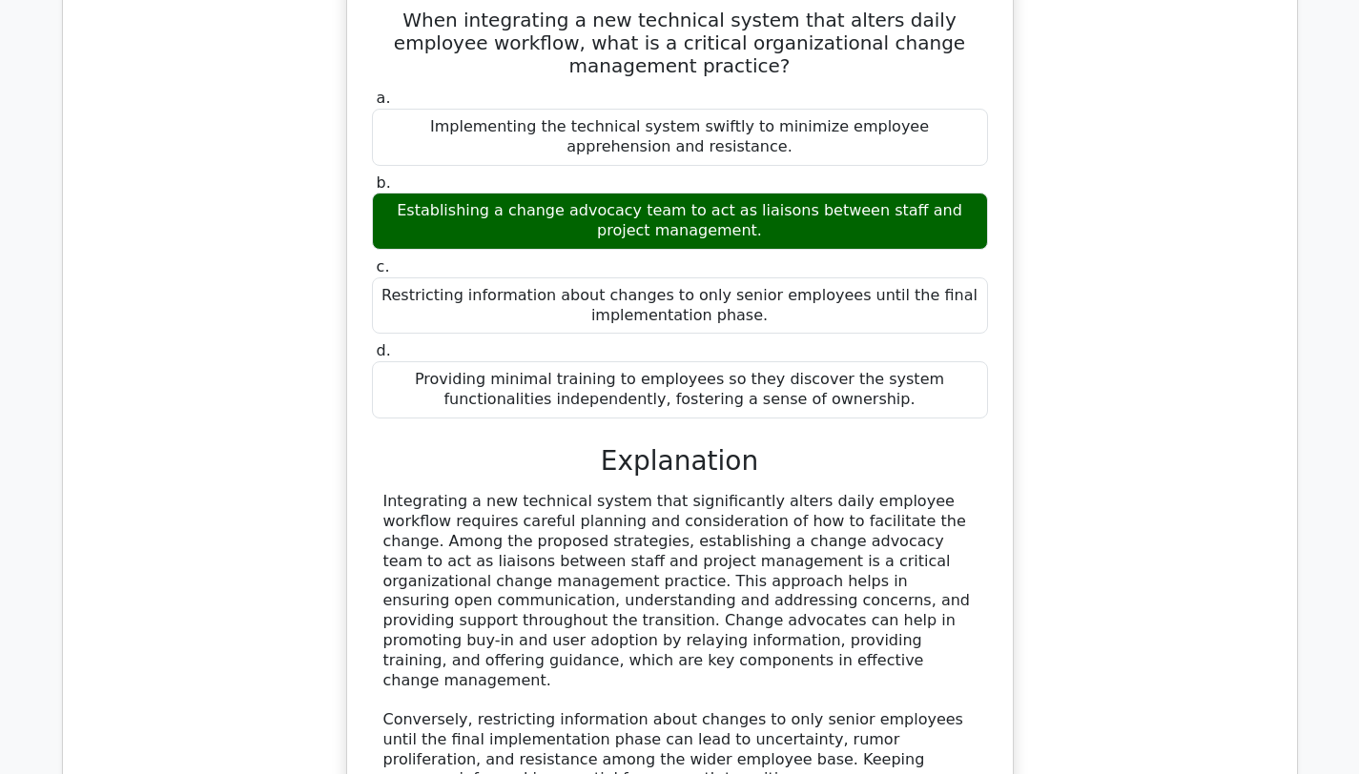
scroll to position [3976, 0]
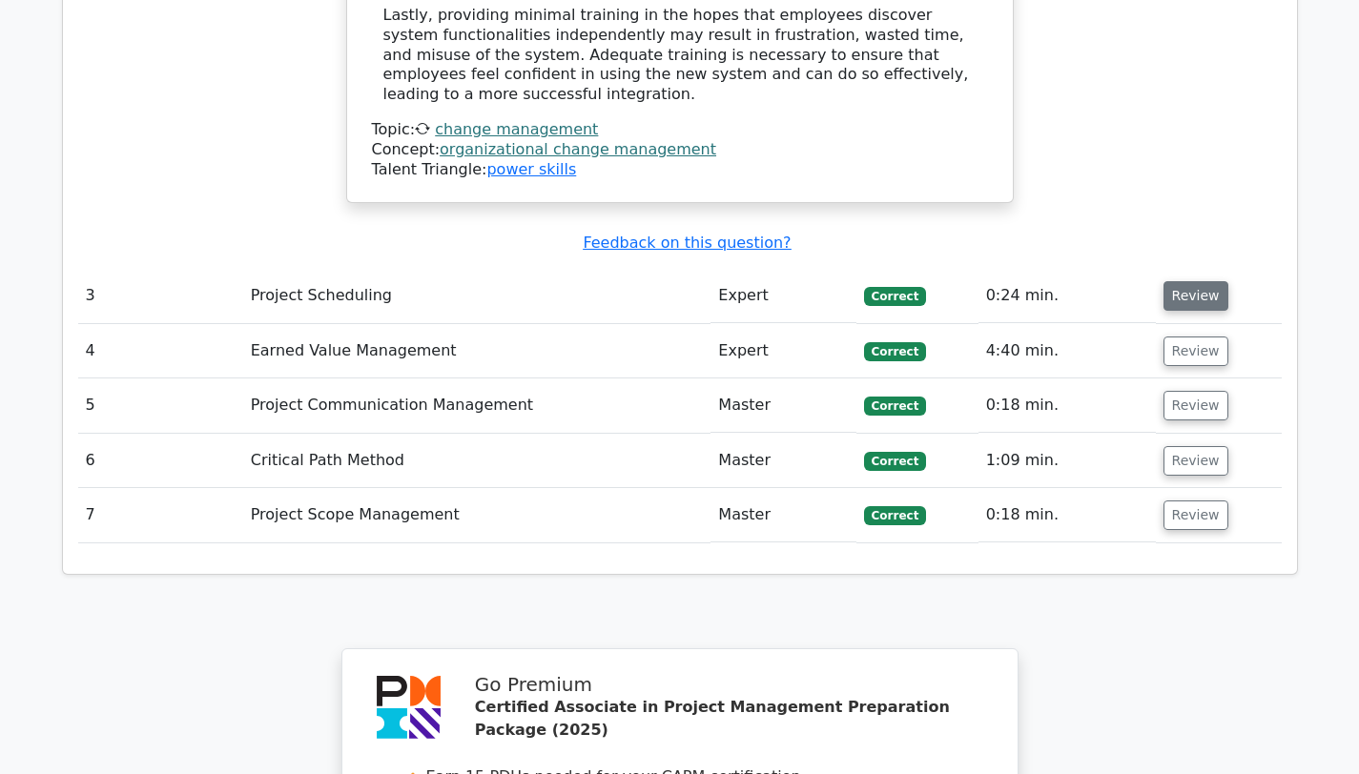
click at [1180, 281] on button "Review" at bounding box center [1195, 296] width 65 height 30
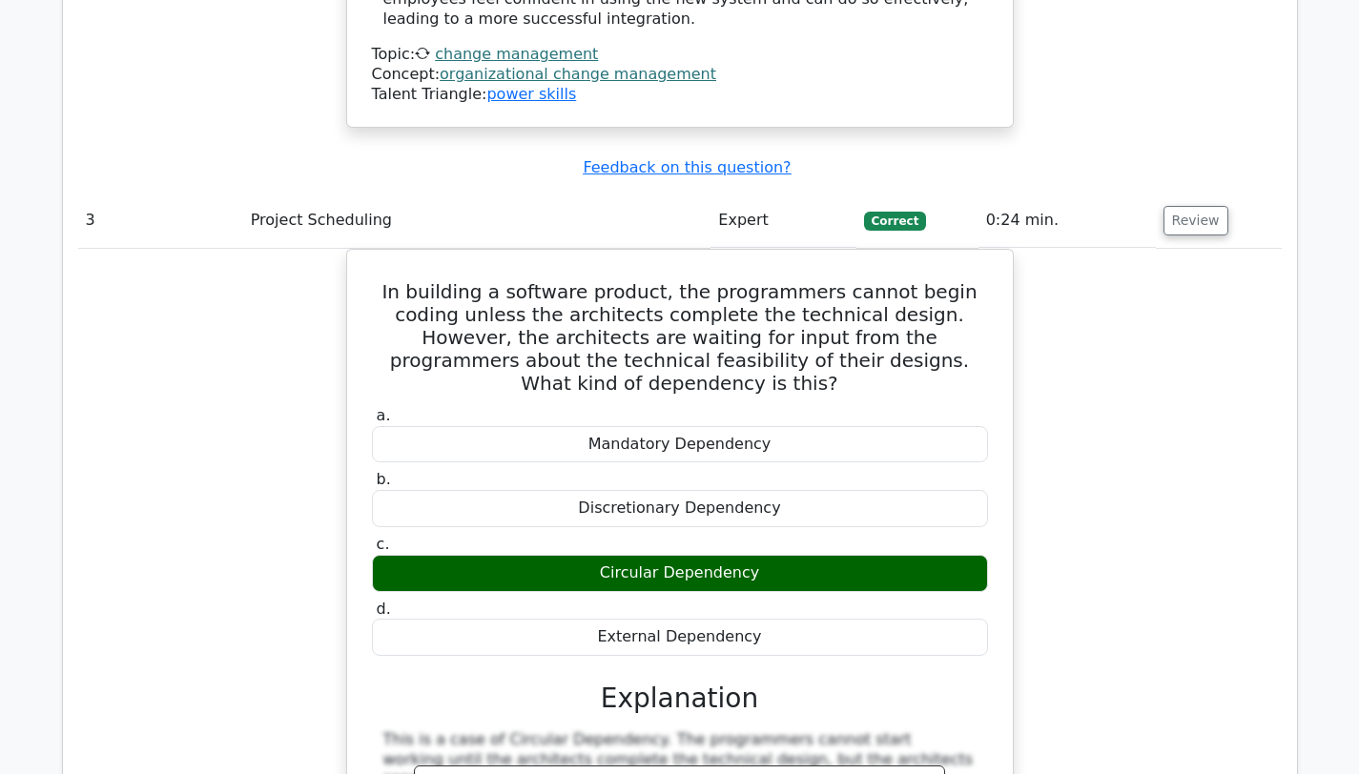
scroll to position [4394, 0]
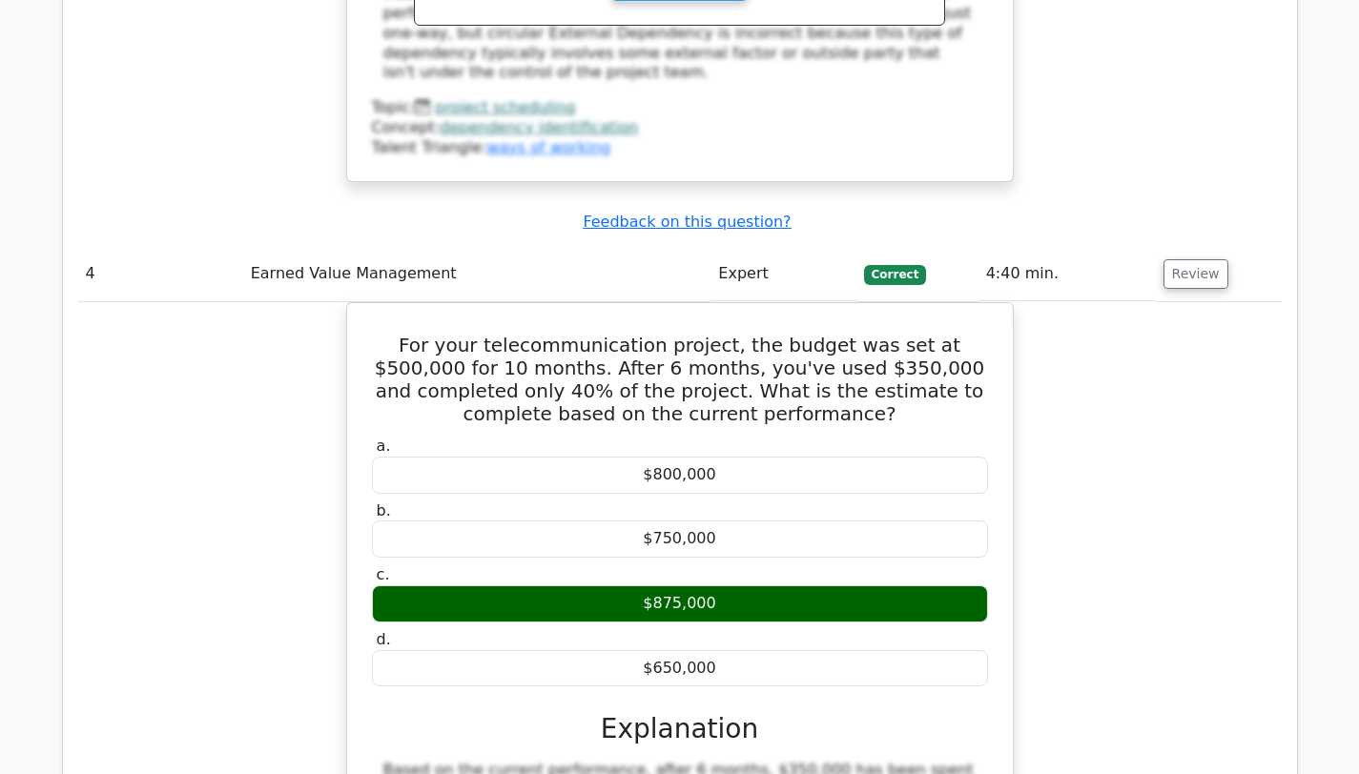
scroll to position [5612, 0]
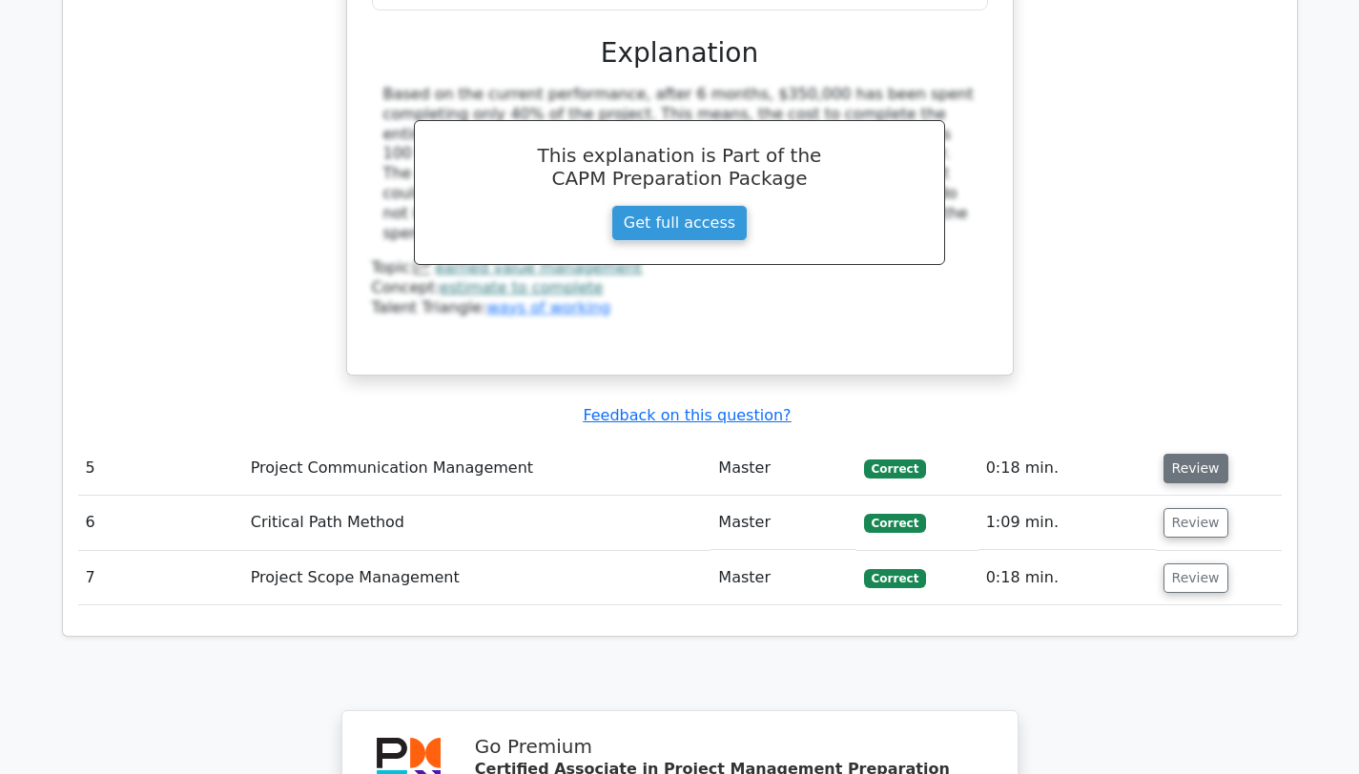
click at [1191, 454] on button "Review" at bounding box center [1195, 469] width 65 height 30
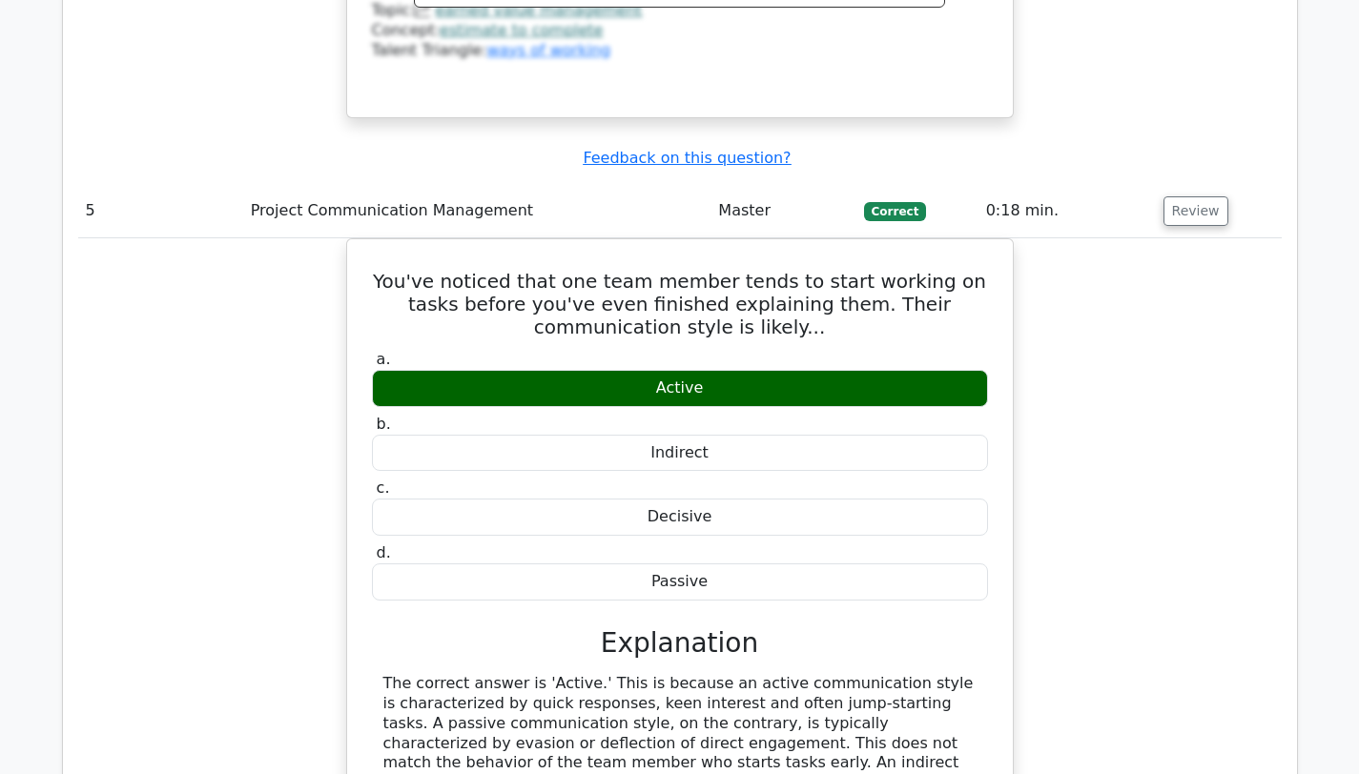
scroll to position [6278, 0]
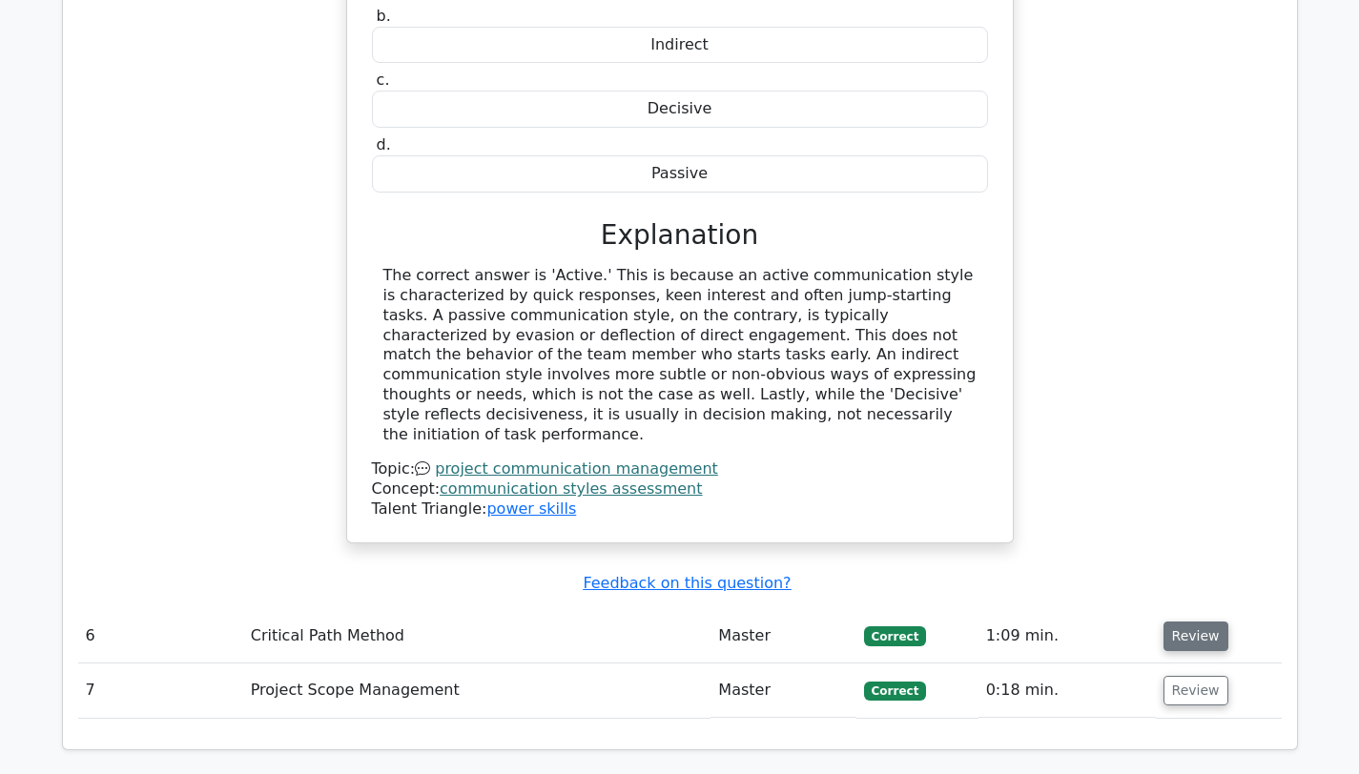
click at [1202, 622] on button "Review" at bounding box center [1195, 637] width 65 height 30
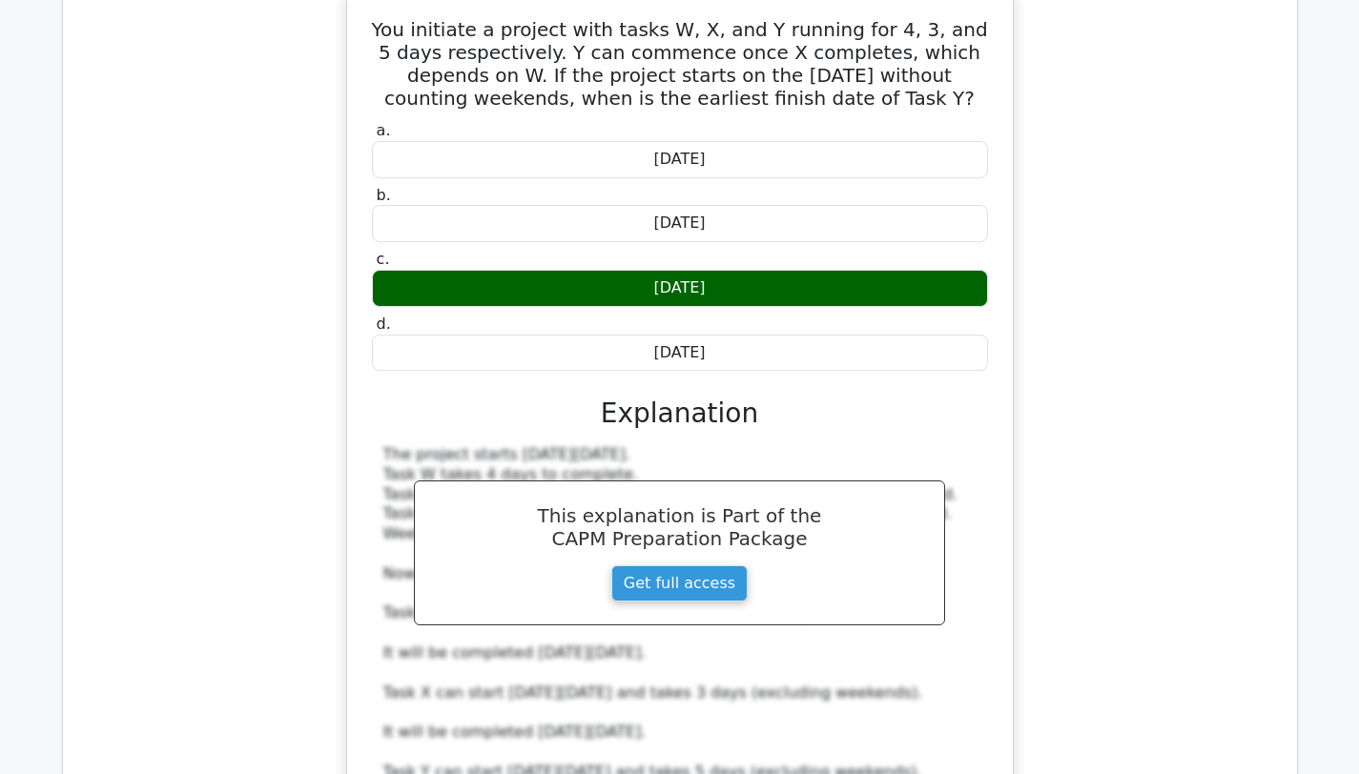
scroll to position [7337, 0]
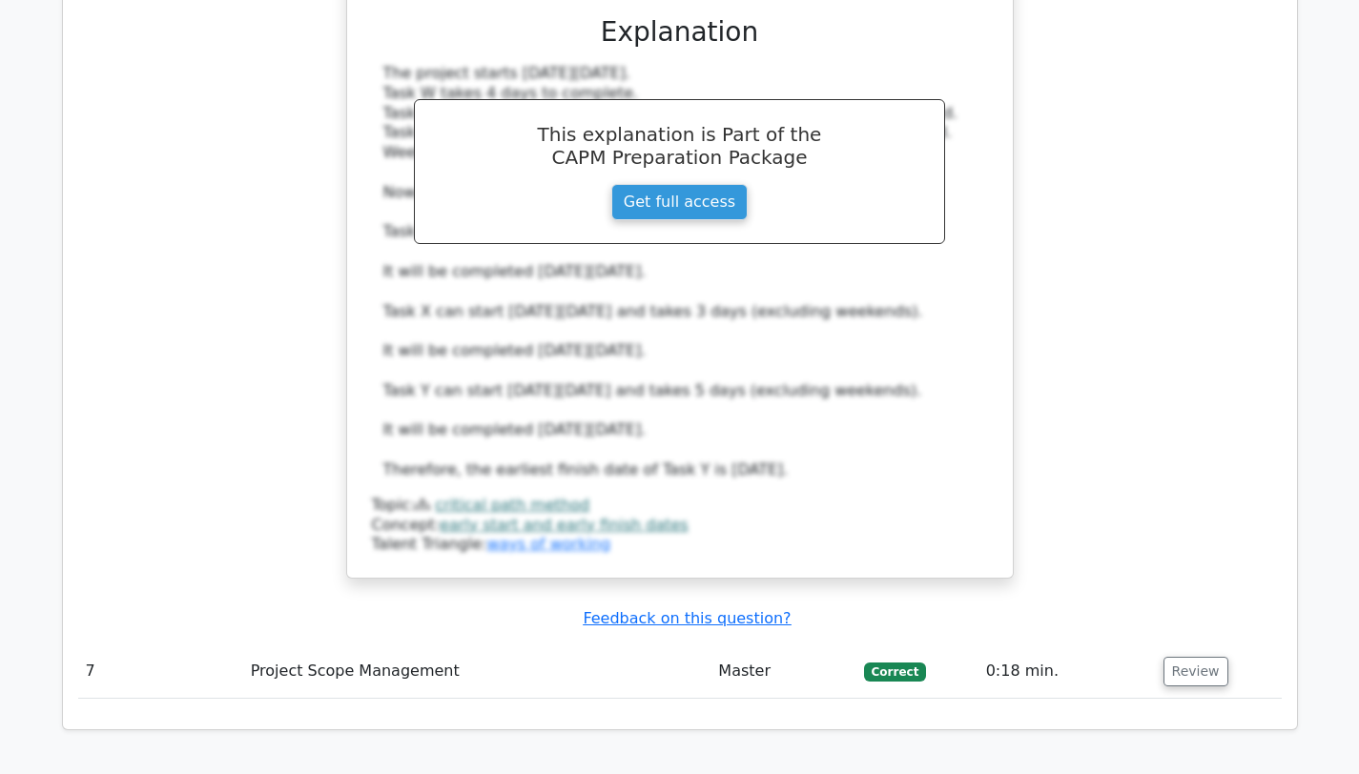
click at [1201, 645] on td "Review" at bounding box center [1219, 672] width 126 height 54
click at [1203, 657] on button "Review" at bounding box center [1195, 672] width 65 height 30
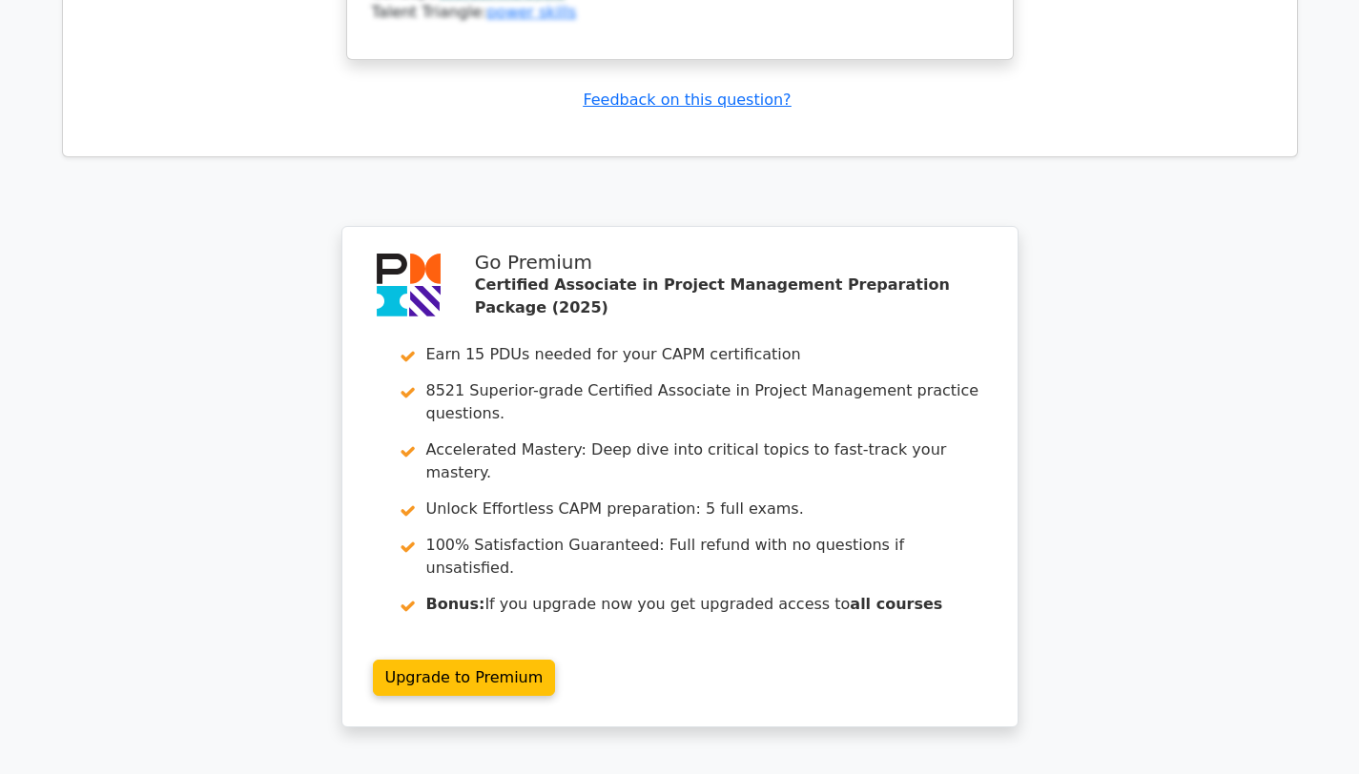
scroll to position [8755, 0]
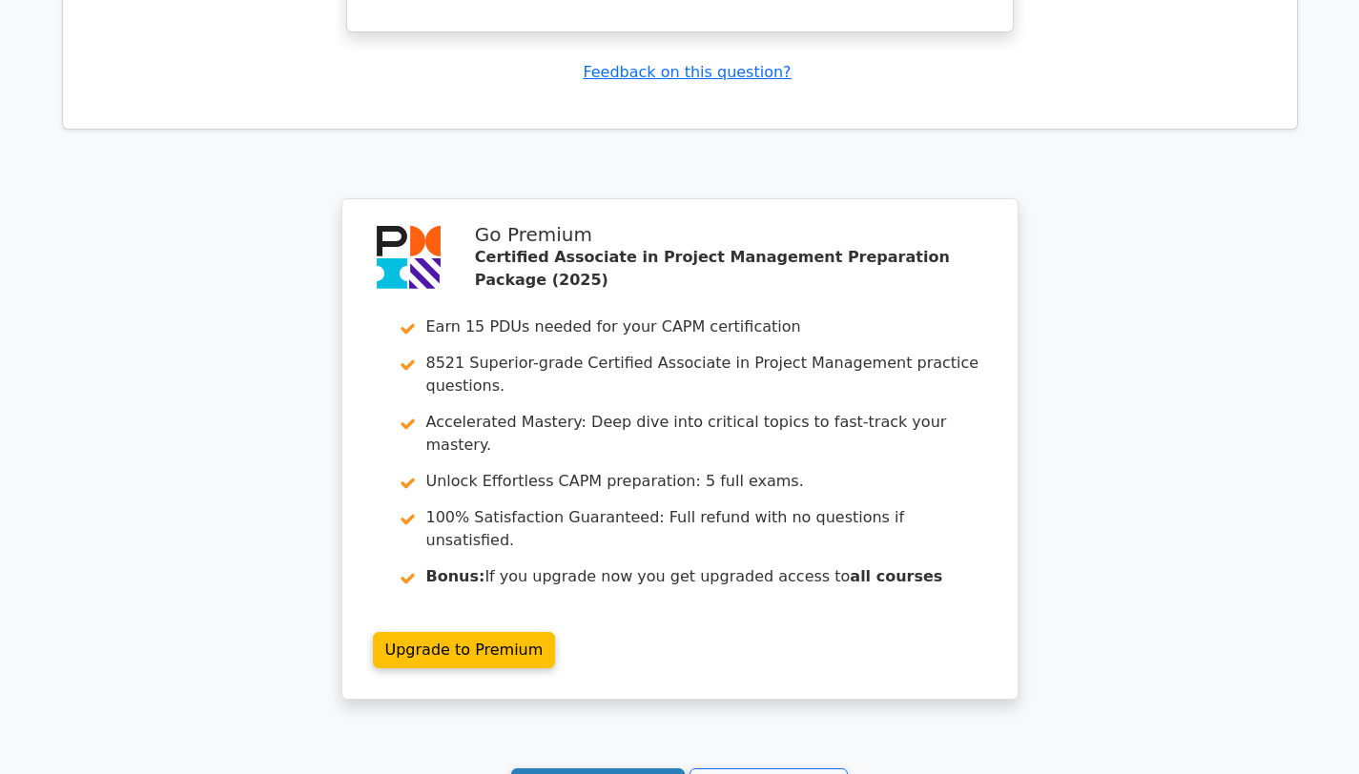
click at [644, 769] on link "Continue practicing" at bounding box center [598, 787] width 175 height 36
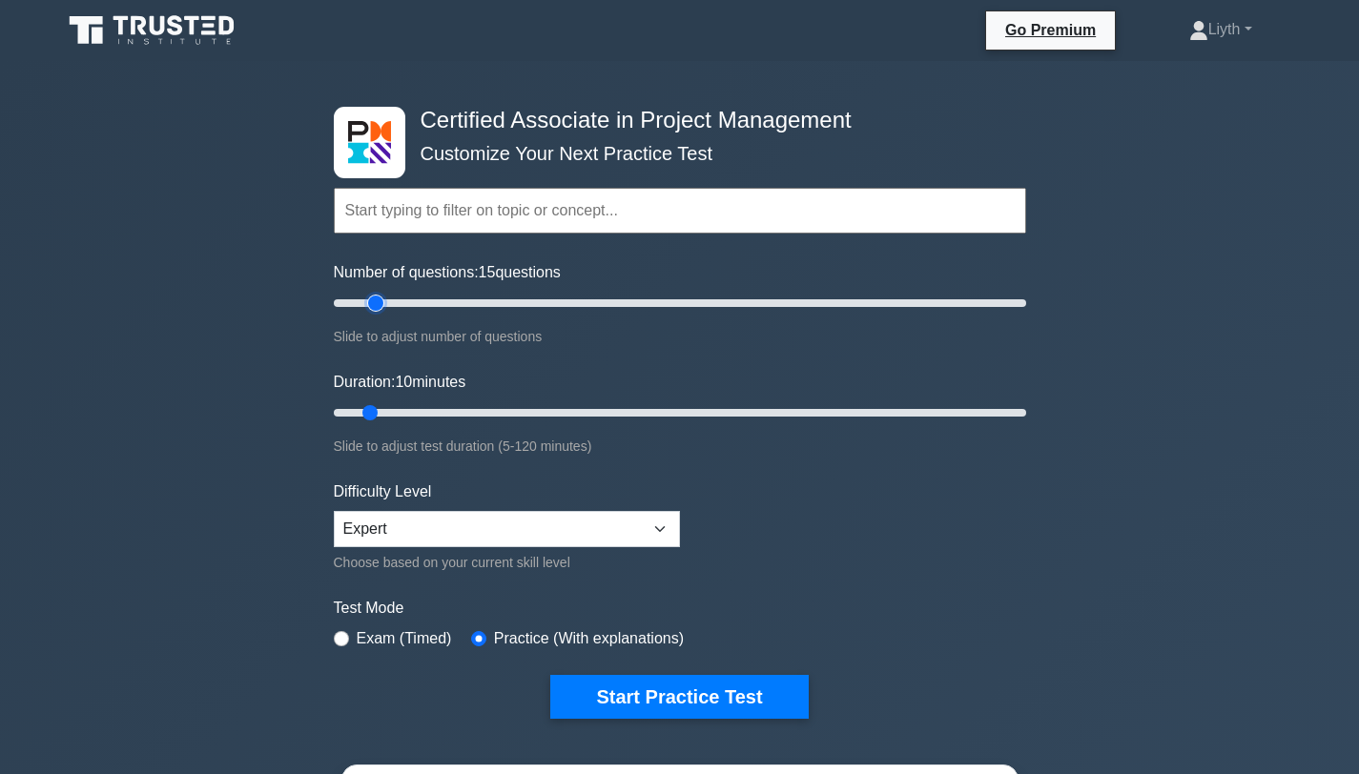
drag, startPoint x: 362, startPoint y: 302, endPoint x: 375, endPoint y: 306, distance: 13.0
type input "15"
click at [375, 306] on input "Number of questions: 15 questions" at bounding box center [680, 303] width 692 height 23
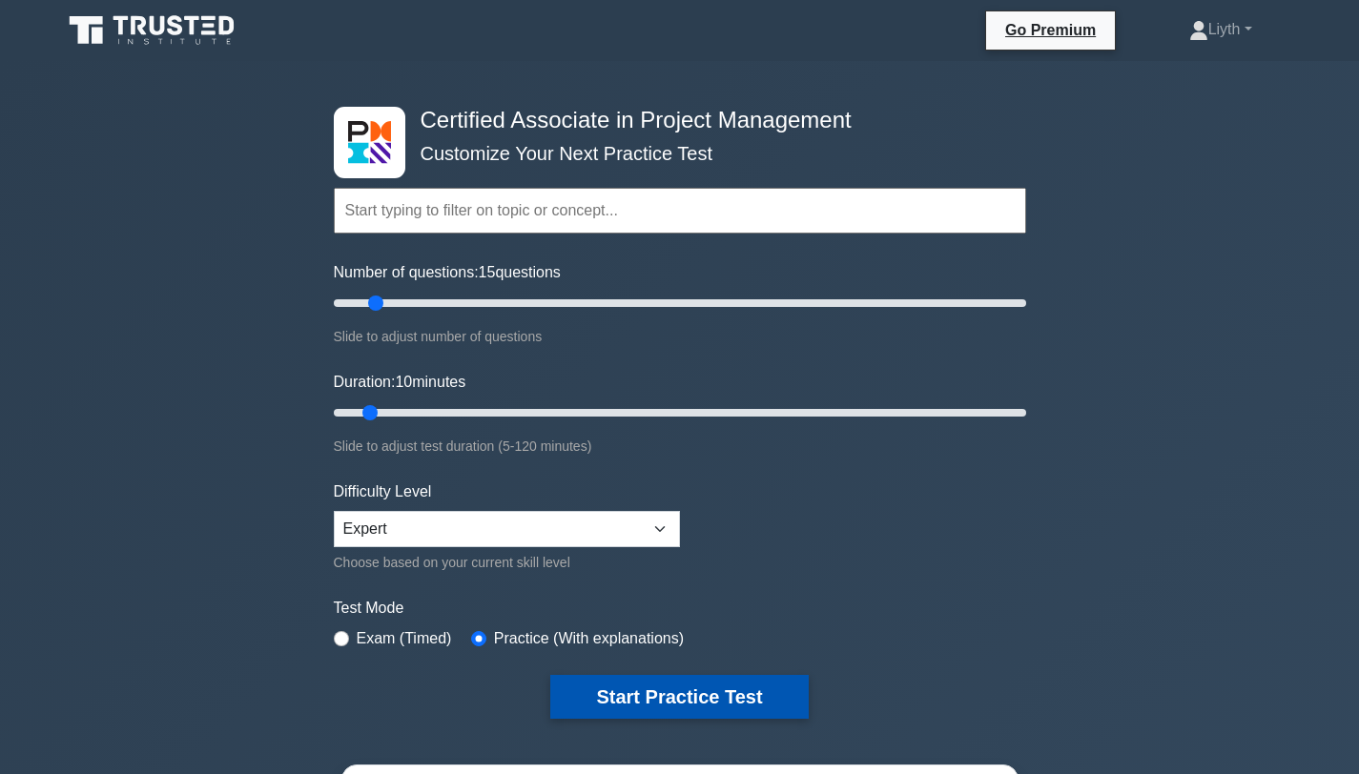
click at [723, 693] on button "Start Practice Test" at bounding box center [678, 697] width 257 height 44
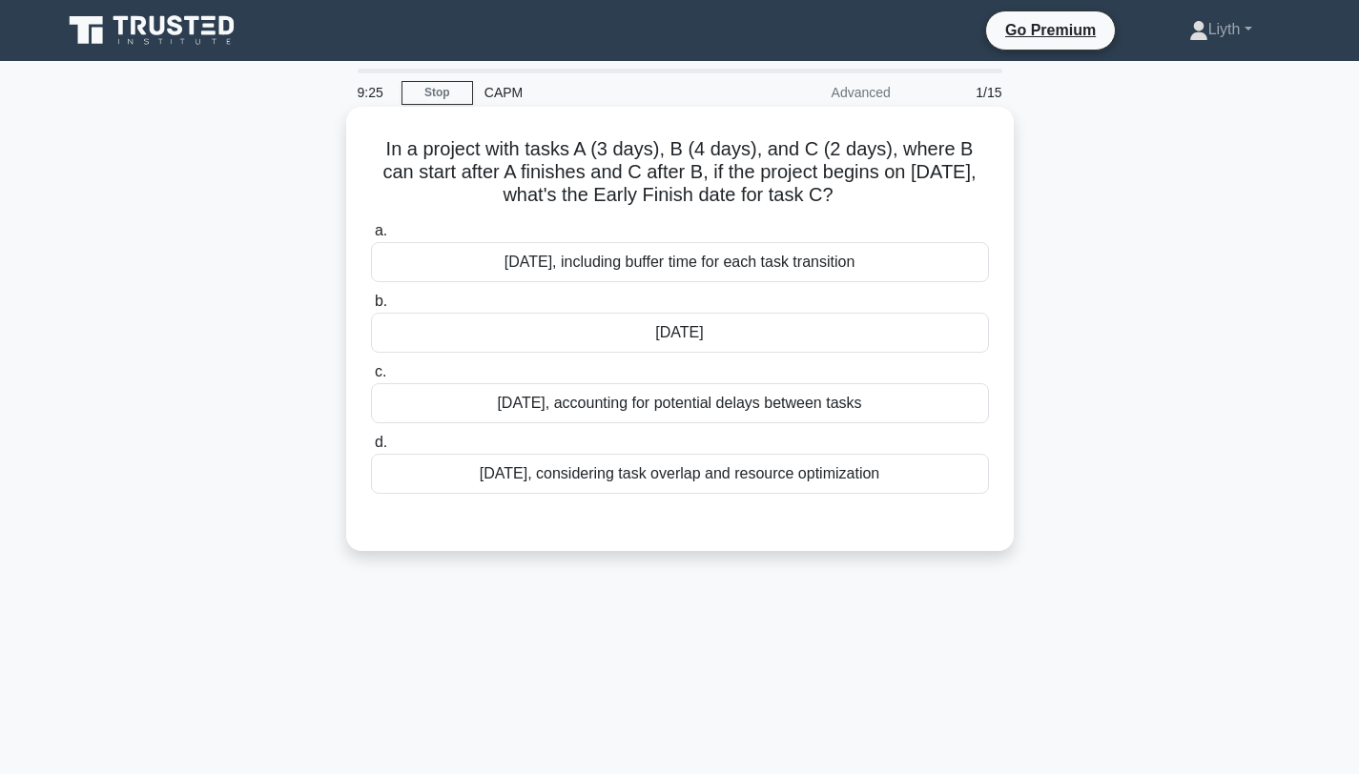
click at [706, 354] on div "a. [DATE], including buffer time for each task transition b. [DATE] c. d." at bounding box center [680, 357] width 641 height 282
click at [717, 342] on div "[DATE]" at bounding box center [680, 333] width 618 height 40
click at [371, 308] on input "b. [DATE]" at bounding box center [371, 302] width 0 height 12
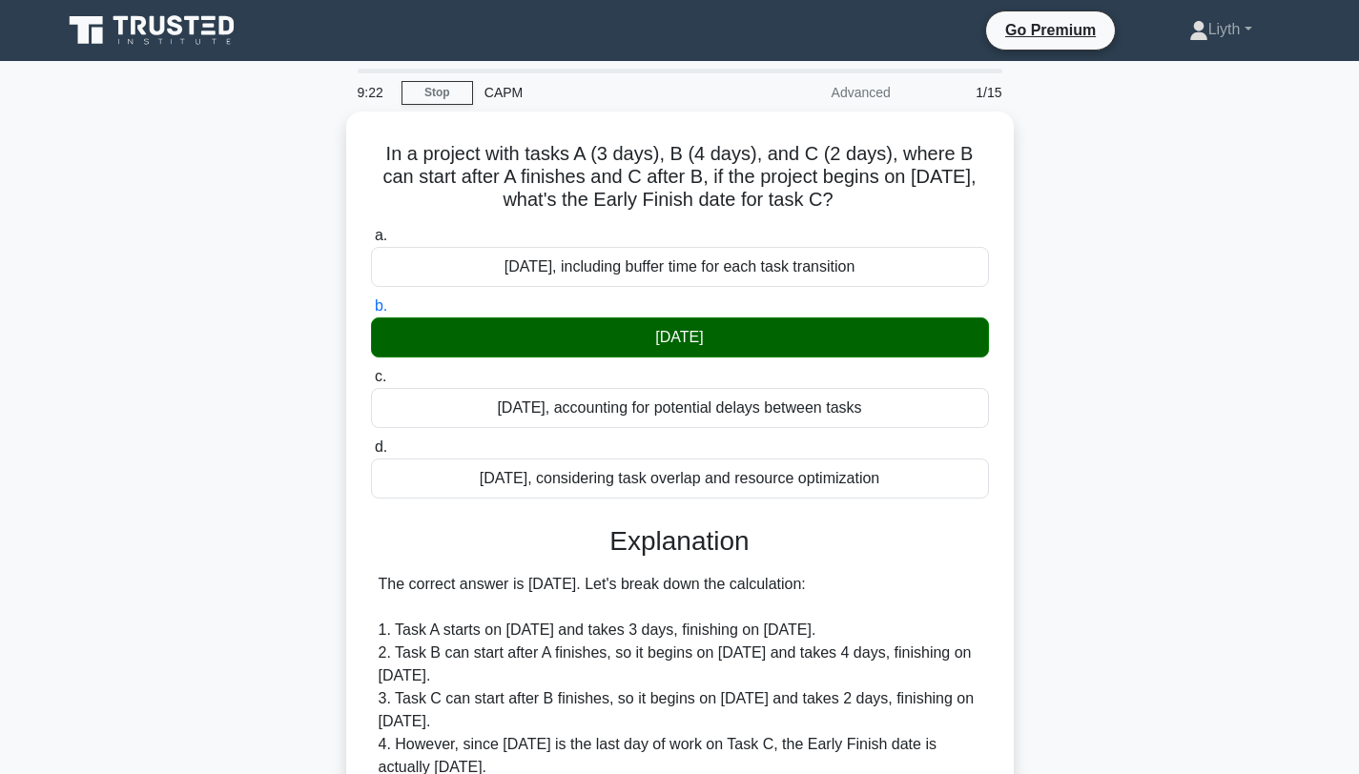
scroll to position [424, 0]
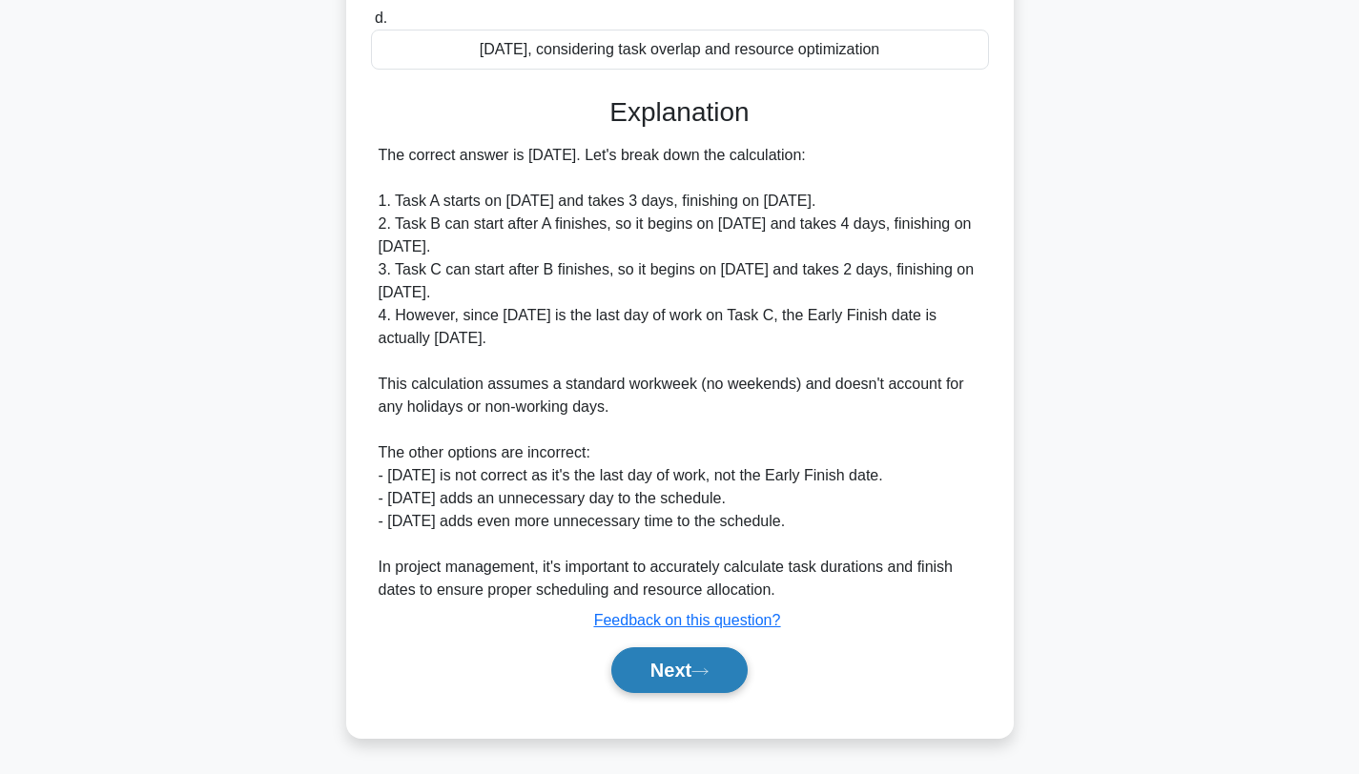
click at [673, 672] on button "Next" at bounding box center [679, 671] width 136 height 46
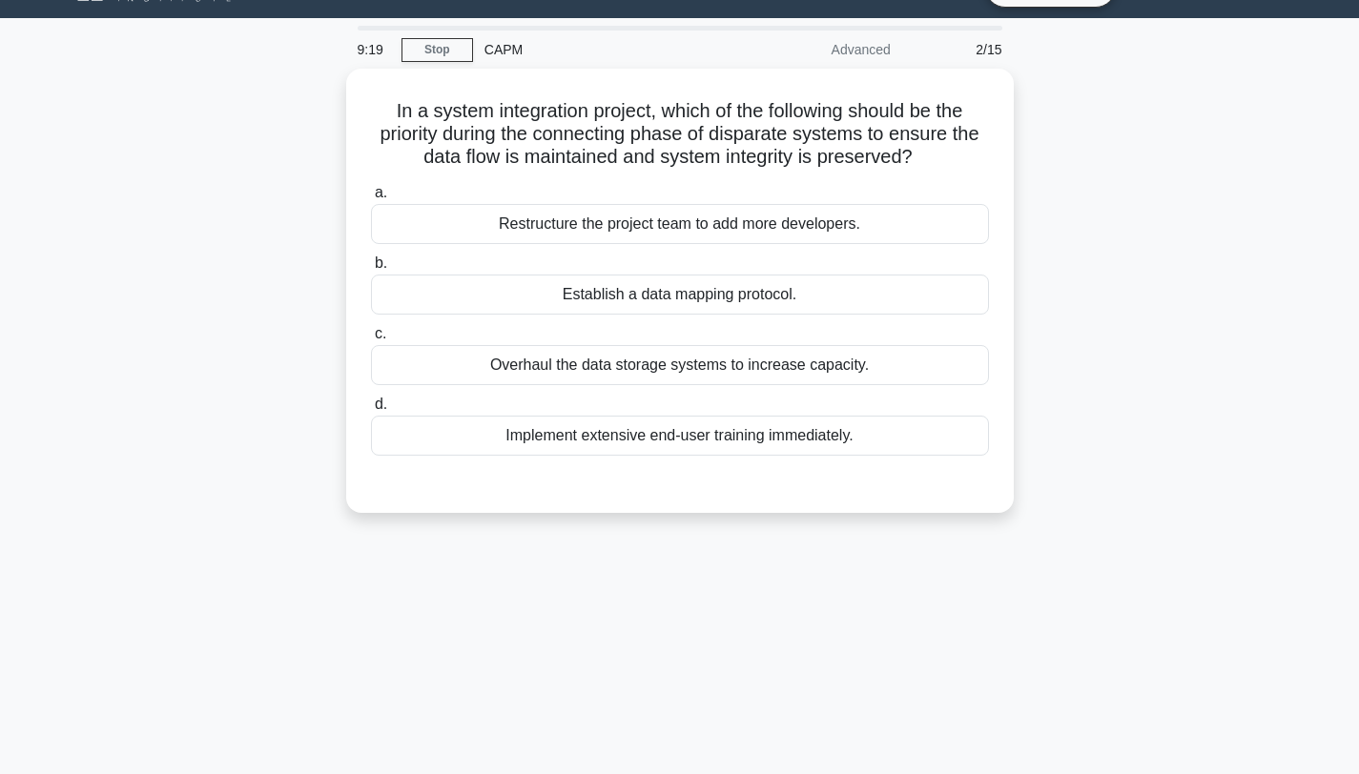
scroll to position [41, 0]
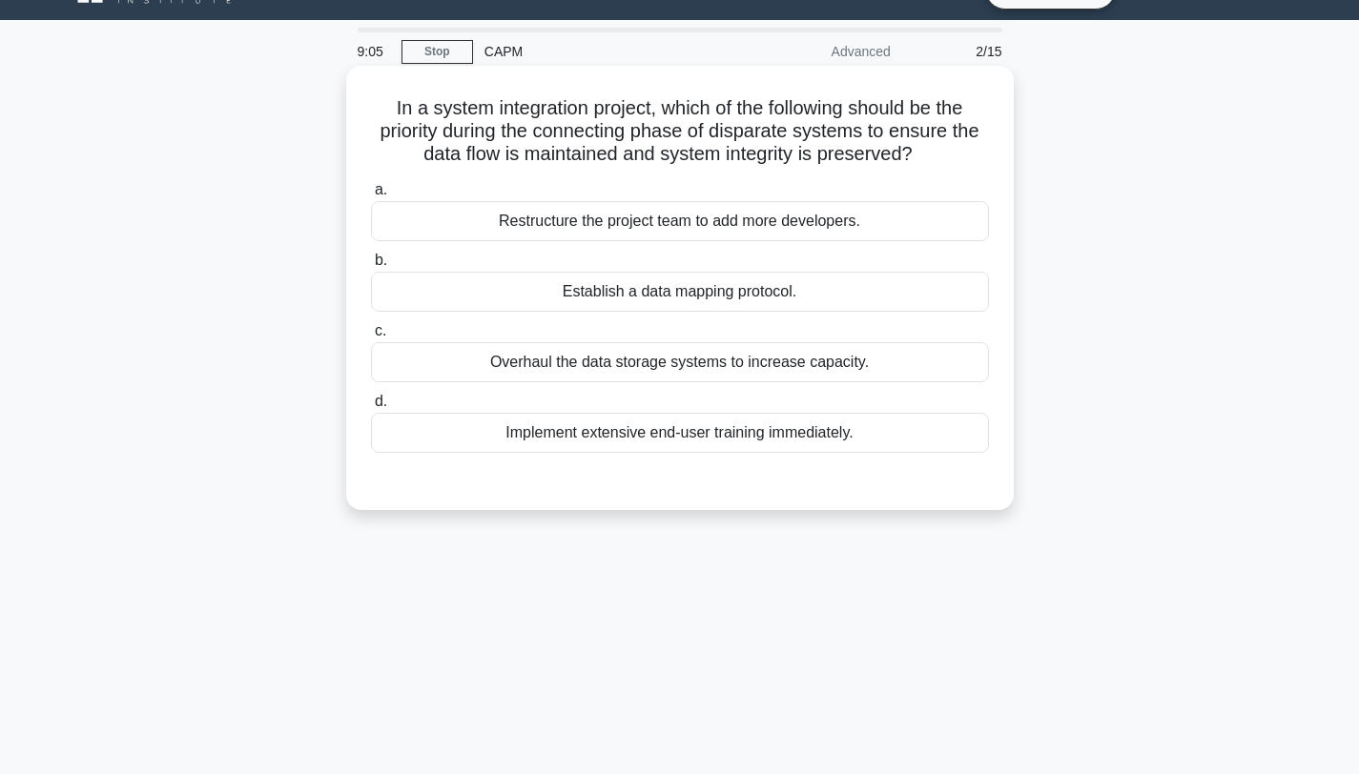
click at [776, 282] on div "Establish a data mapping protocol." at bounding box center [680, 292] width 618 height 40
click at [371, 267] on input "b. Establish a data mapping protocol." at bounding box center [371, 261] width 0 height 12
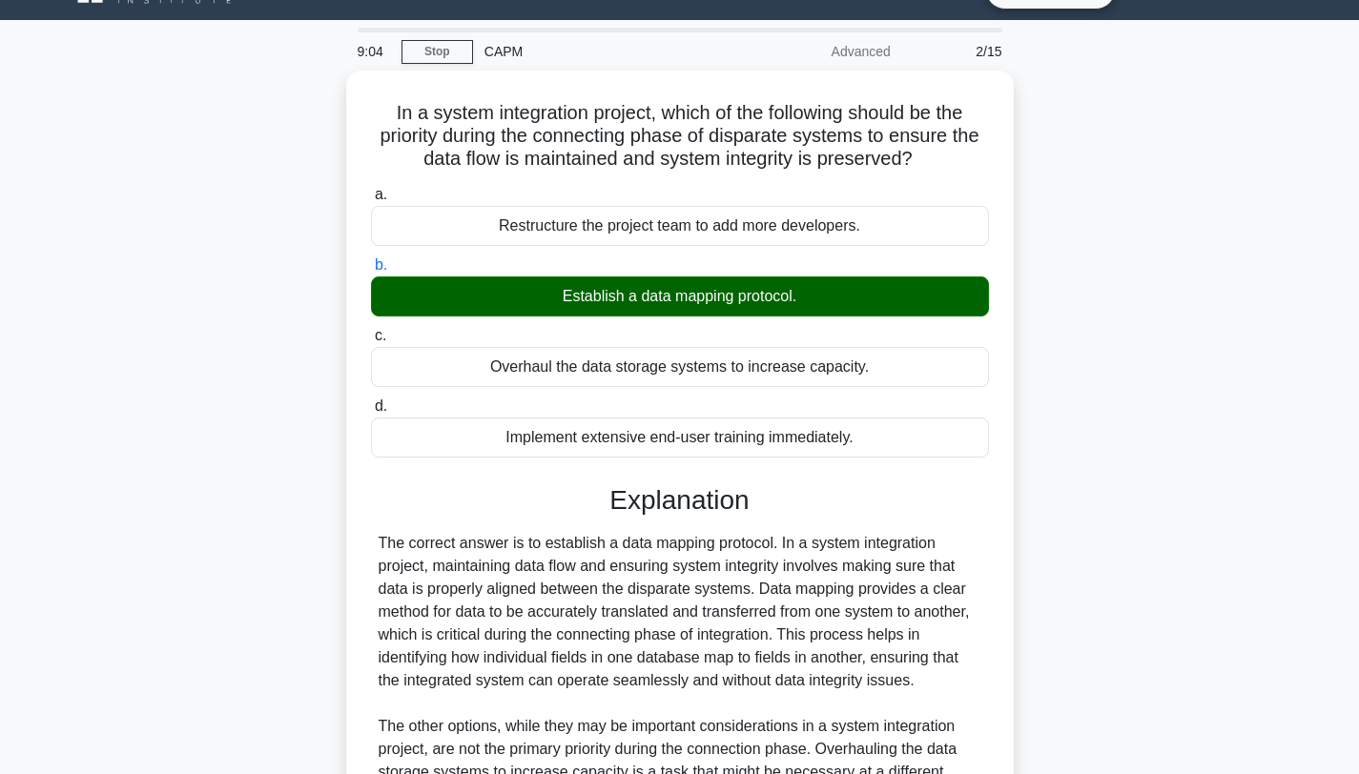
scroll to position [356, 0]
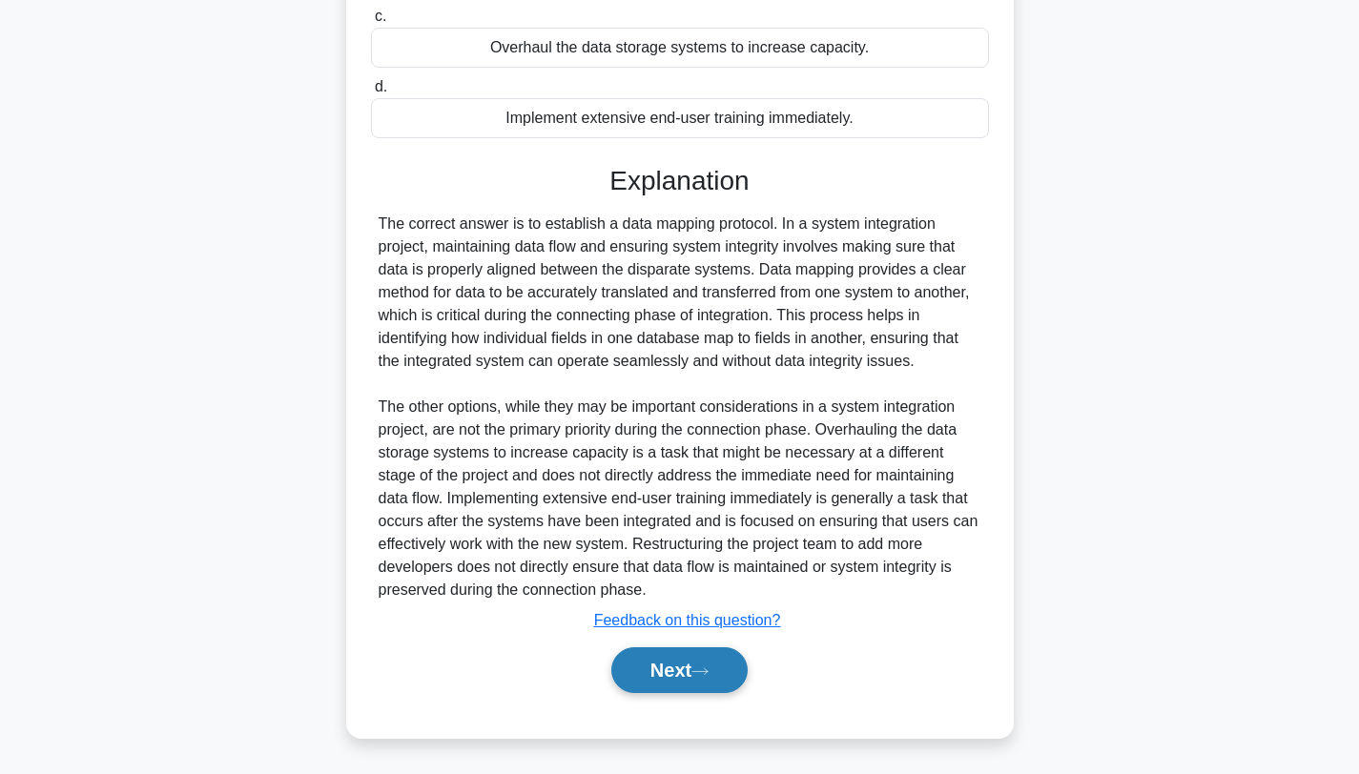
drag, startPoint x: 723, startPoint y: 659, endPoint x: 833, endPoint y: 626, distance: 114.6
click at [723, 659] on button "Next" at bounding box center [679, 671] width 136 height 46
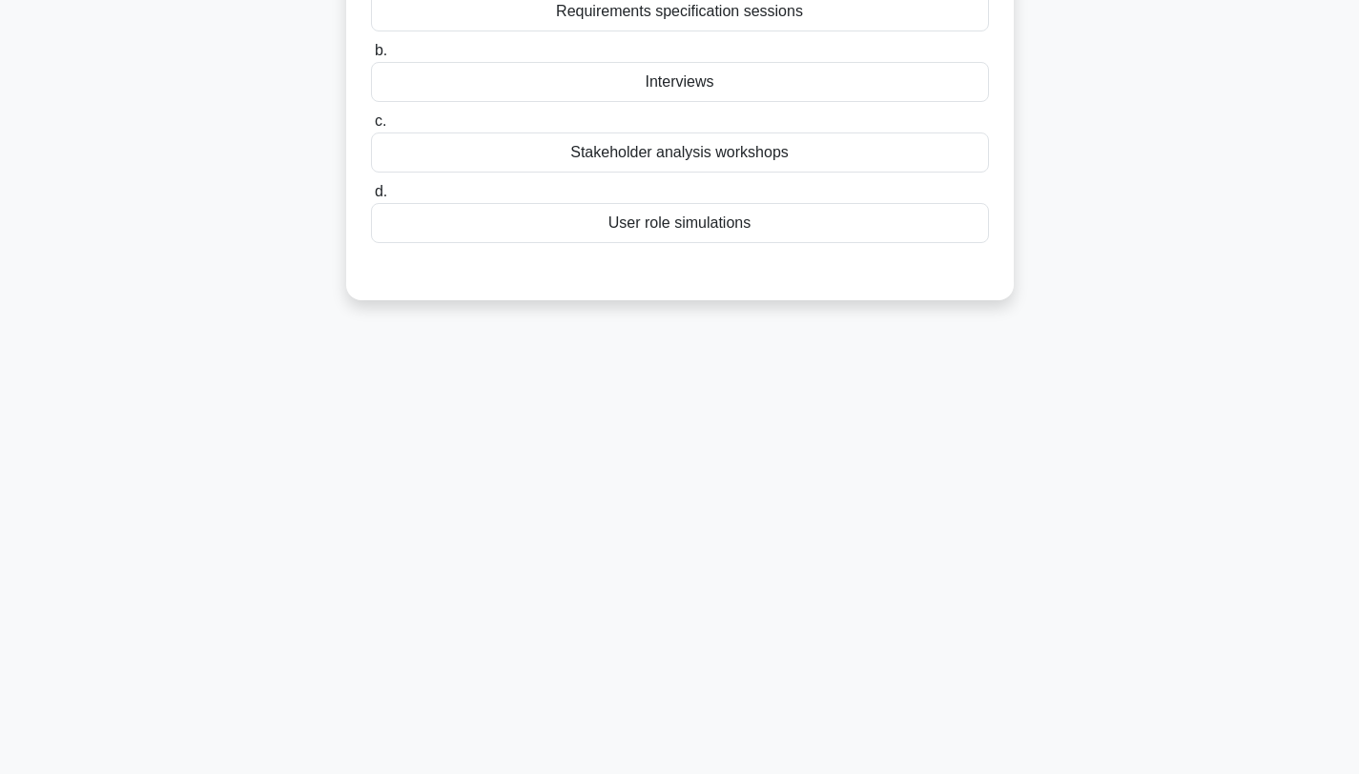
scroll to position [0, 0]
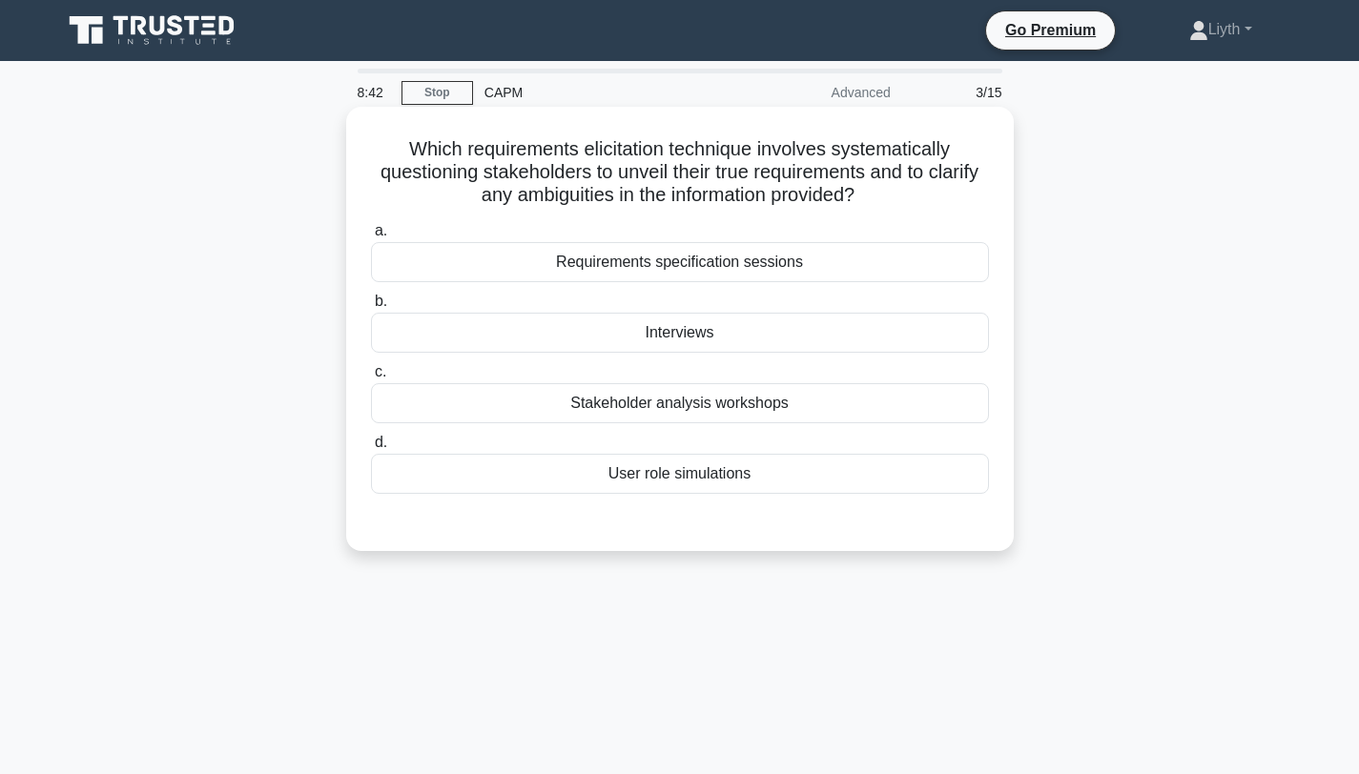
click at [914, 254] on div "Requirements specification sessions" at bounding box center [680, 262] width 618 height 40
click at [371, 237] on input "a. Requirements specification sessions" at bounding box center [371, 231] width 0 height 12
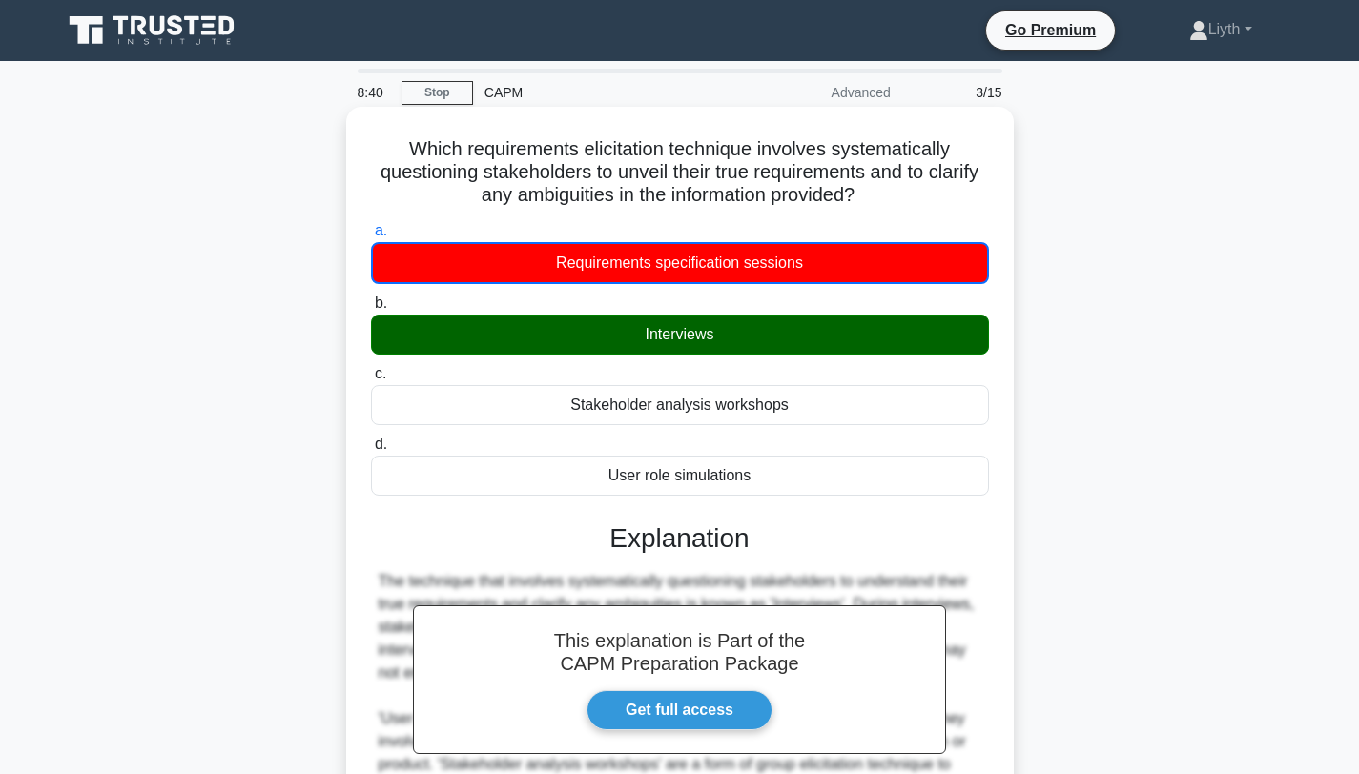
click at [861, 328] on div "Interviews" at bounding box center [680, 335] width 618 height 40
click at [371, 310] on input "b. Interviews" at bounding box center [371, 304] width 0 height 12
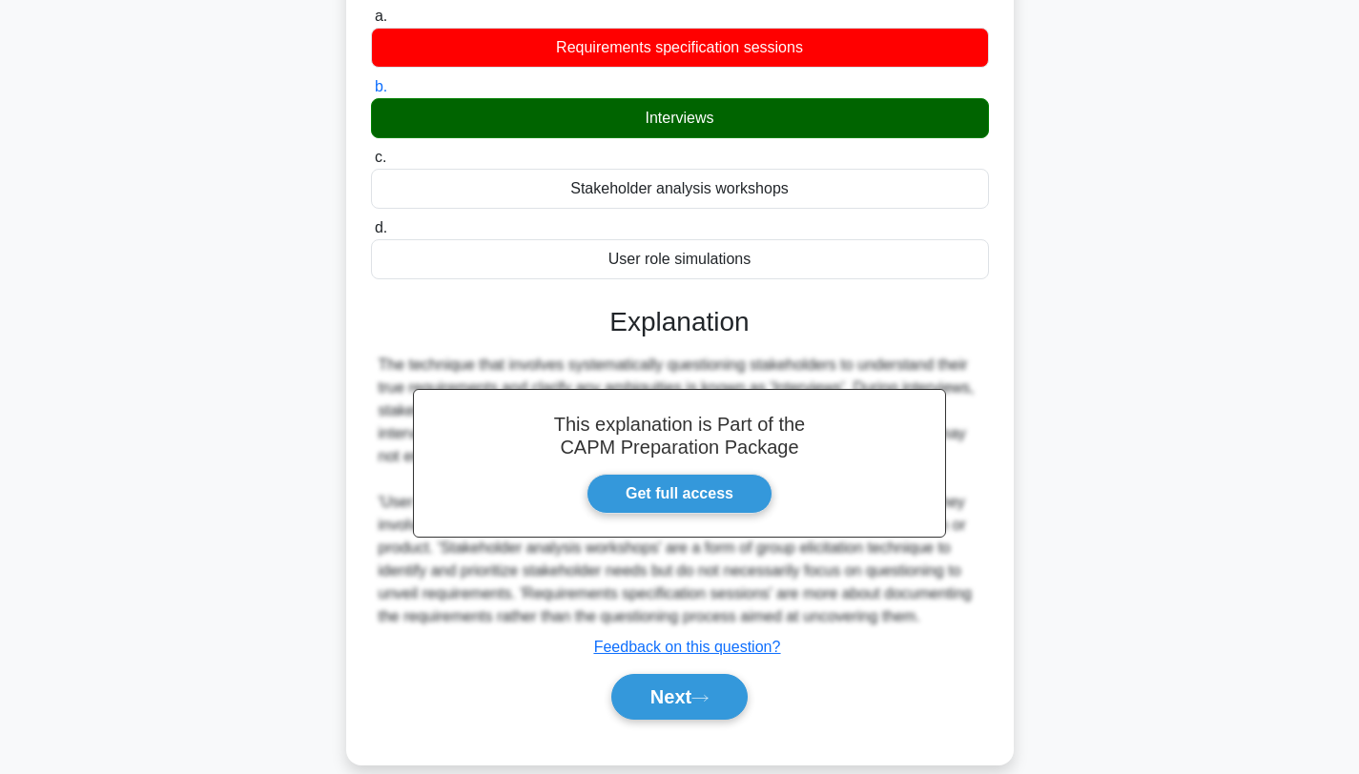
scroll to position [256, 0]
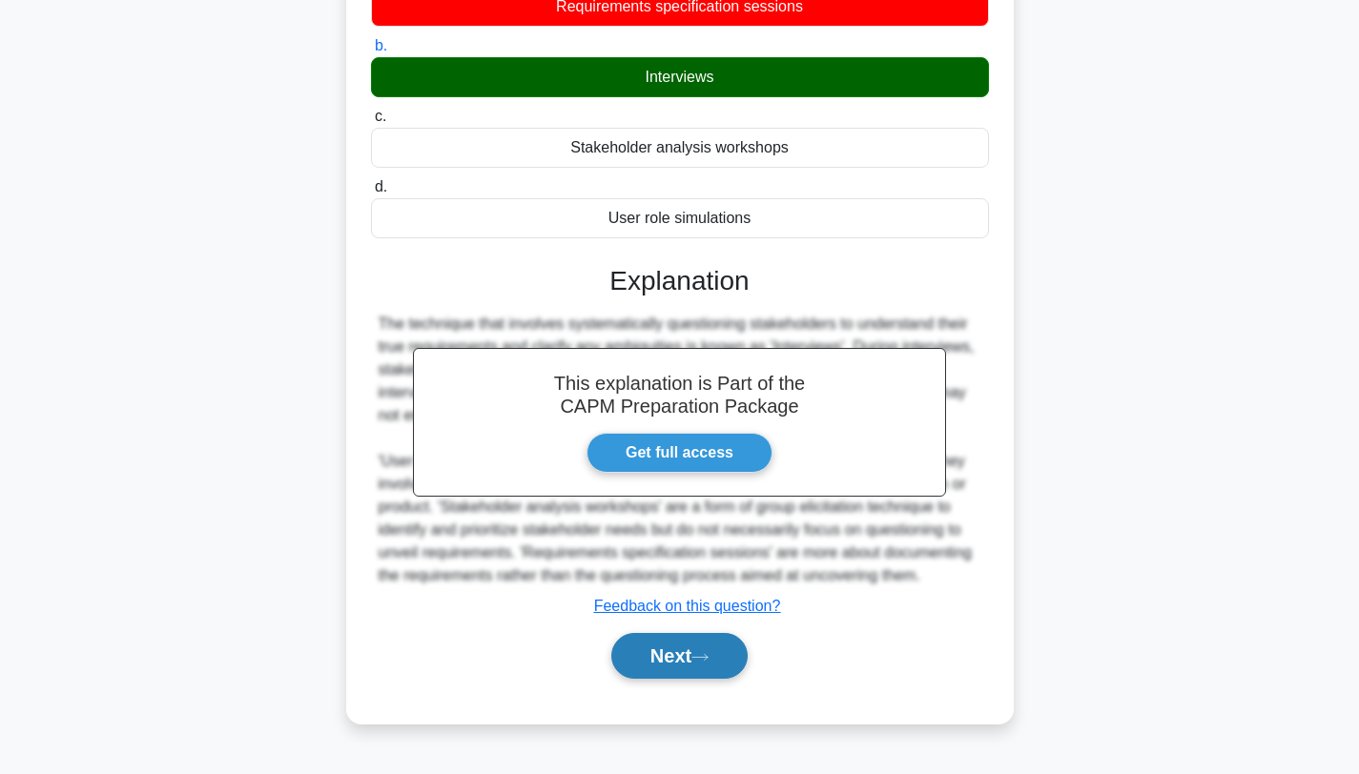
click at [685, 671] on button "Next" at bounding box center [679, 656] width 136 height 46
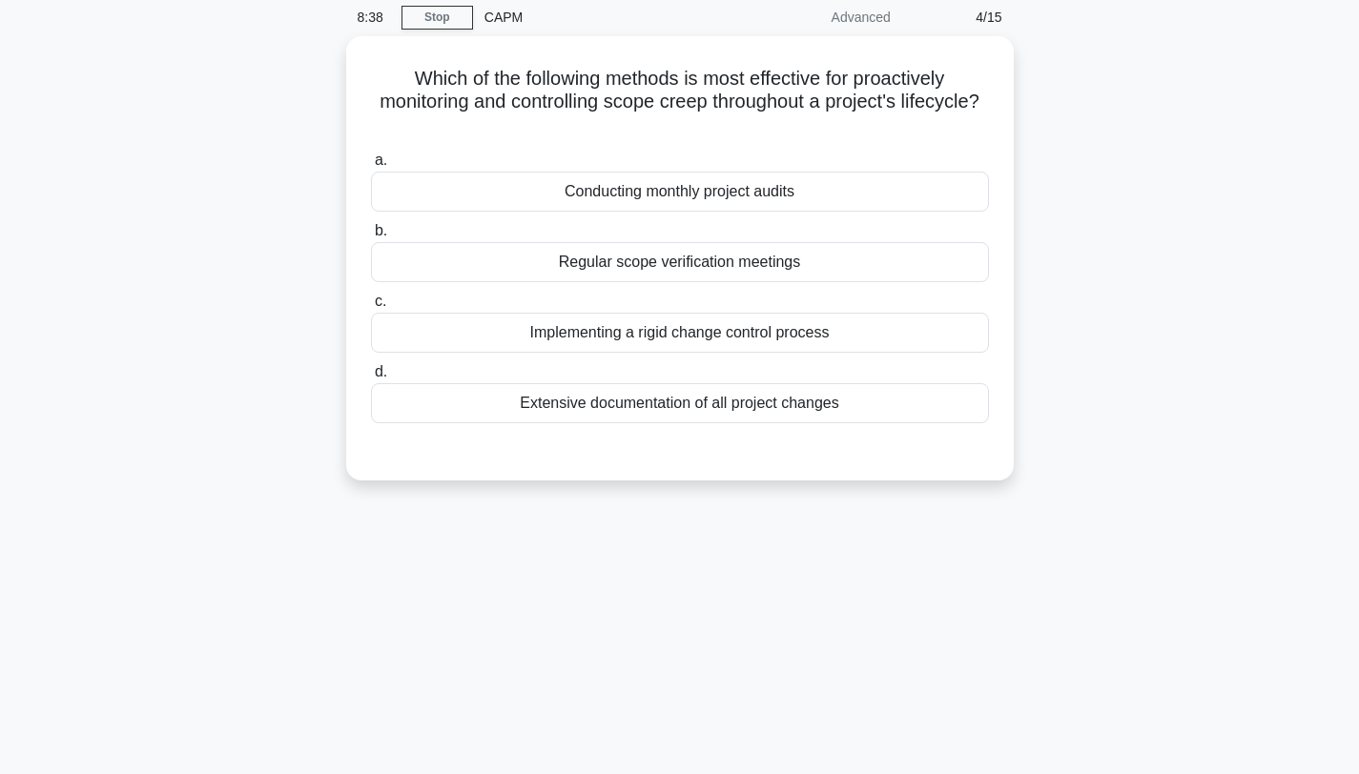
scroll to position [0, 0]
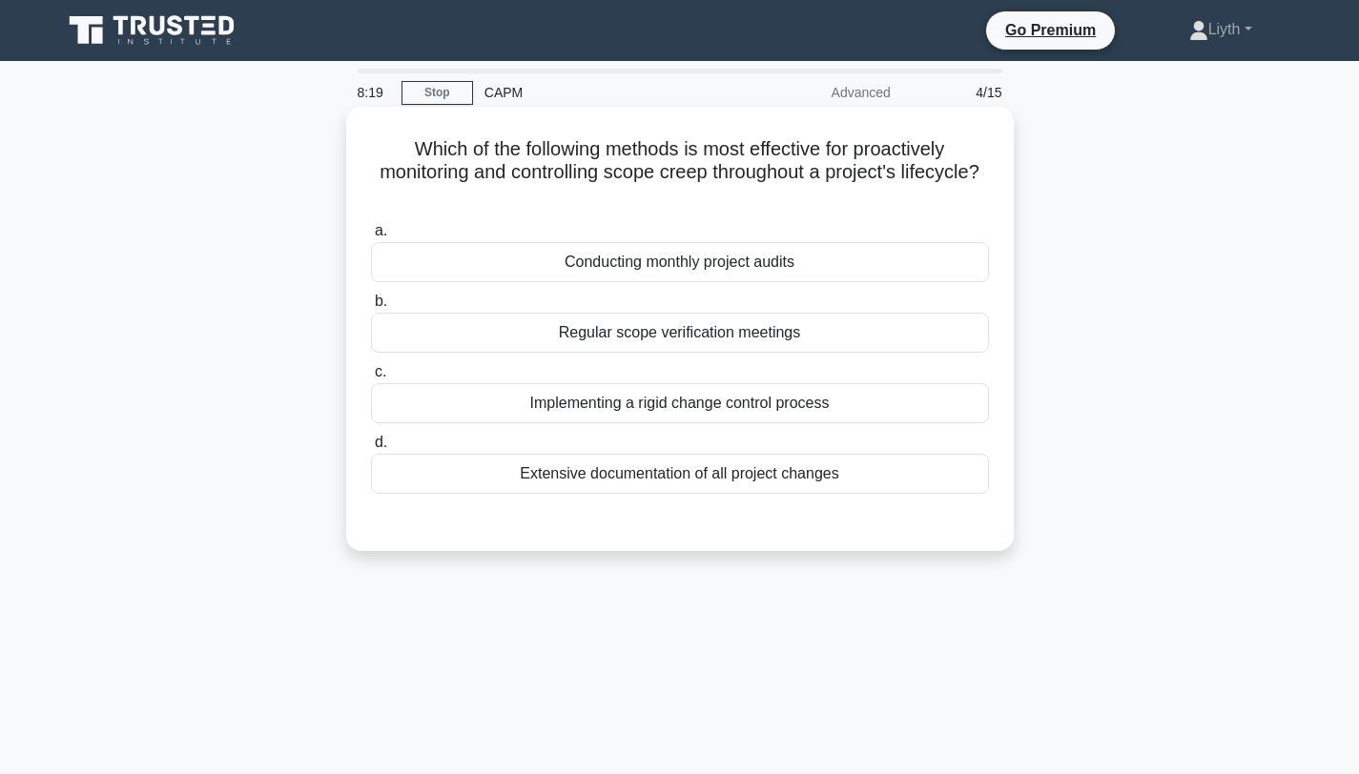
click at [781, 331] on div "Regular scope verification meetings" at bounding box center [680, 333] width 618 height 40
click at [371, 308] on input "b. Regular scope verification meetings" at bounding box center [371, 302] width 0 height 12
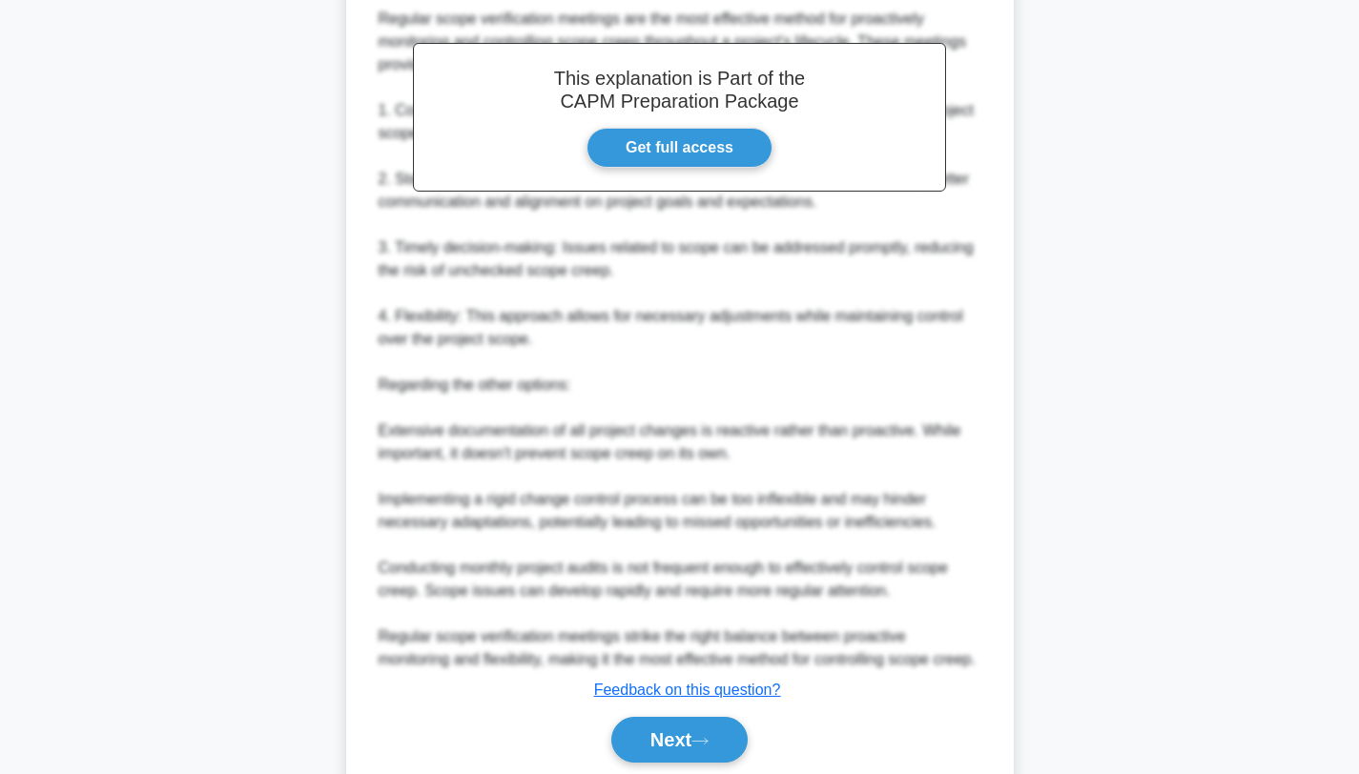
scroll to position [653, 0]
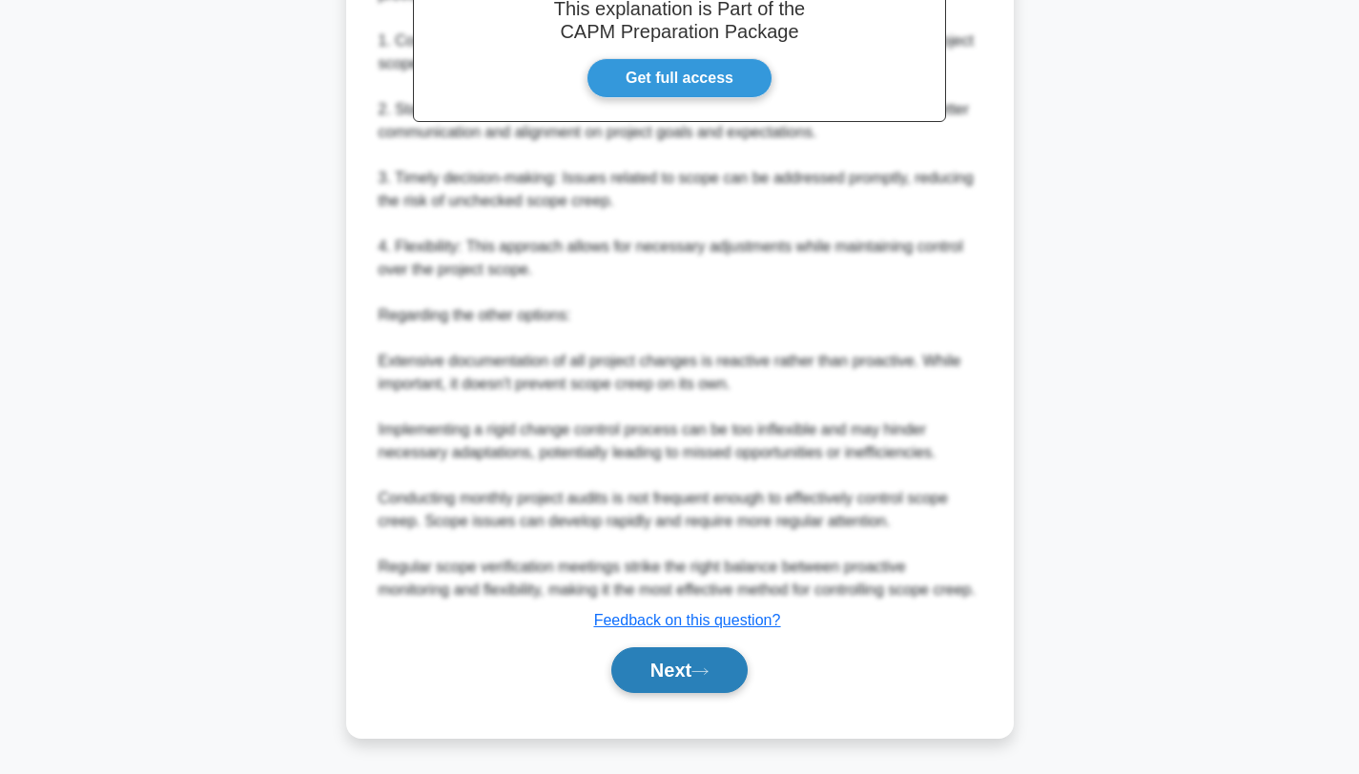
drag, startPoint x: 745, startPoint y: 669, endPoint x: 826, endPoint y: 622, distance: 93.6
click at [746, 668] on button "Next" at bounding box center [679, 671] width 136 height 46
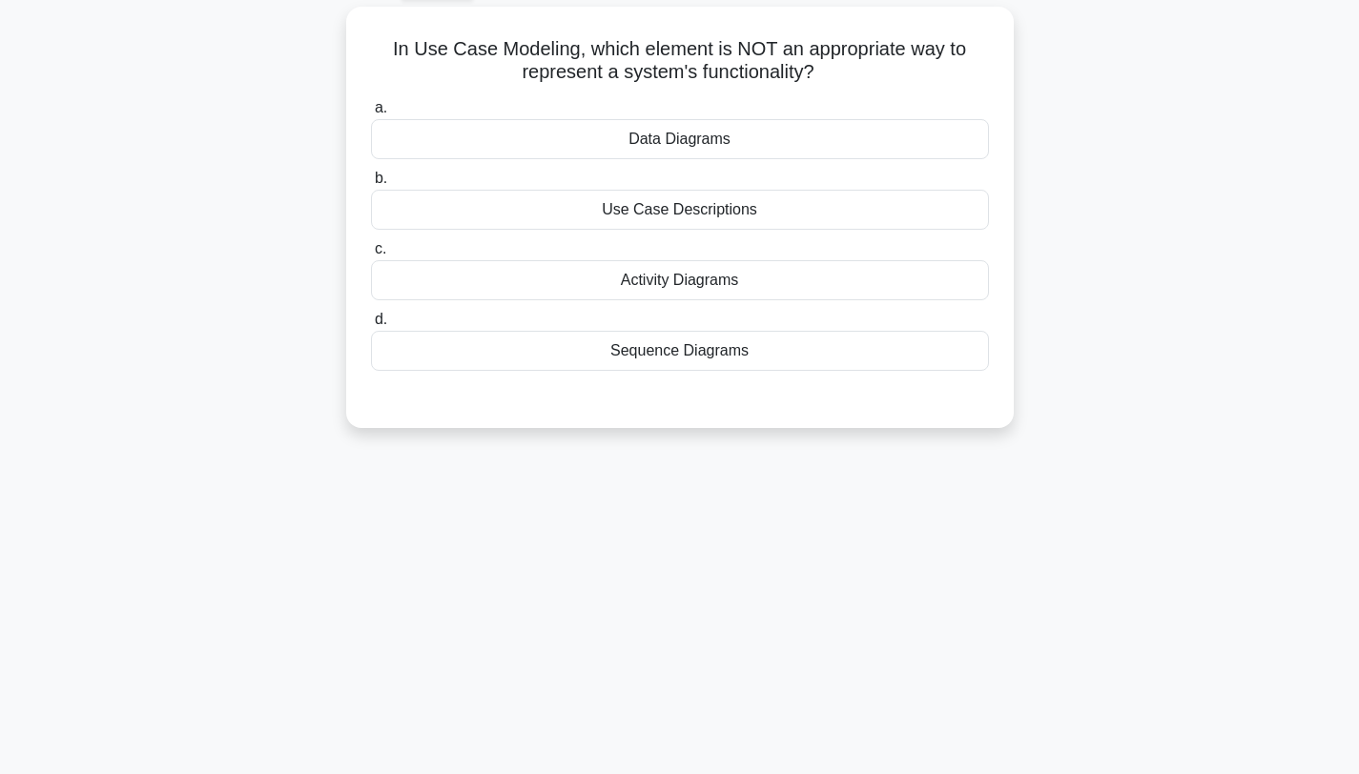
scroll to position [0, 0]
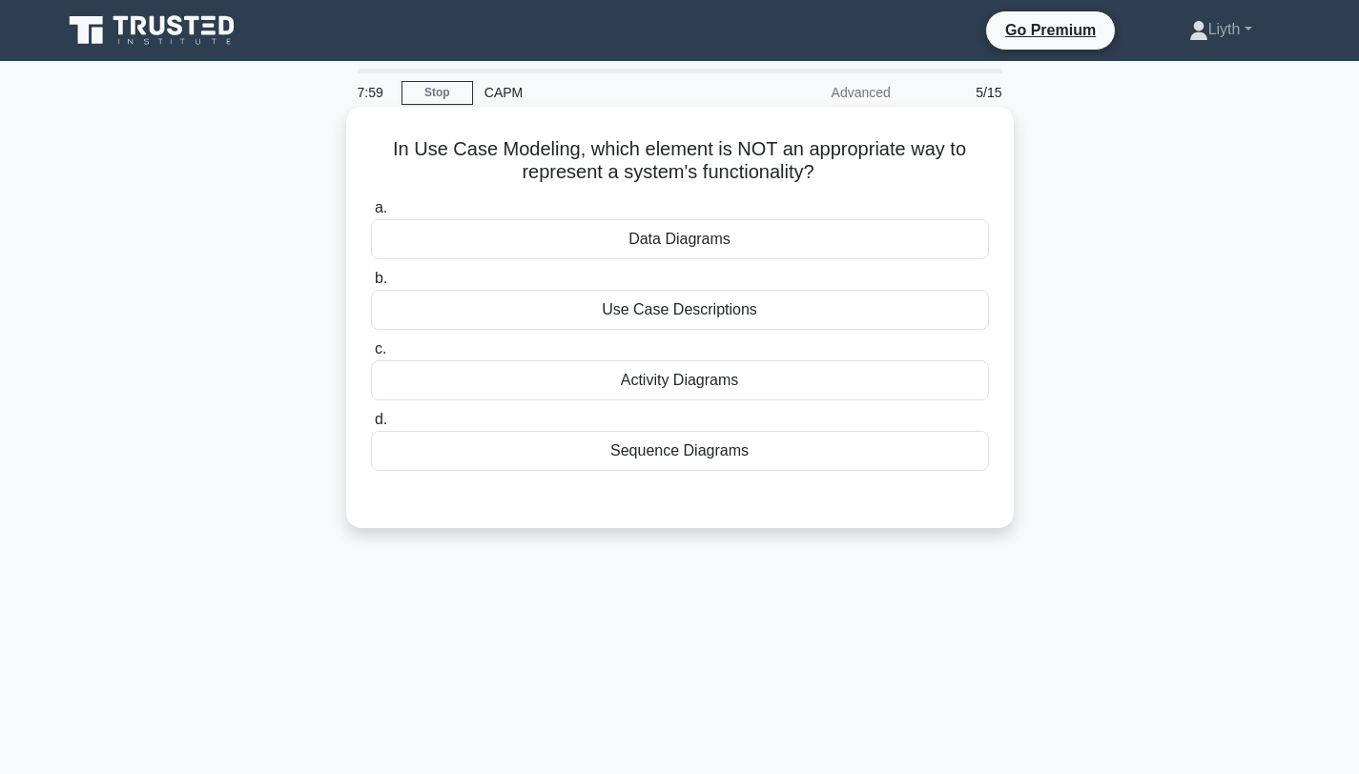
click at [924, 399] on div "Activity Diagrams" at bounding box center [680, 380] width 618 height 40
click at [371, 356] on input "c. Activity Diagrams" at bounding box center [371, 349] width 0 height 12
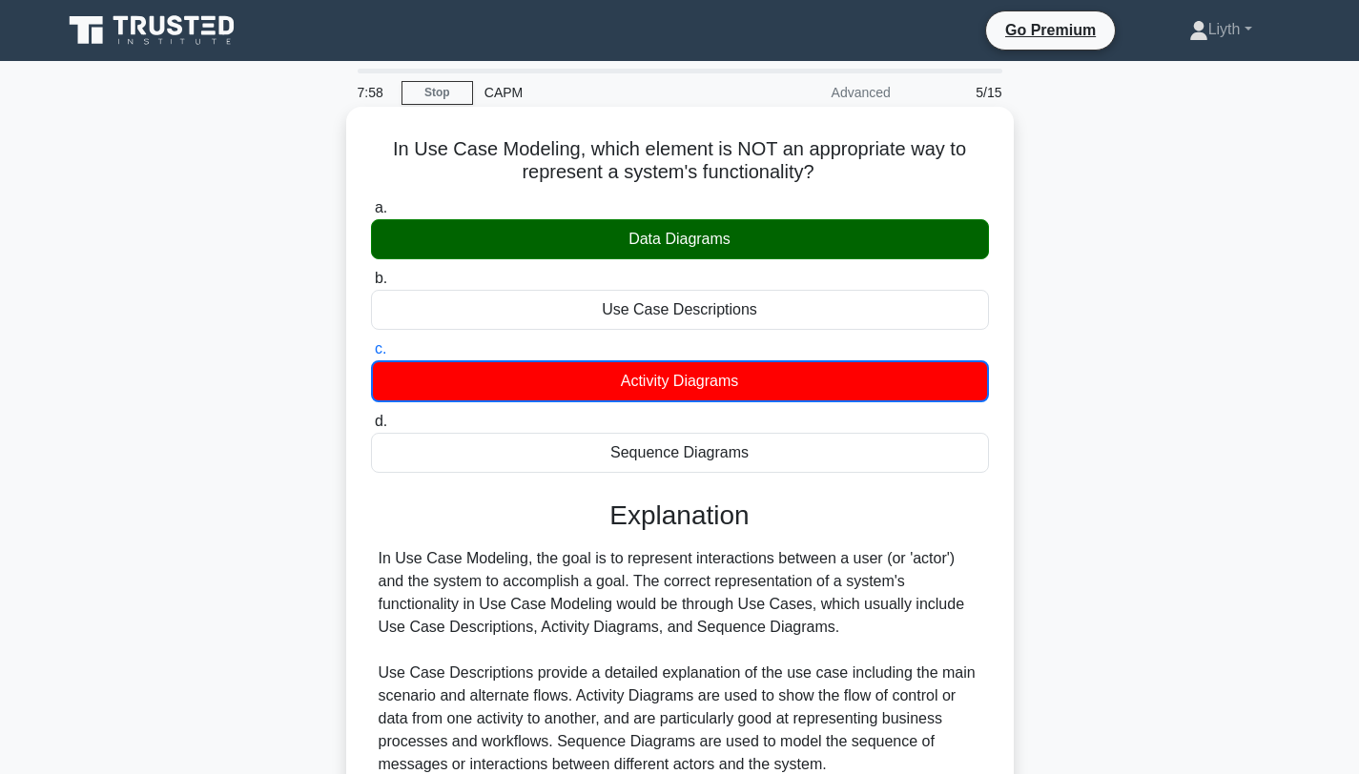
click at [924, 252] on div "Data Diagrams" at bounding box center [680, 239] width 618 height 40
click at [371, 215] on input "a. Data Diagrams" at bounding box center [371, 208] width 0 height 12
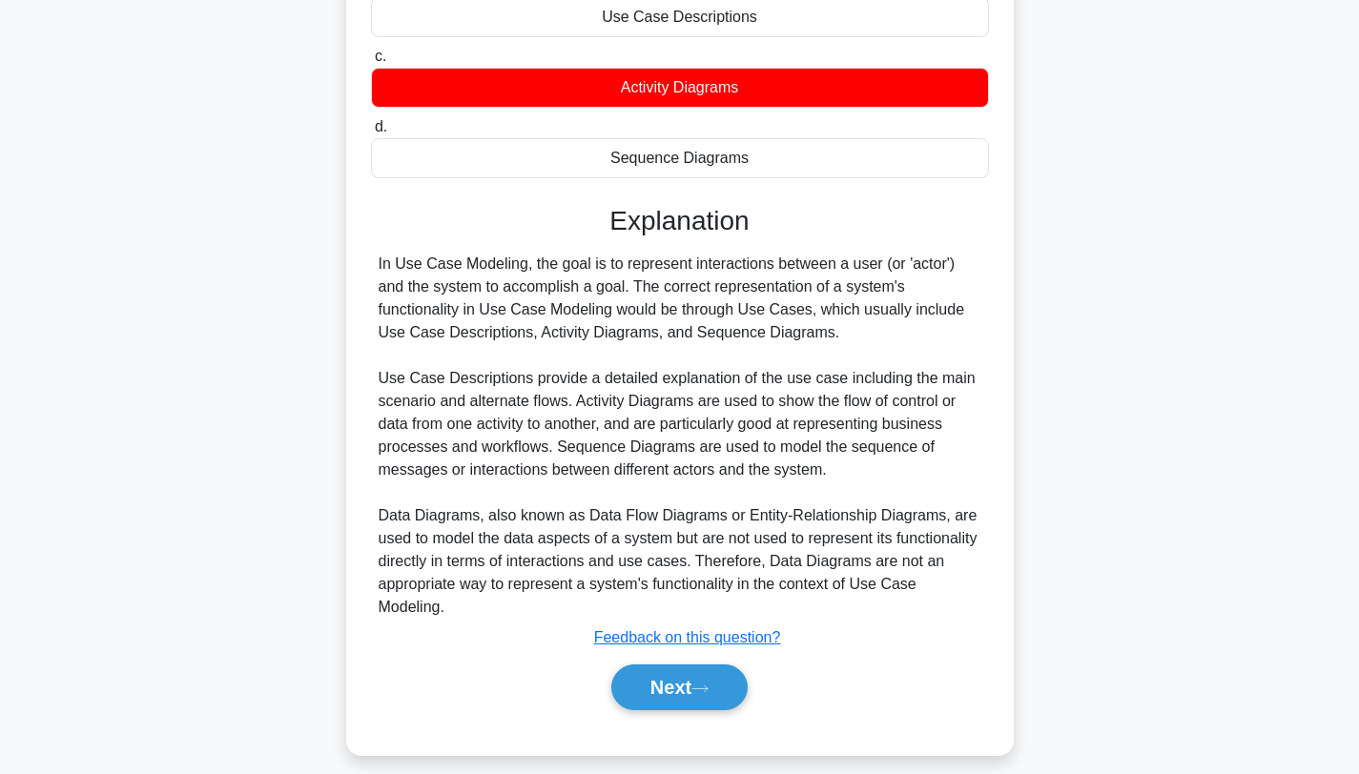
scroll to position [310, 0]
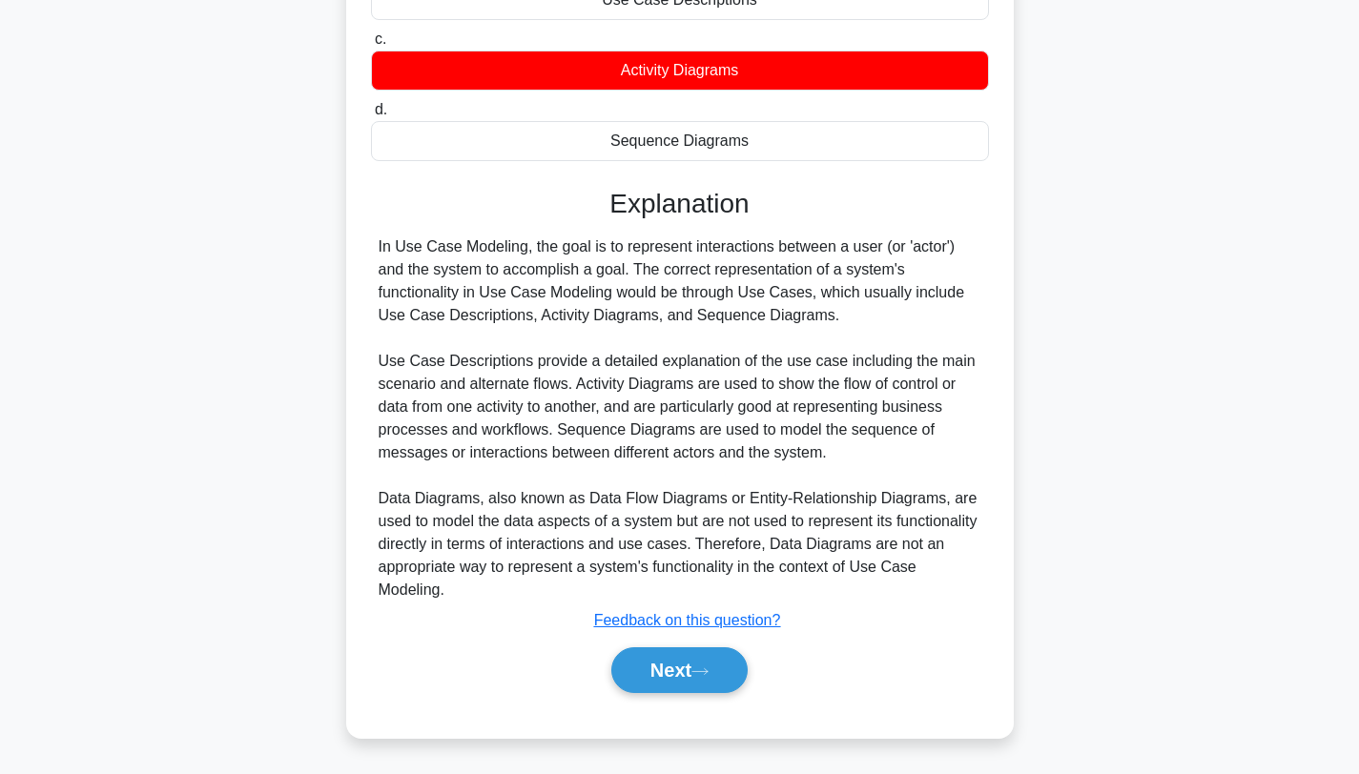
drag, startPoint x: 690, startPoint y: 670, endPoint x: 743, endPoint y: 646, distance: 58.9
click at [690, 669] on button "Next" at bounding box center [679, 671] width 136 height 46
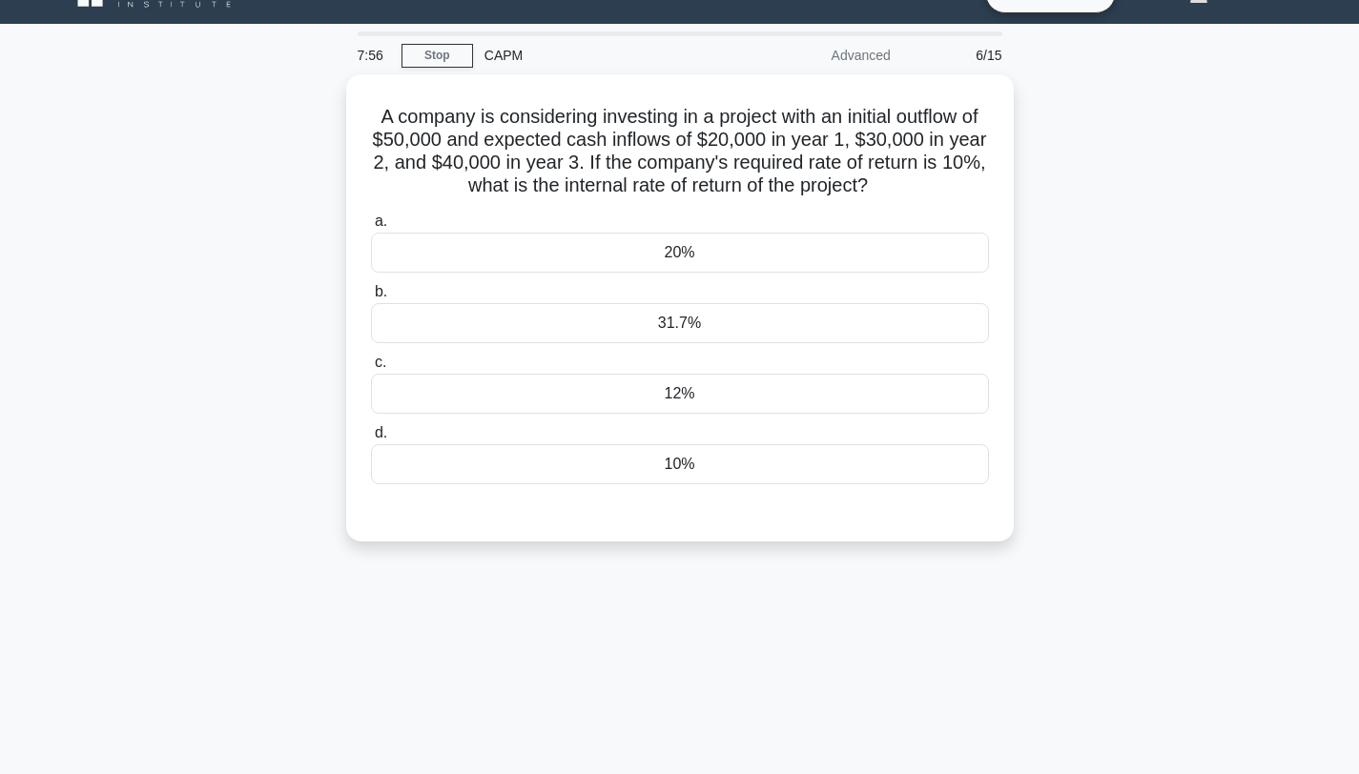
scroll to position [0, 0]
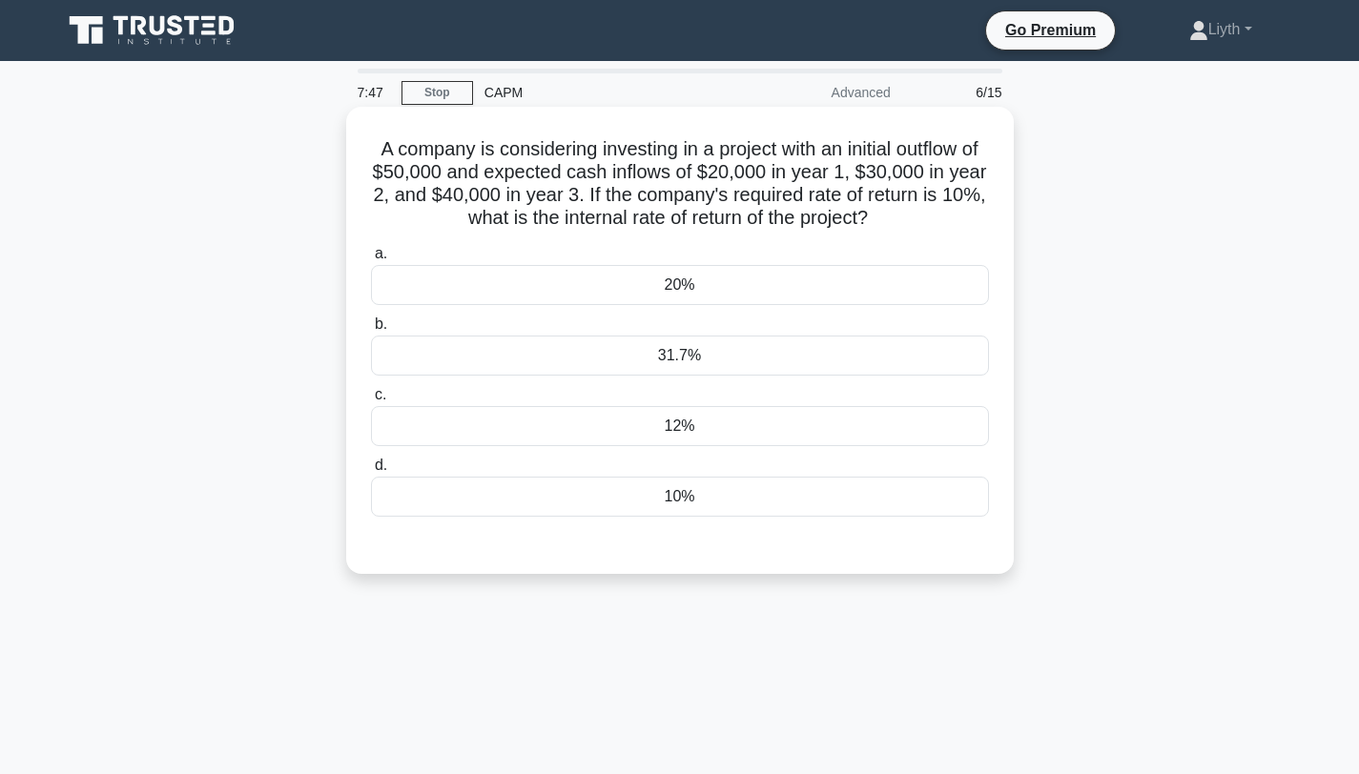
click at [841, 360] on div "31.7%" at bounding box center [680, 356] width 618 height 40
click at [371, 331] on input "b. 31.7%" at bounding box center [371, 325] width 0 height 12
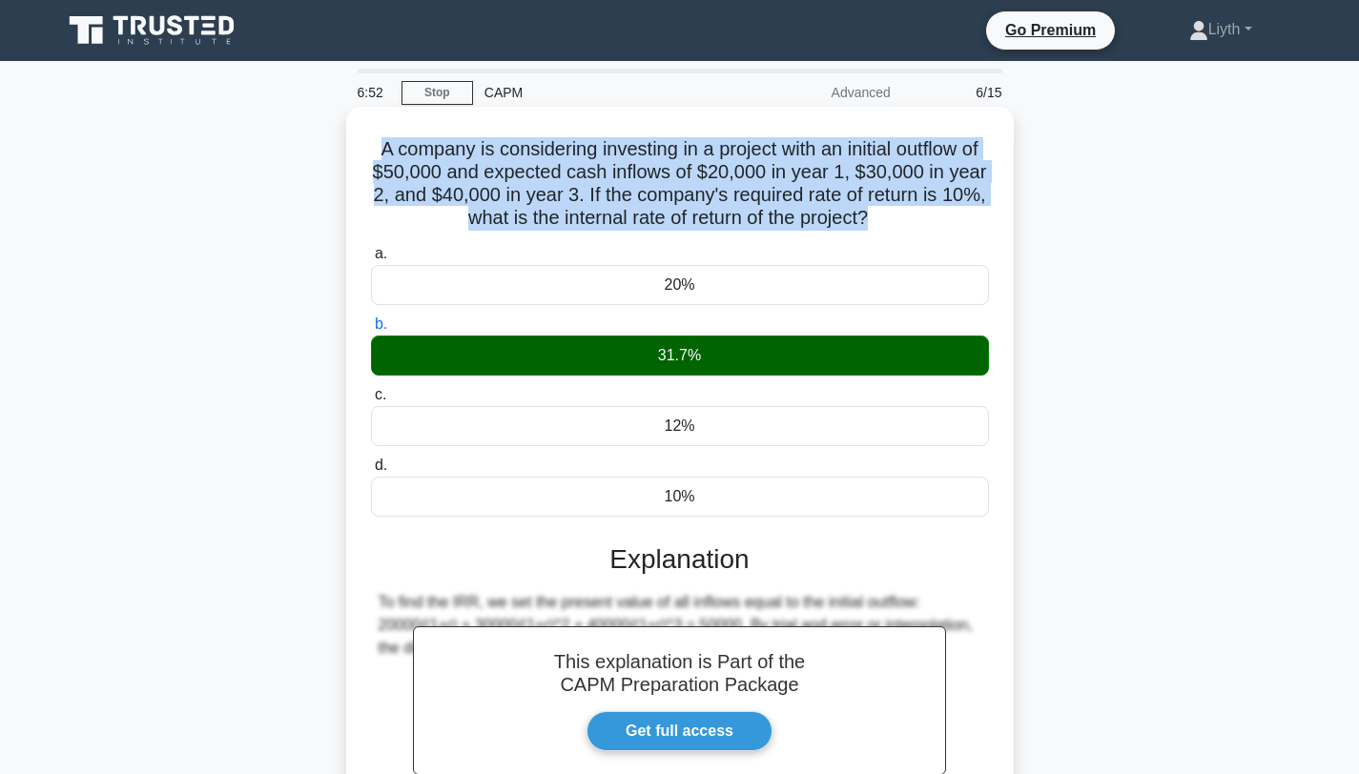
drag, startPoint x: 896, startPoint y: 219, endPoint x: 362, endPoint y: 128, distance: 541.8
click at [362, 128] on div "A company is considering investing in a project with an initial outflow of $50,…" at bounding box center [680, 531] width 652 height 834
copy h5 "A company is considering investing in a project with an initial outflow of $50,…"
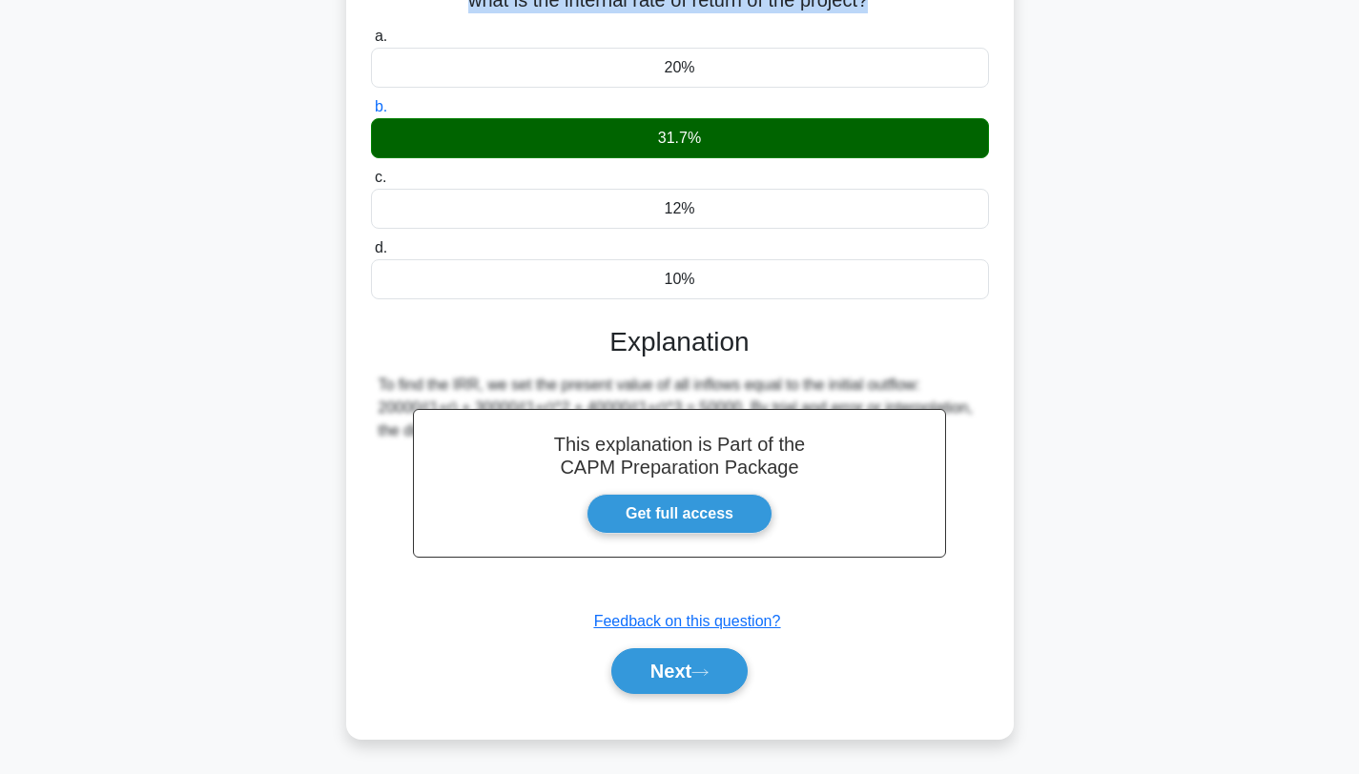
scroll to position [256, 0]
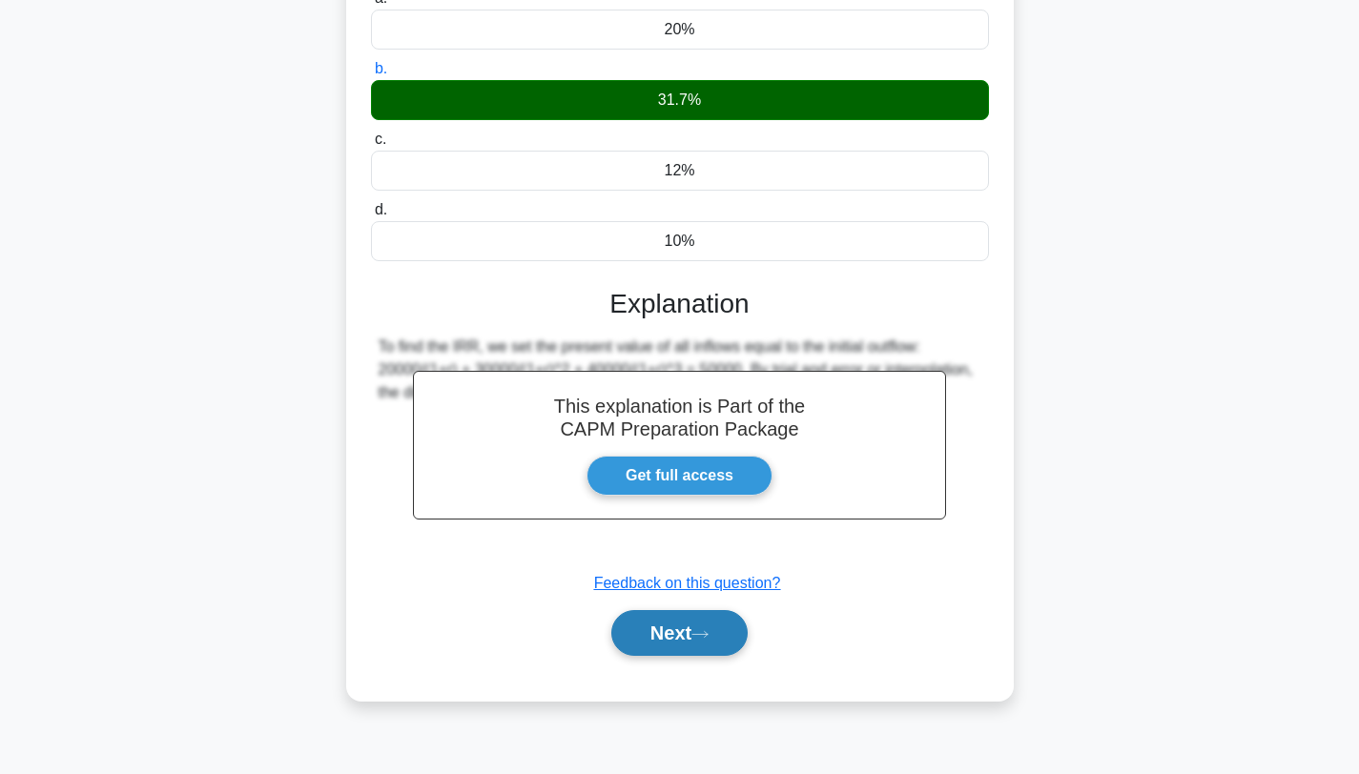
click at [731, 629] on button "Next" at bounding box center [679, 633] width 136 height 46
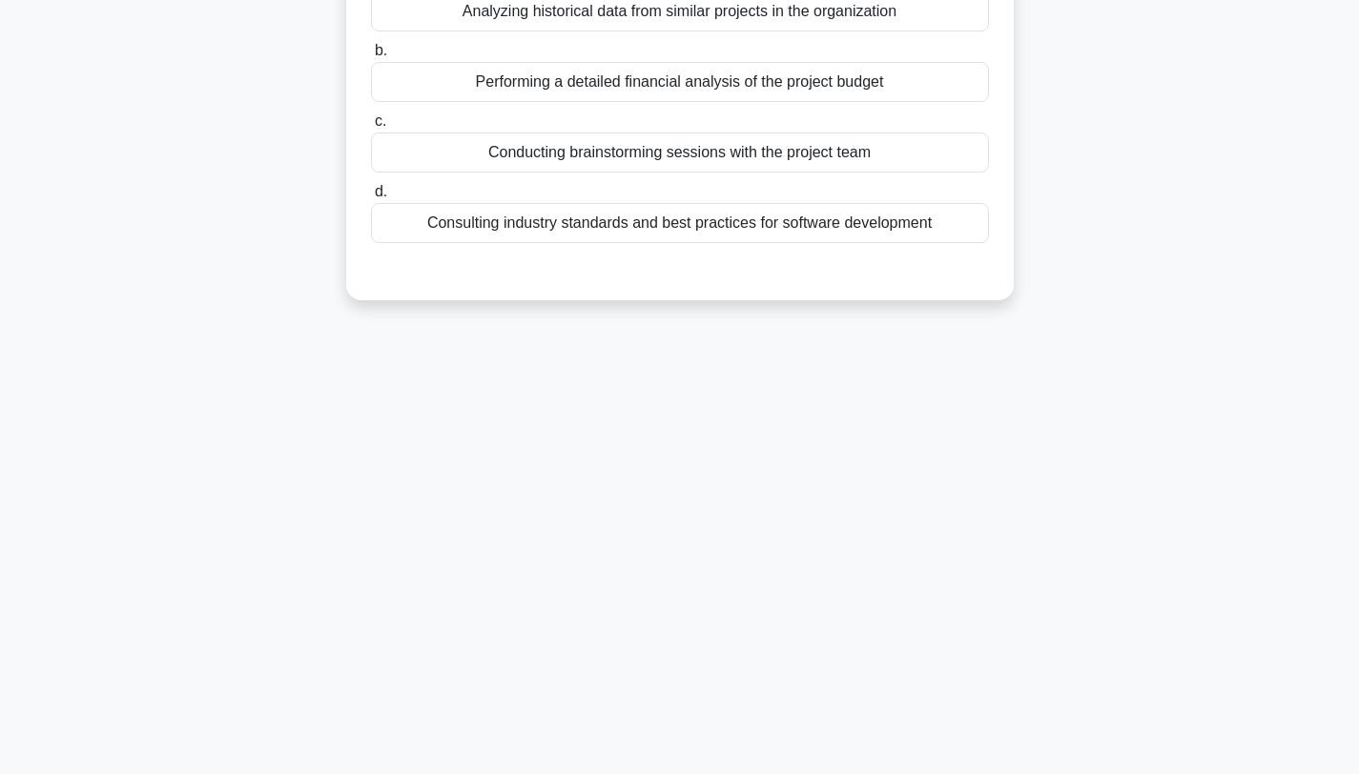
scroll to position [0, 0]
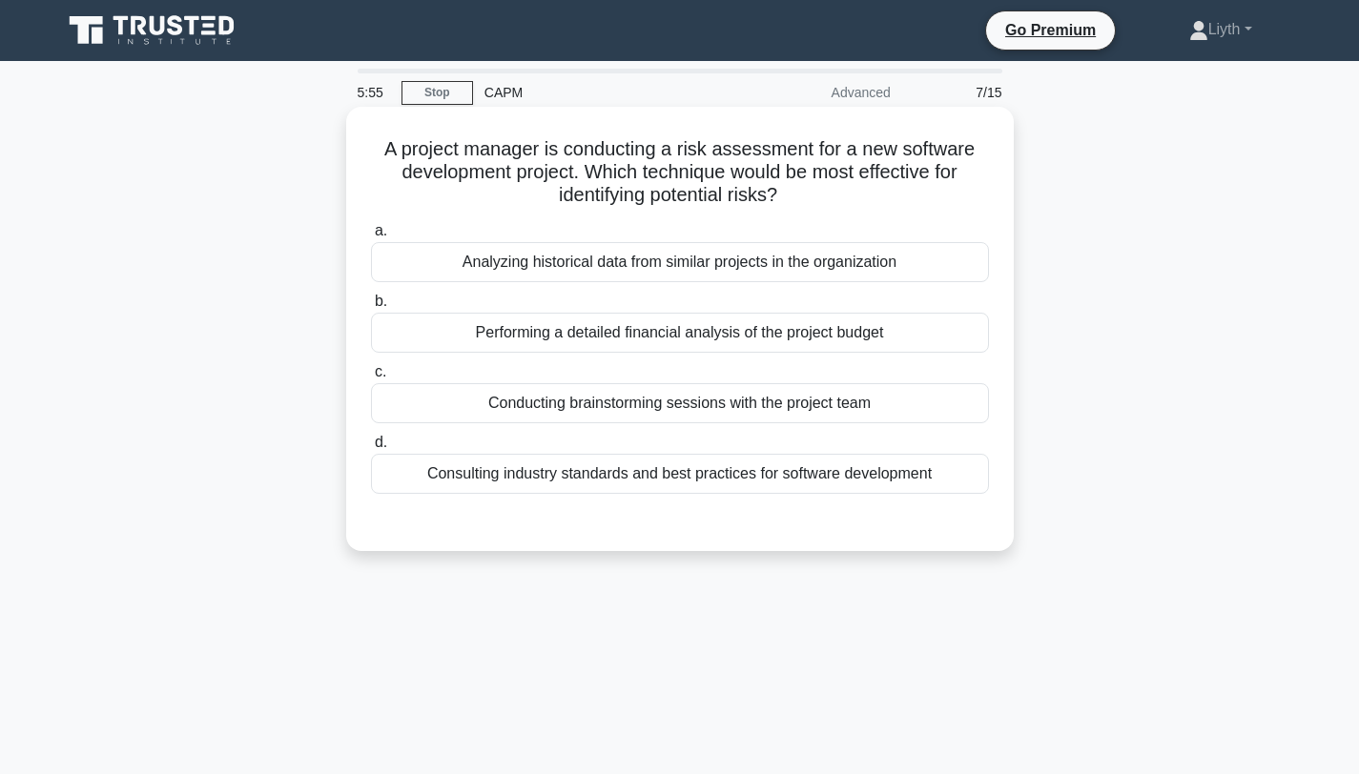
click at [875, 487] on div "Consulting industry standards and best practices for software development" at bounding box center [680, 474] width 618 height 40
click at [371, 449] on input "d. Consulting industry standards and best practices for software development" at bounding box center [371, 443] width 0 height 12
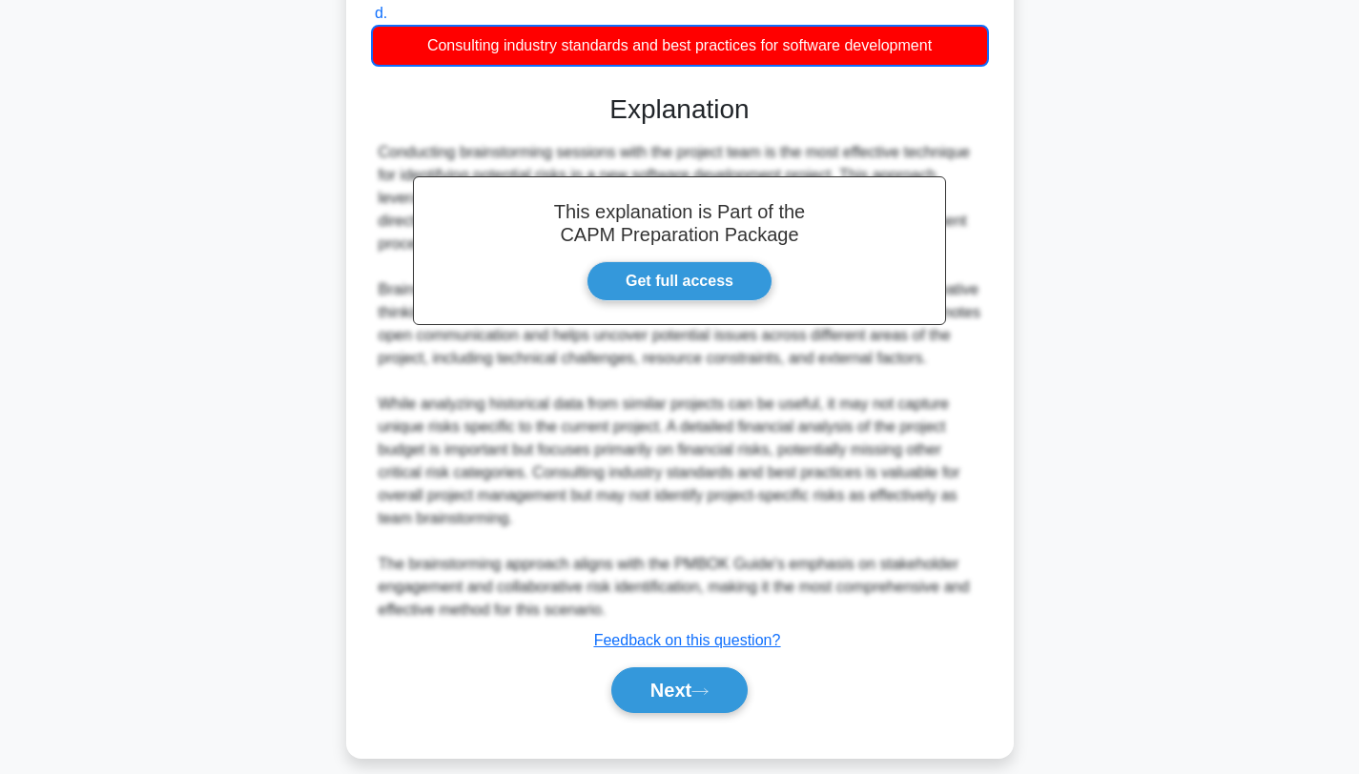
scroll to position [449, 0]
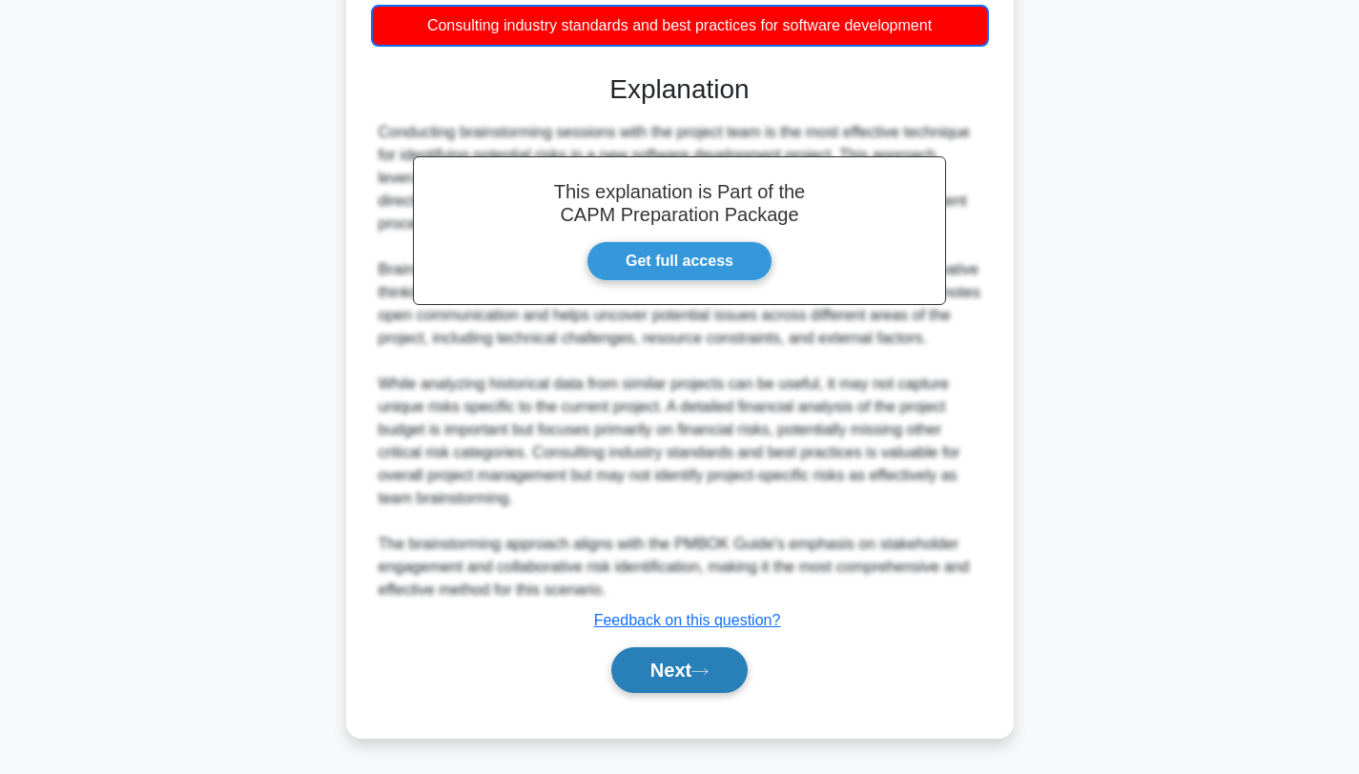
click at [709, 669] on icon at bounding box center [699, 672] width 17 height 10
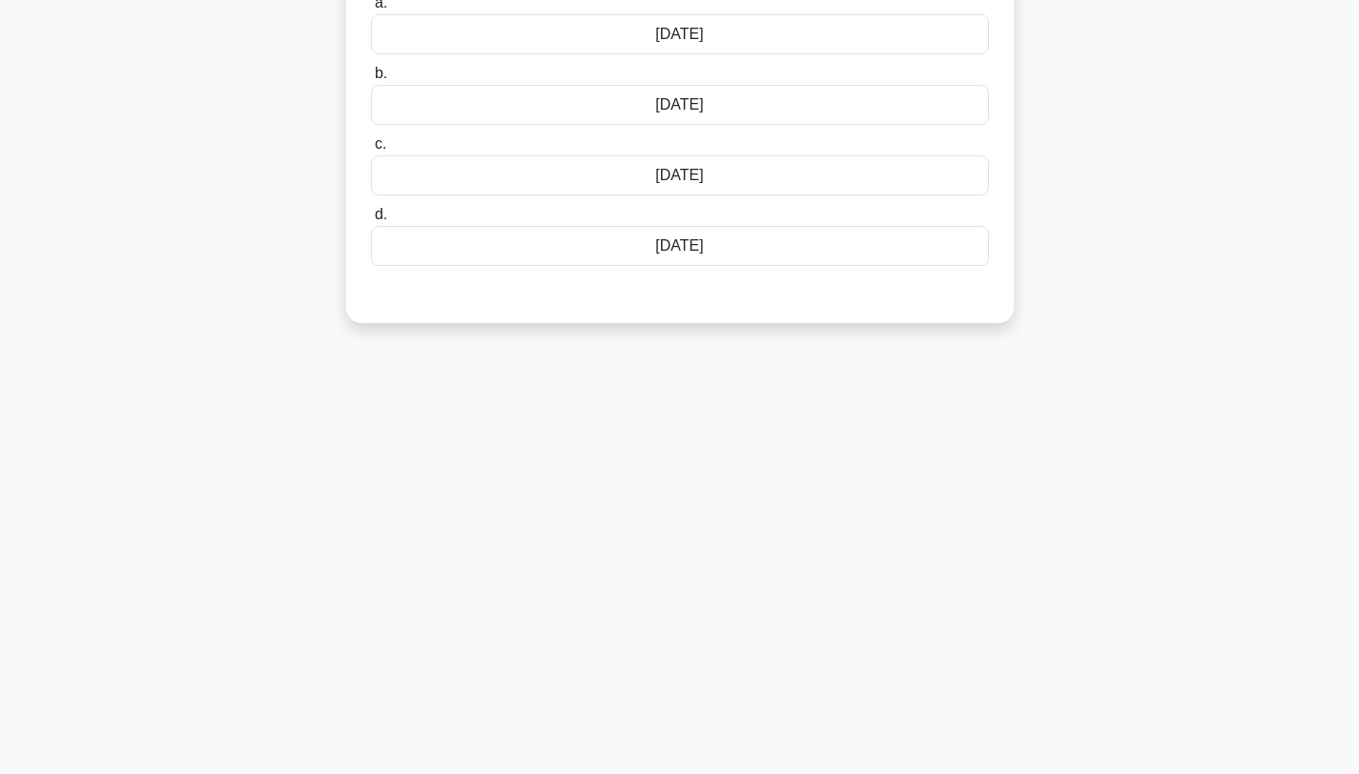
scroll to position [0, 0]
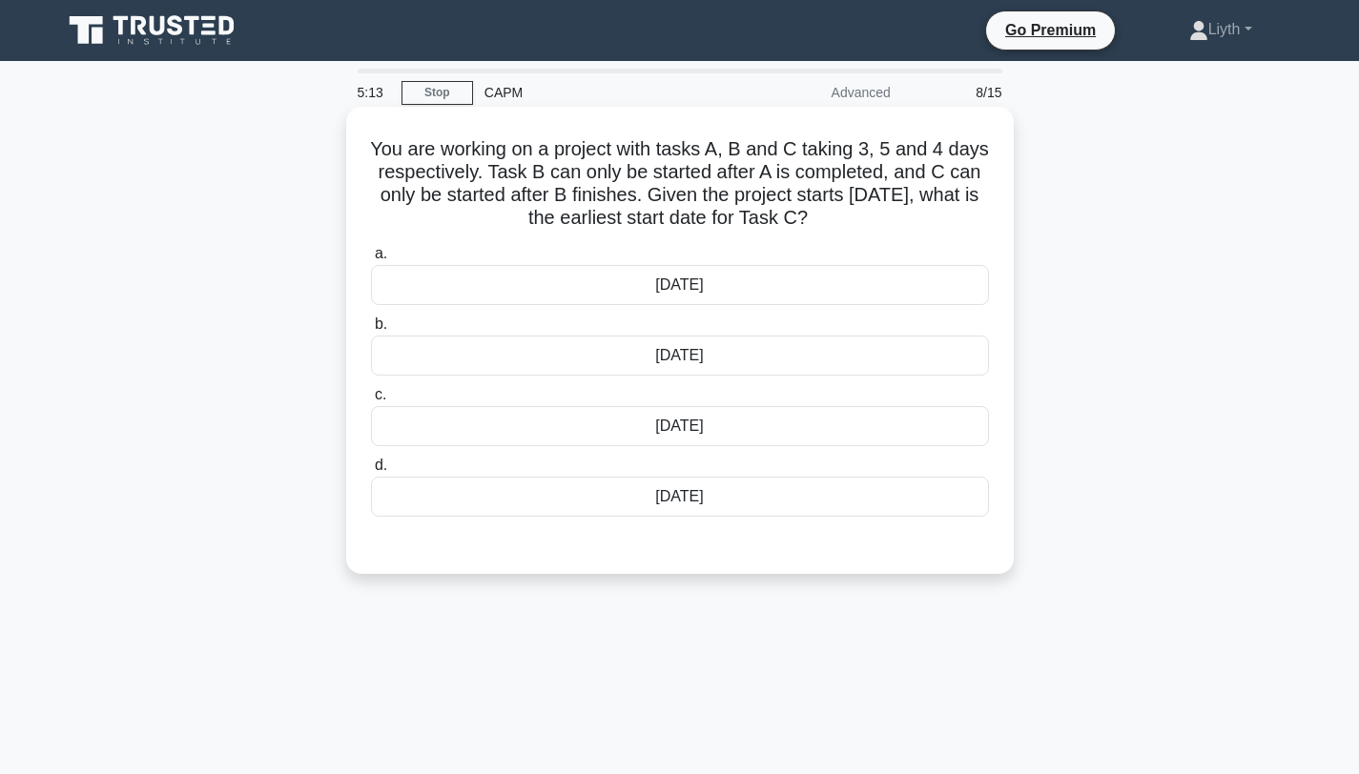
click at [750, 504] on div "Wednesday the 10th" at bounding box center [680, 497] width 618 height 40
click at [371, 472] on input "d. Wednesday the 10th" at bounding box center [371, 466] width 0 height 12
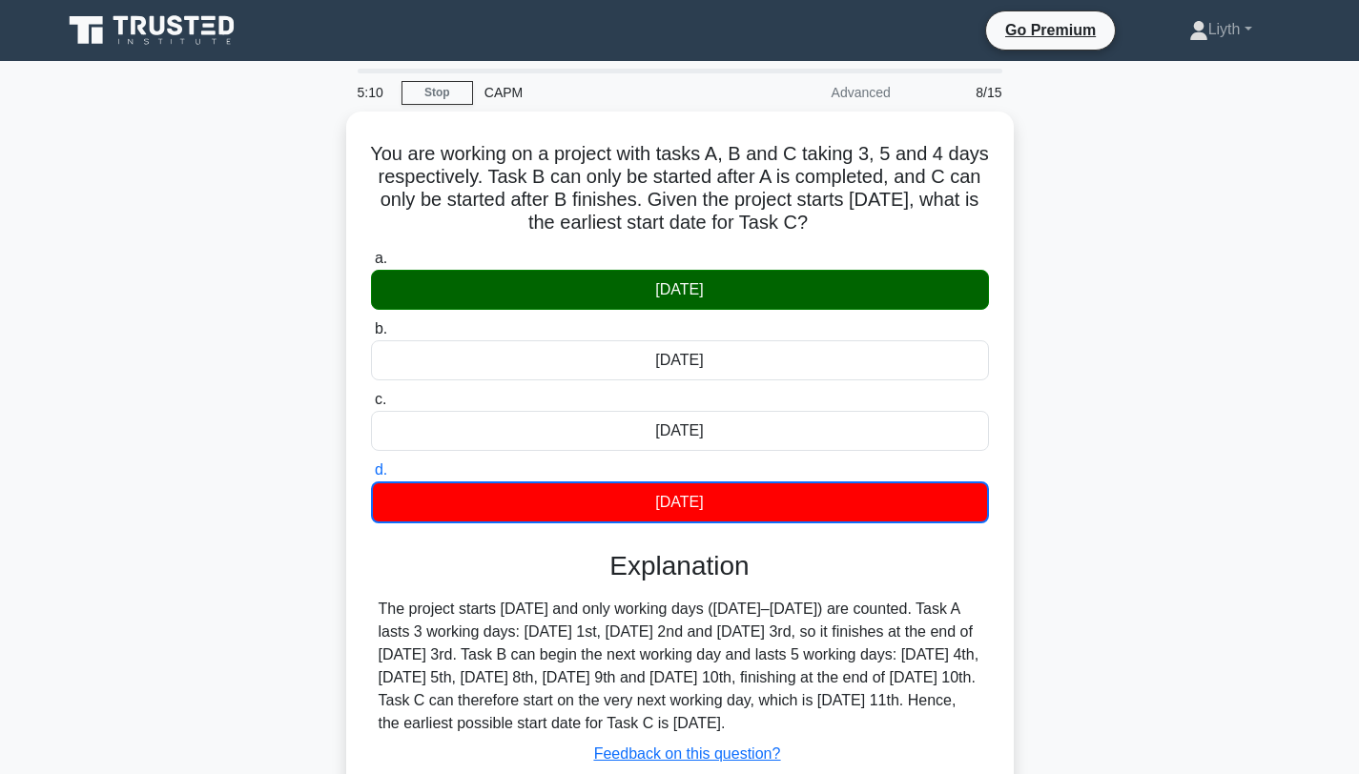
scroll to position [256, 0]
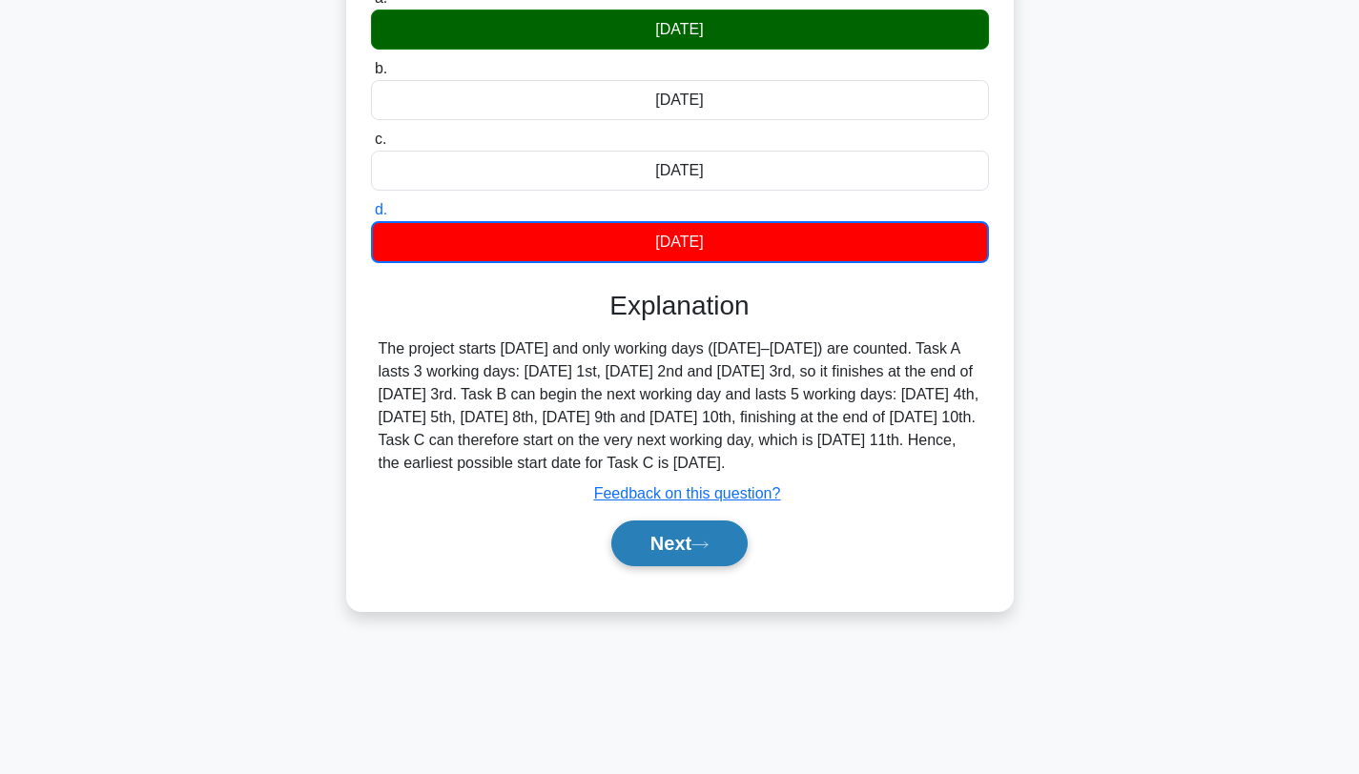
click at [634, 557] on button "Next" at bounding box center [679, 544] width 136 height 46
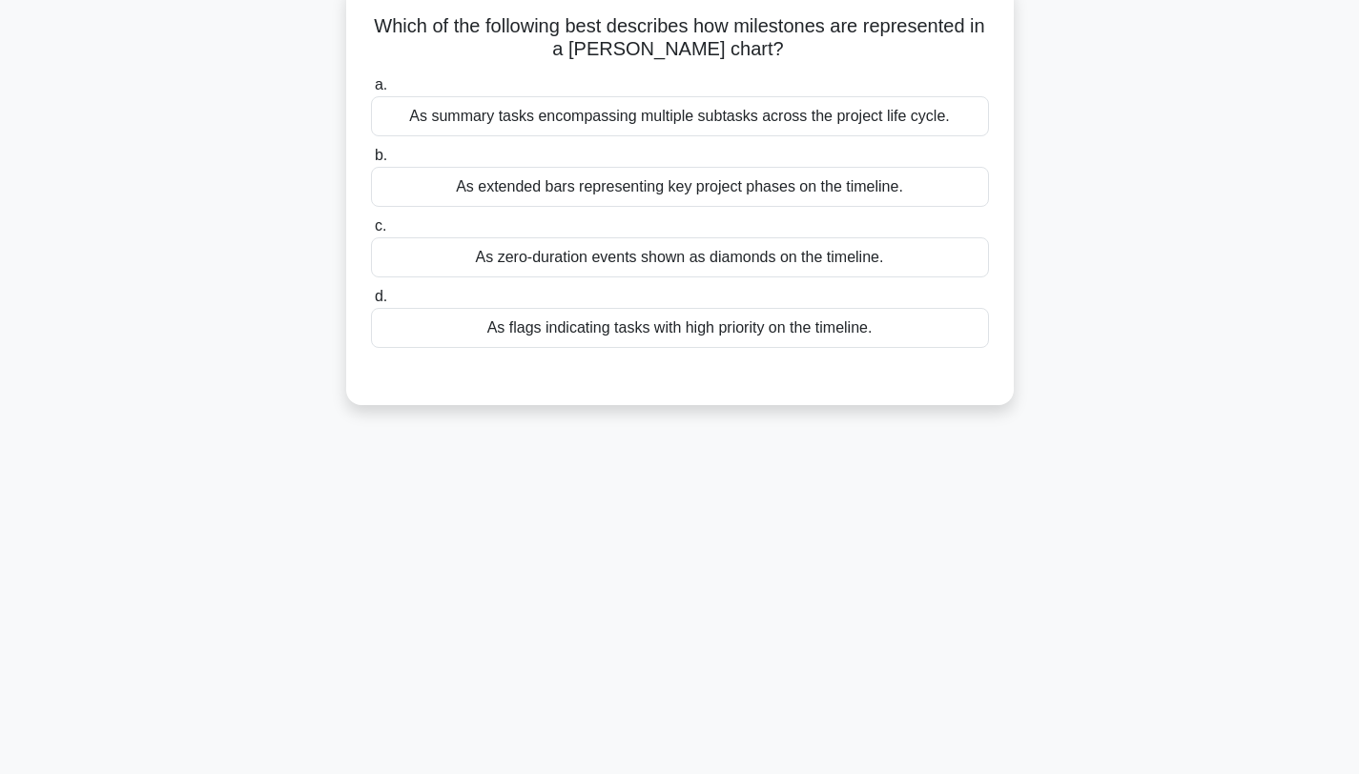
scroll to position [0, 0]
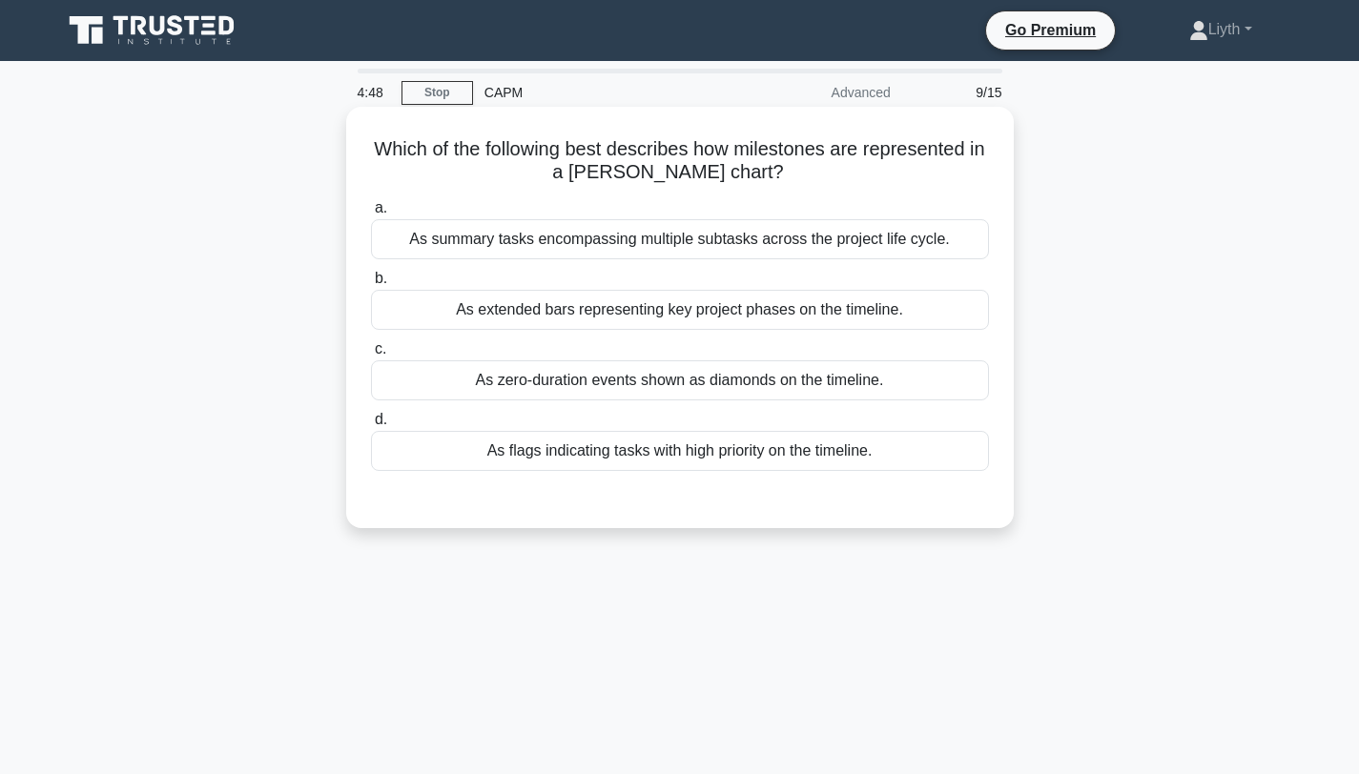
click at [923, 393] on div "As zero-duration events shown as diamonds on the timeline." at bounding box center [680, 380] width 618 height 40
click at [371, 356] on input "c. As zero-duration events shown as diamonds on the timeline." at bounding box center [371, 349] width 0 height 12
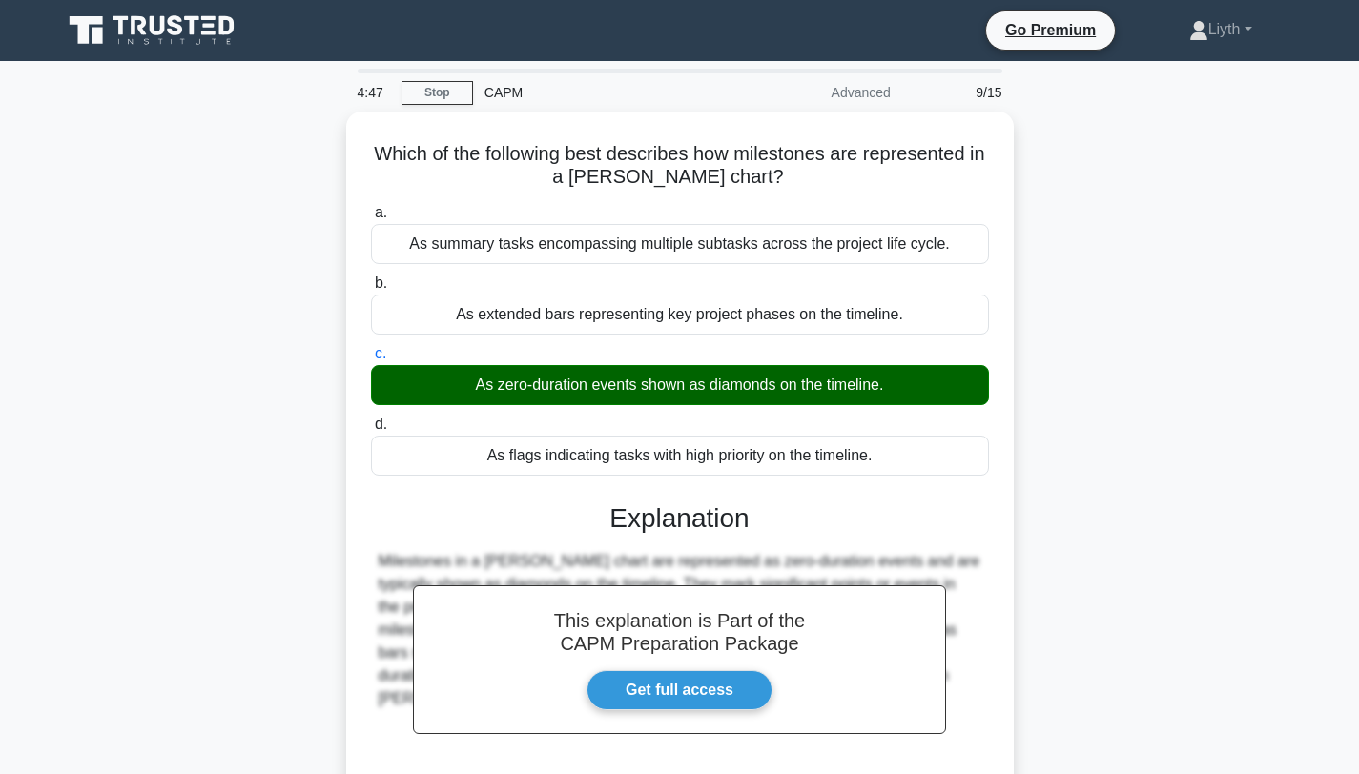
scroll to position [256, 0]
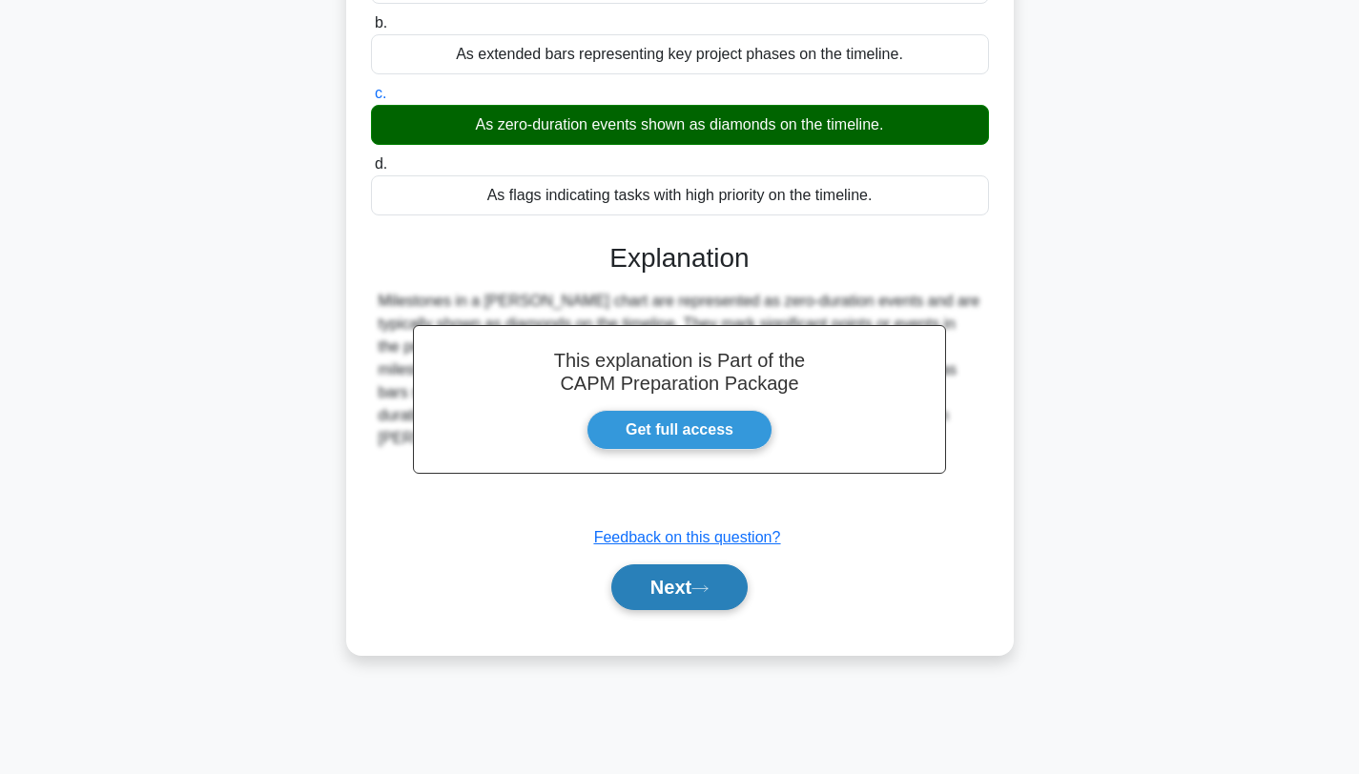
click at [708, 589] on icon at bounding box center [699, 589] width 15 height 6
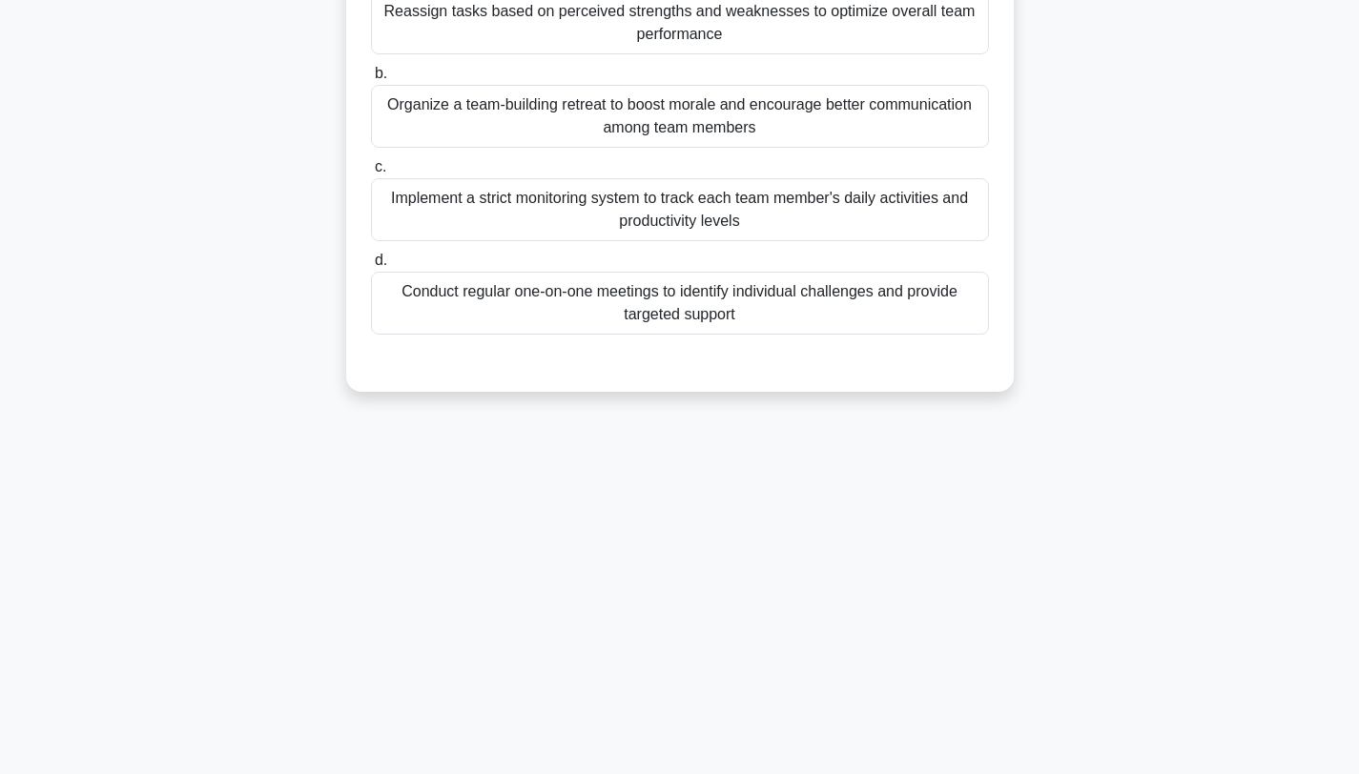
scroll to position [0, 0]
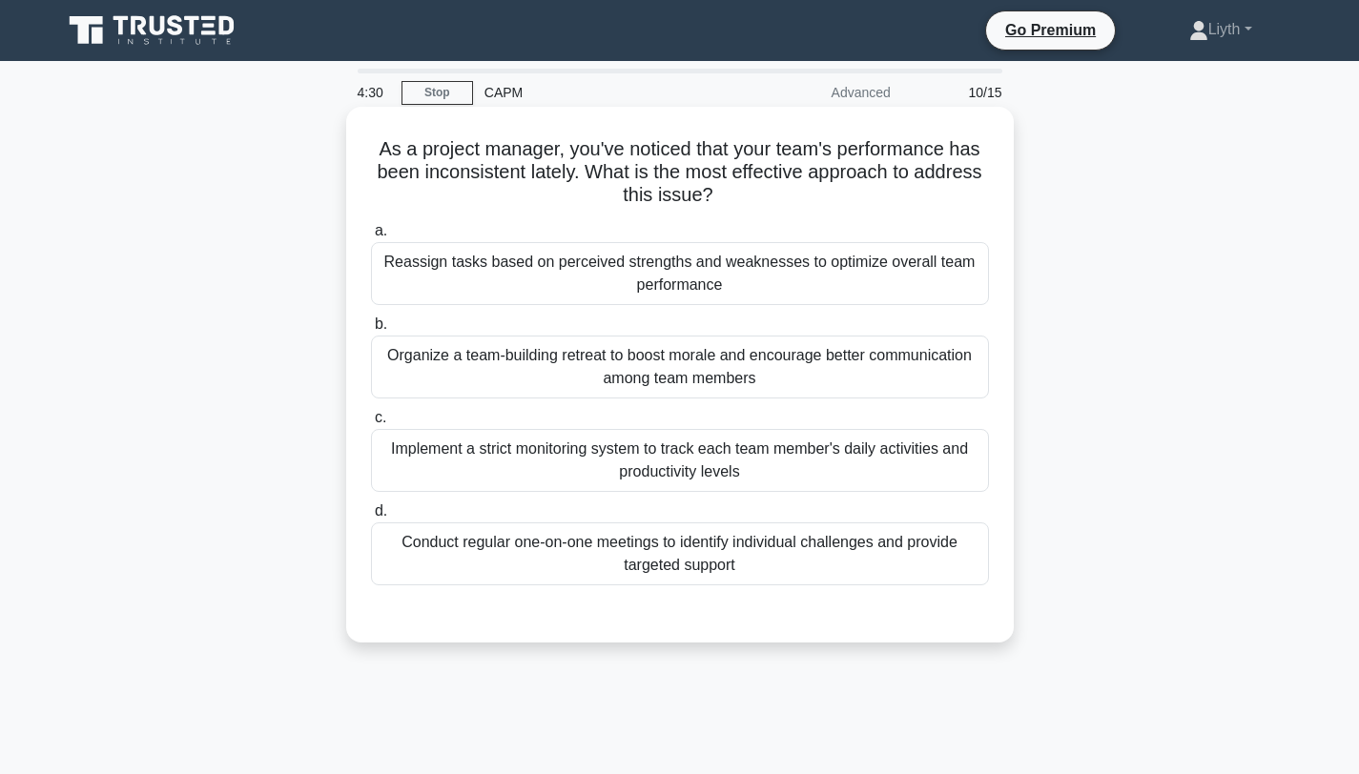
click at [882, 544] on div "Conduct regular one-on-one meetings to identify individual challenges and provi…" at bounding box center [680, 554] width 618 height 63
click at [371, 518] on input "d. Conduct regular one-on-one meetings to identify individual challenges and pr…" at bounding box center [371, 511] width 0 height 12
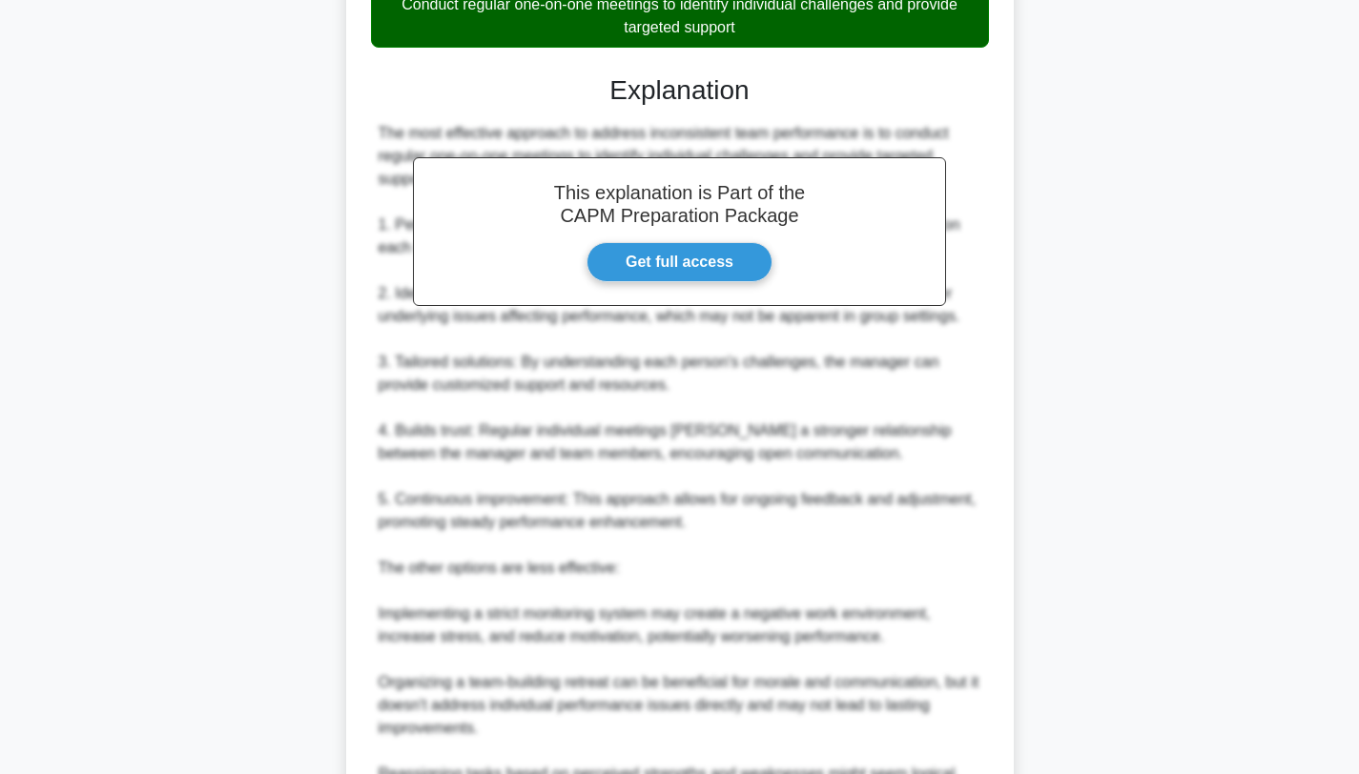
scroll to position [672, 0]
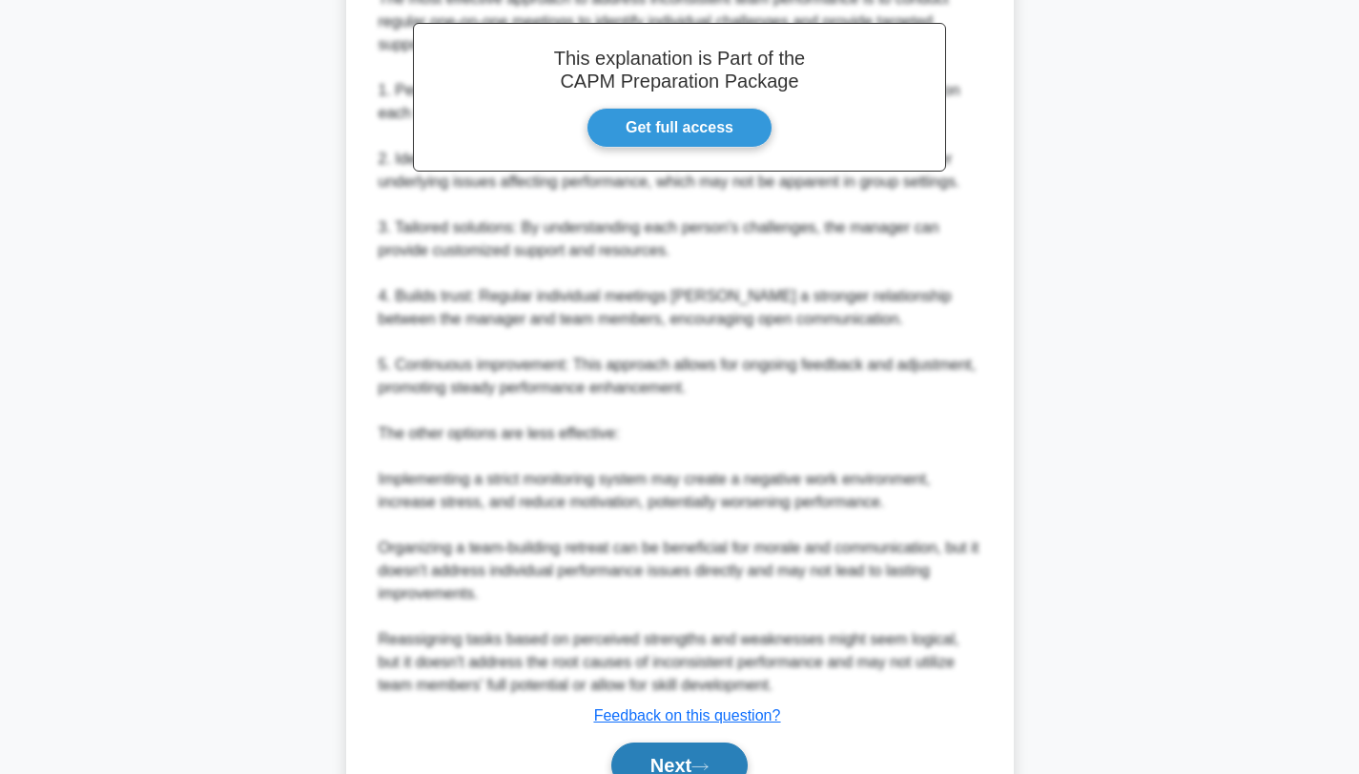
drag, startPoint x: 732, startPoint y: 750, endPoint x: 751, endPoint y: 743, distance: 20.2
click at [732, 750] on button "Next" at bounding box center [679, 766] width 136 height 46
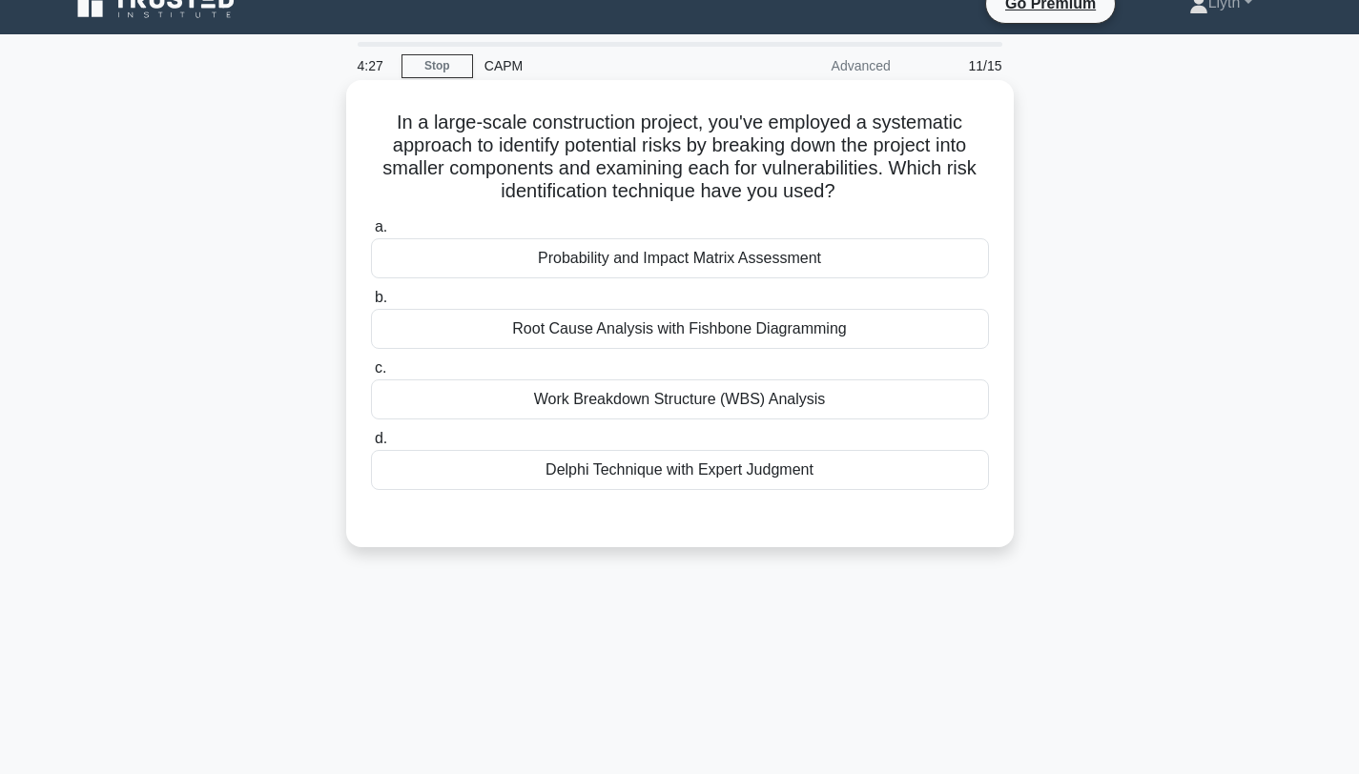
scroll to position [0, 0]
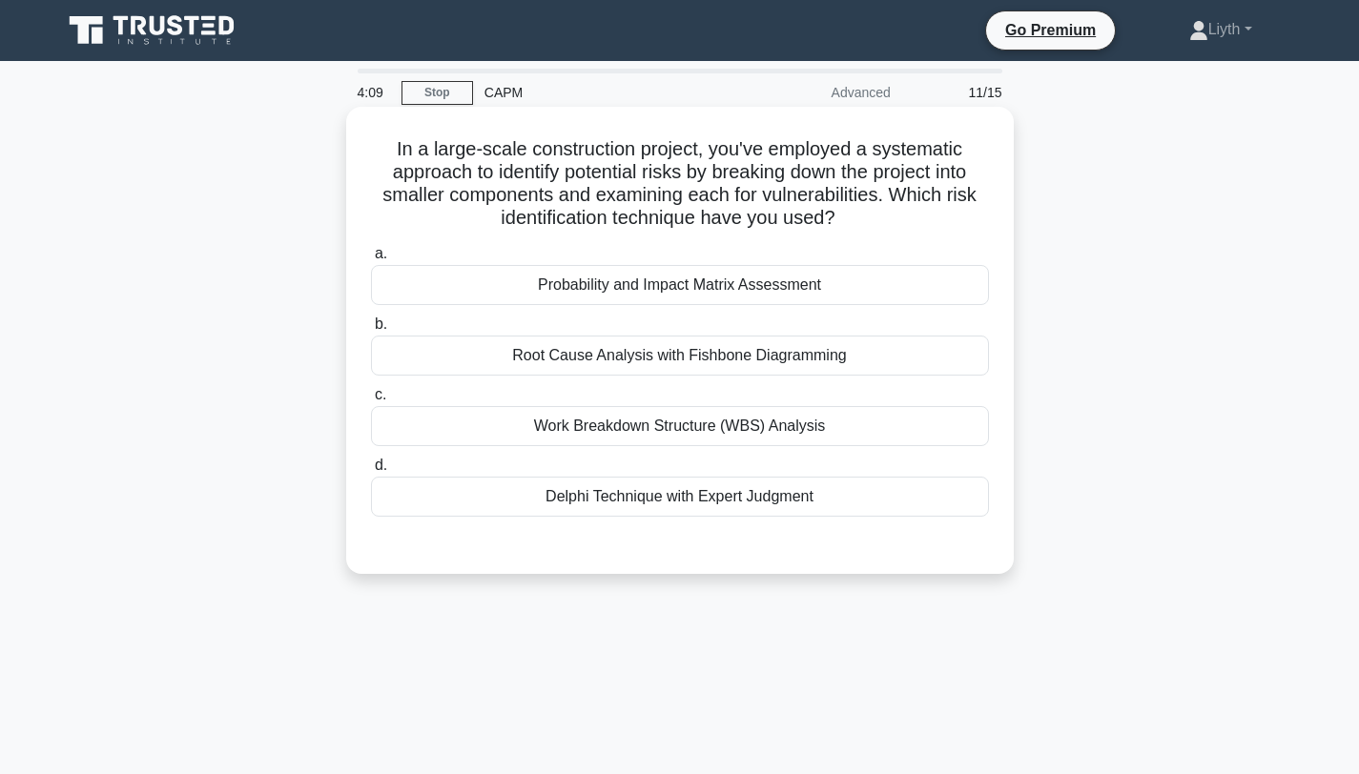
click at [933, 298] on div "Probability and Impact Matrix Assessment" at bounding box center [680, 285] width 618 height 40
click at [371, 260] on input "a. Probability and Impact Matrix Assessment" at bounding box center [371, 254] width 0 height 12
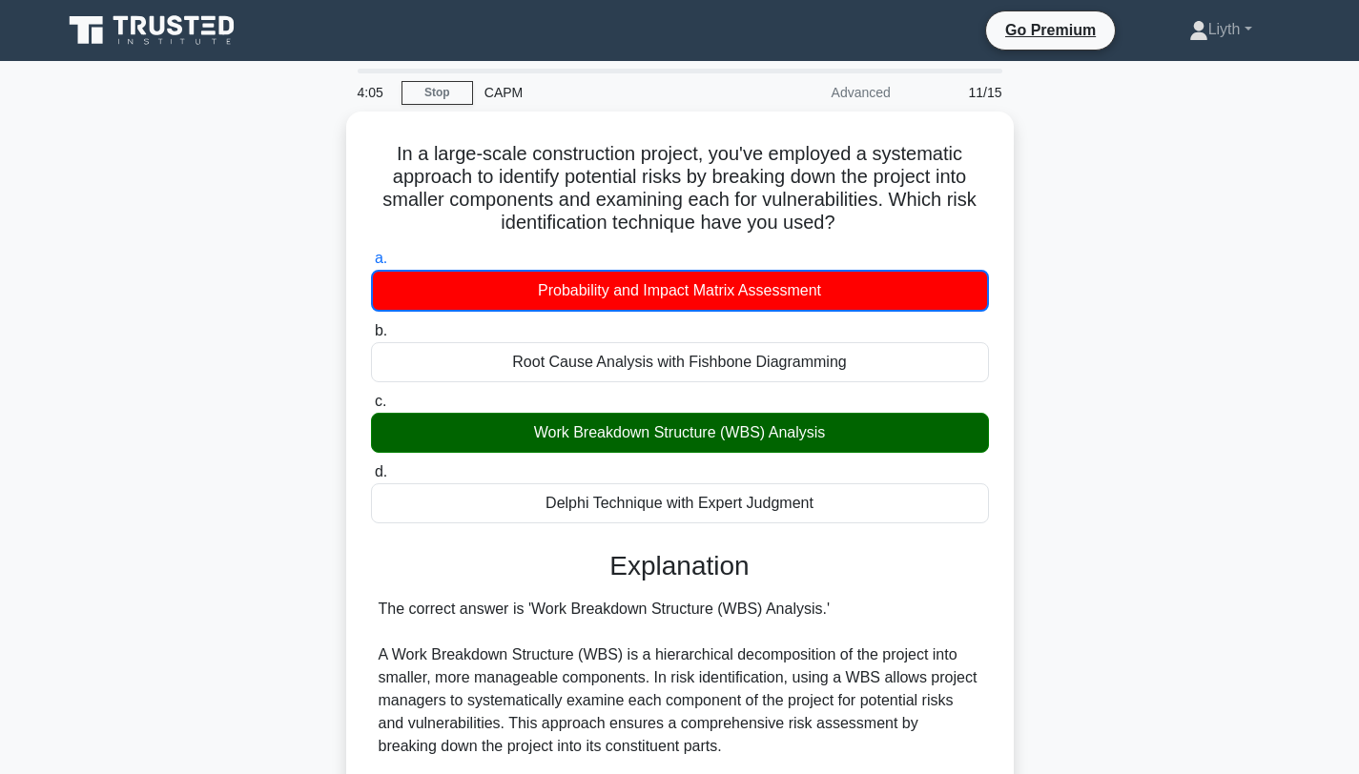
scroll to position [541, 0]
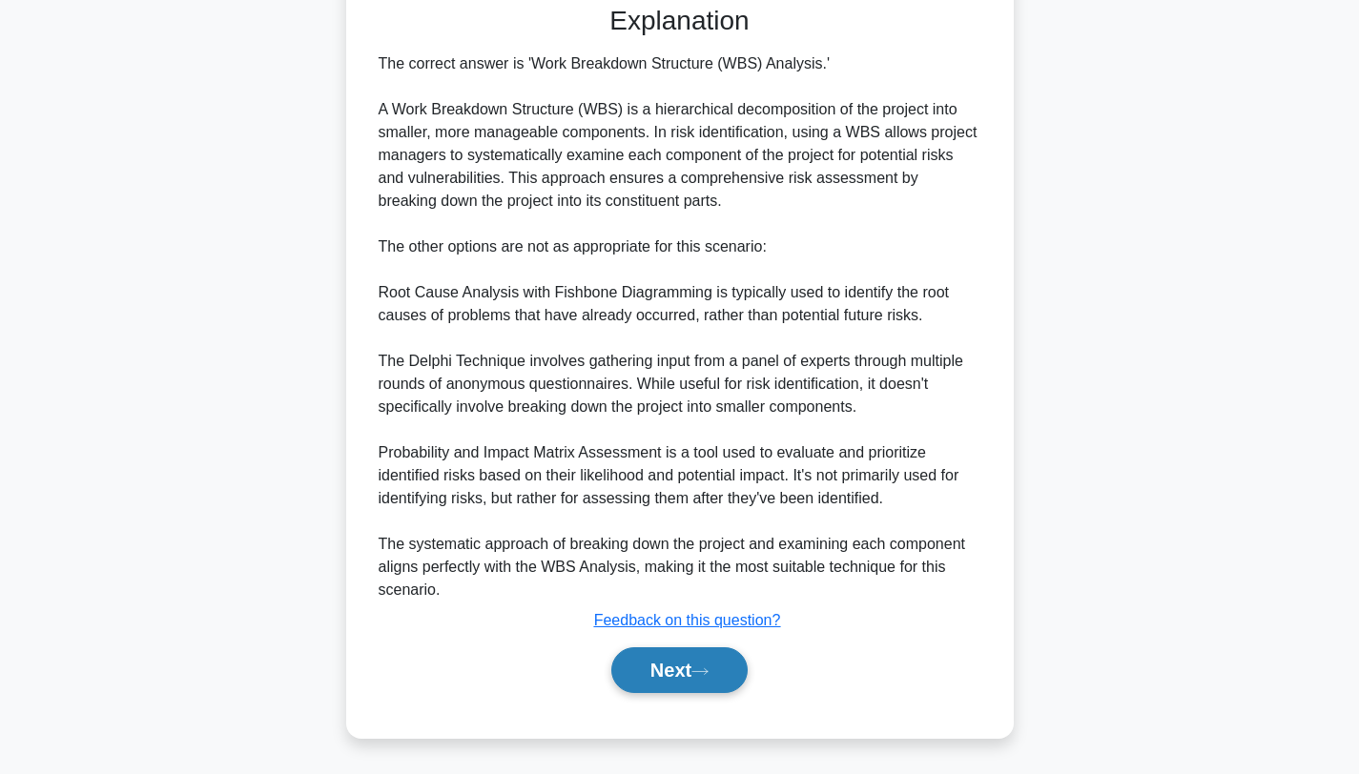
click at [693, 680] on button "Next" at bounding box center [679, 671] width 136 height 46
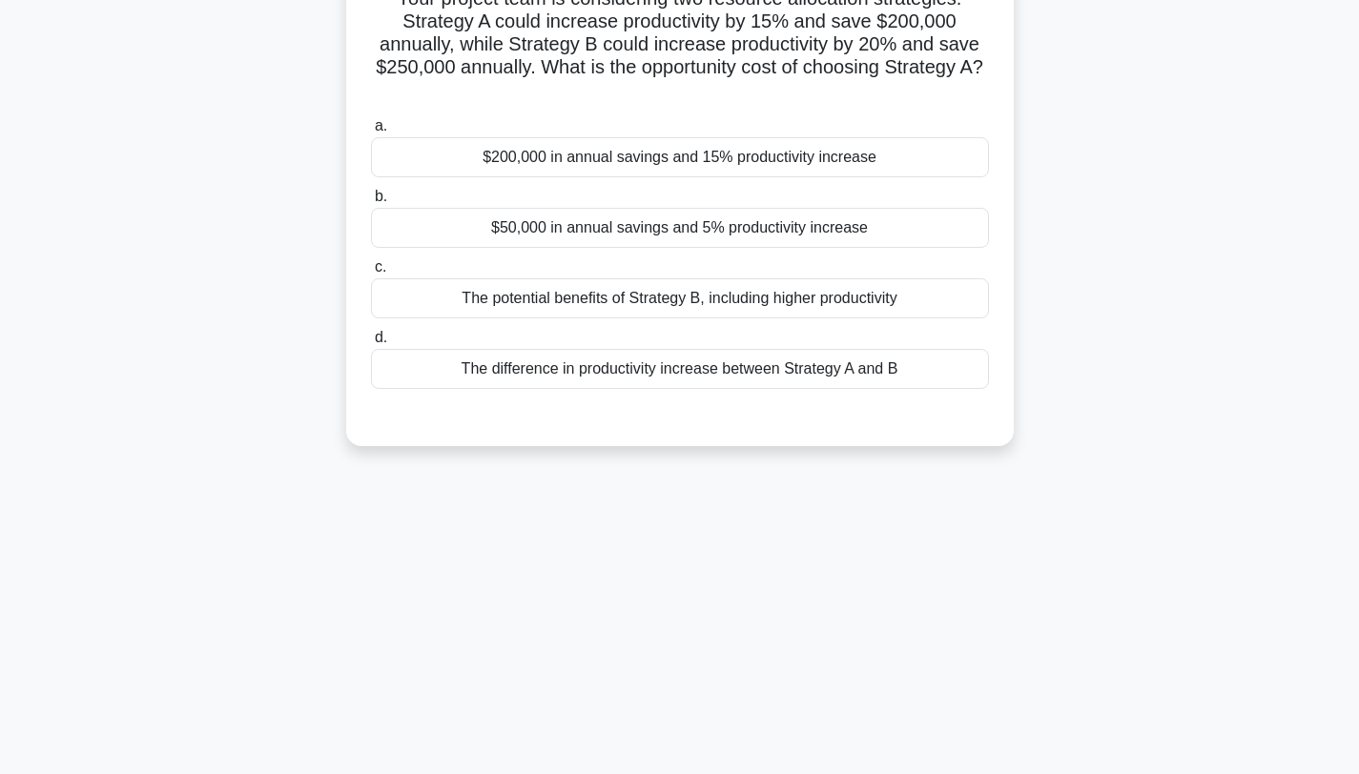
scroll to position [0, 0]
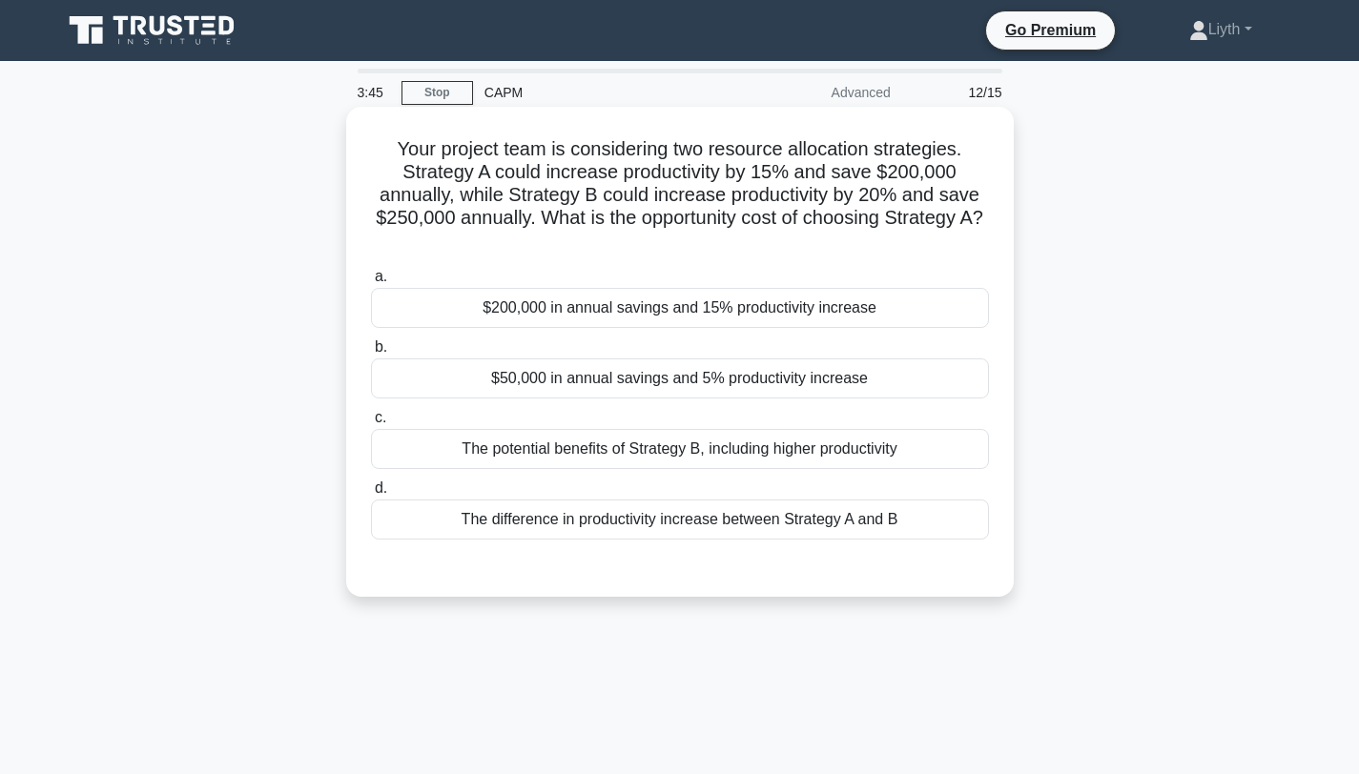
click at [843, 380] on div "$50,000 in annual savings and 5% productivity increase" at bounding box center [680, 379] width 618 height 40
click at [371, 354] on input "b. $50,000 in annual savings and 5% productivity increase" at bounding box center [371, 347] width 0 height 12
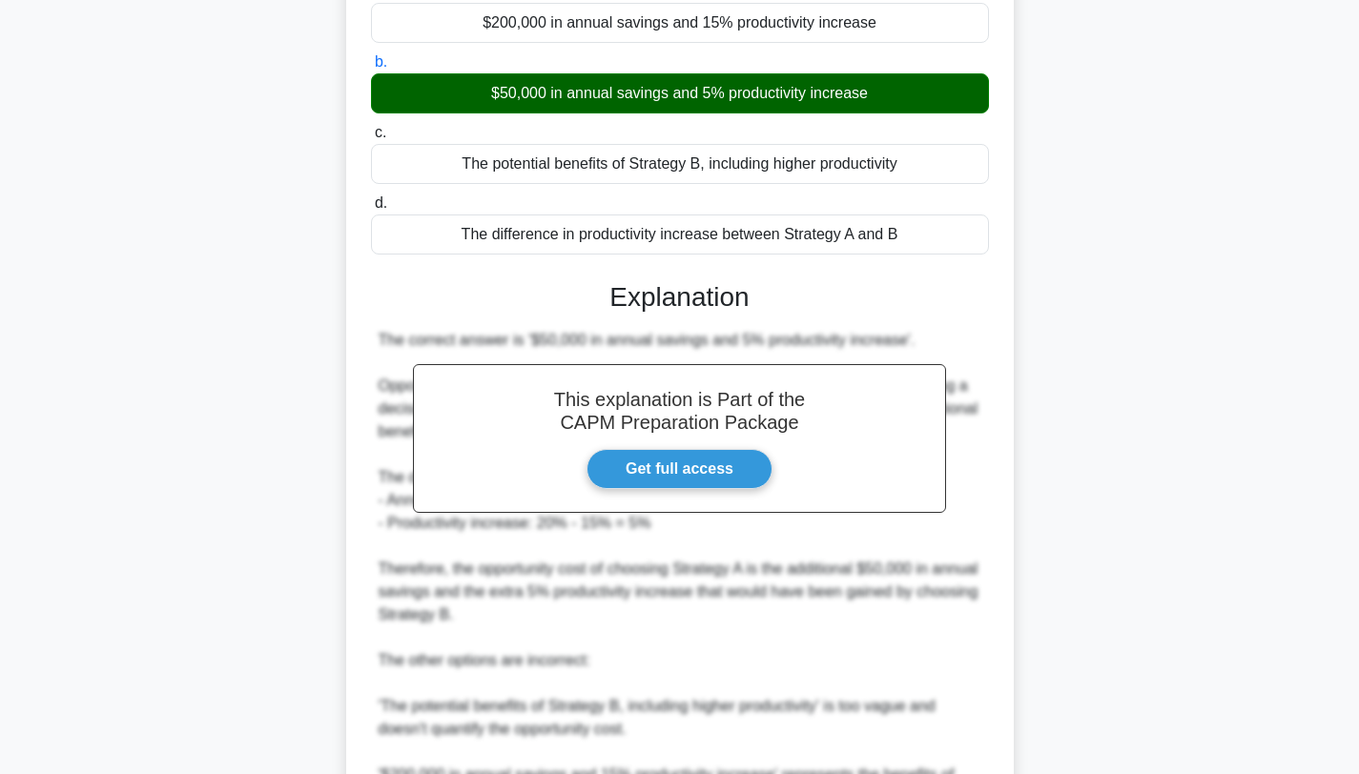
scroll to position [562, 0]
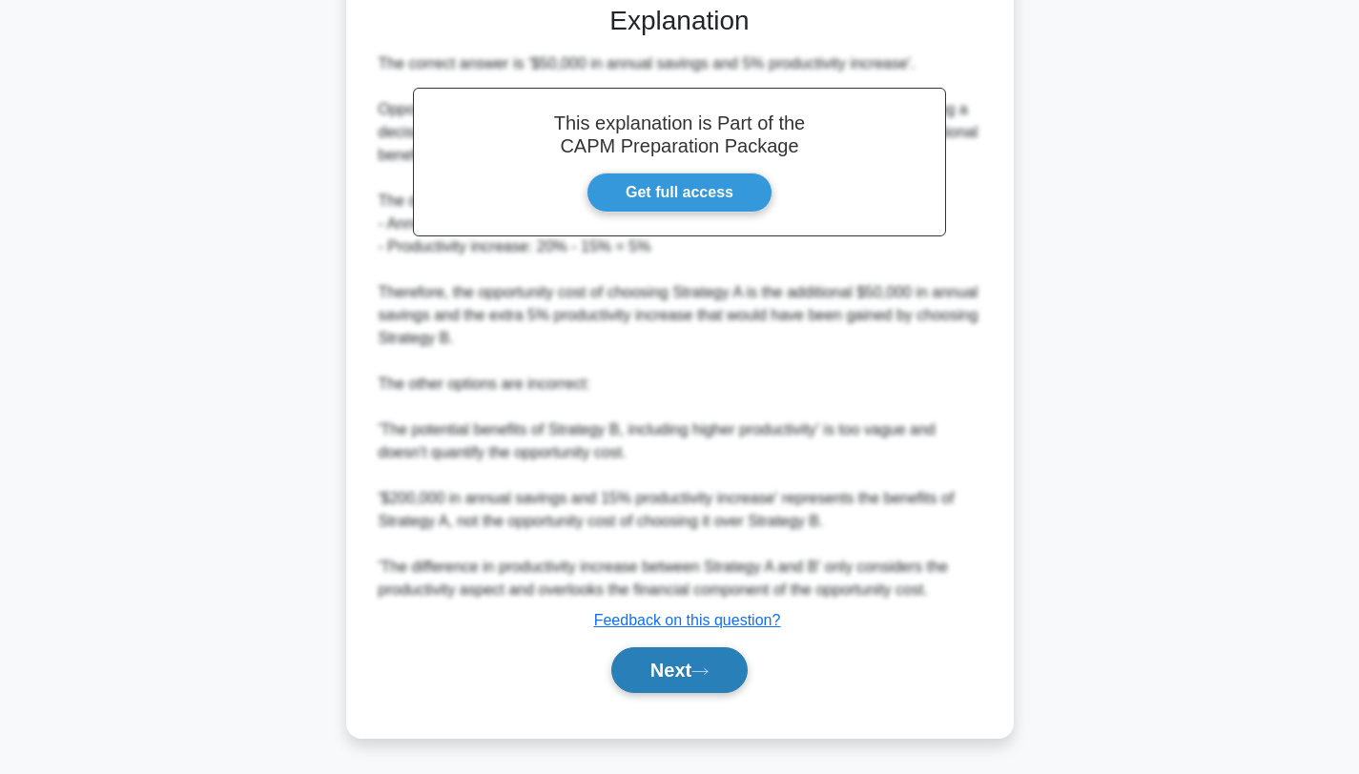
click at [706, 692] on button "Next" at bounding box center [679, 671] width 136 height 46
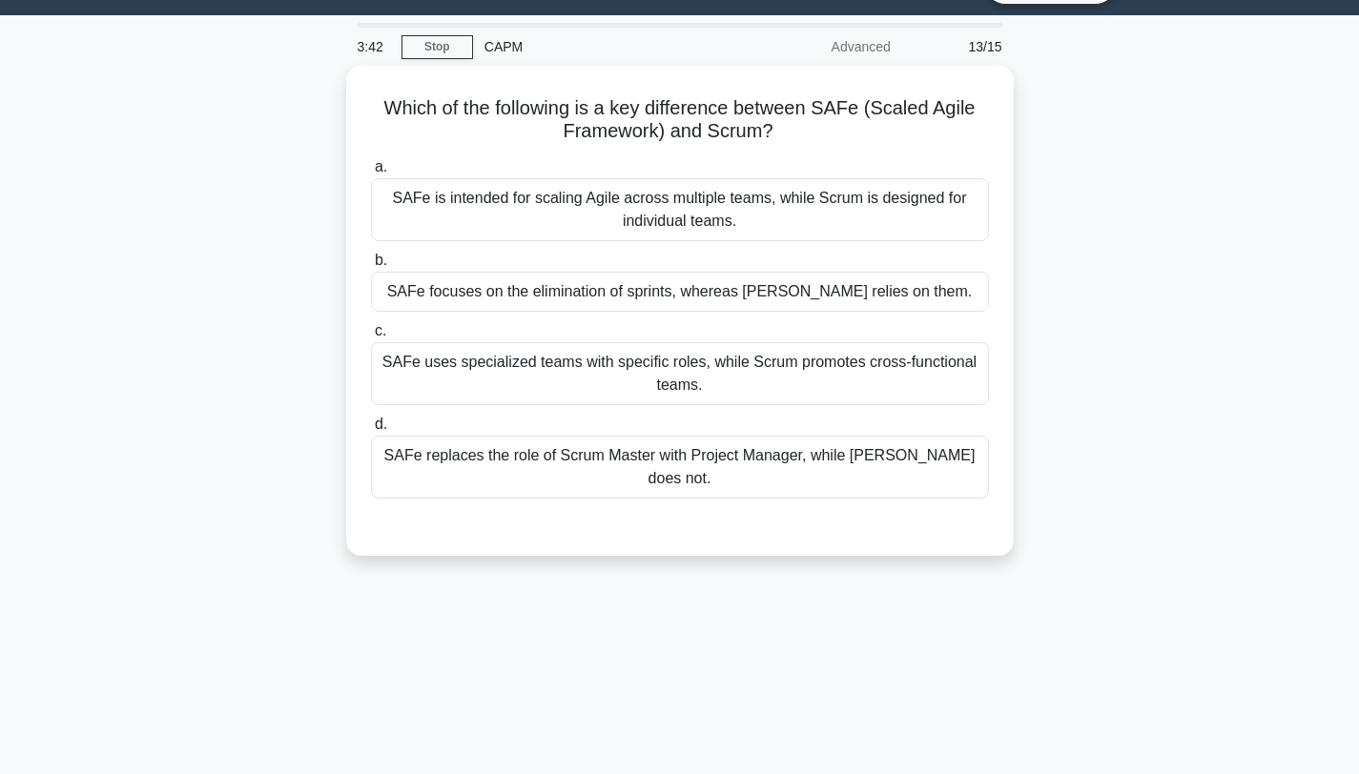
scroll to position [0, 0]
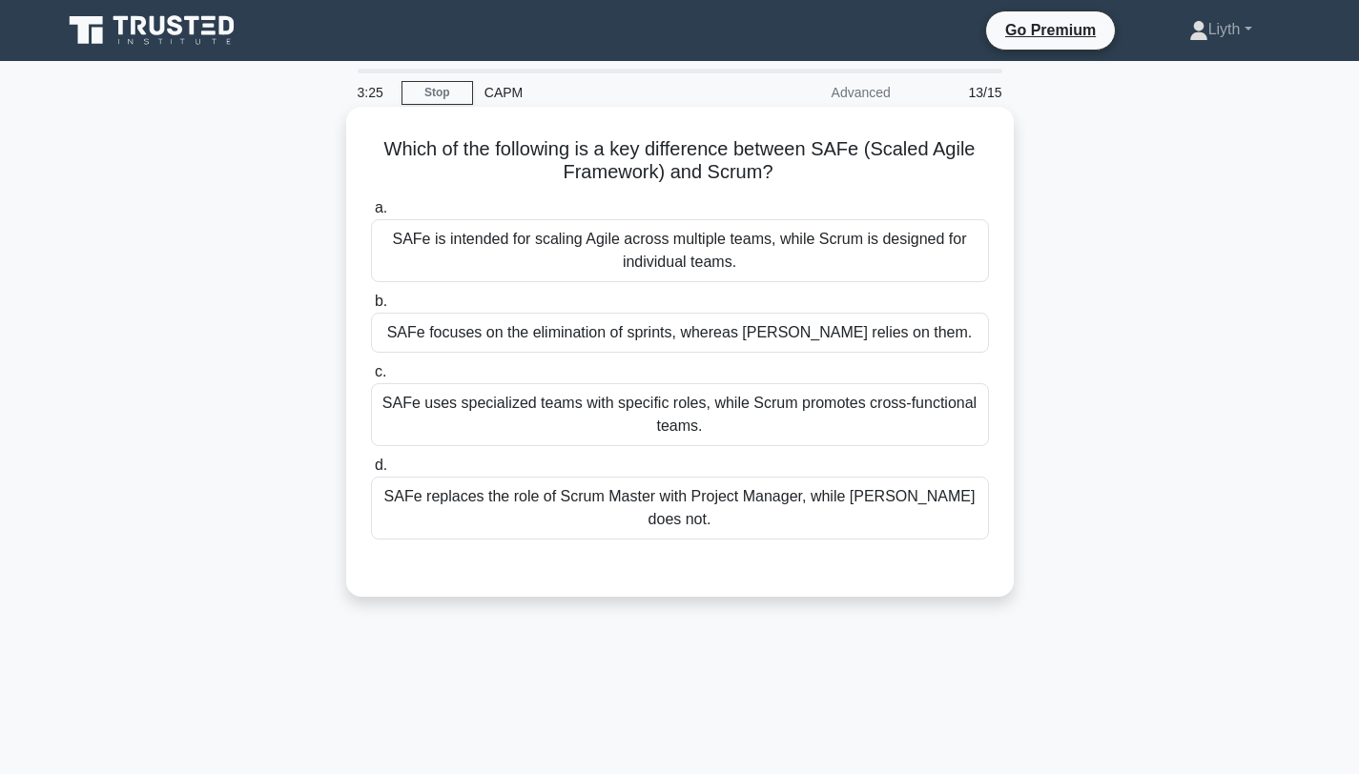
click at [952, 337] on div "SAFe focuses on the elimination of sprints, whereas Scrum relies on them." at bounding box center [680, 333] width 618 height 40
click at [371, 308] on input "b. SAFe focuses on the elimination of sprints, whereas Scrum relies on them." at bounding box center [371, 302] width 0 height 12
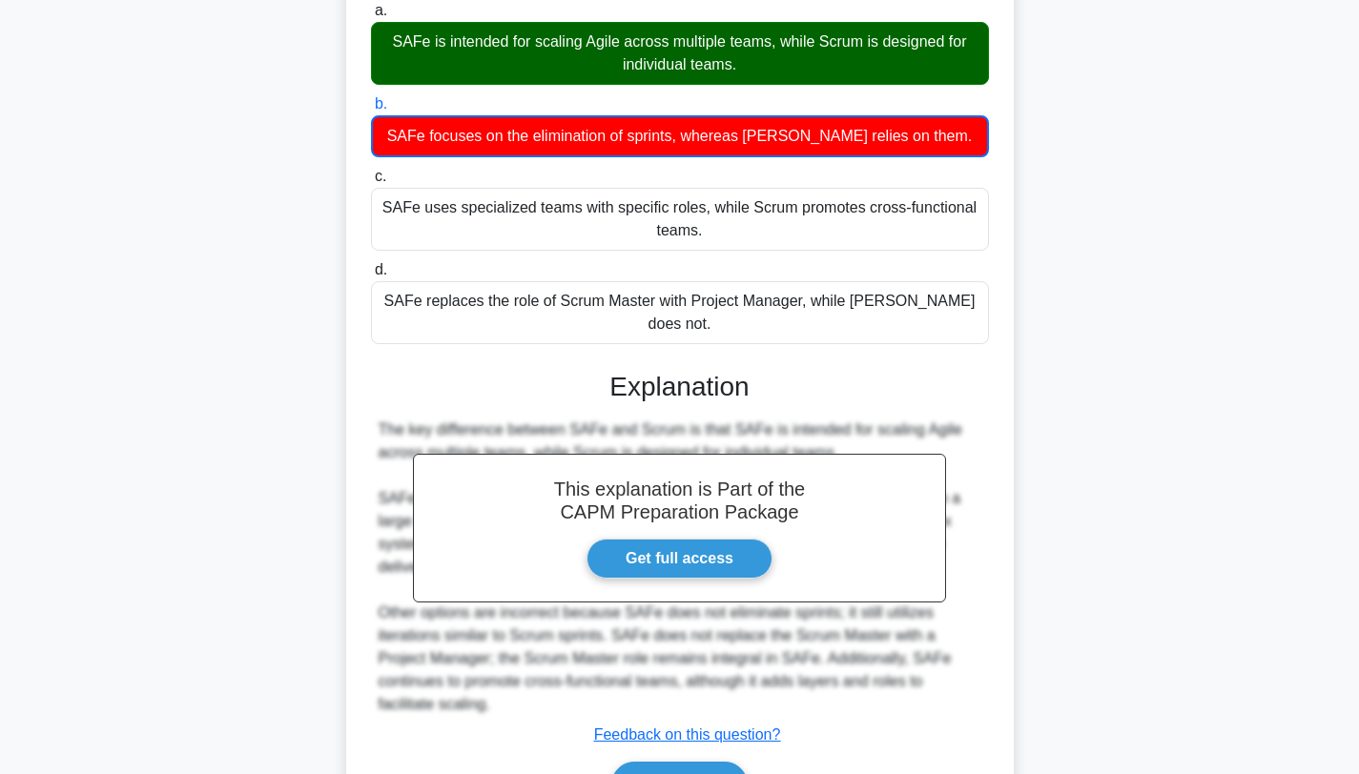
scroll to position [289, 0]
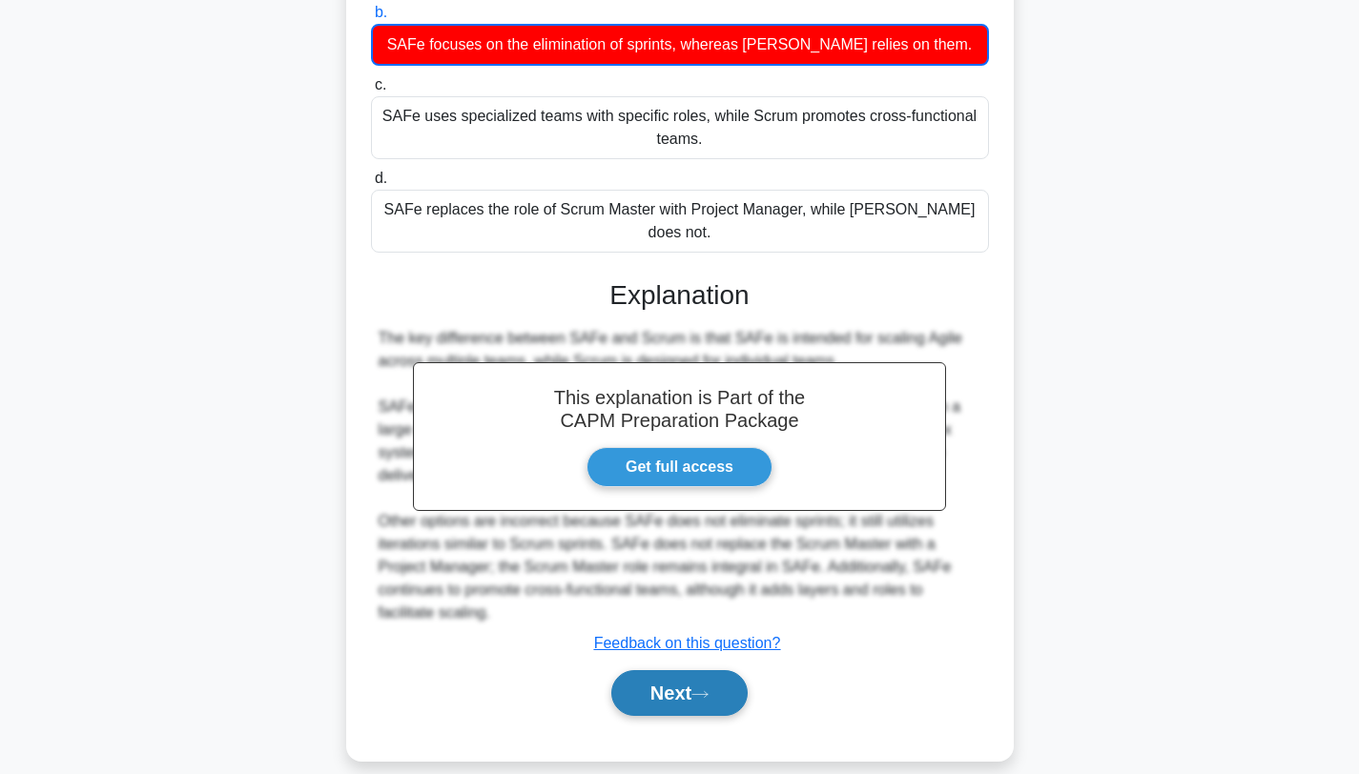
click at [723, 675] on button "Next" at bounding box center [679, 693] width 136 height 46
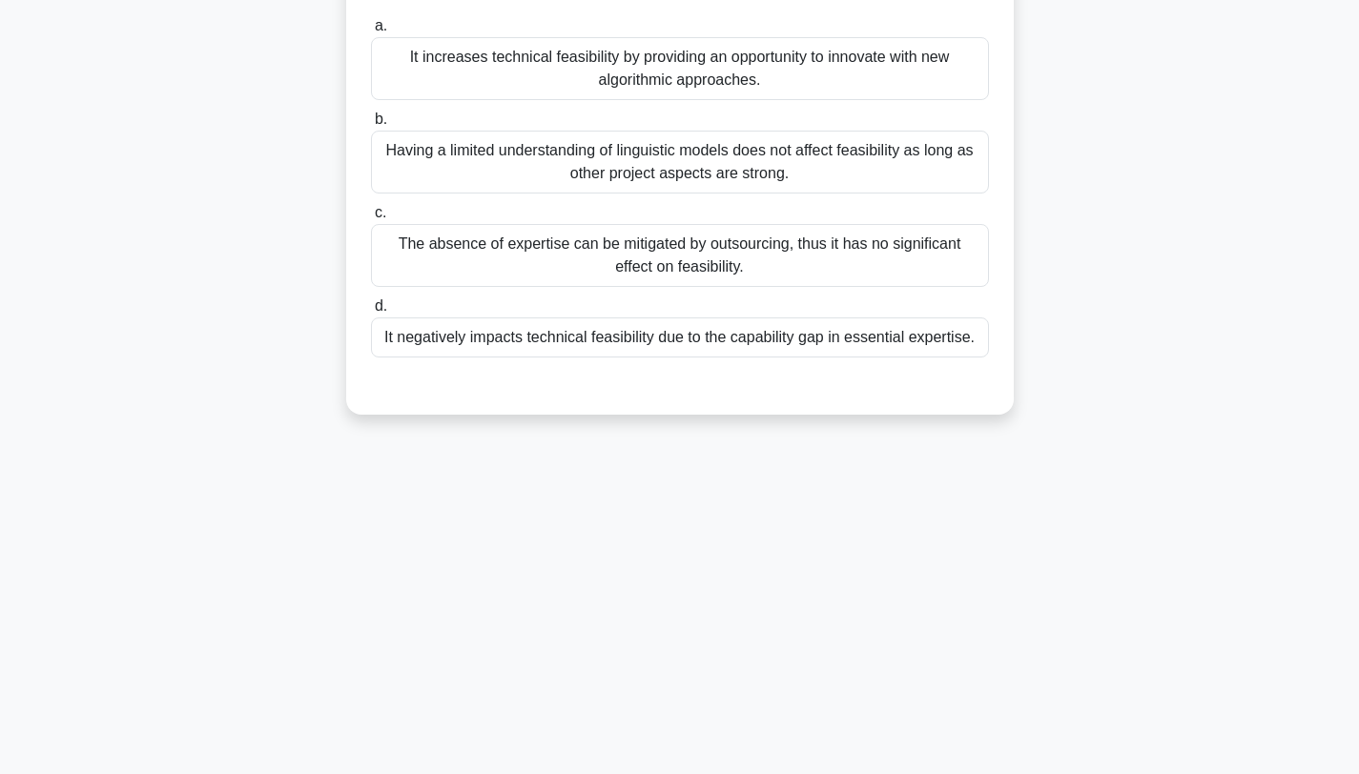
scroll to position [0, 0]
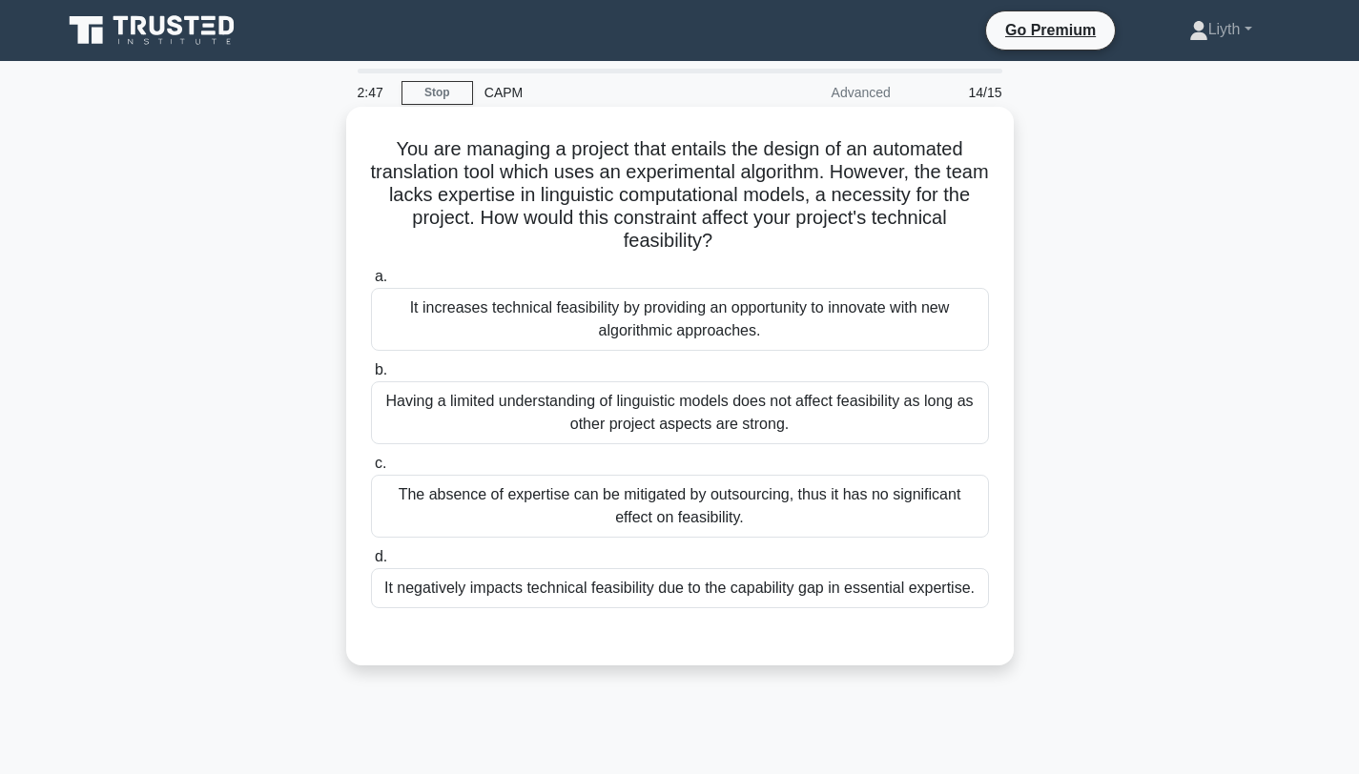
click at [877, 530] on div "The absence of expertise can be mitigated by outsourcing, thus it has no signif…" at bounding box center [680, 506] width 618 height 63
click at [371, 470] on input "c. The absence of expertise can be mitigated by outsourcing, thus it has no sig…" at bounding box center [371, 464] width 0 height 12
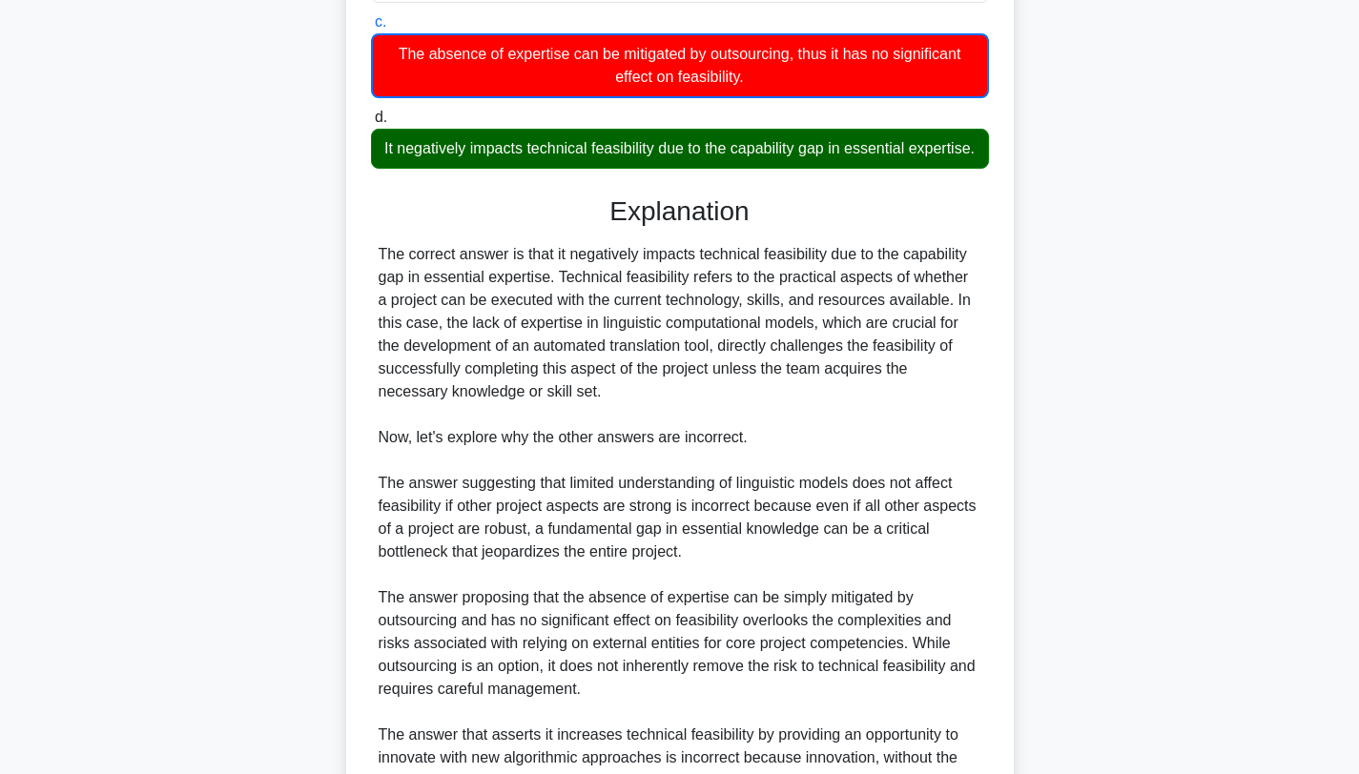
scroll to position [701, 0]
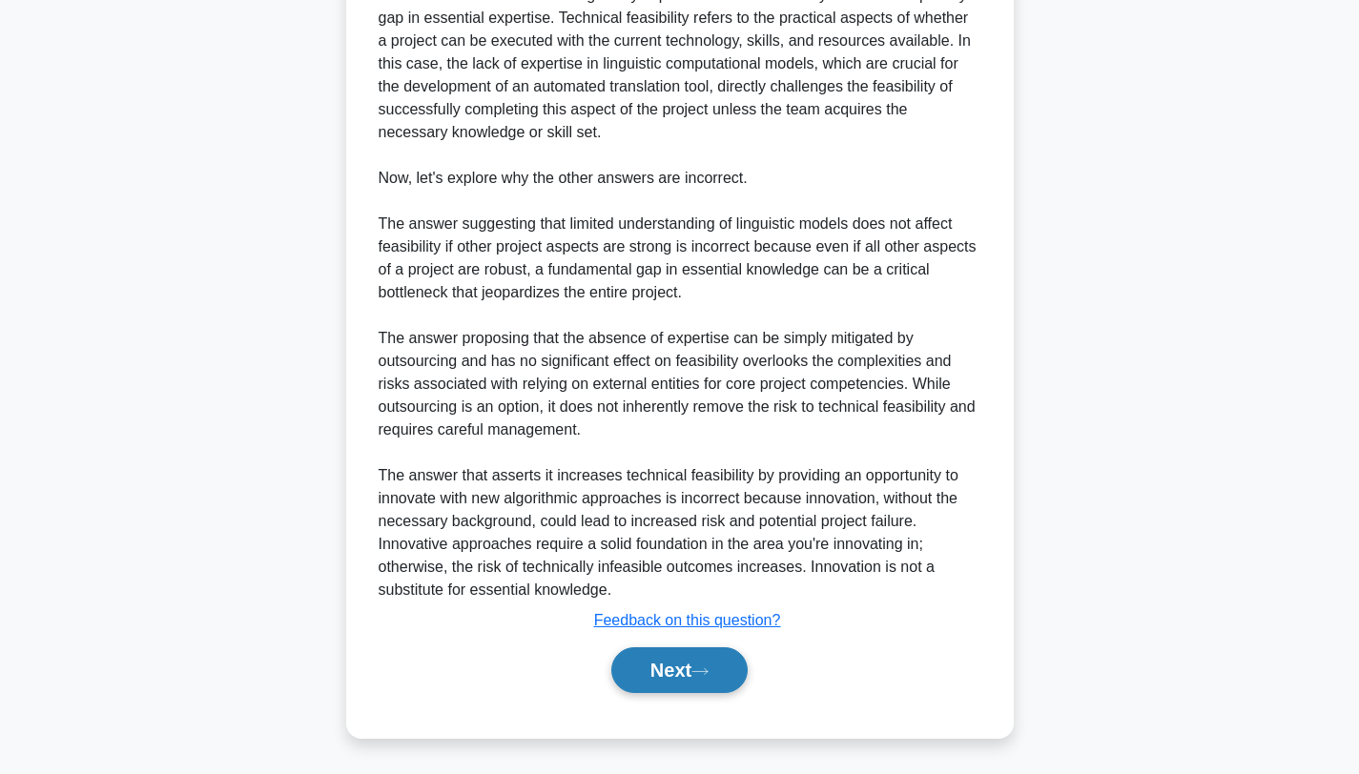
click at [628, 676] on button "Next" at bounding box center [679, 671] width 136 height 46
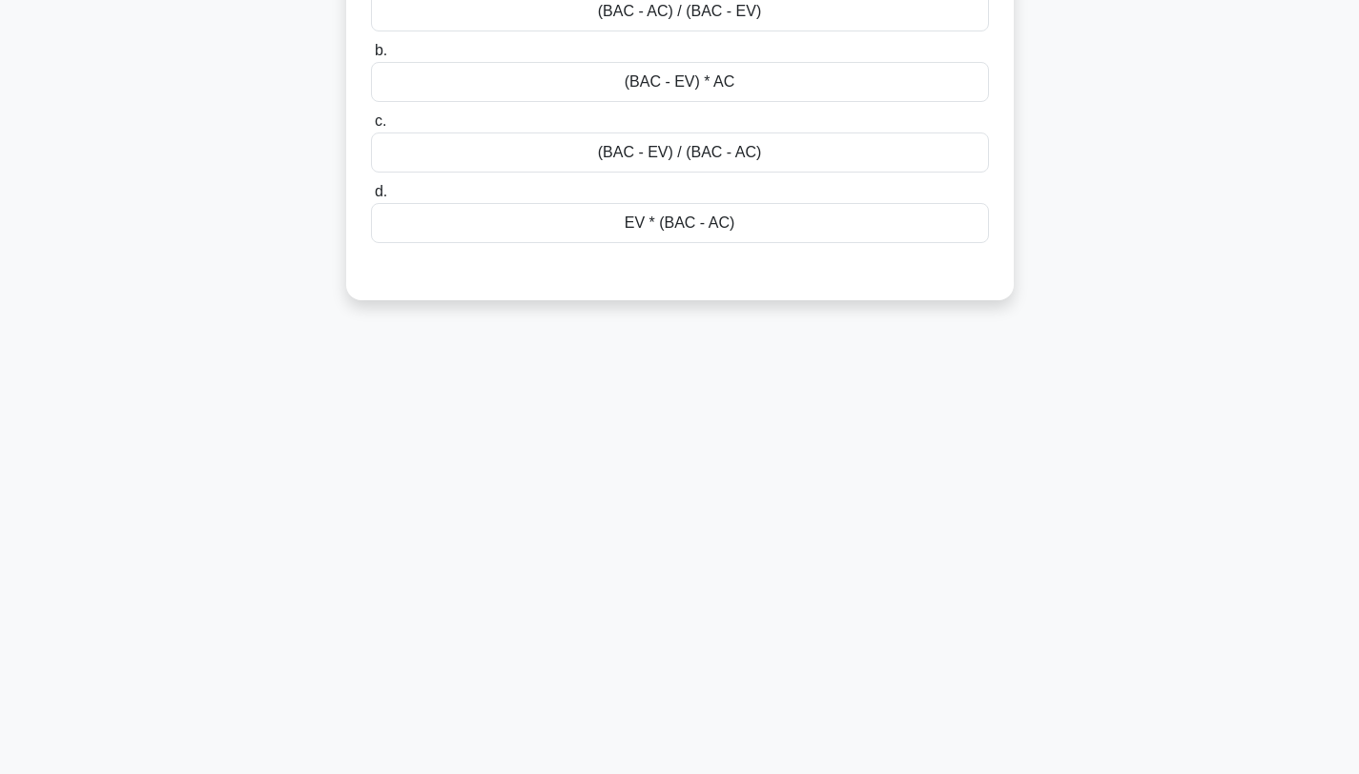
scroll to position [0, 0]
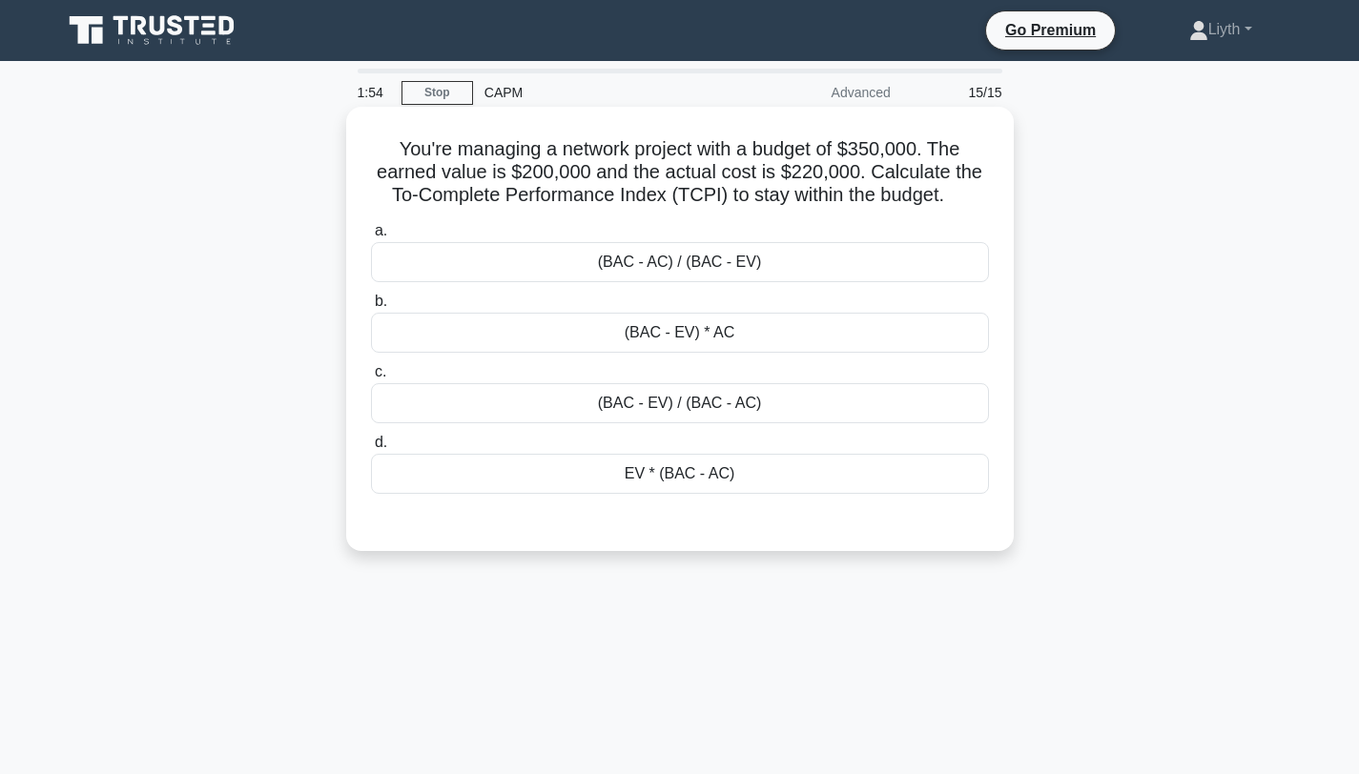
click at [800, 262] on div "(BAC - AC) / (BAC - EV)" at bounding box center [680, 262] width 618 height 40
click at [371, 237] on input "a. (BAC - AC) / (BAC - EV)" at bounding box center [371, 231] width 0 height 12
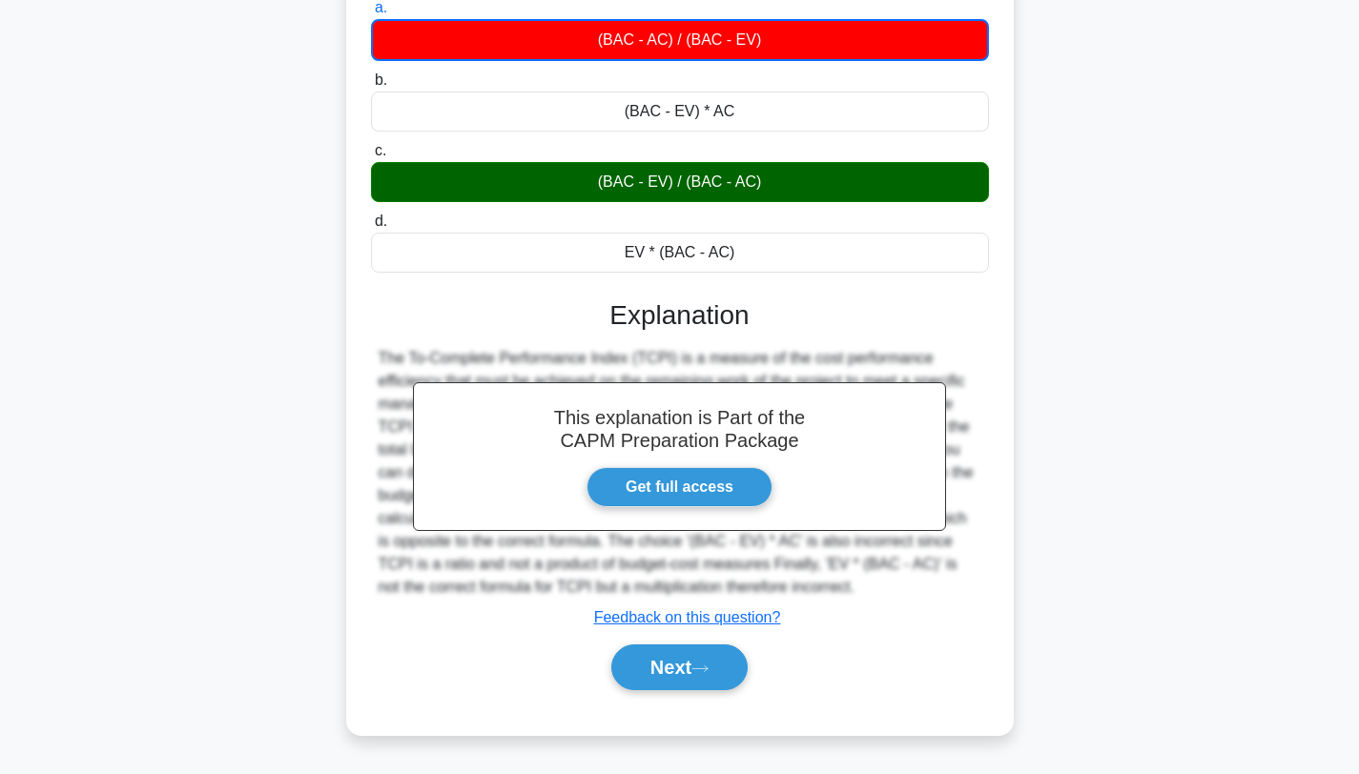
scroll to position [256, 0]
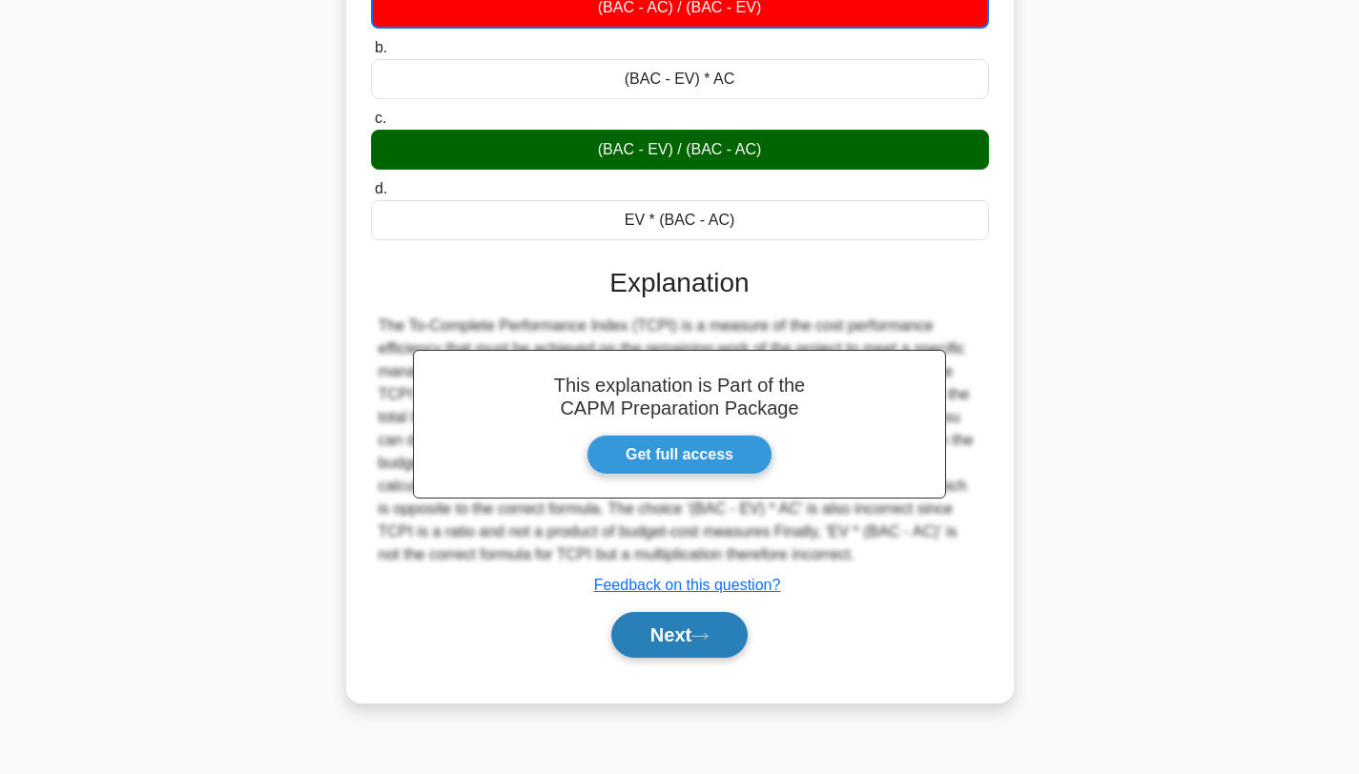
click at [718, 656] on button "Next" at bounding box center [679, 635] width 136 height 46
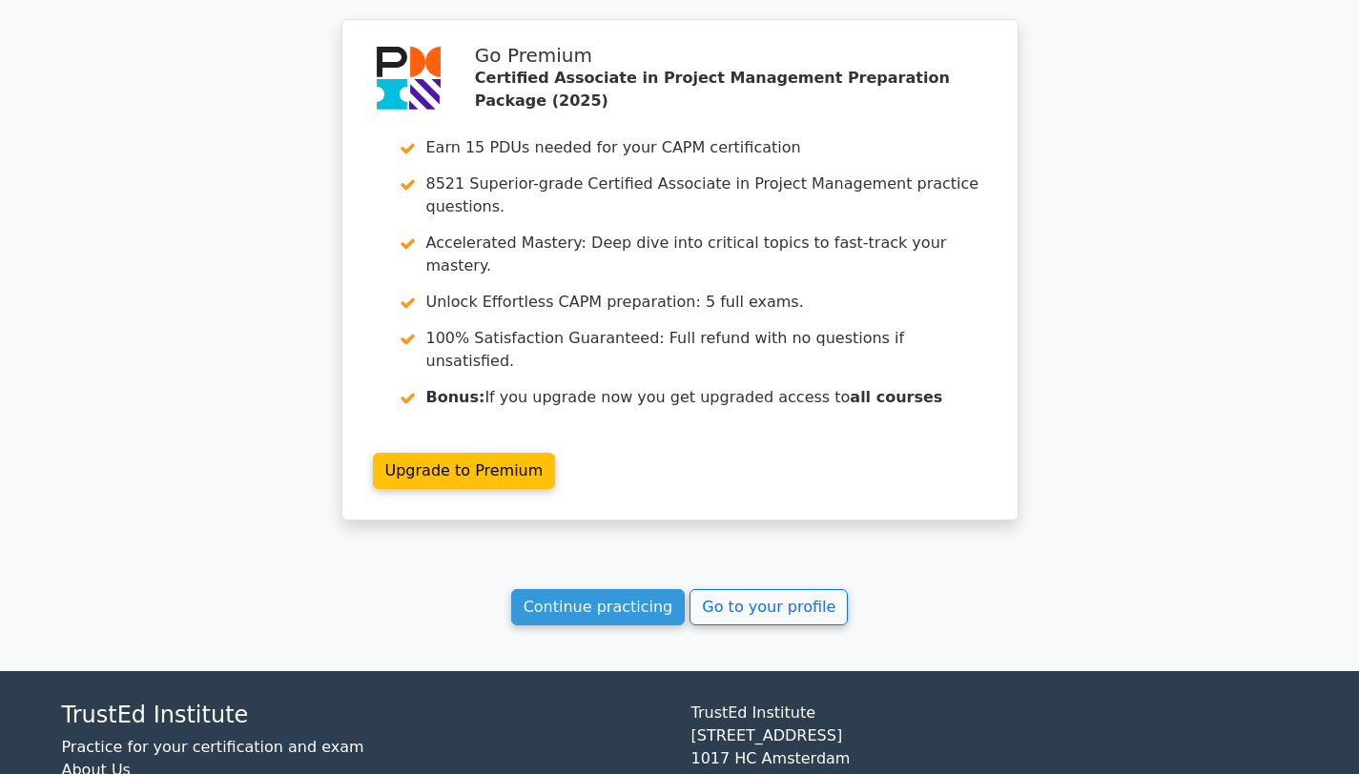
scroll to position [3854, 0]
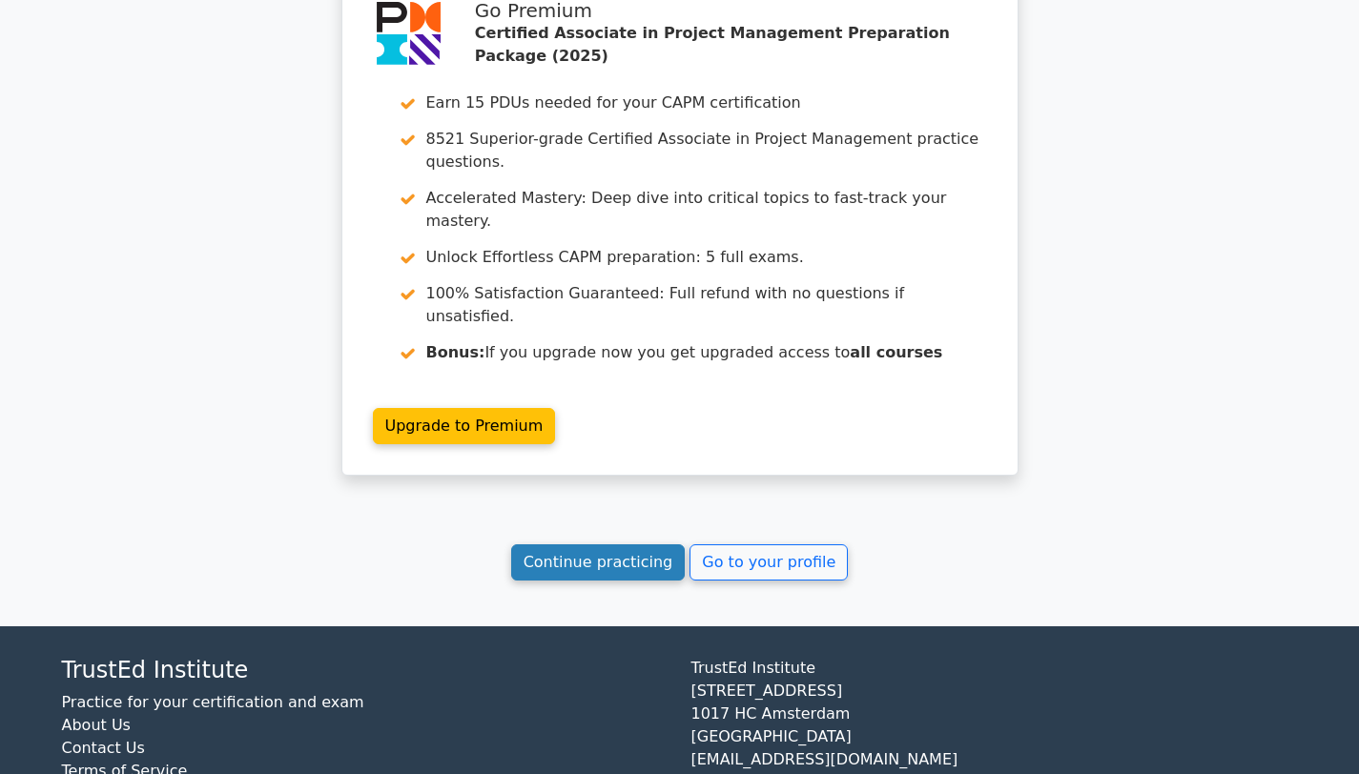
click at [628, 545] on link "Continue practicing" at bounding box center [598, 563] width 175 height 36
